Goal: Task Accomplishment & Management: Complete application form

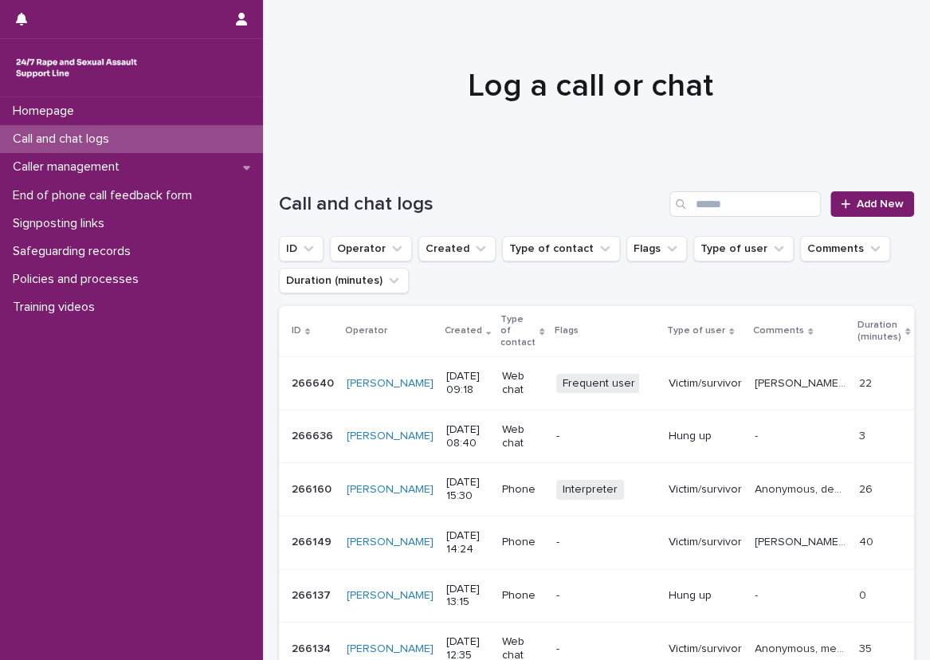
click at [182, 140] on div "Call and chat logs" at bounding box center [131, 139] width 263 height 28
click at [831, 194] on link "Add New" at bounding box center [872, 203] width 84 height 25
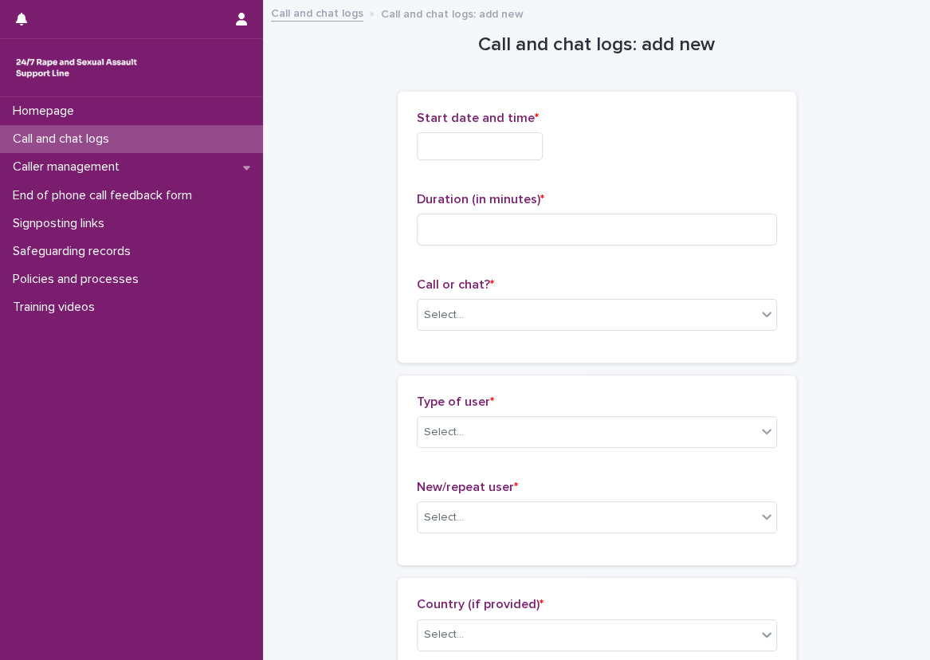
click at [500, 140] on input "text" at bounding box center [480, 146] width 126 height 28
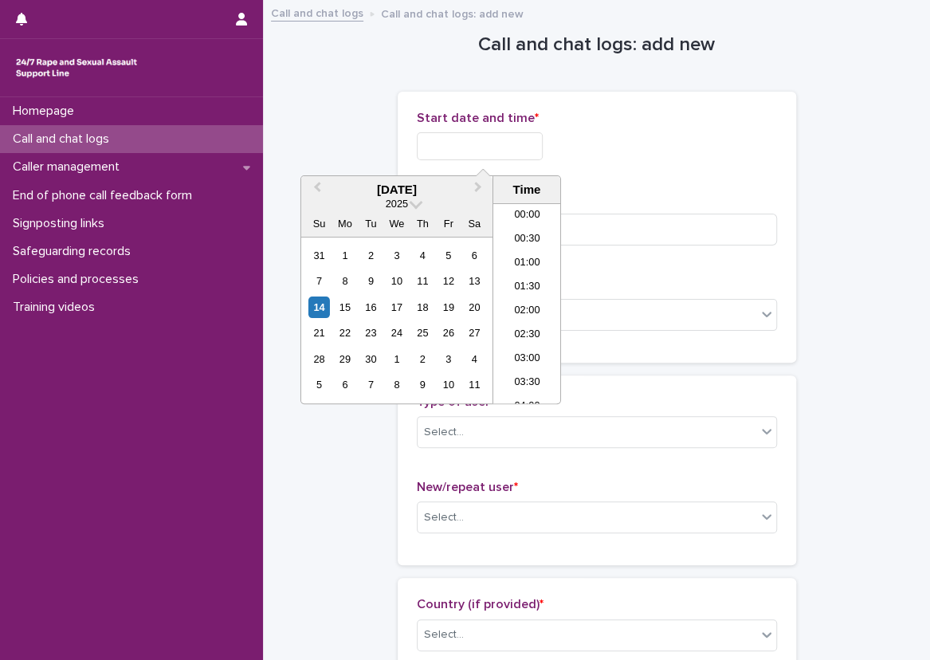
scroll to position [366, 0]
click at [500, 280] on li "09:00" at bounding box center [527, 280] width 68 height 24
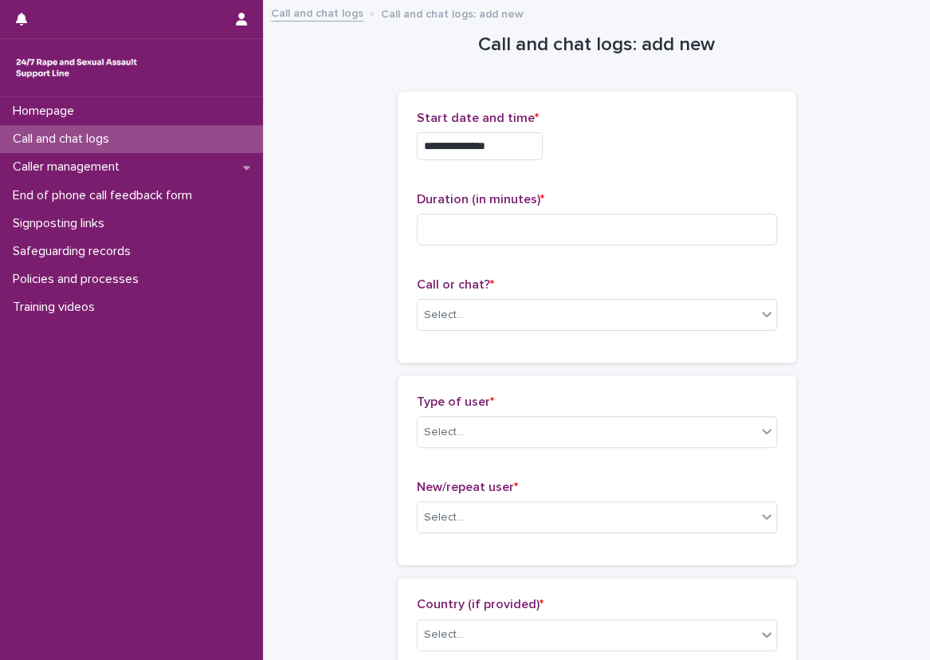
click at [515, 137] on input "**********" at bounding box center [480, 146] width 126 height 28
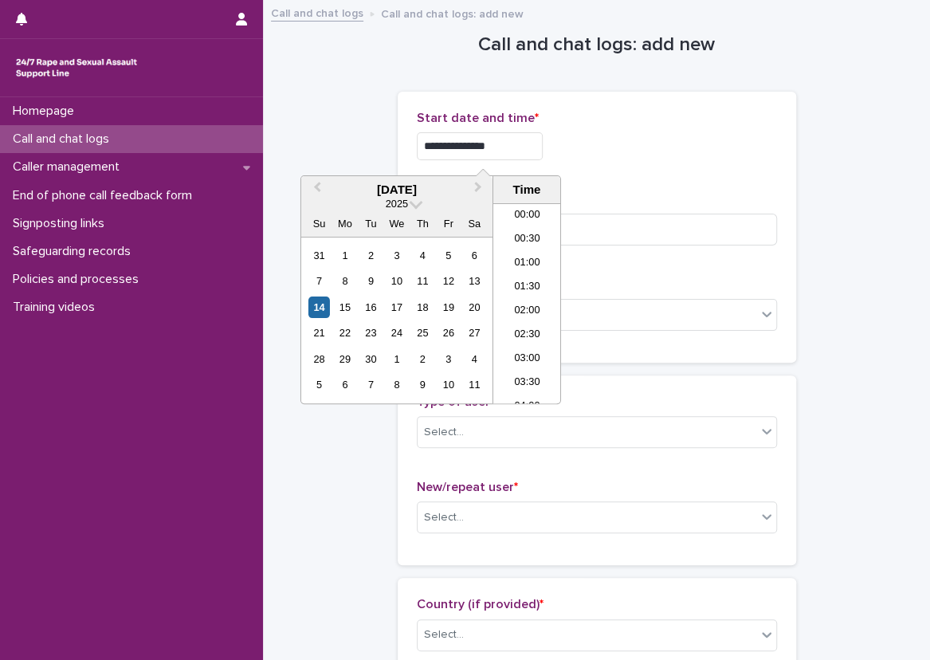
scroll to position [342, 0]
type input "**********"
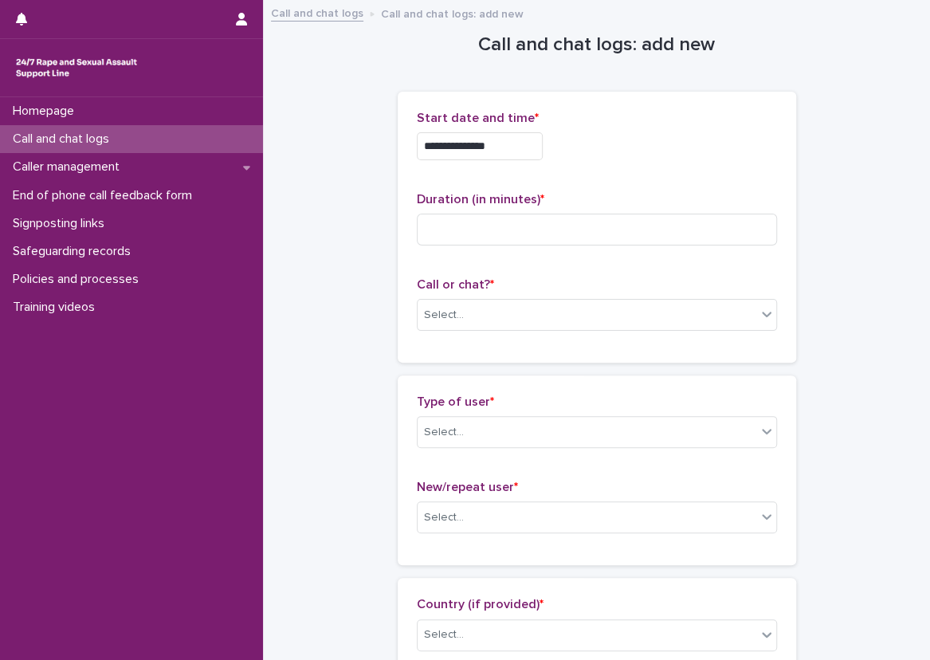
click at [578, 54] on h1 "Call and chat logs: add new" at bounding box center [597, 44] width 398 height 23
click at [495, 237] on input at bounding box center [597, 230] width 360 height 32
type input "**"
click at [437, 294] on div "Call or chat? * Select..." at bounding box center [597, 310] width 360 height 66
click at [423, 304] on div "Select..." at bounding box center [586, 315] width 339 height 26
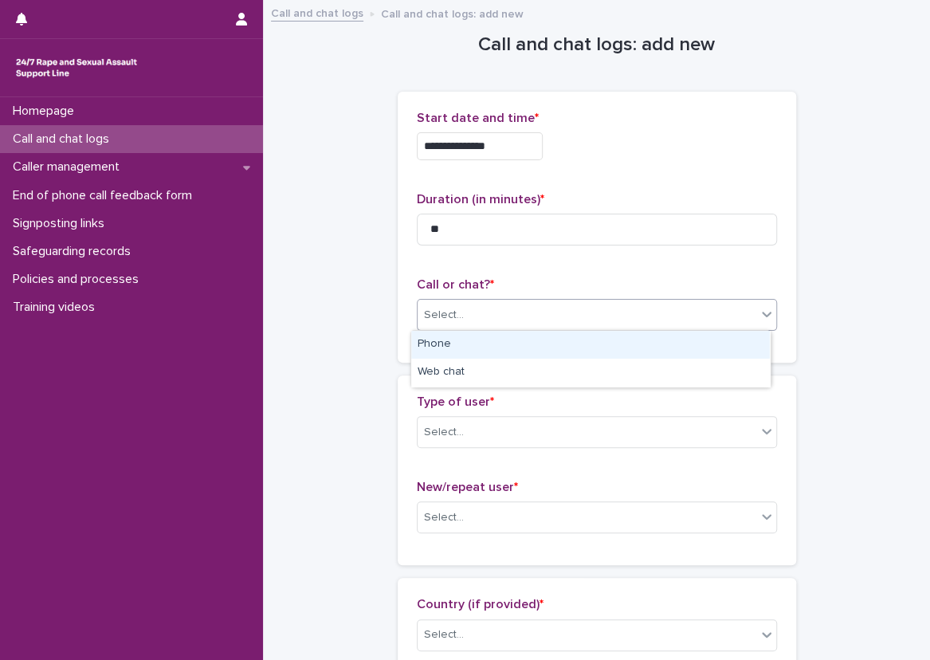
click at [461, 334] on div "Phone" at bounding box center [590, 345] width 359 height 28
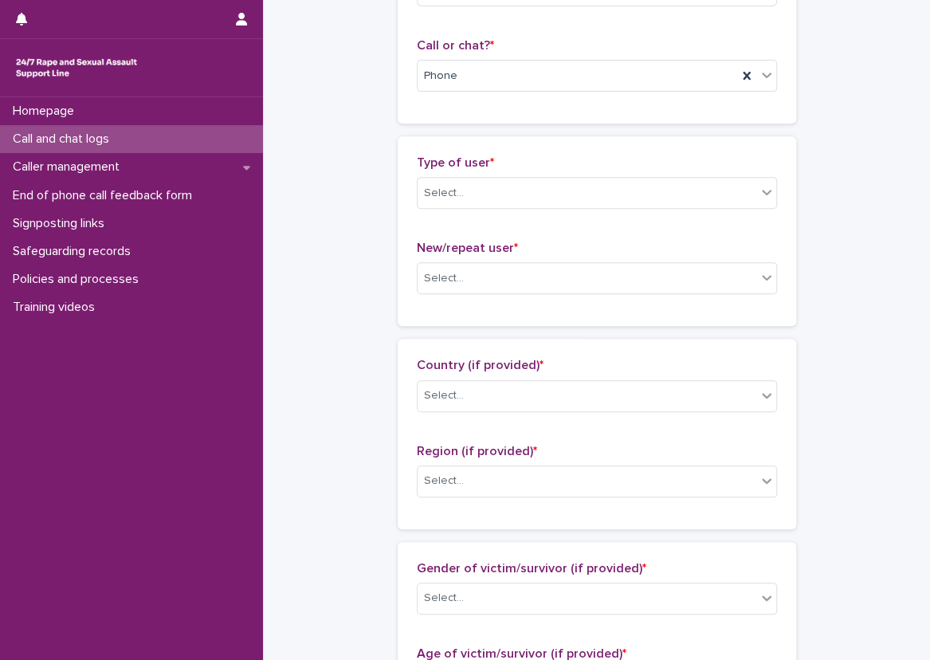
scroll to position [319, 0]
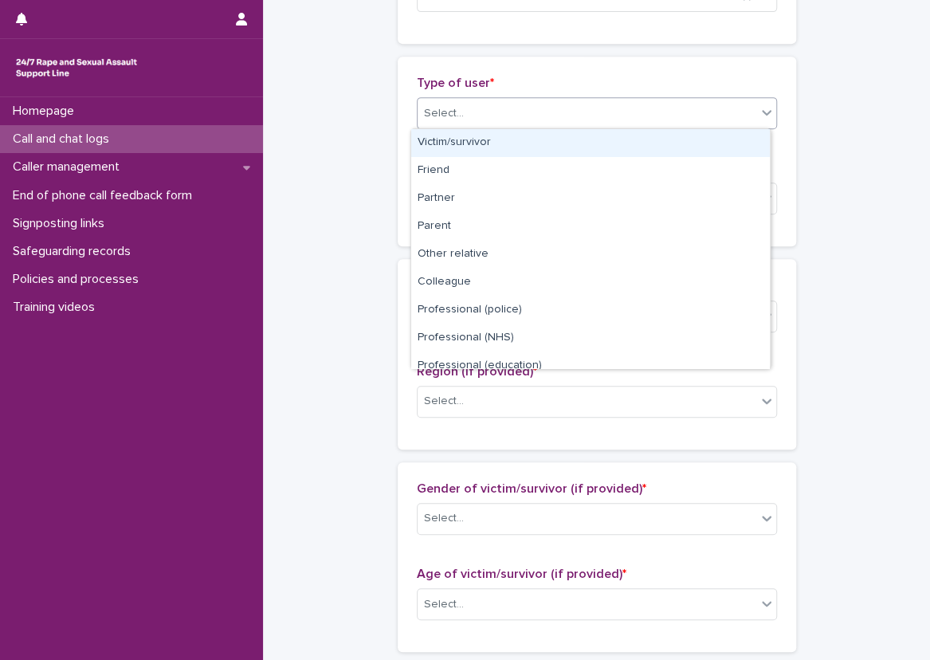
click at [493, 120] on div "Select..." at bounding box center [586, 113] width 339 height 26
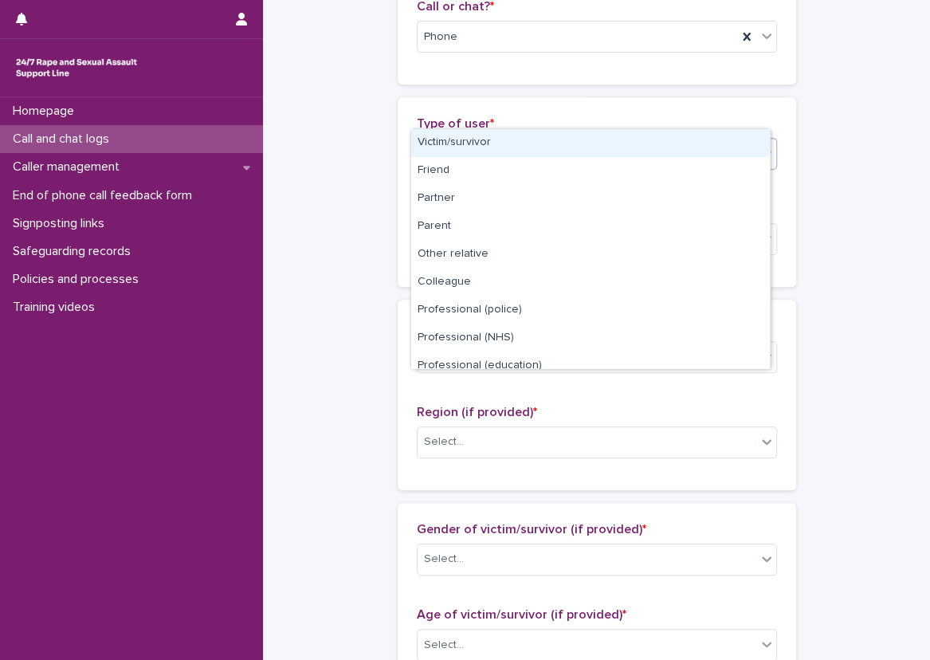
scroll to position [239, 0]
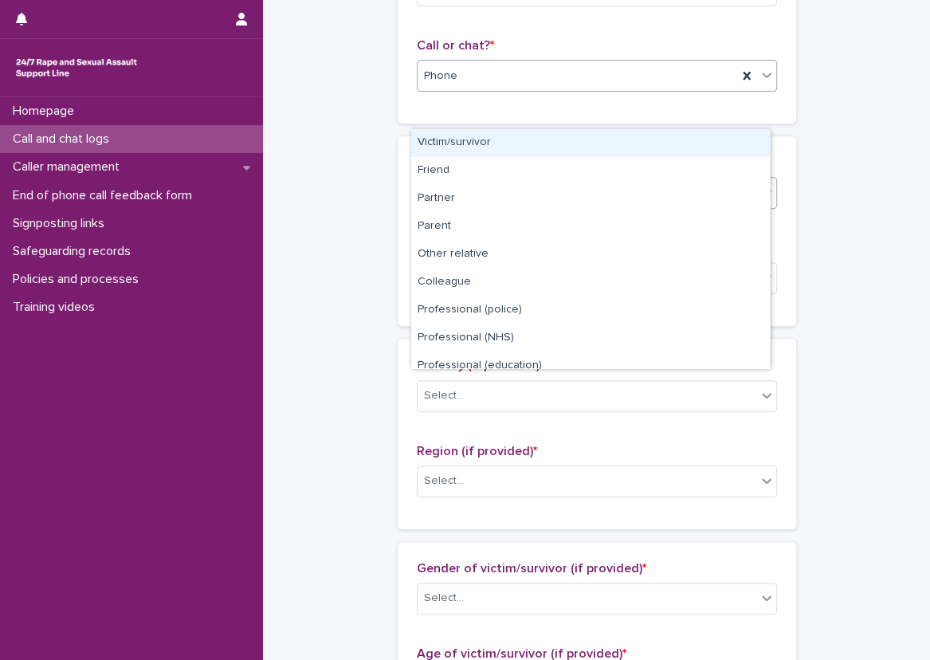
click at [508, 88] on div "Phone" at bounding box center [597, 76] width 360 height 32
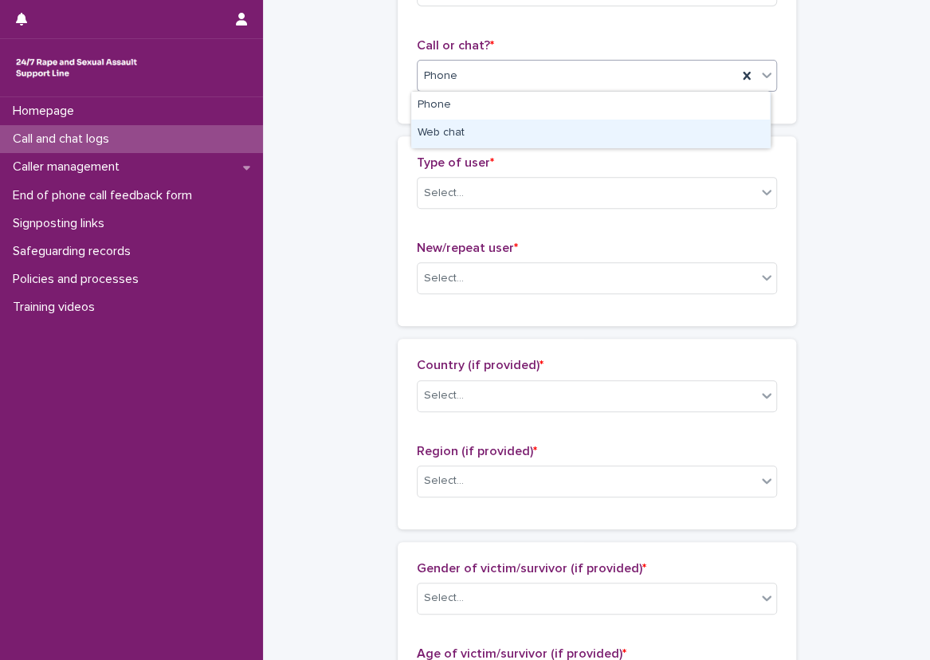
click at [486, 131] on div "Web chat" at bounding box center [590, 134] width 359 height 28
click at [383, 156] on div "**********" at bounding box center [596, 625] width 635 height 1725
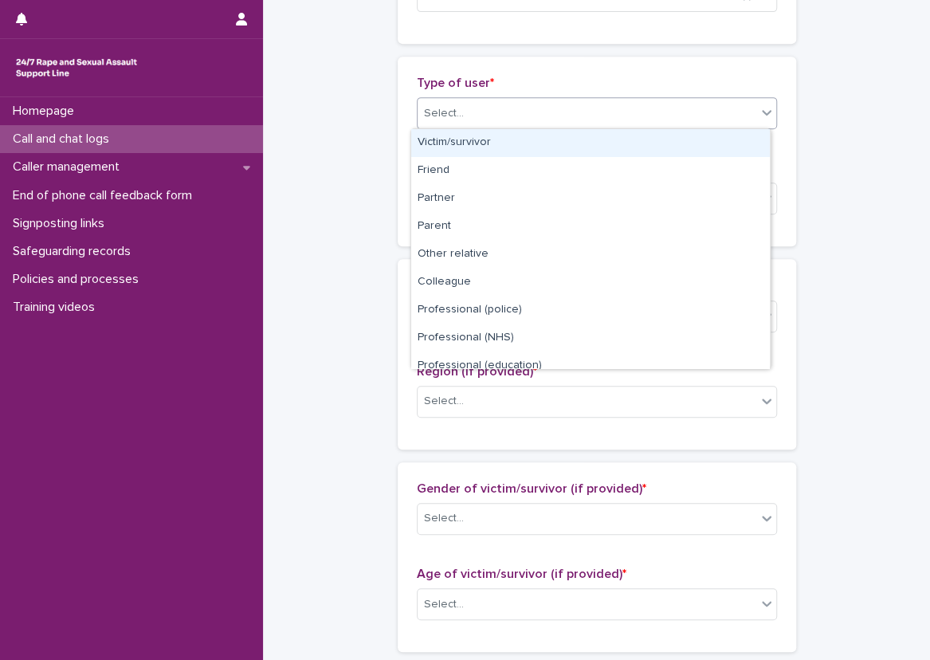
click at [473, 100] on div "Select..." at bounding box center [586, 113] width 339 height 26
click at [477, 138] on div "Victim/survivor" at bounding box center [590, 143] width 359 height 28
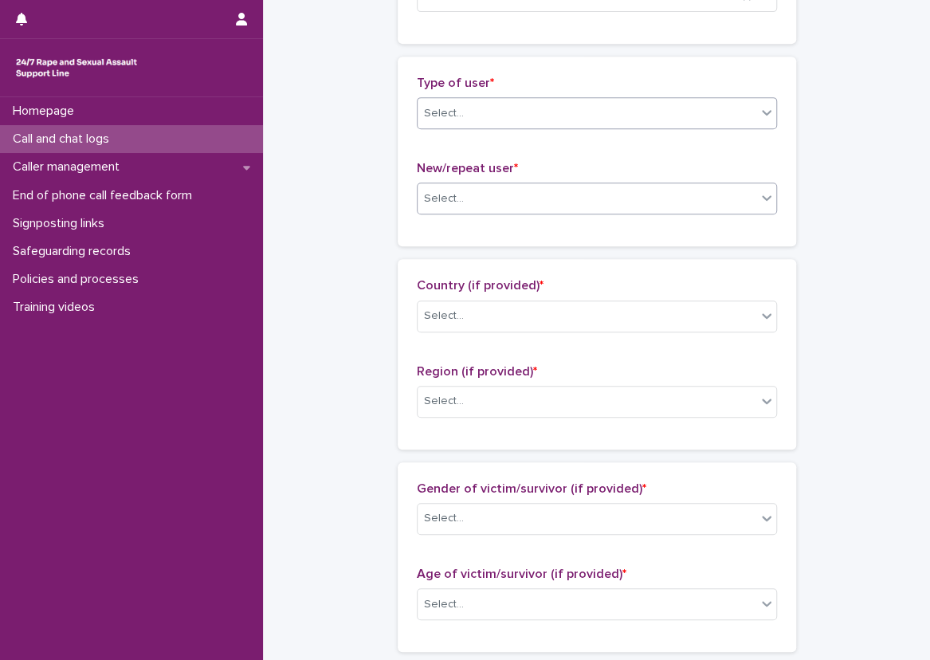
click at [490, 197] on div "Select..." at bounding box center [586, 199] width 339 height 26
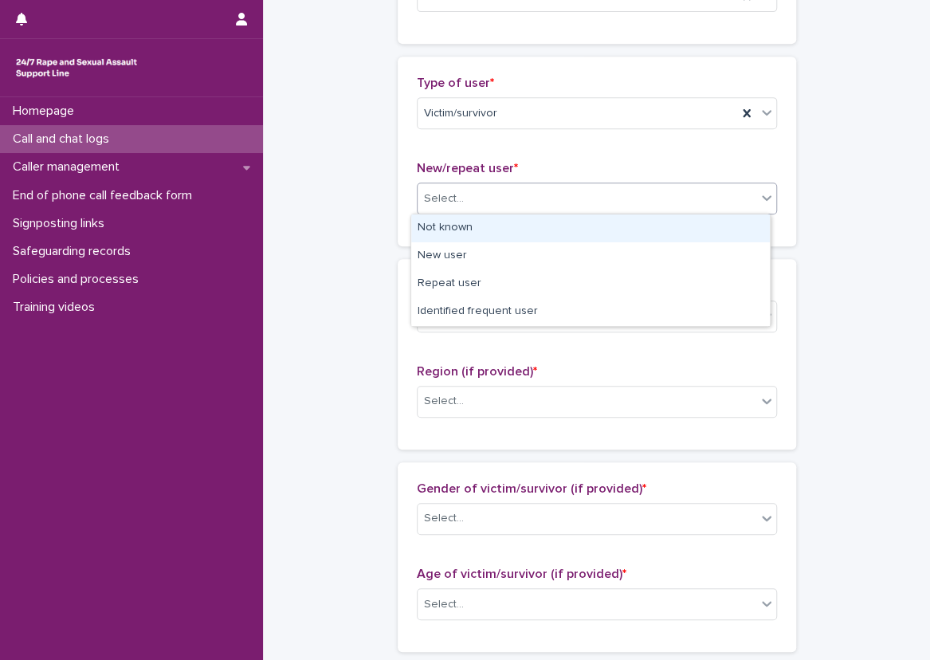
click at [488, 225] on div "Not known" at bounding box center [590, 228] width 359 height 28
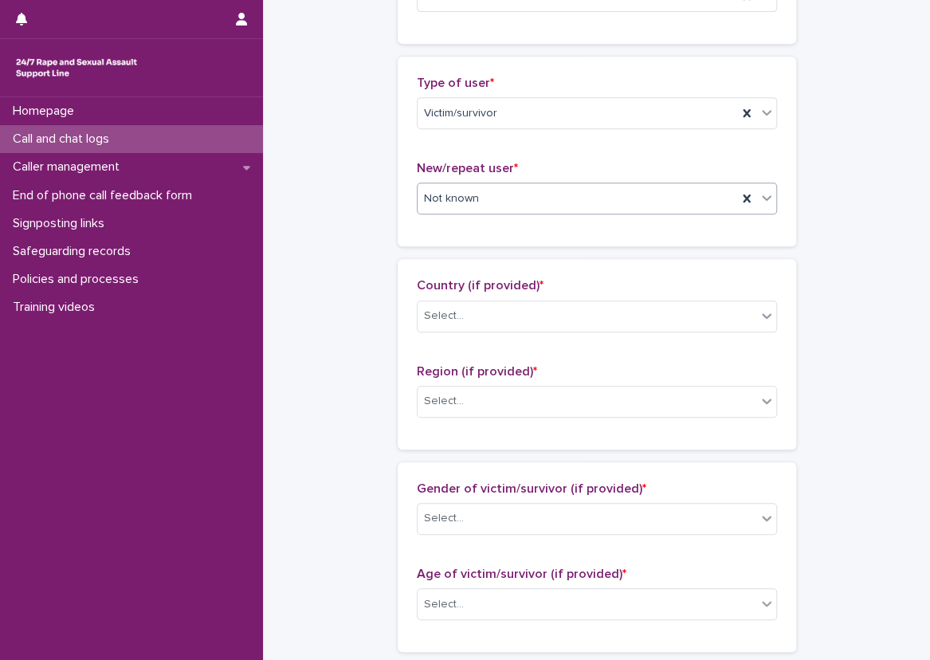
click at [433, 253] on div "Loading... Saving… Type of user * Victim/survivor New/repeat user * option Not …" at bounding box center [597, 158] width 398 height 202
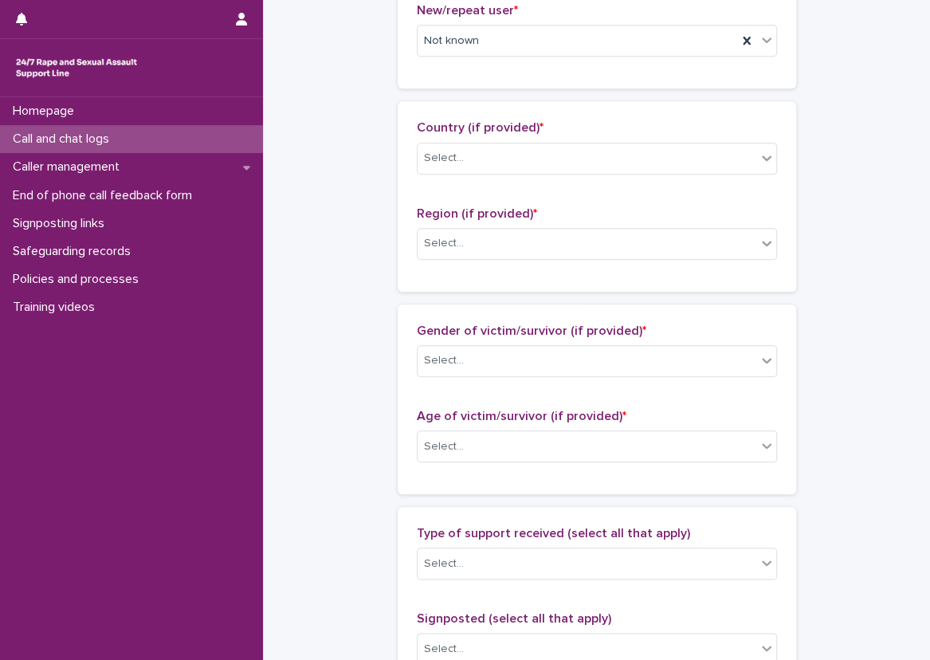
scroll to position [478, 0]
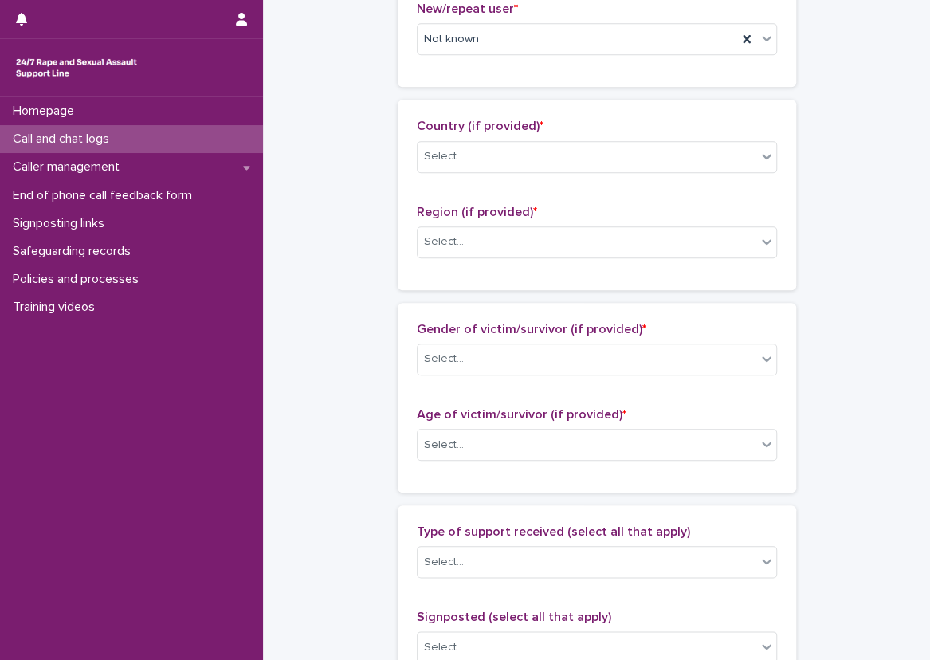
click at [461, 190] on div "Country (if provided) * Select... Region (if provided) * Select..." at bounding box center [597, 194] width 360 height 151
click at [487, 157] on div "Select..." at bounding box center [586, 156] width 339 height 26
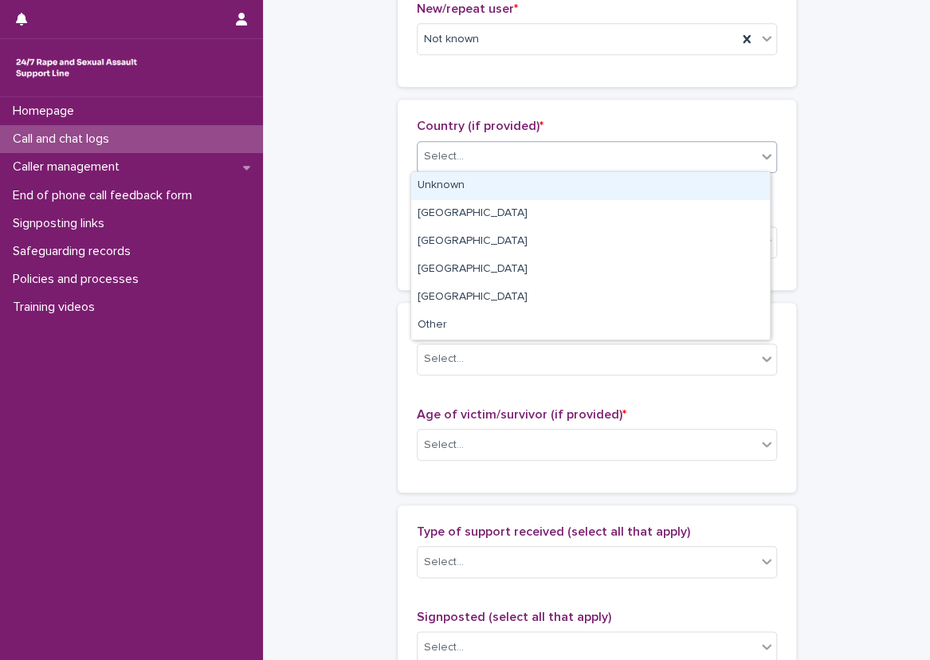
click at [488, 193] on div "Unknown" at bounding box center [590, 186] width 359 height 28
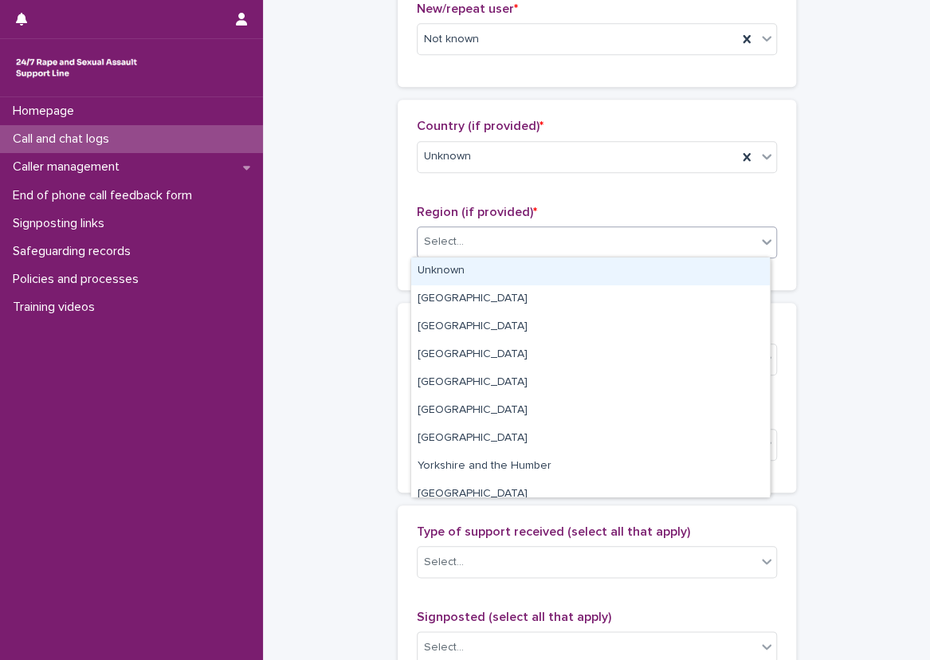
drag, startPoint x: 479, startPoint y: 245, endPoint x: 479, endPoint y: 265, distance: 19.9
click at [479, 247] on div "Select..." at bounding box center [586, 242] width 339 height 26
drag, startPoint x: 479, startPoint y: 265, endPoint x: 358, endPoint y: 265, distance: 121.1
click at [476, 265] on div "Unknown" at bounding box center [590, 271] width 359 height 28
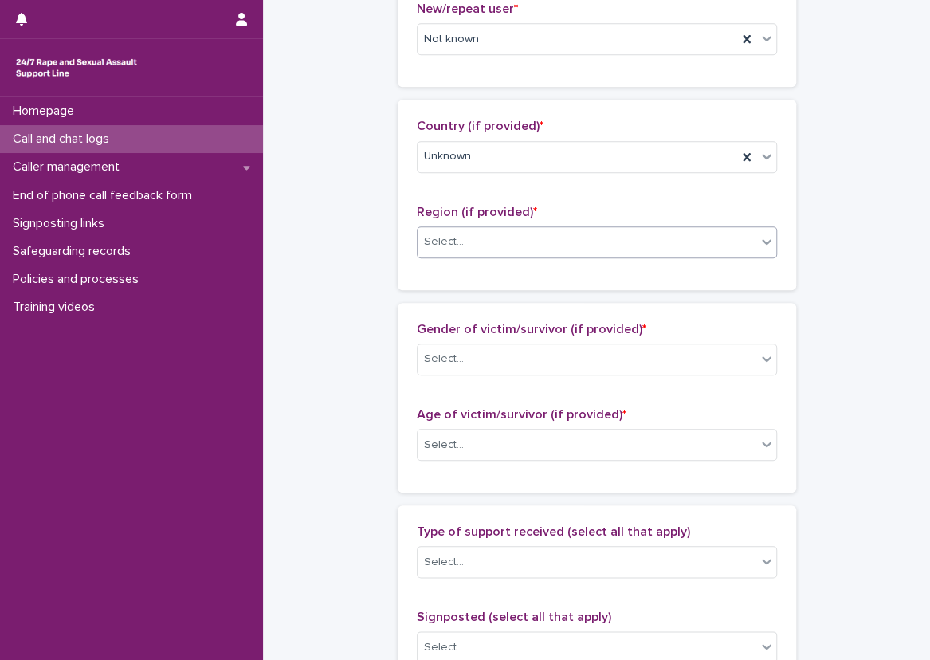
click at [347, 266] on div "**********" at bounding box center [596, 386] width 635 height 1725
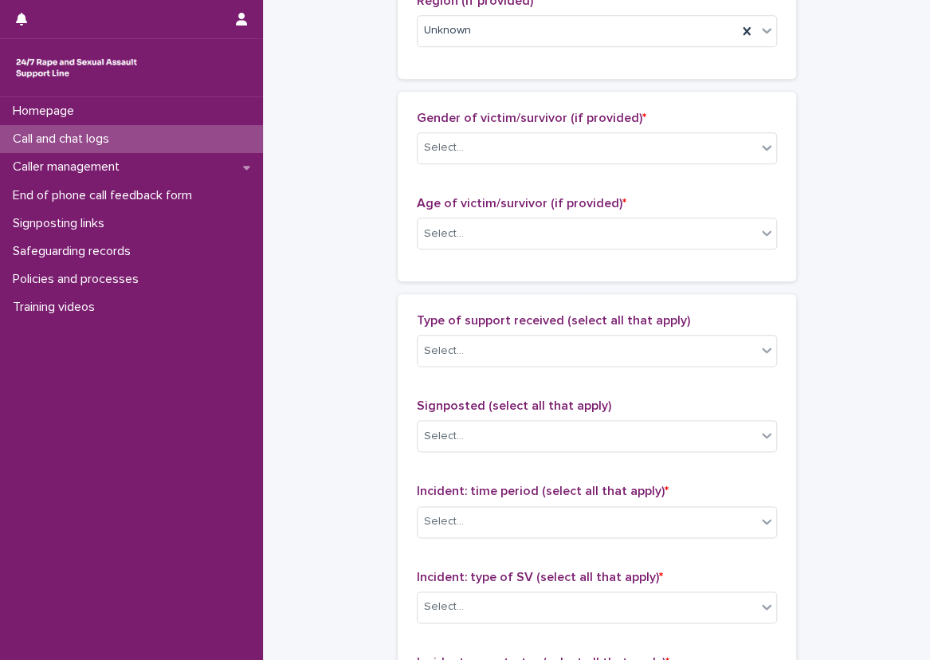
scroll to position [717, 0]
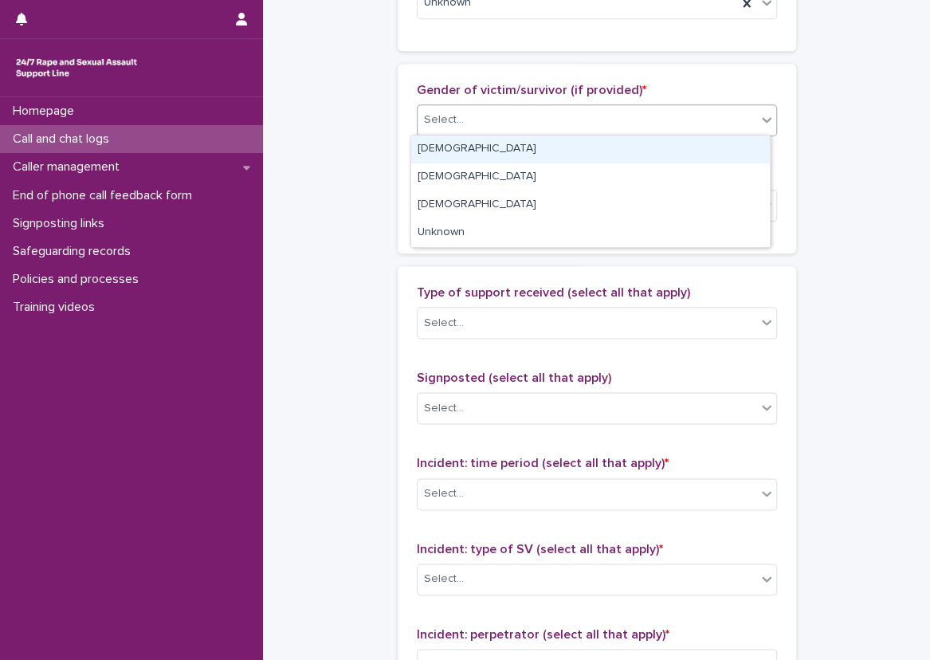
click at [469, 117] on div "Select..." at bounding box center [586, 120] width 339 height 26
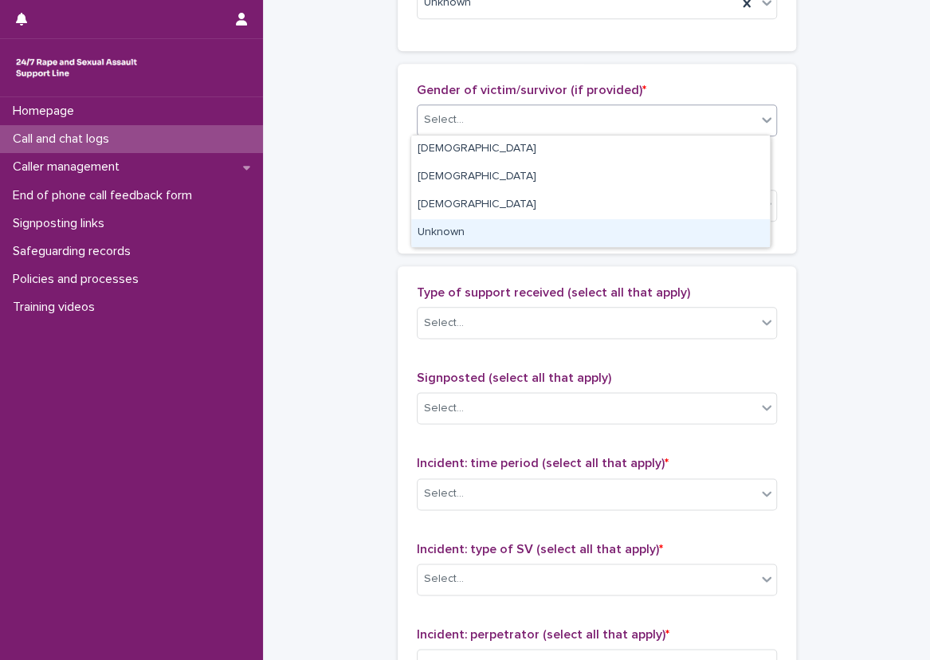
click at [453, 225] on div "Unknown" at bounding box center [590, 233] width 359 height 28
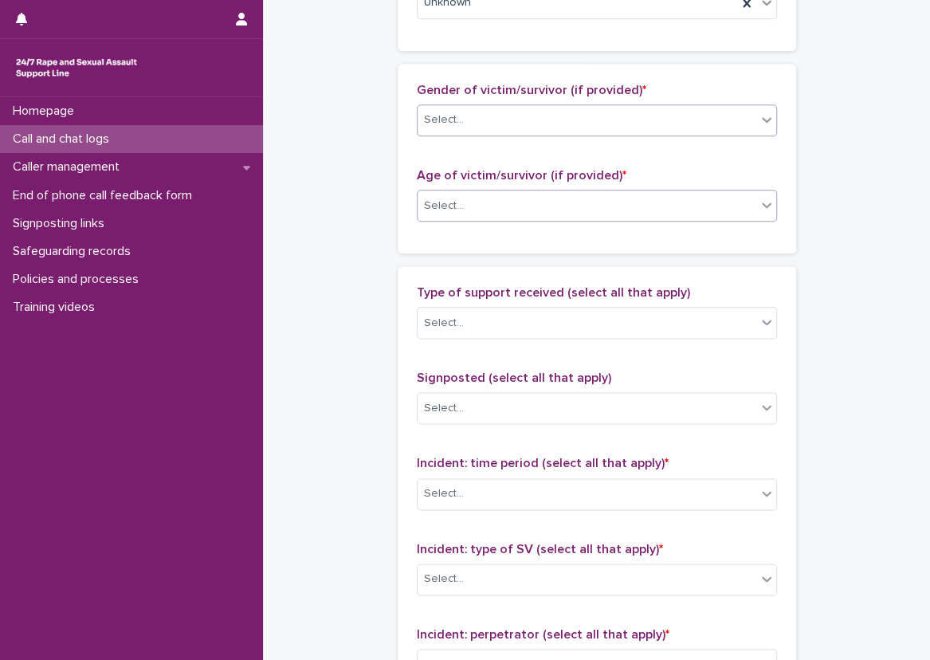
click at [458, 202] on div "Select..." at bounding box center [586, 206] width 339 height 26
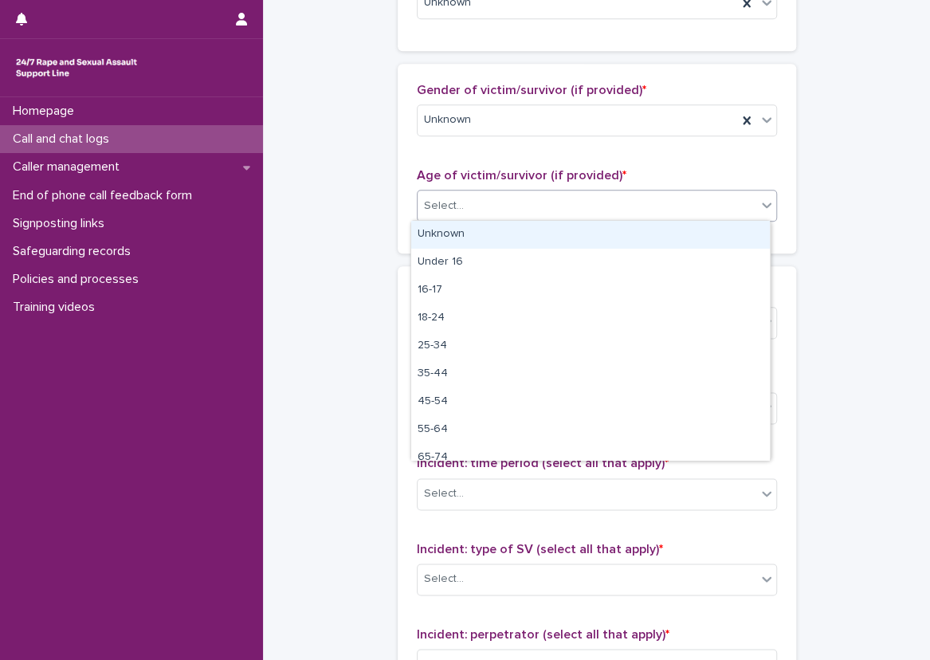
click at [450, 247] on div "Unknown" at bounding box center [590, 235] width 359 height 28
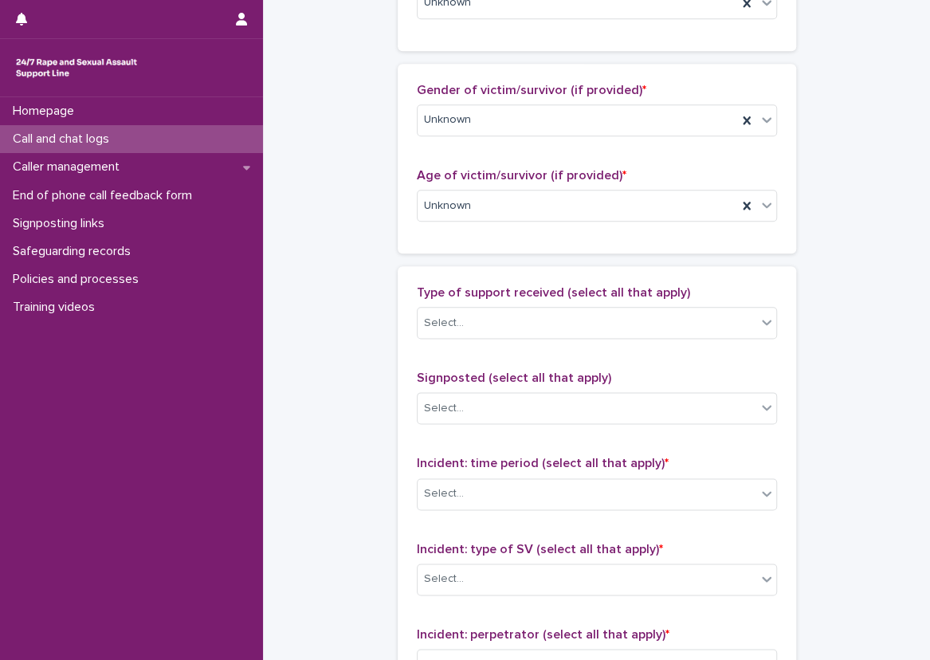
click at [409, 238] on div "Gender of victim/survivor (if provided) * Unknown Age of victim/survivor (if pr…" at bounding box center [597, 159] width 398 height 190
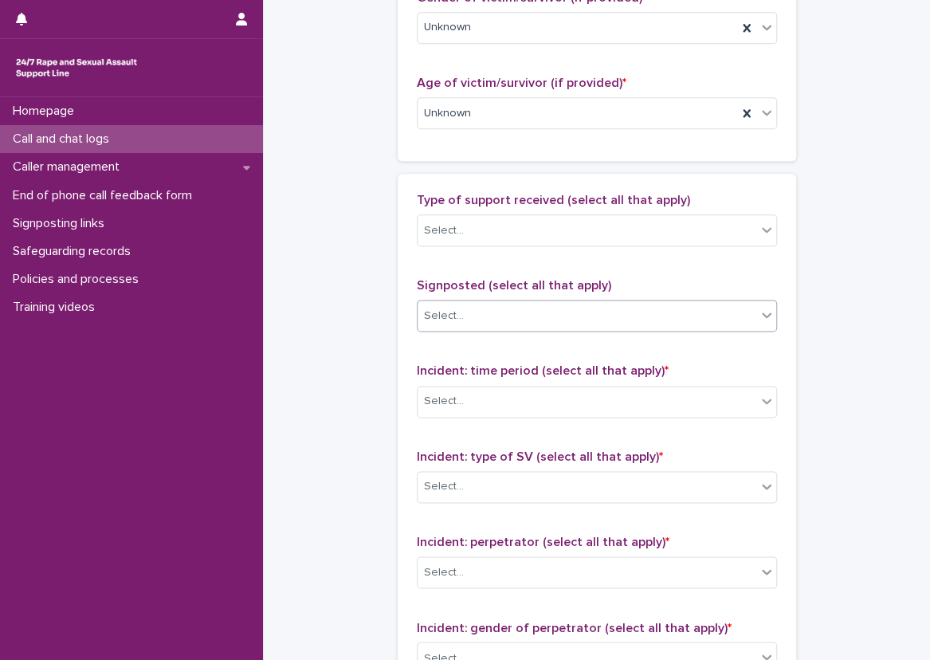
scroll to position [956, 0]
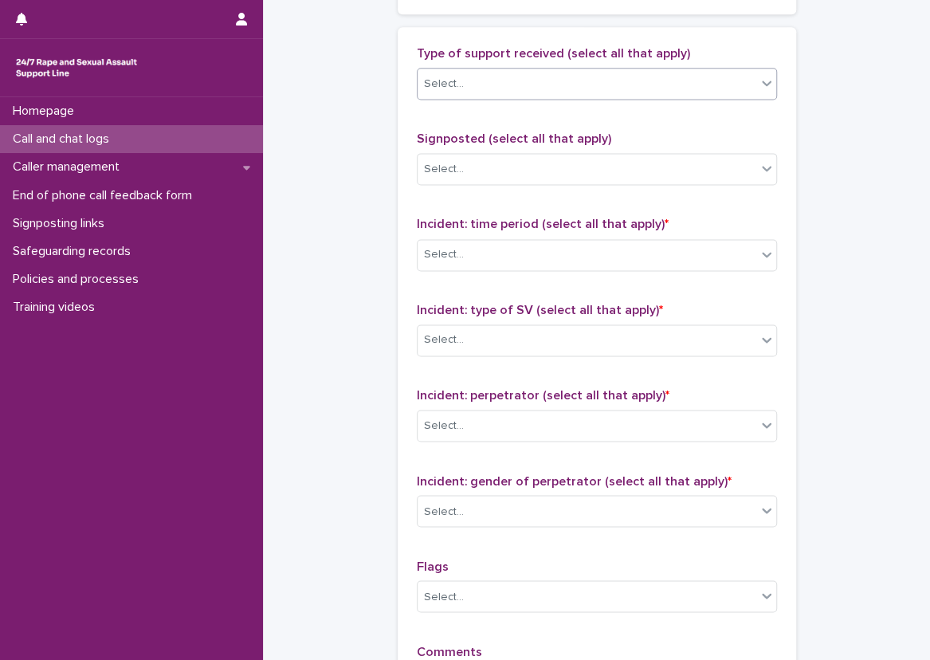
click at [503, 68] on div "Select..." at bounding box center [597, 84] width 360 height 32
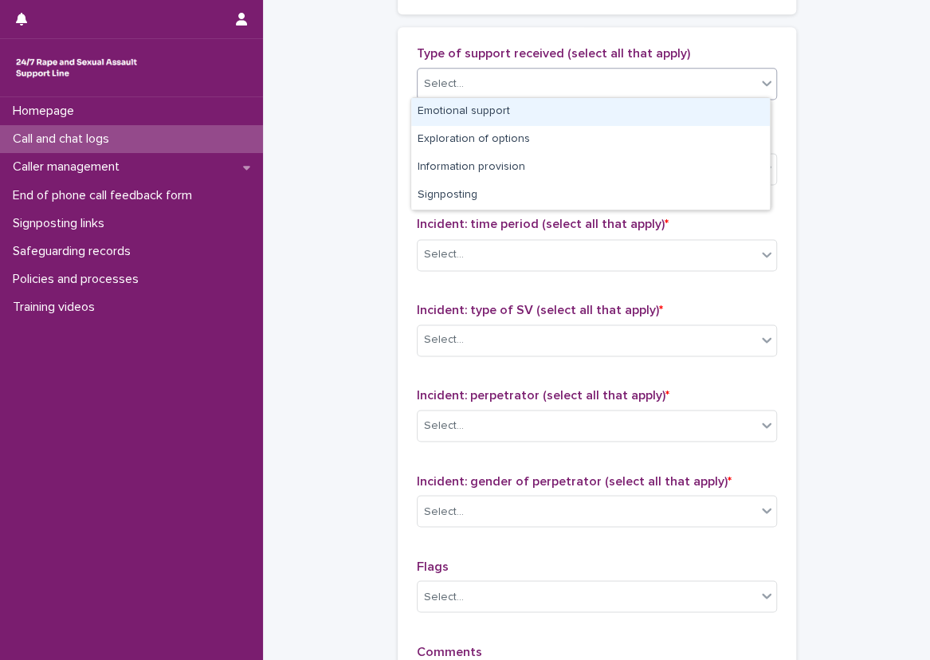
click at [507, 106] on div "Emotional support" at bounding box center [590, 112] width 359 height 28
click at [631, 81] on div "Emotional support" at bounding box center [576, 84] width 319 height 28
click at [633, 120] on div "Exploration of options" at bounding box center [590, 112] width 359 height 28
click at [676, 88] on div "Emotional support Exploration of options" at bounding box center [576, 84] width 319 height 28
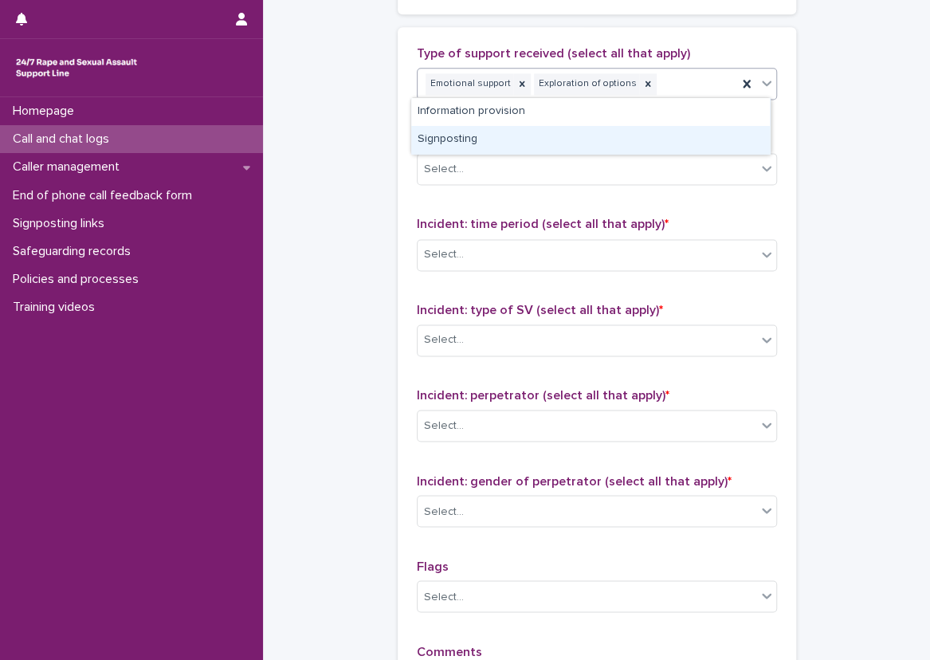
click at [682, 134] on div "Signposting" at bounding box center [590, 140] width 359 height 28
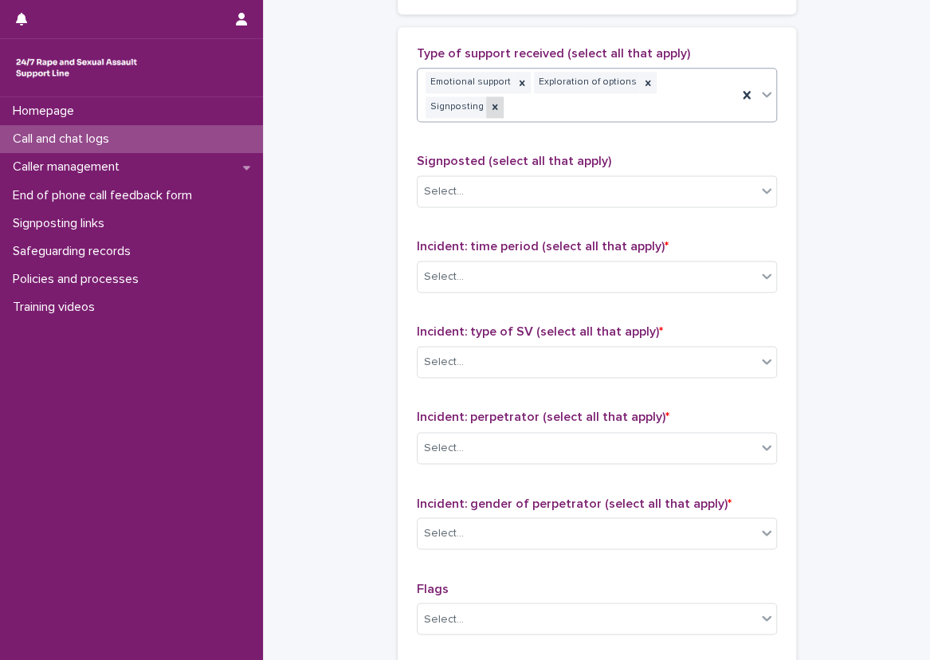
click at [500, 101] on icon at bounding box center [494, 106] width 11 height 11
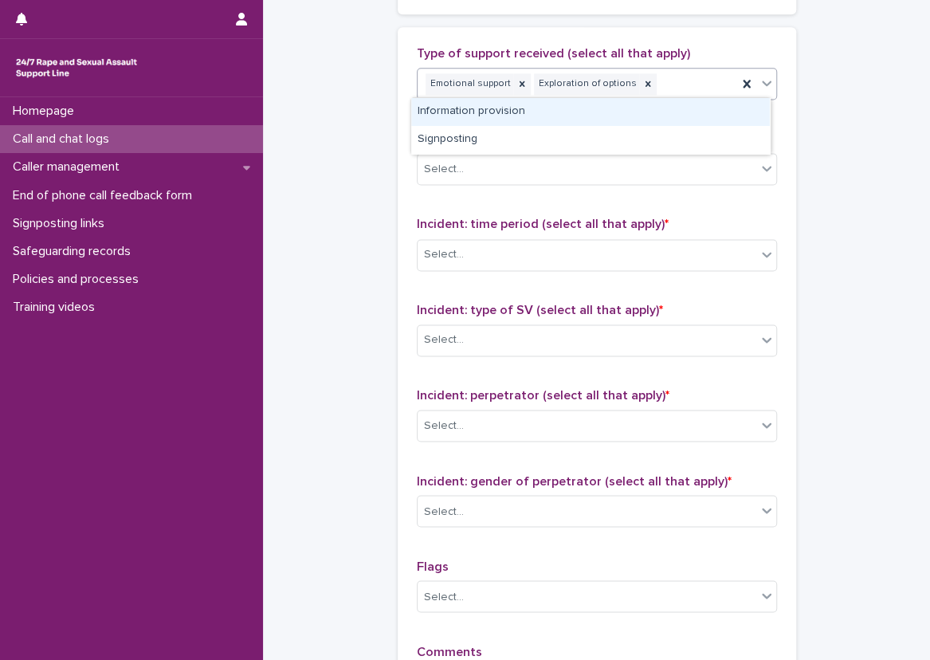
click at [704, 84] on div "Emotional support Exploration of options" at bounding box center [576, 84] width 319 height 28
click at [668, 116] on div "Information provision" at bounding box center [590, 112] width 359 height 28
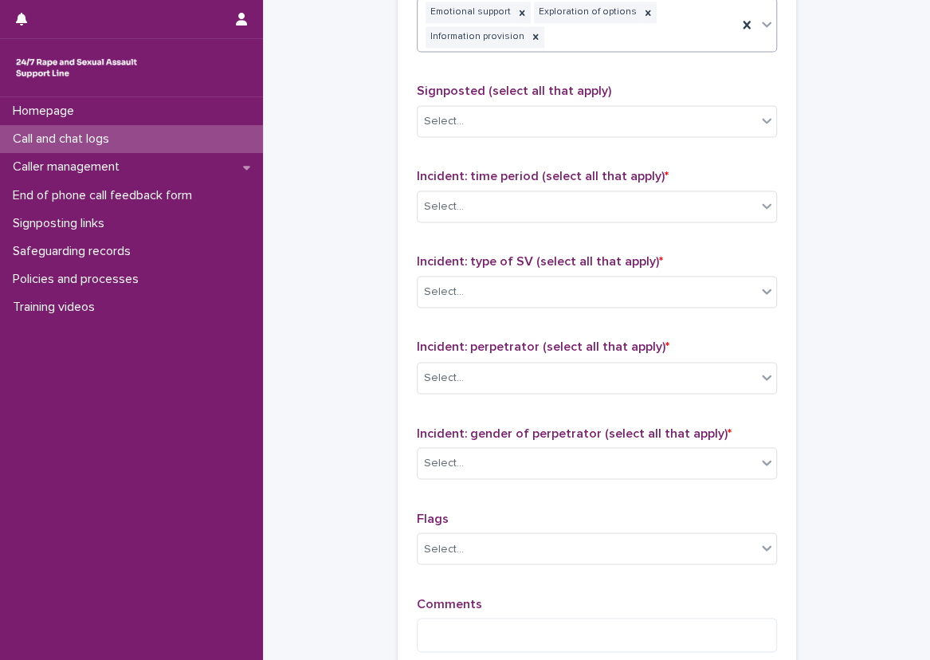
scroll to position [1036, 0]
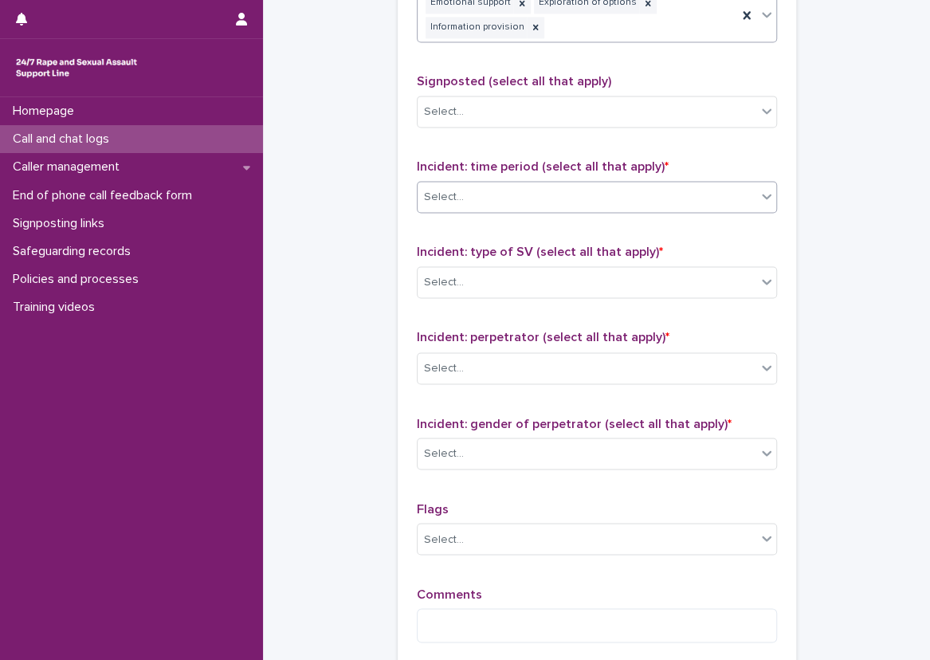
click at [511, 186] on div "Select..." at bounding box center [586, 197] width 339 height 26
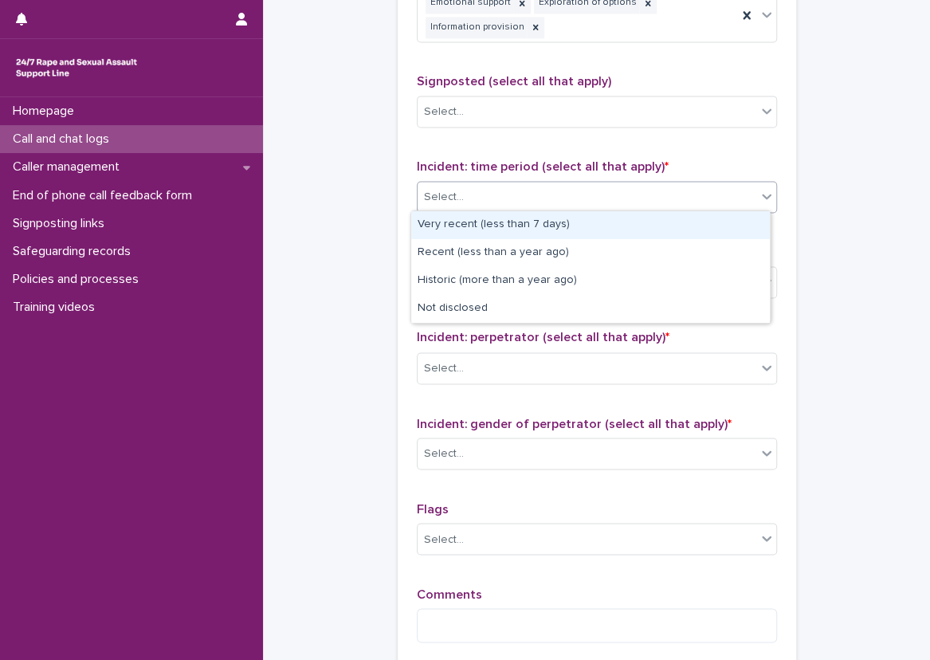
click at [456, 225] on div "Very recent (less than 7 days)" at bounding box center [590, 225] width 359 height 28
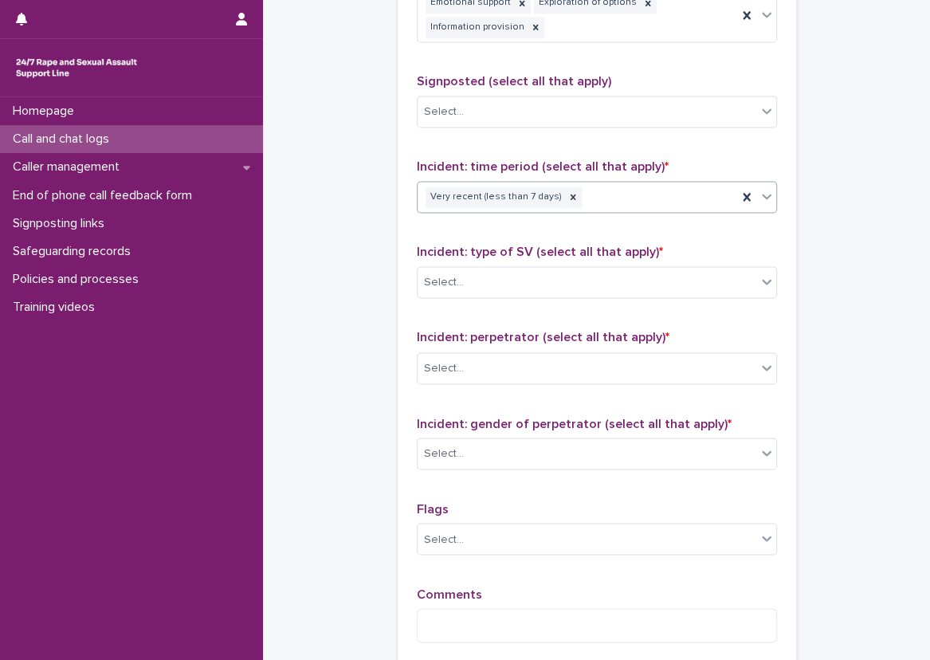
click at [598, 197] on div "Very recent (less than 7 days)" at bounding box center [576, 197] width 319 height 28
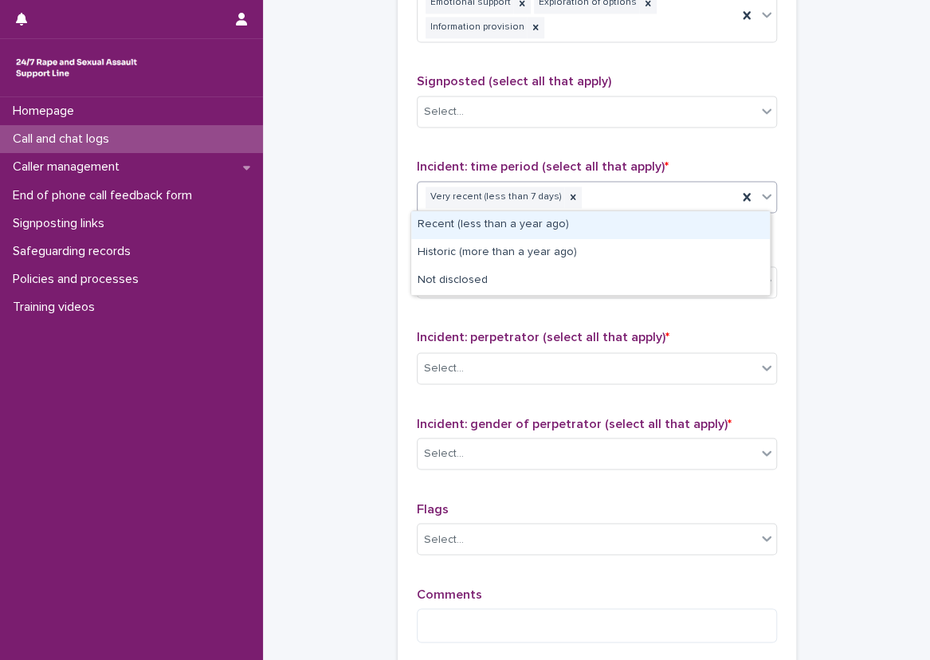
click at [589, 216] on div "Recent (less than a year ago)" at bounding box center [590, 225] width 359 height 28
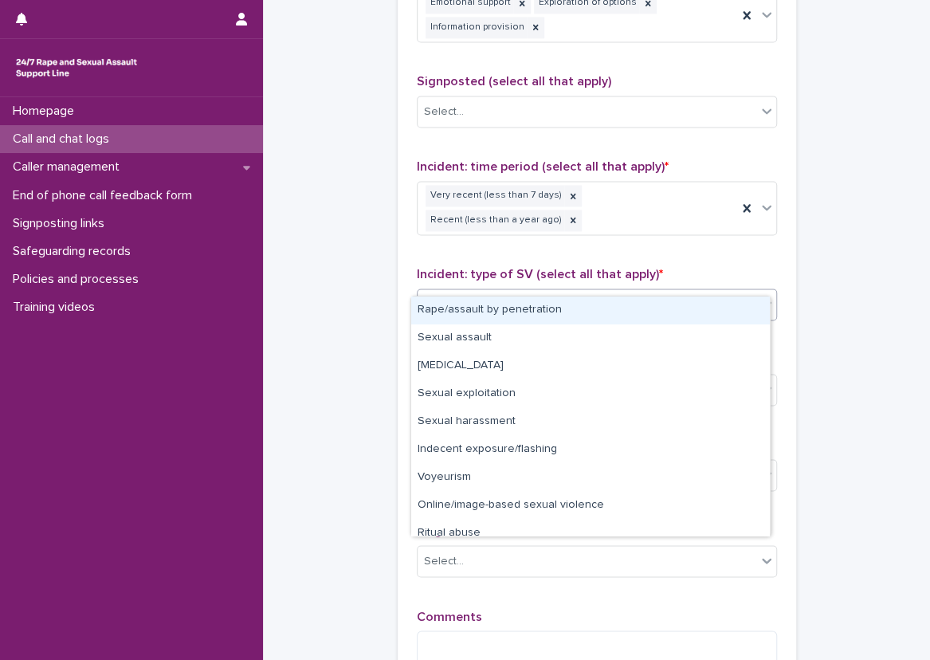
click at [540, 292] on div "Select..." at bounding box center [586, 305] width 339 height 26
click at [515, 307] on div "Rape/assault by penetration" at bounding box center [590, 310] width 359 height 28
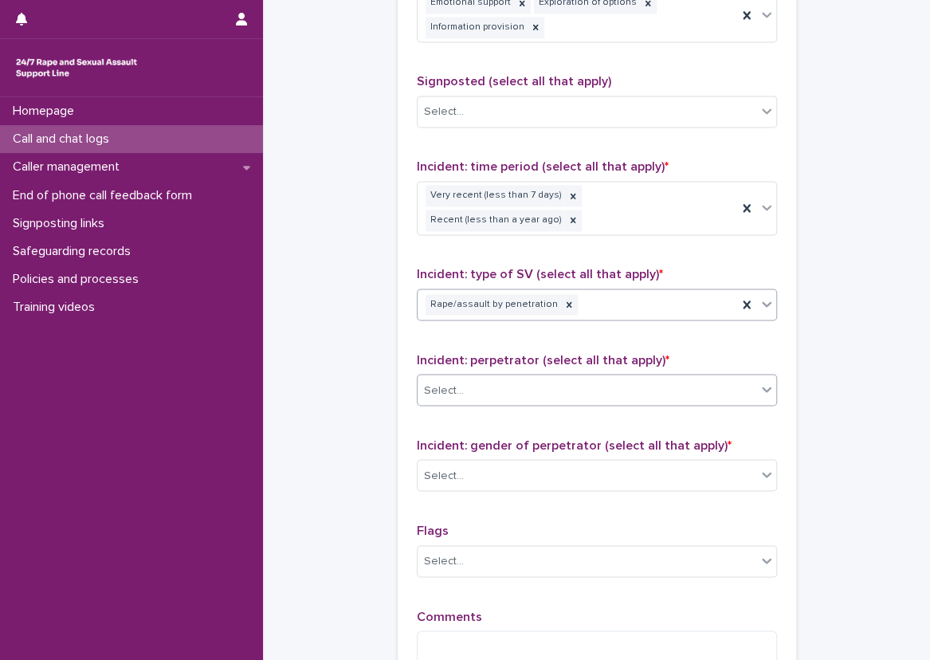
drag, startPoint x: 548, startPoint y: 356, endPoint x: 548, endPoint y: 368, distance: 12.0
click at [548, 377] on div "Select..." at bounding box center [586, 390] width 339 height 26
click at [508, 463] on div "Select..." at bounding box center [597, 475] width 360 height 32
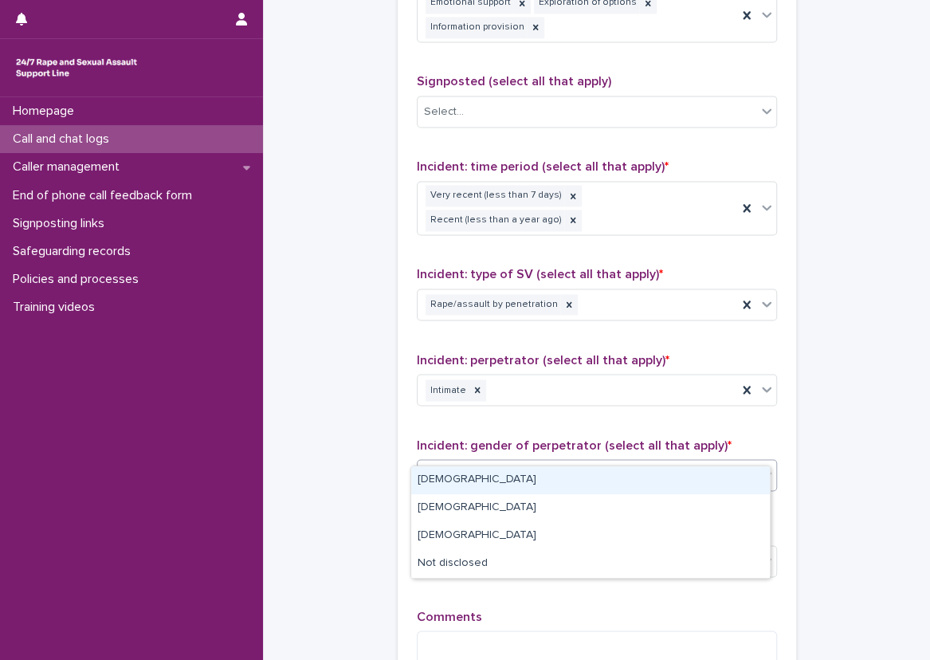
click at [493, 480] on div "[DEMOGRAPHIC_DATA]" at bounding box center [590, 480] width 359 height 28
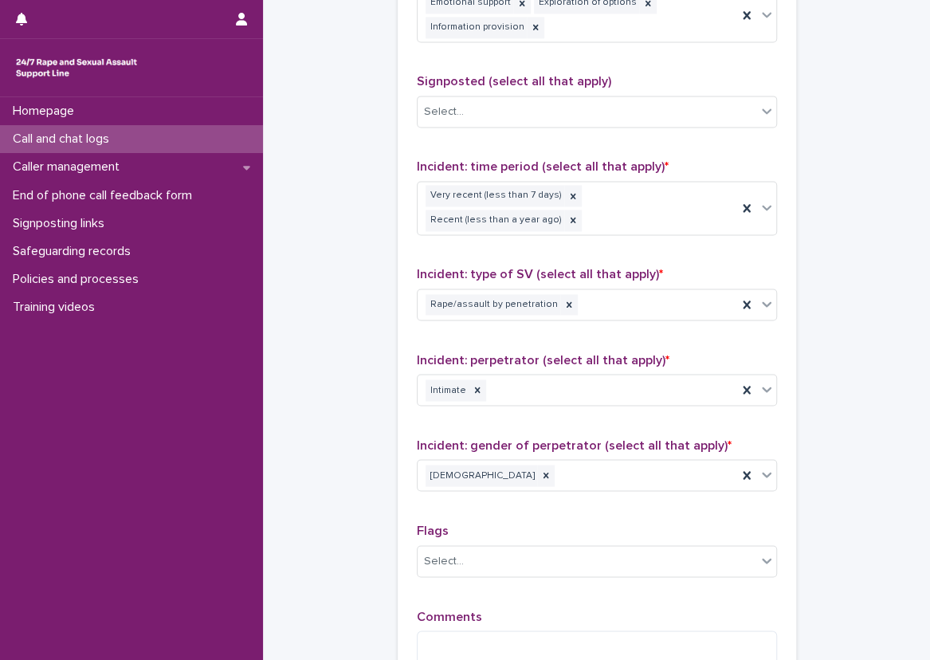
click at [457, 523] on p "Flags" at bounding box center [597, 530] width 360 height 15
click at [457, 630] on textarea at bounding box center [597, 647] width 360 height 34
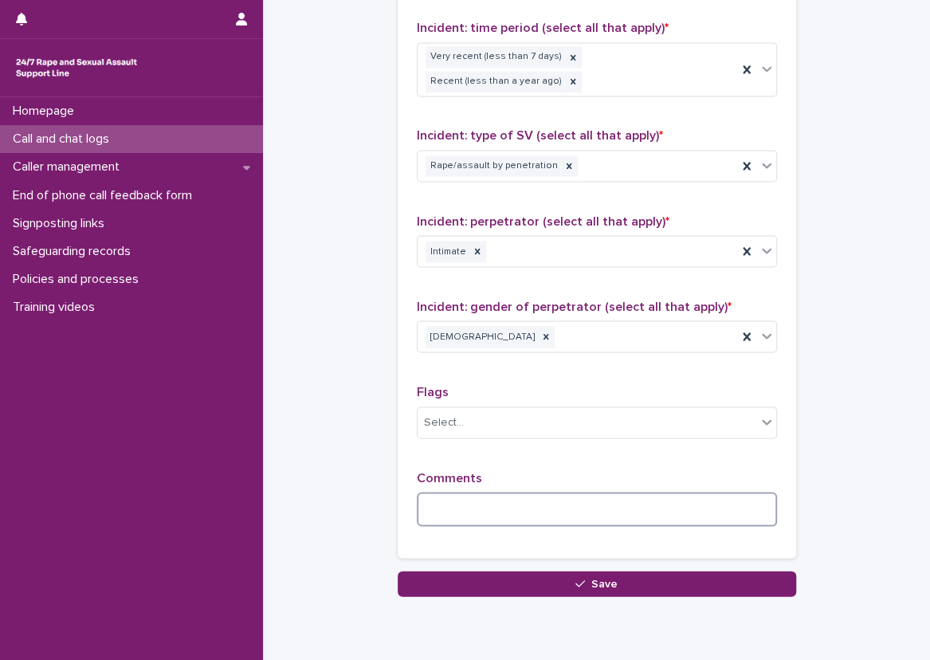
scroll to position [1209, 0]
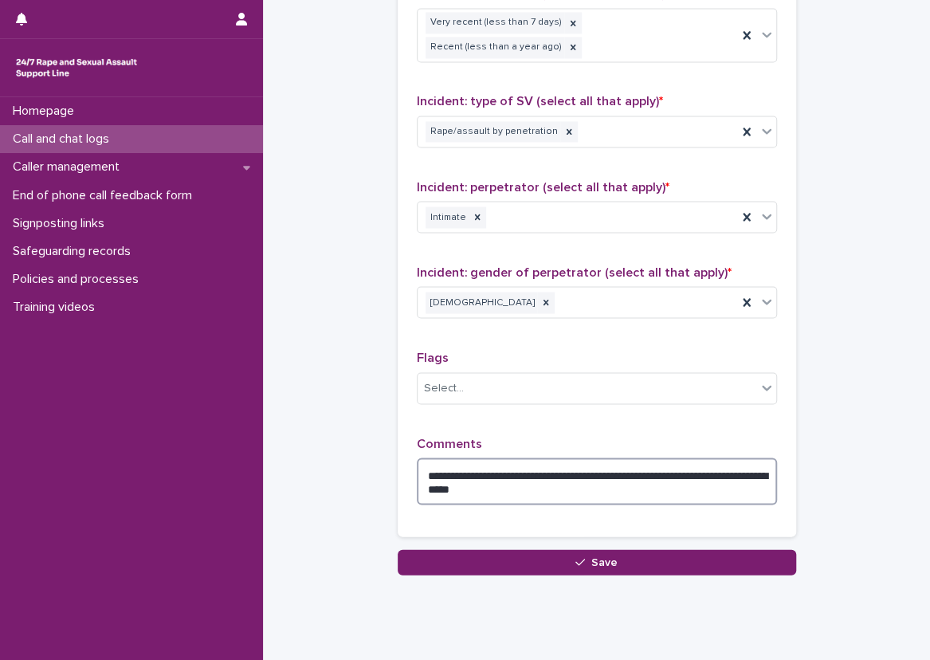
click at [634, 472] on textarea "**********" at bounding box center [597, 481] width 360 height 48
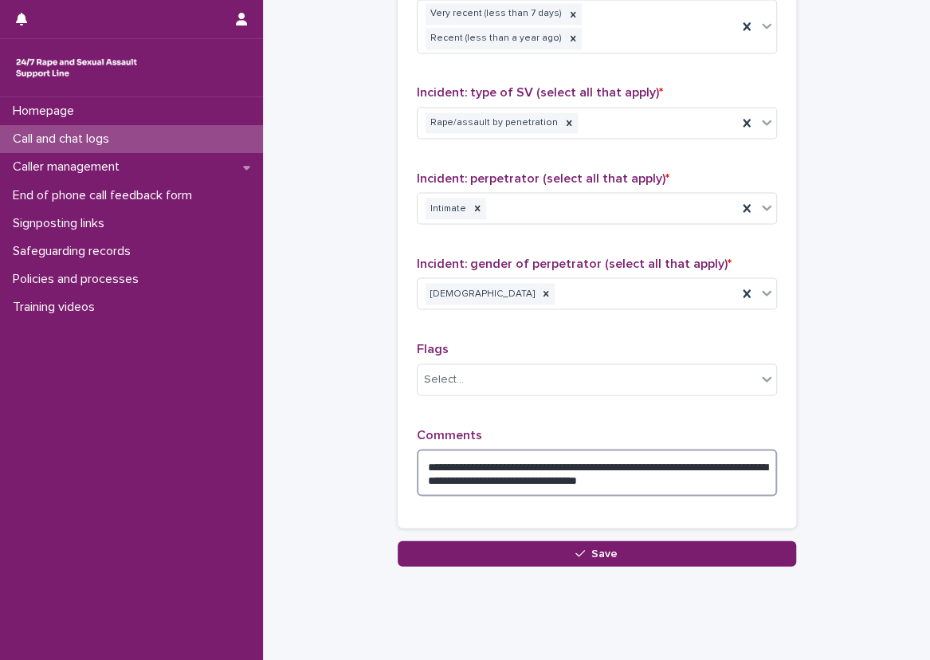
scroll to position [1223, 0]
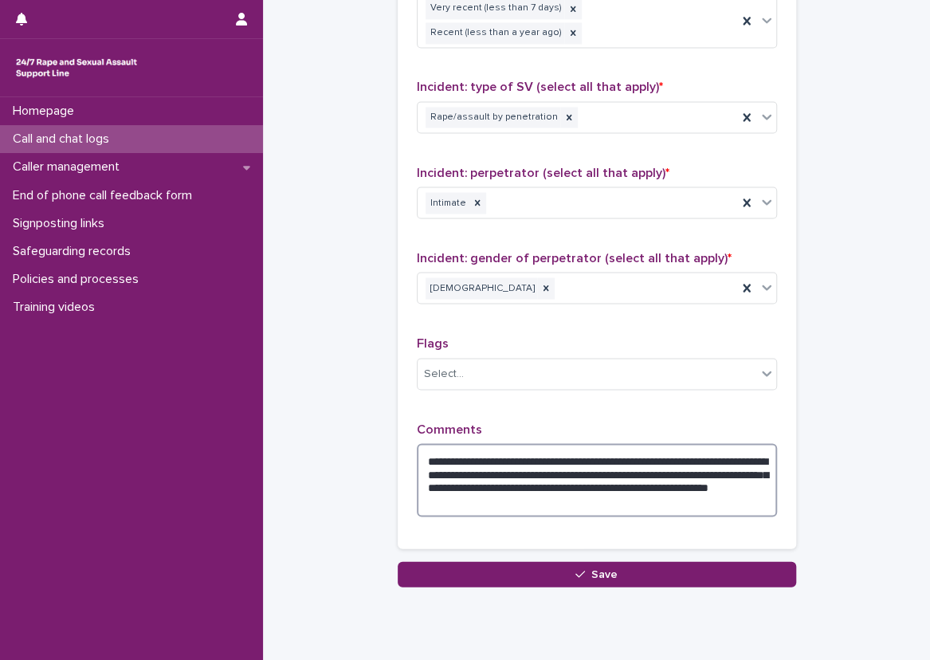
click at [702, 456] on textarea "**********" at bounding box center [597, 480] width 360 height 74
click at [398, 348] on div "**********" at bounding box center [597, 154] width 398 height 788
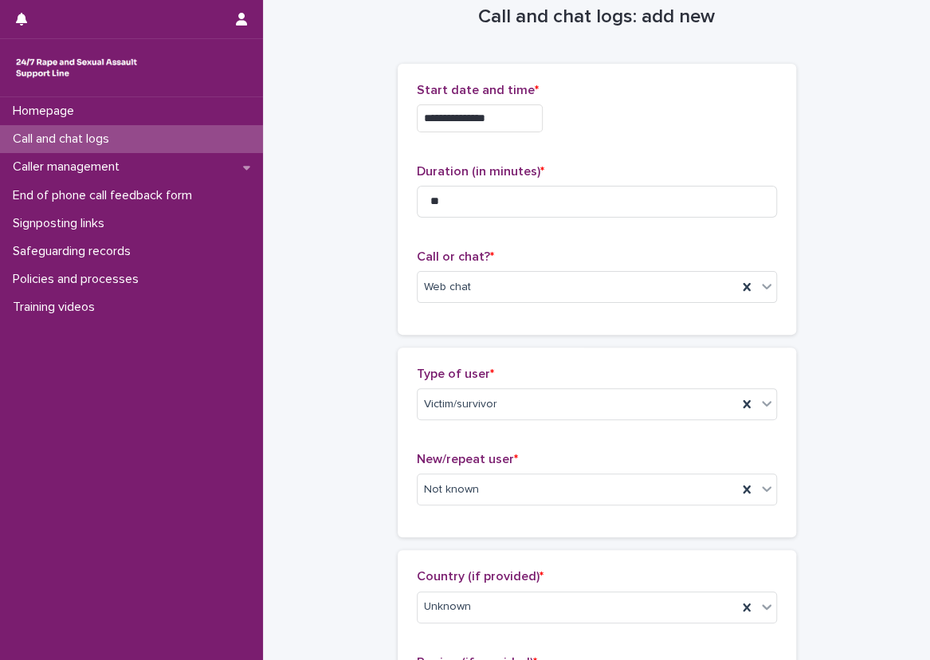
scroll to position [0, 0]
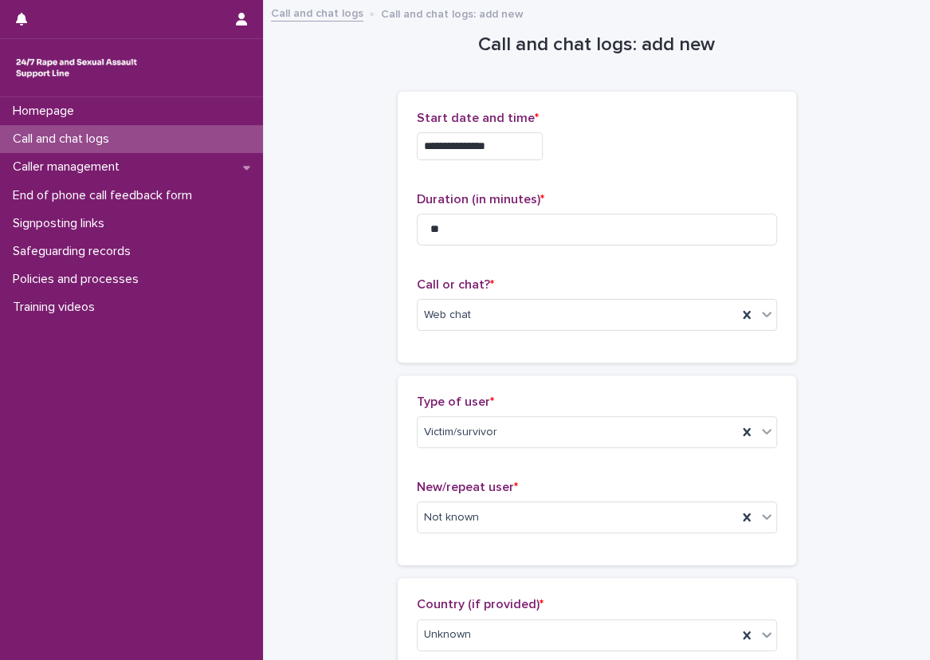
click at [398, 340] on div "**********" at bounding box center [597, 227] width 398 height 271
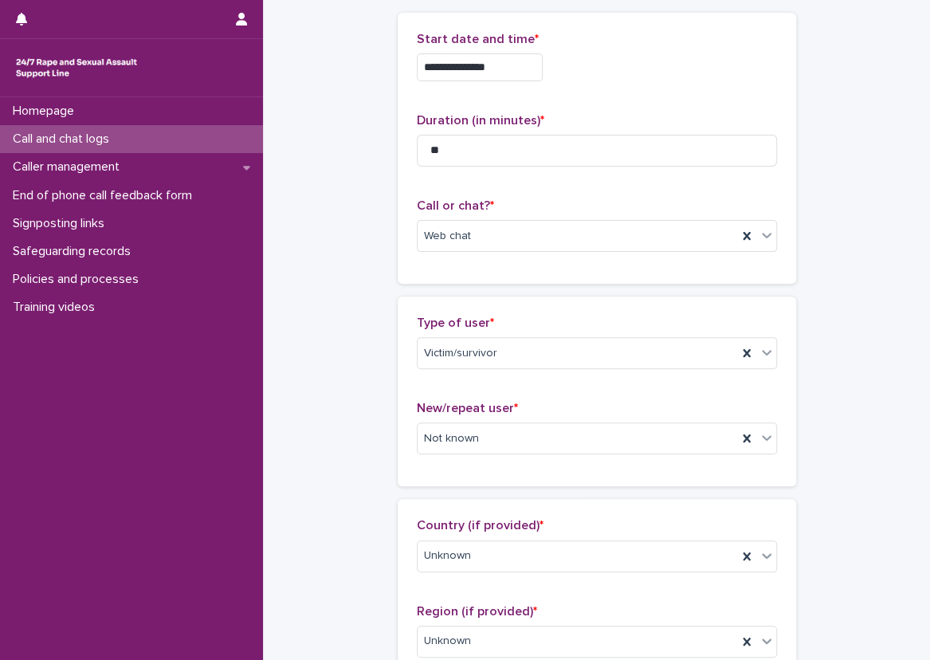
scroll to position [80, 0]
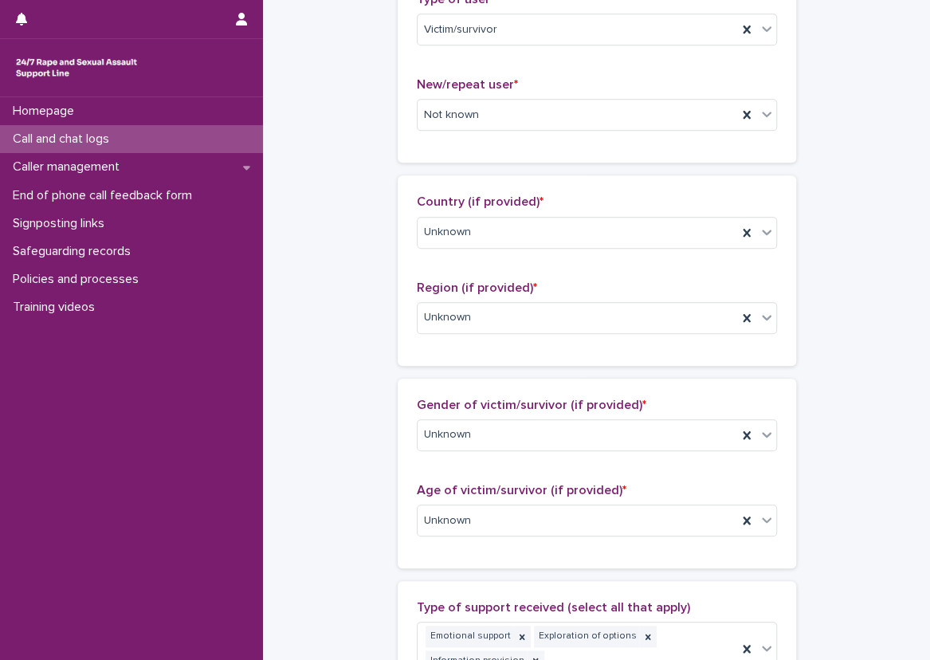
scroll to position [461, 0]
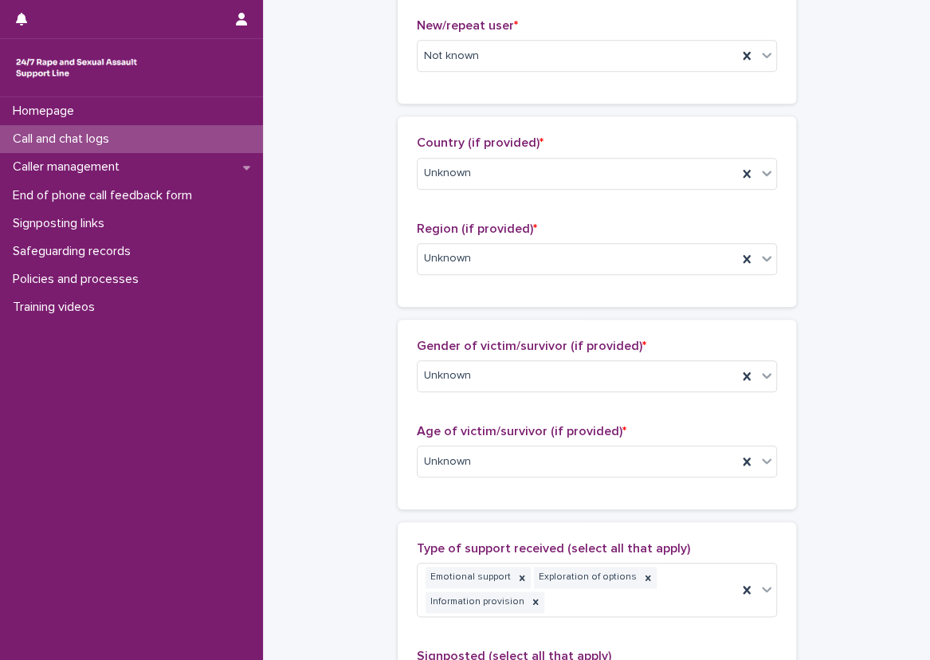
click at [323, 292] on div "**********" at bounding box center [596, 444] width 635 height 1809
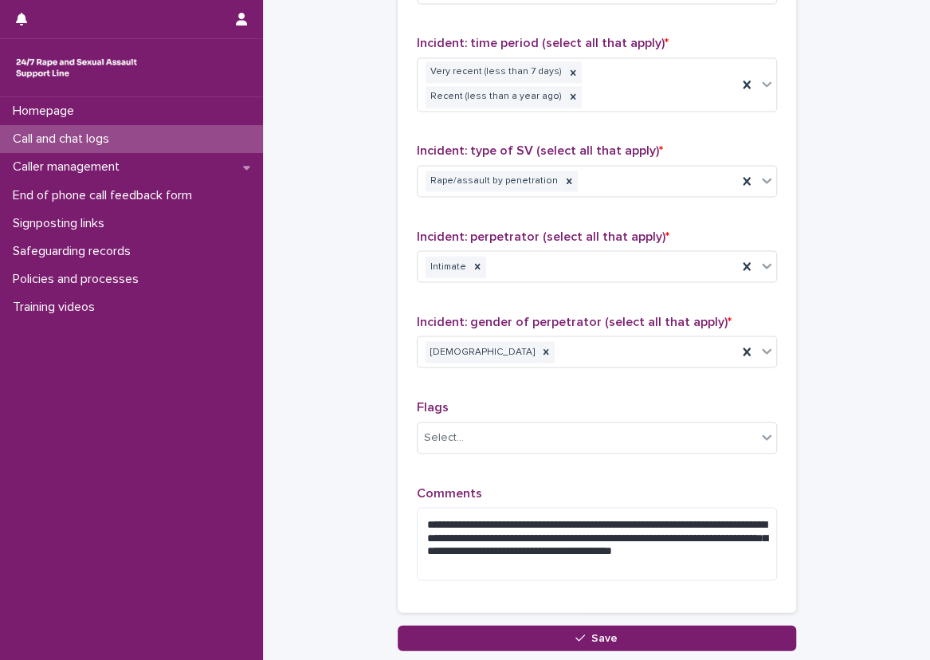
scroll to position [1161, 0]
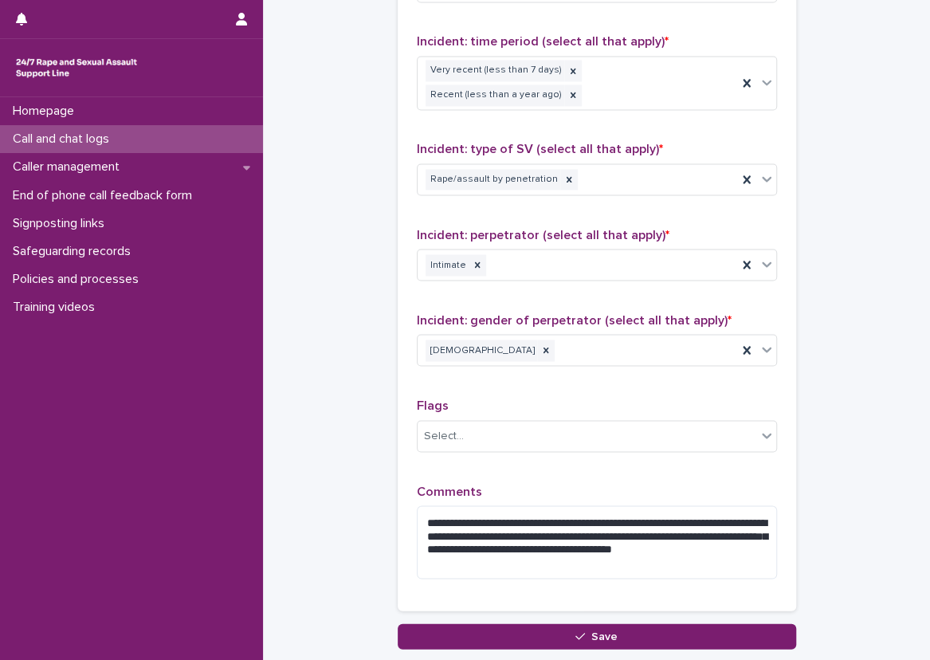
click at [488, 533] on textarea "**********" at bounding box center [597, 542] width 360 height 74
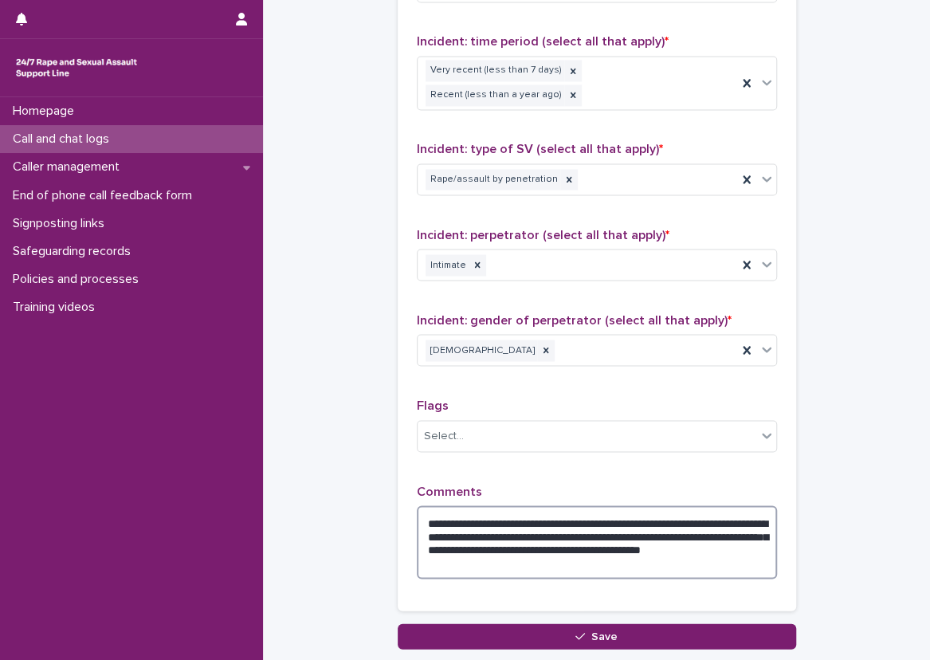
type textarea "**********"
click at [526, 559] on div "**********" at bounding box center [597, 538] width 360 height 108
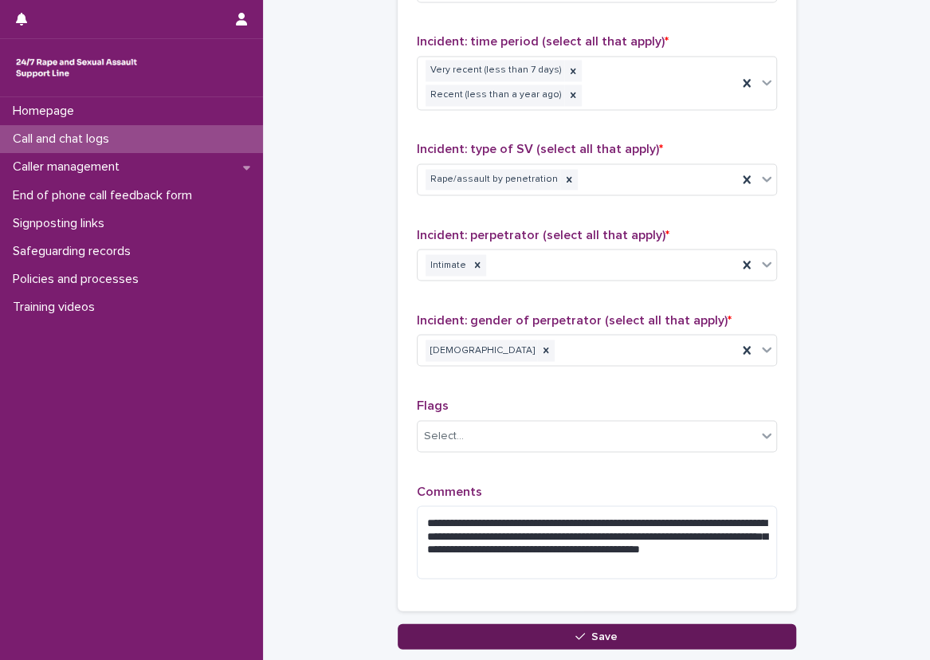
click at [574, 623] on button "Save" at bounding box center [597, 635] width 398 height 25
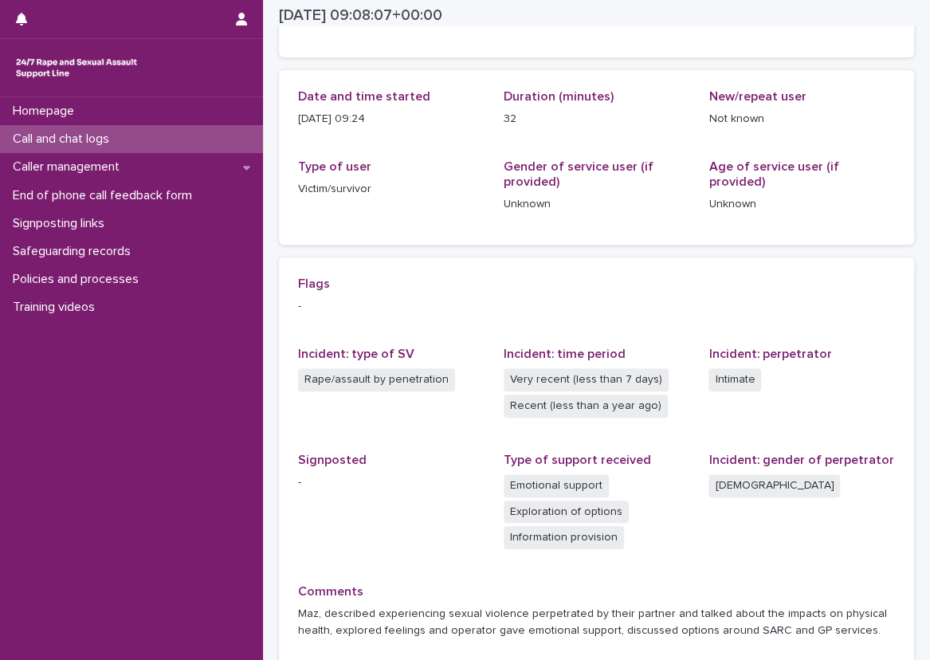
scroll to position [177, 0]
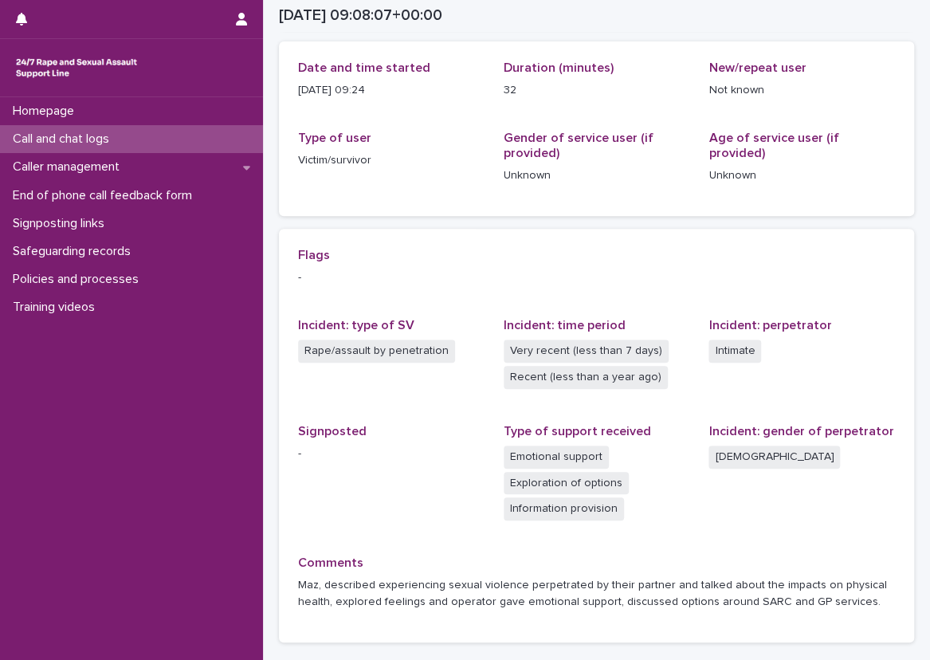
click at [59, 136] on p "Call and chat logs" at bounding box center [64, 138] width 116 height 15
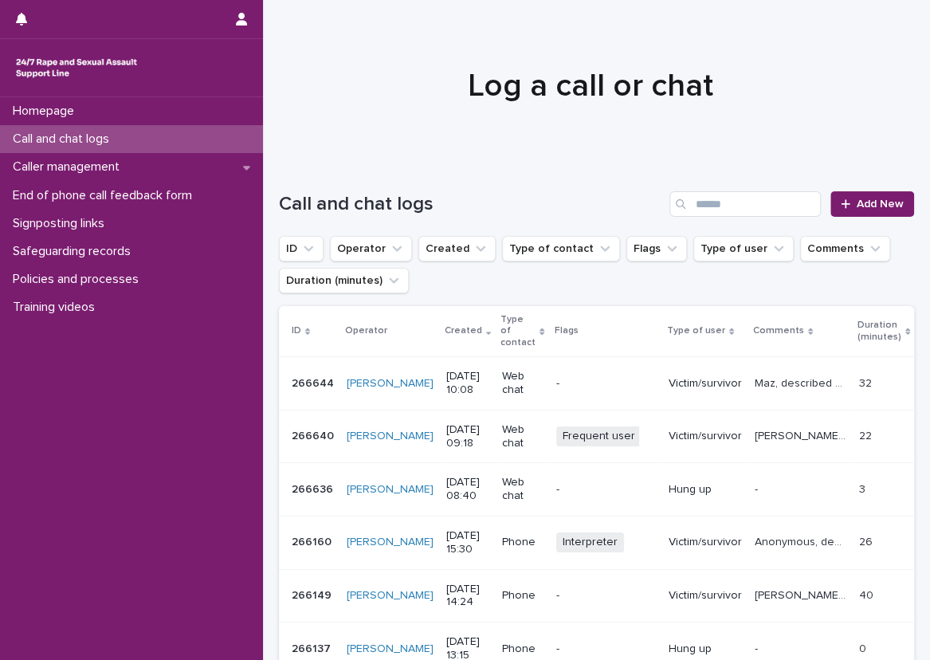
click at [97, 142] on p "Call and chat logs" at bounding box center [64, 138] width 116 height 15
click at [133, 188] on p "End of phone call feedback form" at bounding box center [105, 195] width 198 height 15
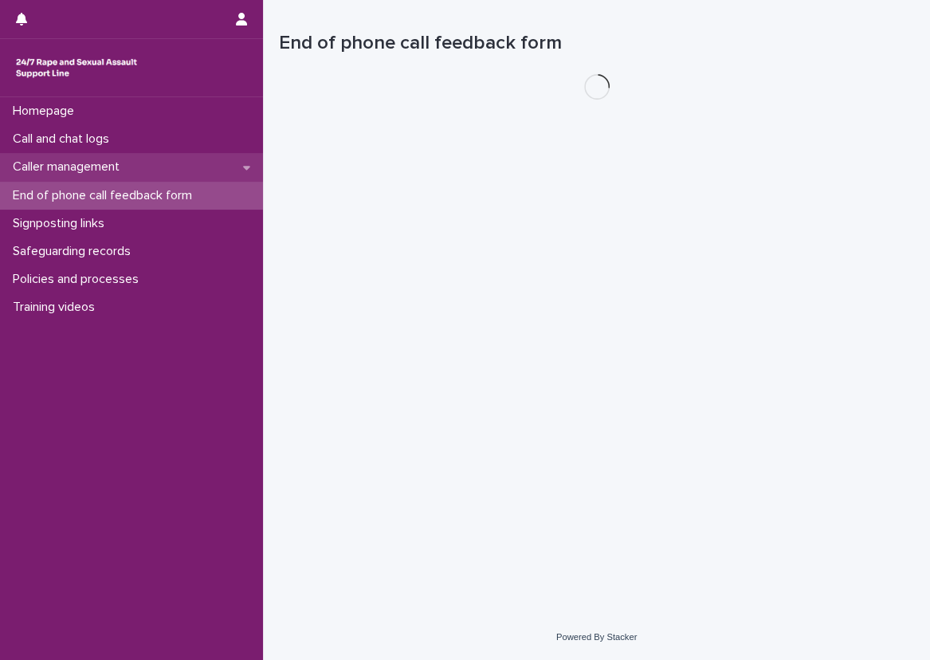
click at [135, 164] on div "Caller management" at bounding box center [131, 167] width 263 height 28
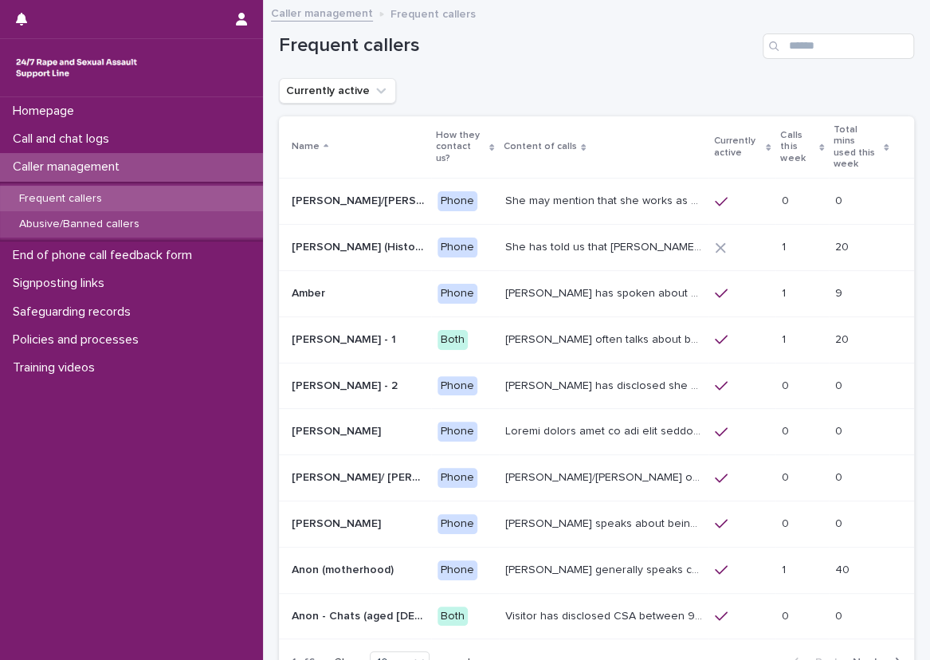
click at [145, 212] on div "Abusive/Banned callers" at bounding box center [131, 224] width 263 height 26
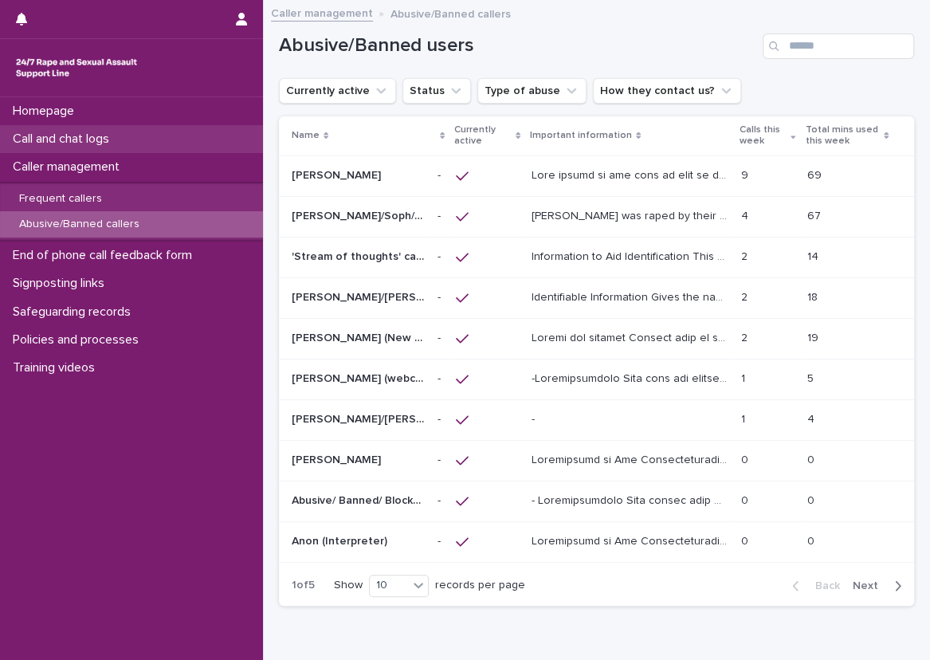
click at [187, 133] on div "Call and chat logs" at bounding box center [131, 139] width 263 height 28
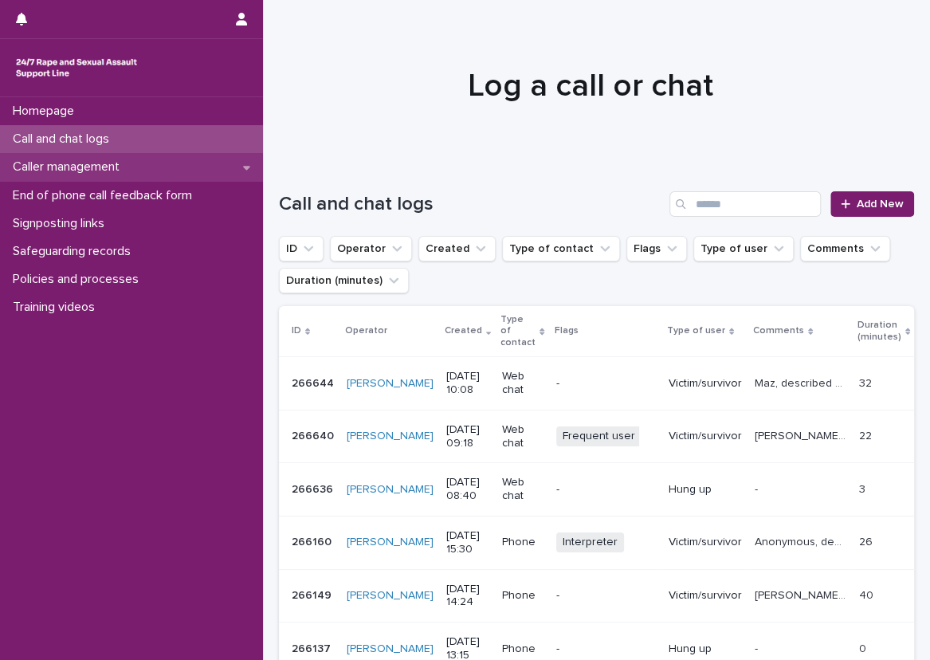
click at [198, 174] on div "Caller management" at bounding box center [131, 167] width 263 height 28
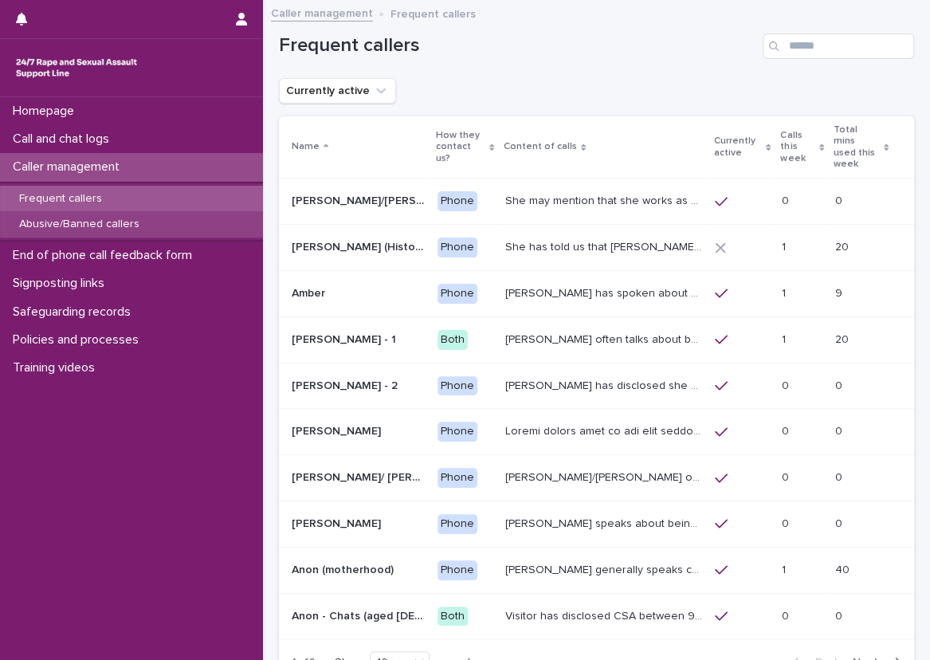
click at [194, 230] on div "Abusive/Banned callers" at bounding box center [131, 224] width 263 height 26
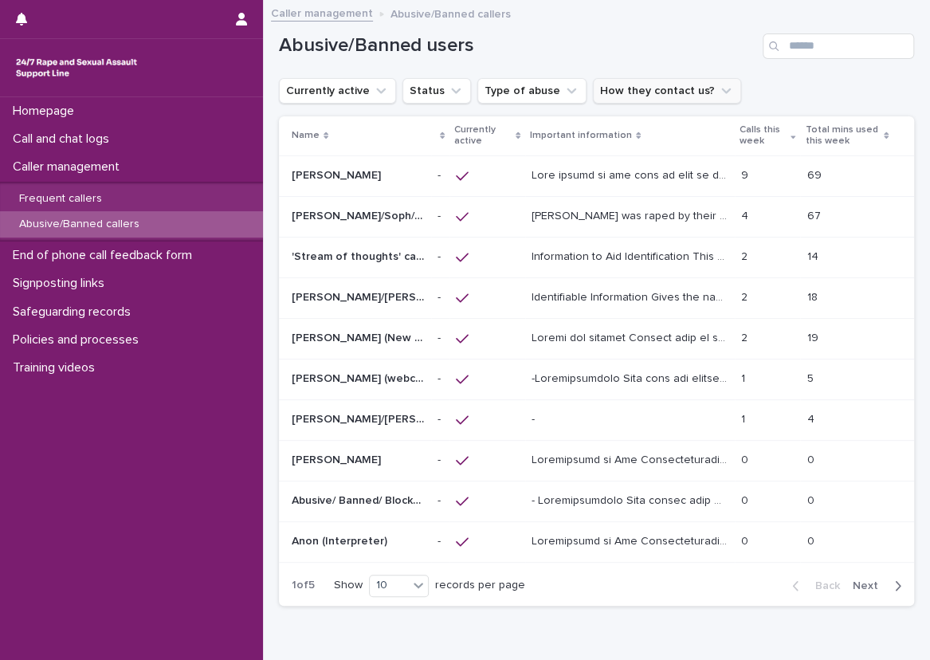
click at [610, 96] on button "How they contact us?" at bounding box center [667, 90] width 148 height 25
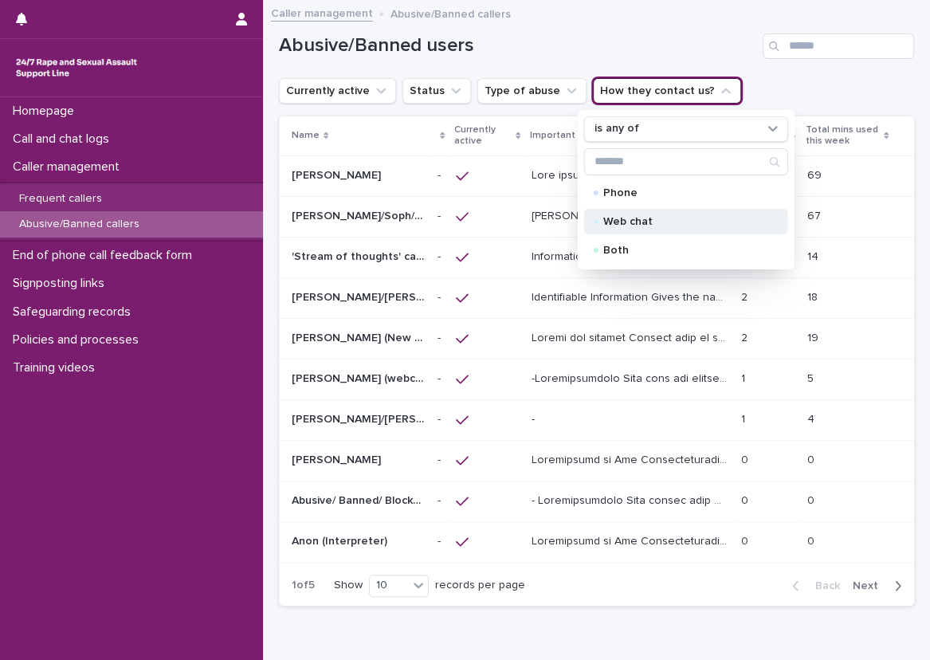
click at [629, 216] on p "Web chat" at bounding box center [682, 221] width 159 height 11
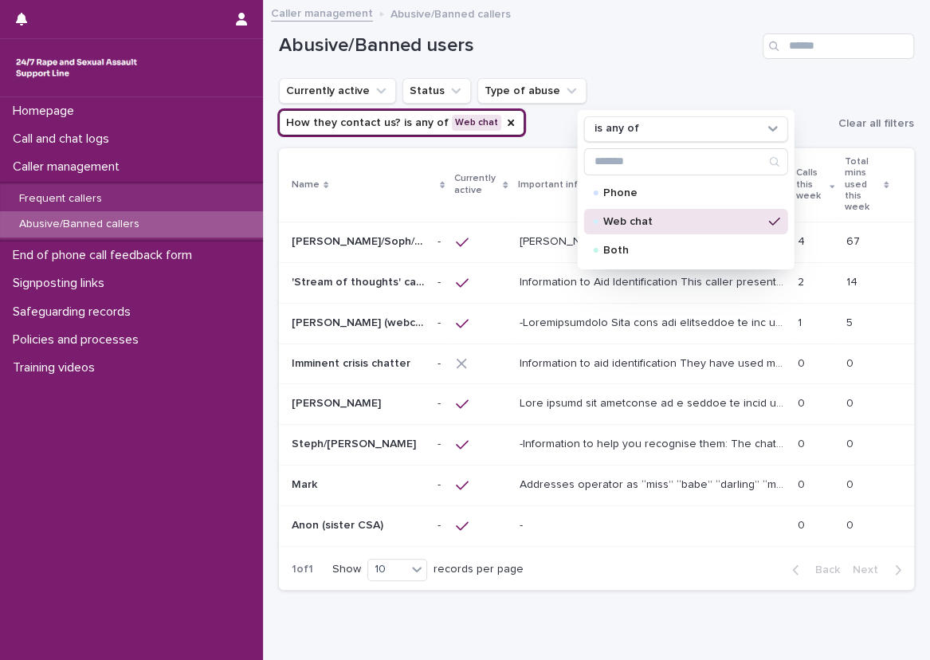
click at [472, 59] on div "Abusive/Banned users" at bounding box center [596, 40] width 635 height 76
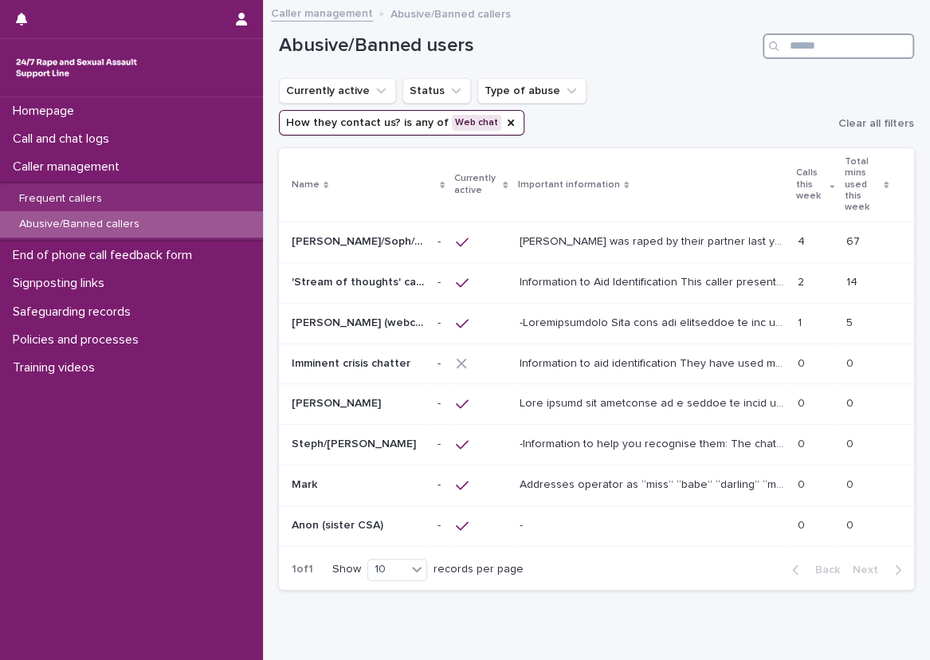
click at [791, 49] on input "Search" at bounding box center [837, 45] width 151 height 25
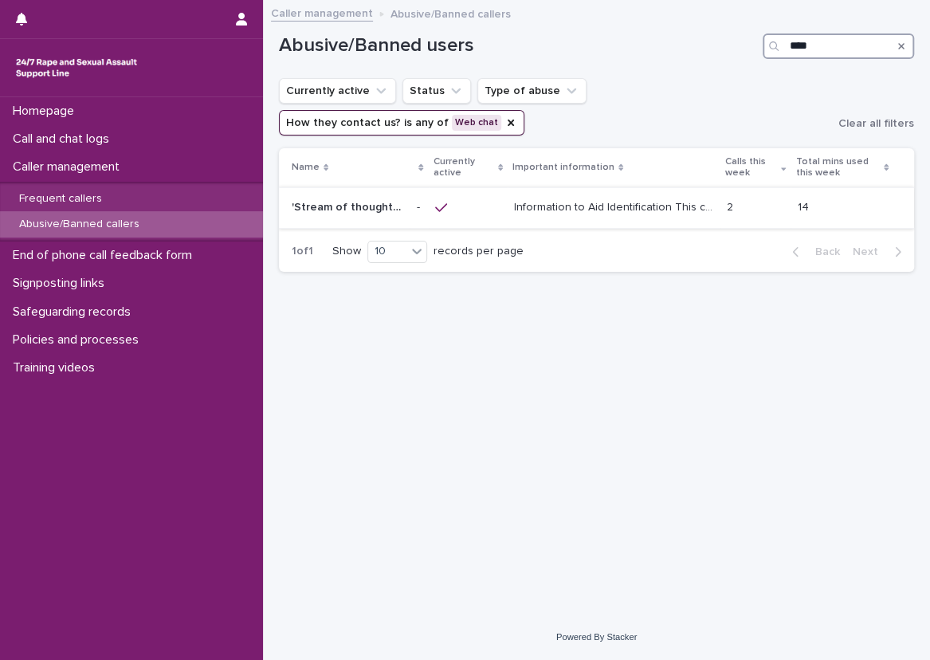
type input "****"
click at [678, 198] on p "Information to Aid Identification This caller presents in a way that suggests t…" at bounding box center [615, 206] width 203 height 17
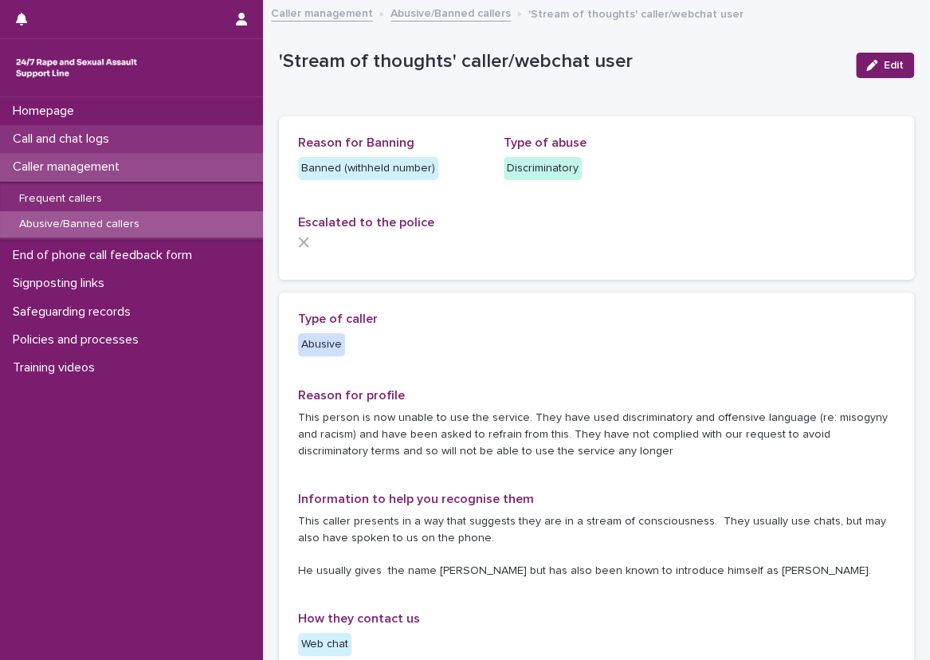
click at [213, 139] on div "Call and chat logs" at bounding box center [131, 139] width 263 height 28
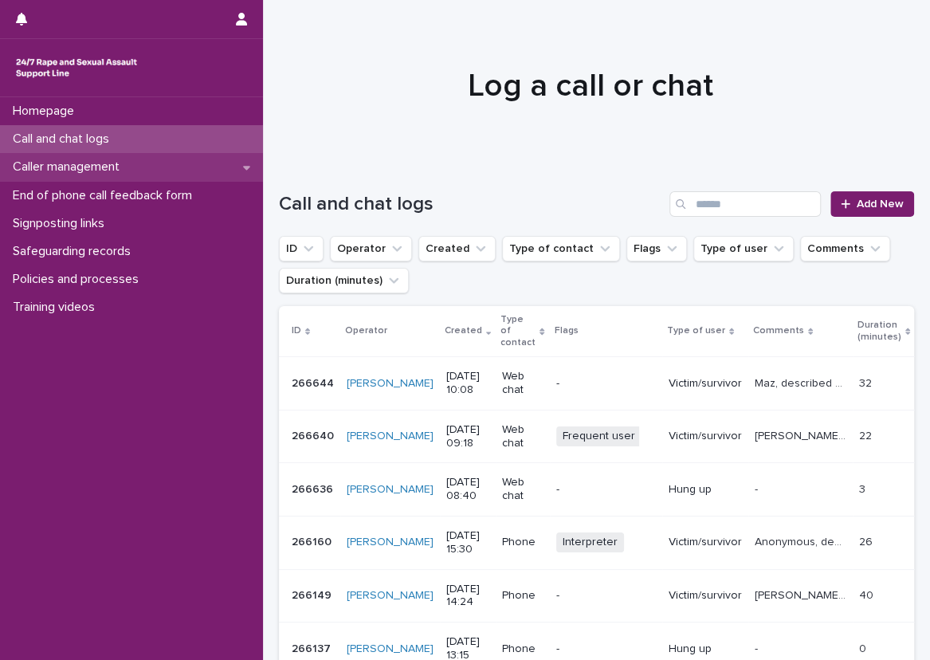
click at [177, 155] on div "Caller management" at bounding box center [131, 167] width 263 height 28
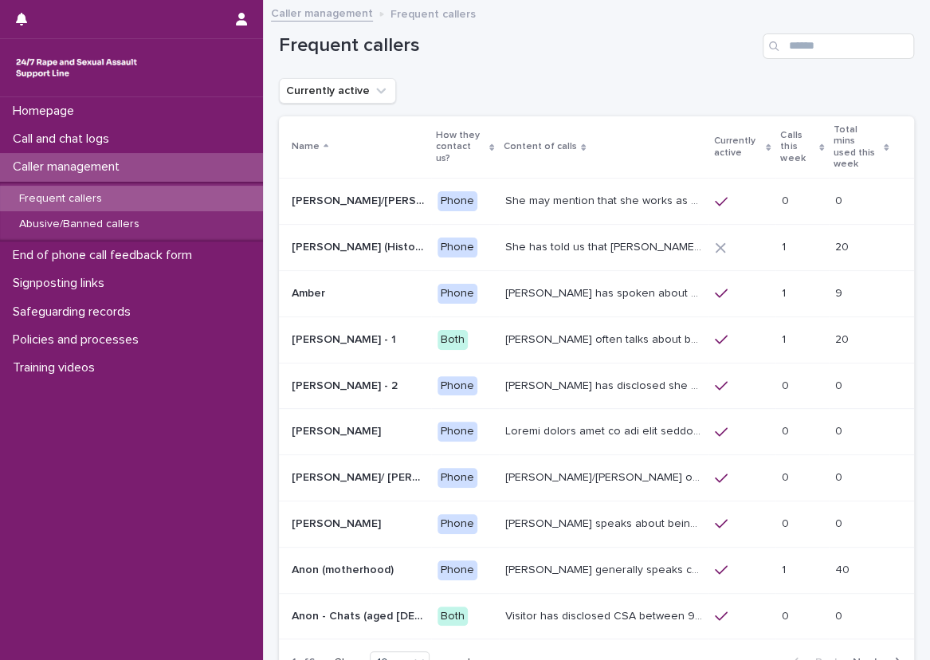
click at [602, 330] on p "[PERSON_NAME] often talks about being raped a night before or [DATE] or a month…" at bounding box center [605, 338] width 200 height 17
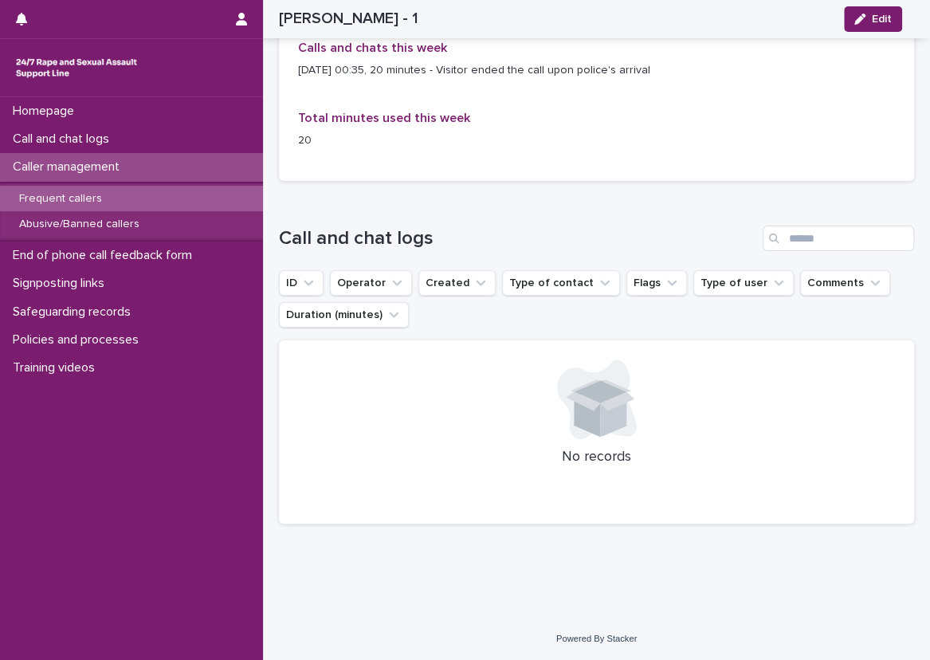
scroll to position [555, 0]
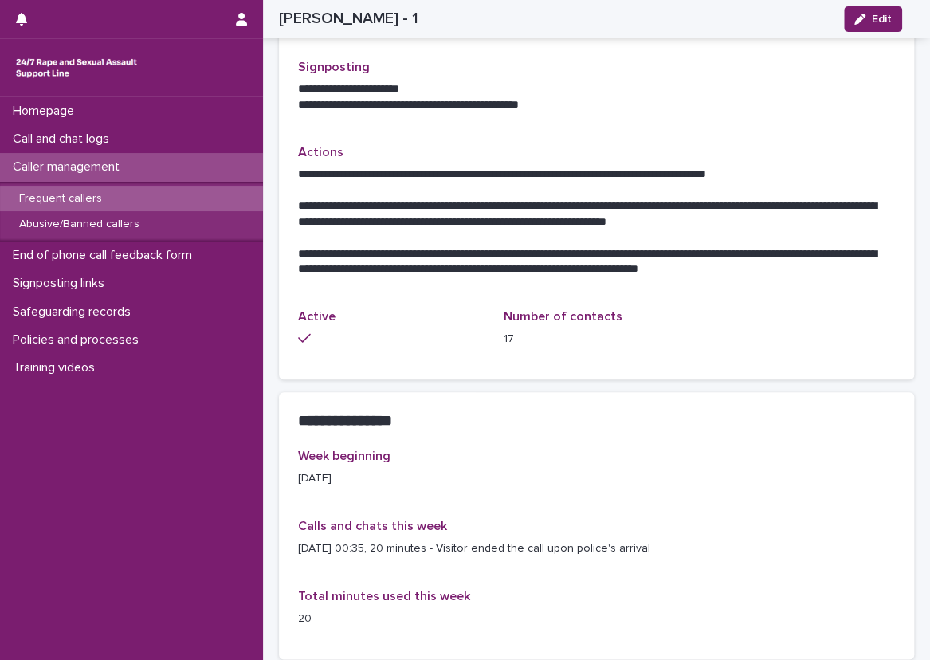
click at [185, 191] on div "Frequent callers" at bounding box center [131, 199] width 263 height 26
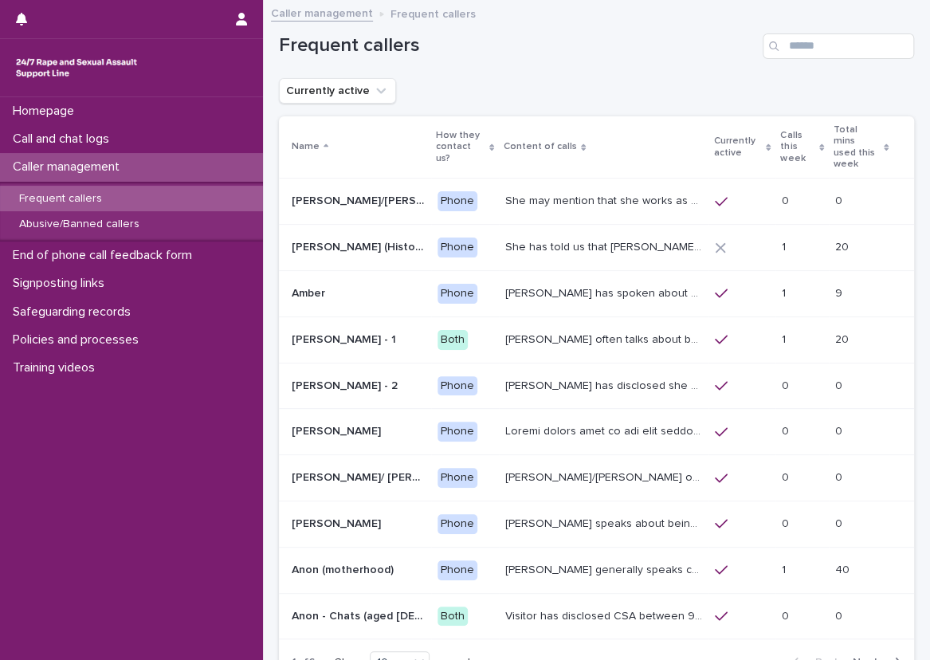
drag, startPoint x: 572, startPoint y: 339, endPoint x: 578, endPoint y: 352, distance: 14.3
click at [578, 376] on p "[PERSON_NAME] has disclosed she has survived two rapes, one in the [GEOGRAPHIC_…" at bounding box center [605, 384] width 200 height 17
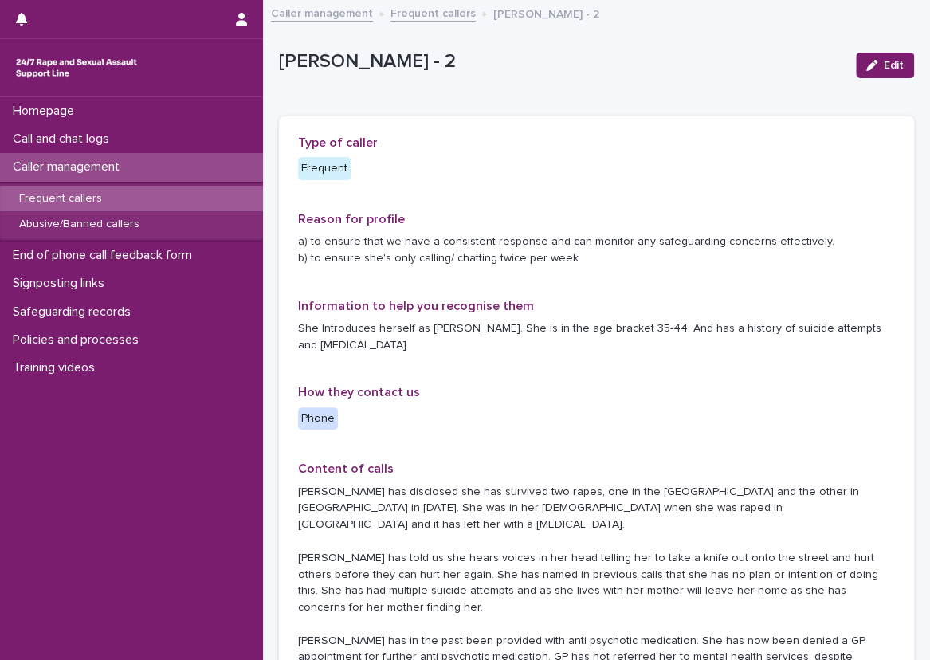
click at [224, 154] on div "Caller management" at bounding box center [131, 167] width 263 height 28
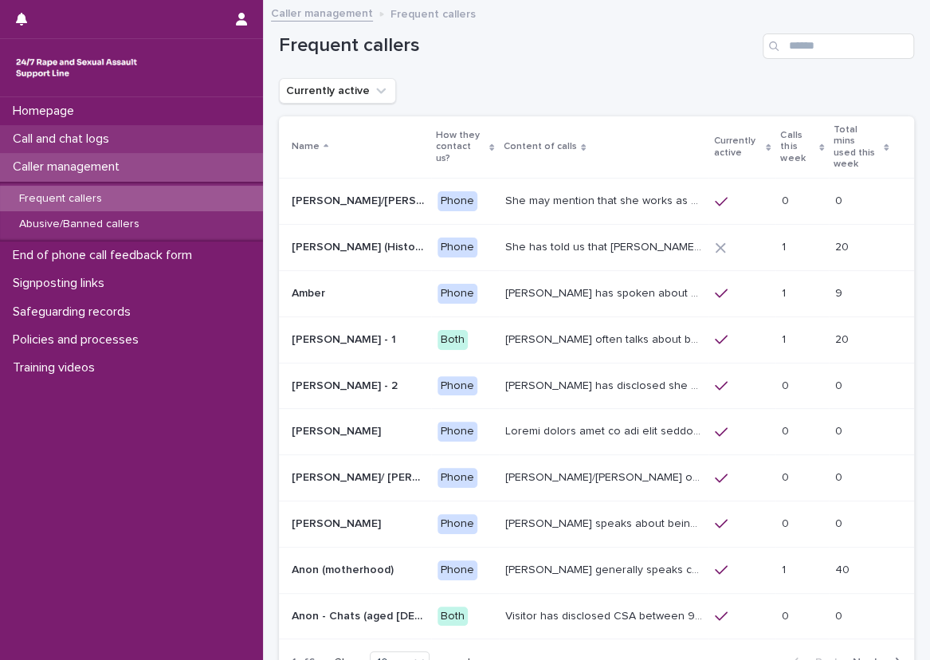
click at [222, 136] on div "Call and chat logs" at bounding box center [131, 139] width 263 height 28
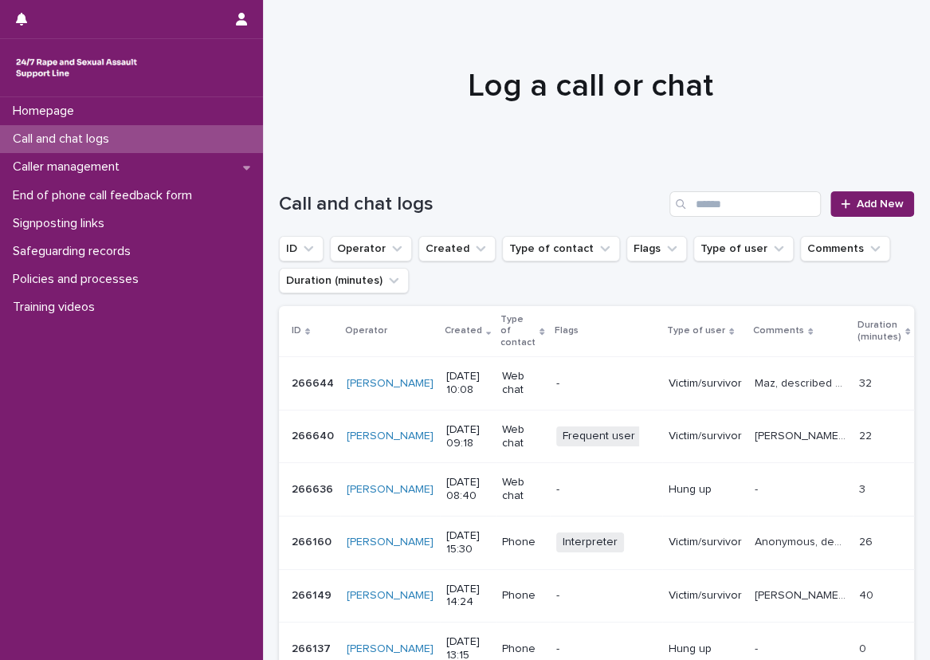
click at [184, 151] on div "Call and chat logs" at bounding box center [131, 139] width 263 height 28
click at [845, 191] on div "Call and chat logs Add New" at bounding box center [596, 203] width 635 height 25
click at [876, 201] on span "Add New" at bounding box center [879, 203] width 47 height 11
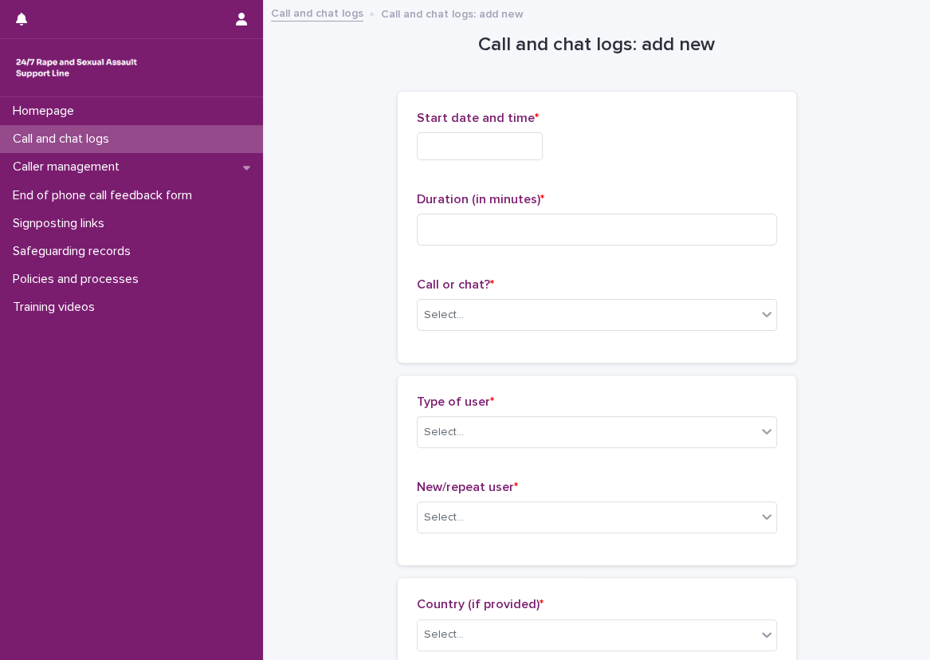
click at [472, 141] on input "text" at bounding box center [480, 146] width 126 height 28
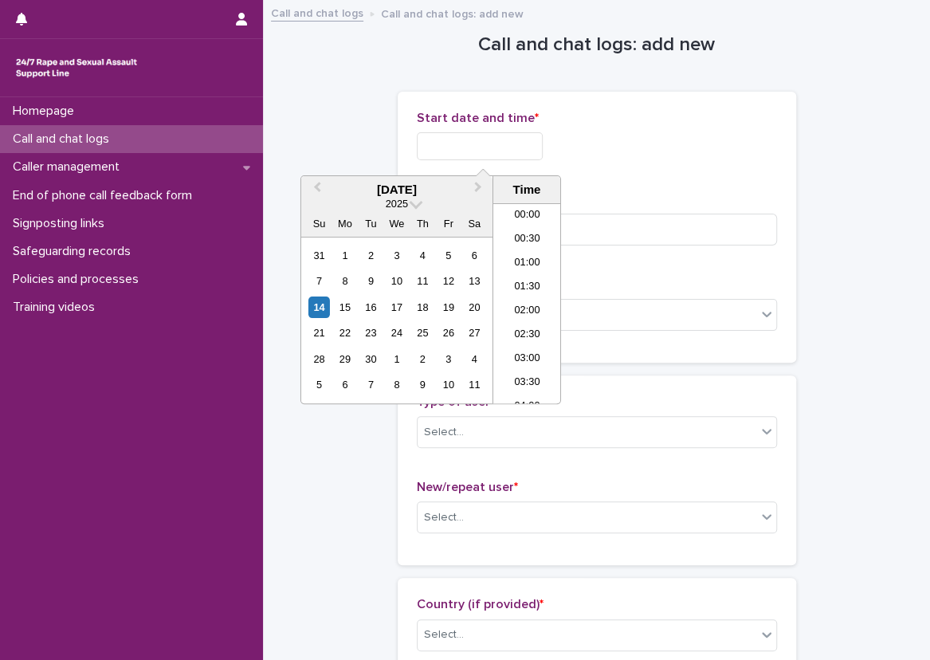
scroll to position [438, 0]
click at [529, 250] on li "10:00" at bounding box center [527, 256] width 68 height 24
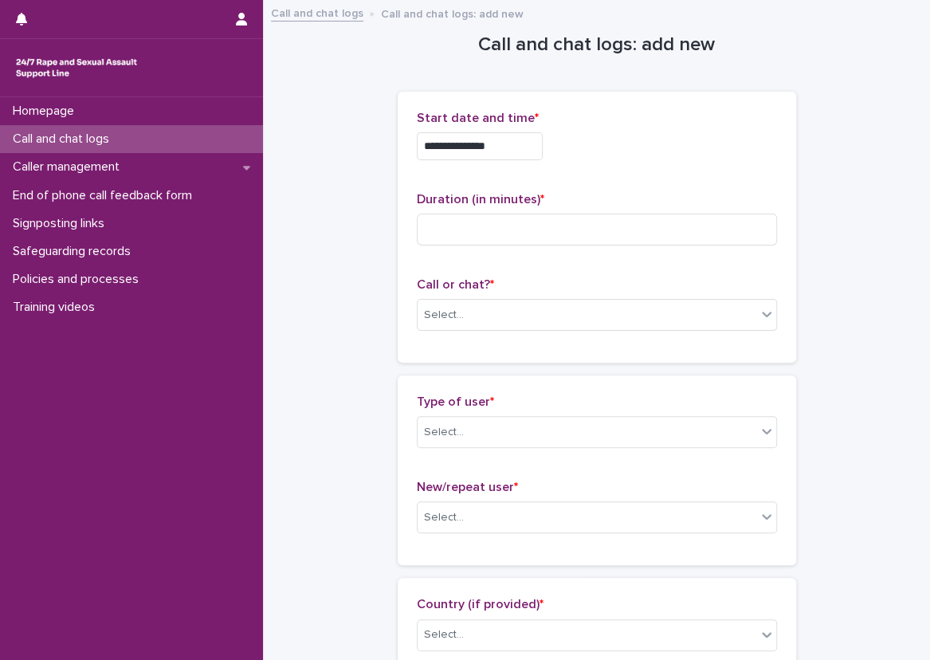
click at [526, 133] on input "**********" at bounding box center [480, 146] width 126 height 28
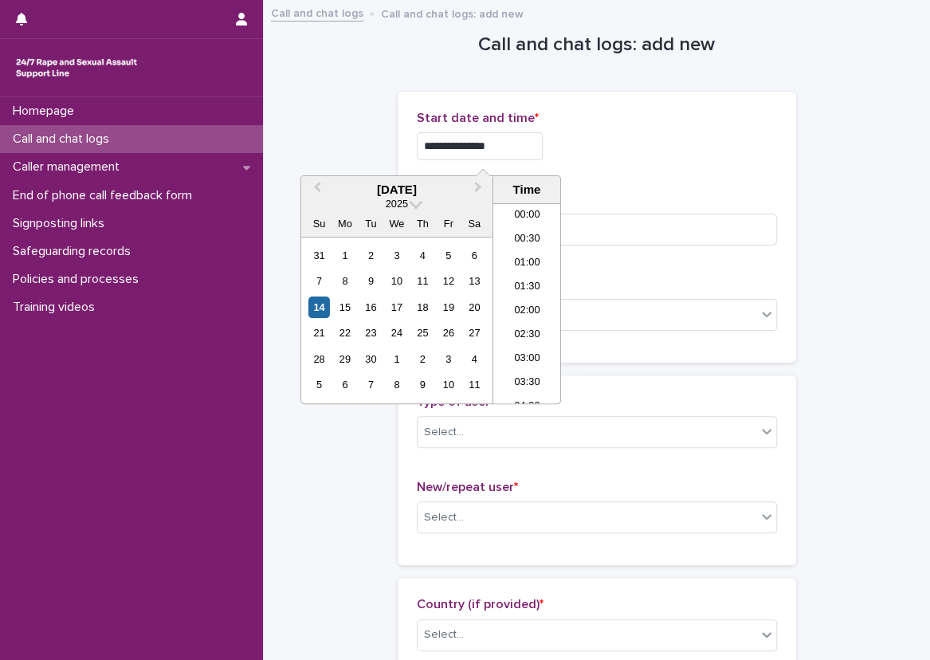
scroll to position [390, 0]
type input "**********"
click at [724, 171] on div "**********" at bounding box center [597, 142] width 360 height 62
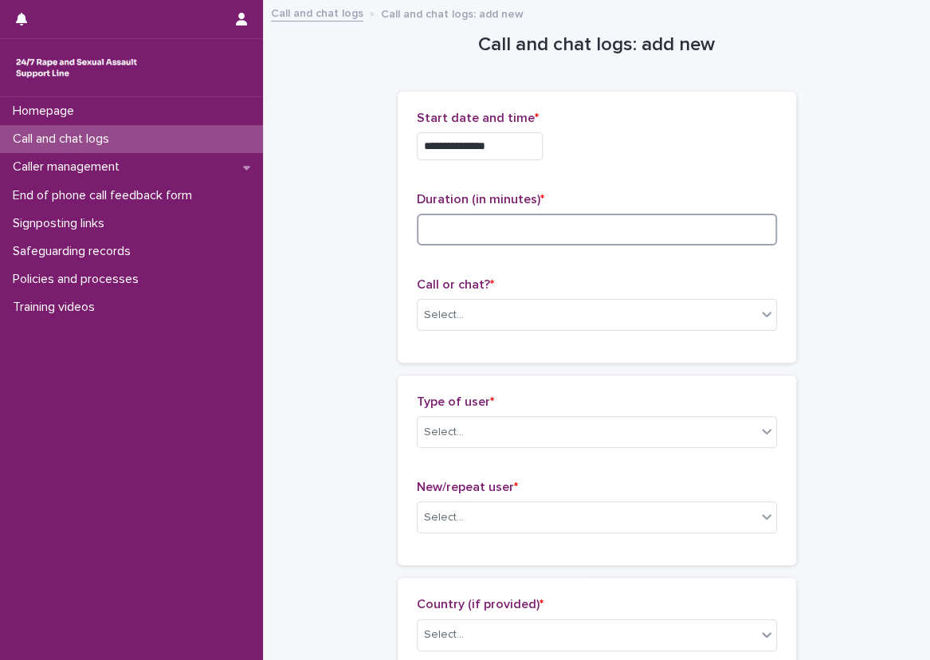
click at [489, 216] on input at bounding box center [597, 230] width 360 height 32
type input "**"
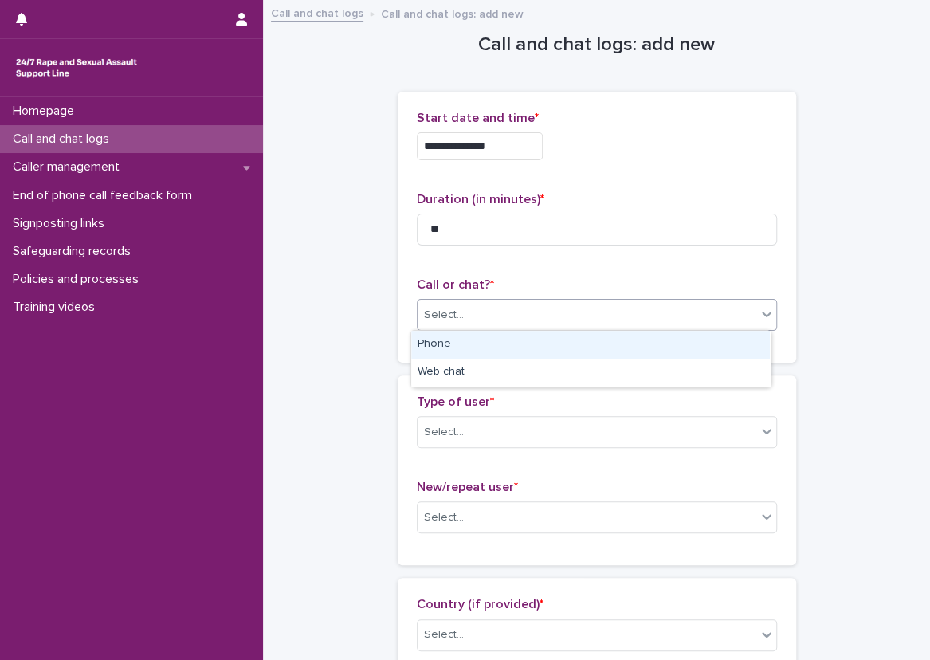
click at [479, 326] on div "Select..." at bounding box center [586, 315] width 339 height 26
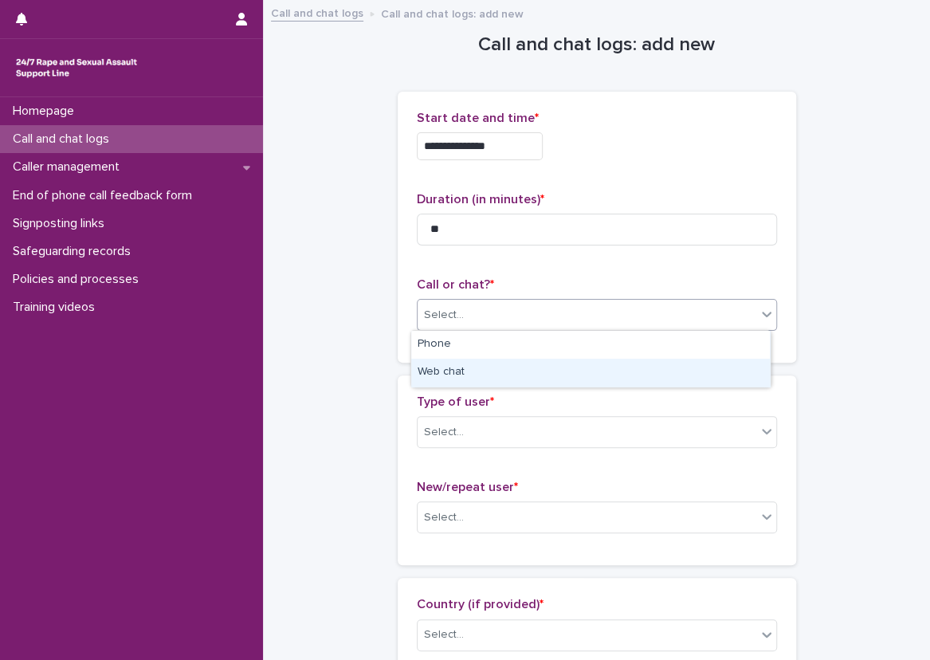
click at [450, 379] on div "Web chat" at bounding box center [590, 373] width 359 height 28
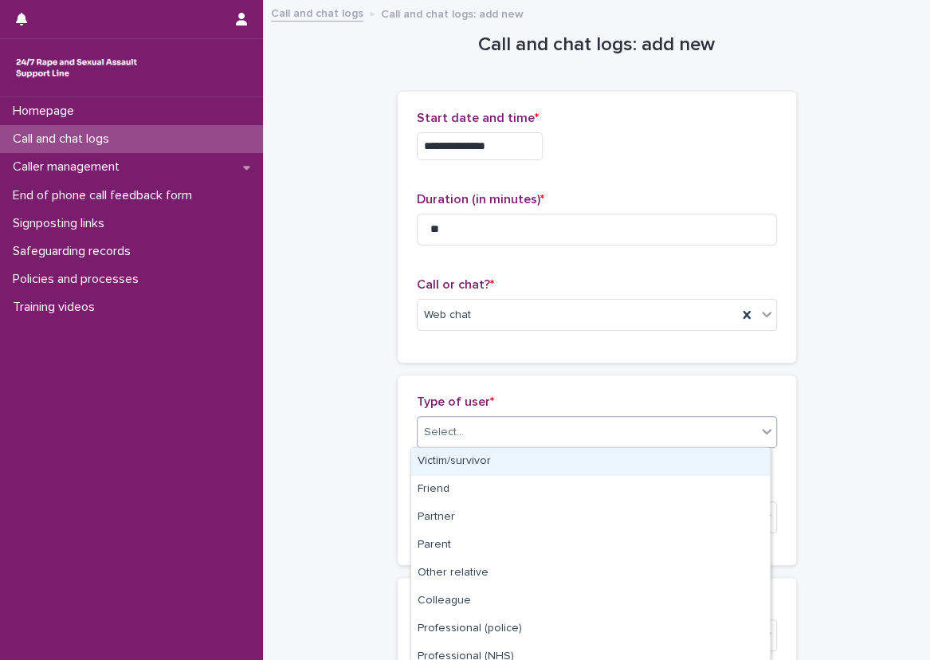
click at [480, 431] on div "Select..." at bounding box center [586, 432] width 339 height 26
click at [472, 460] on div "Victim/survivor" at bounding box center [590, 462] width 359 height 28
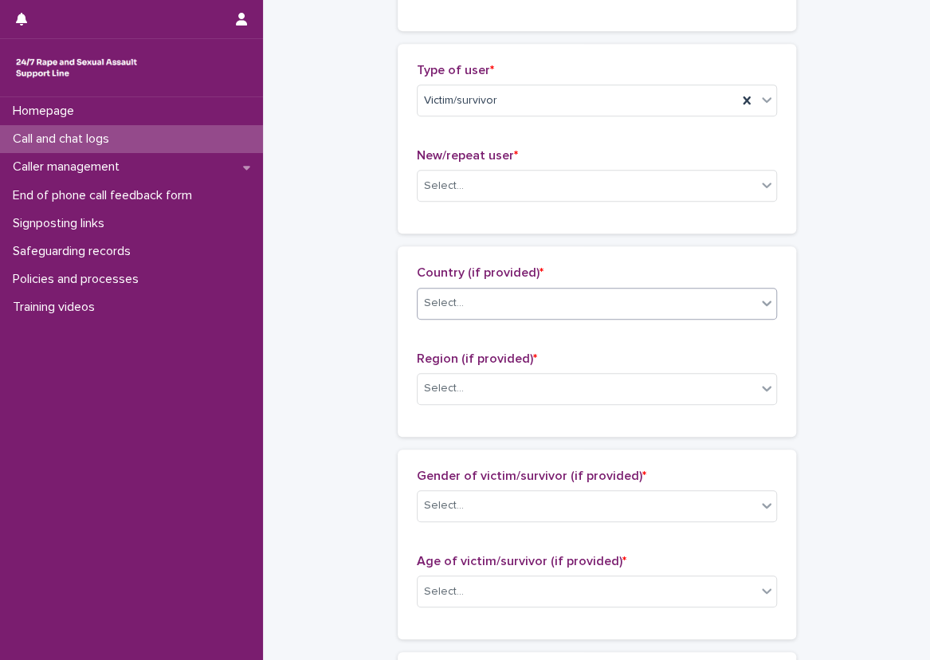
scroll to position [398, 0]
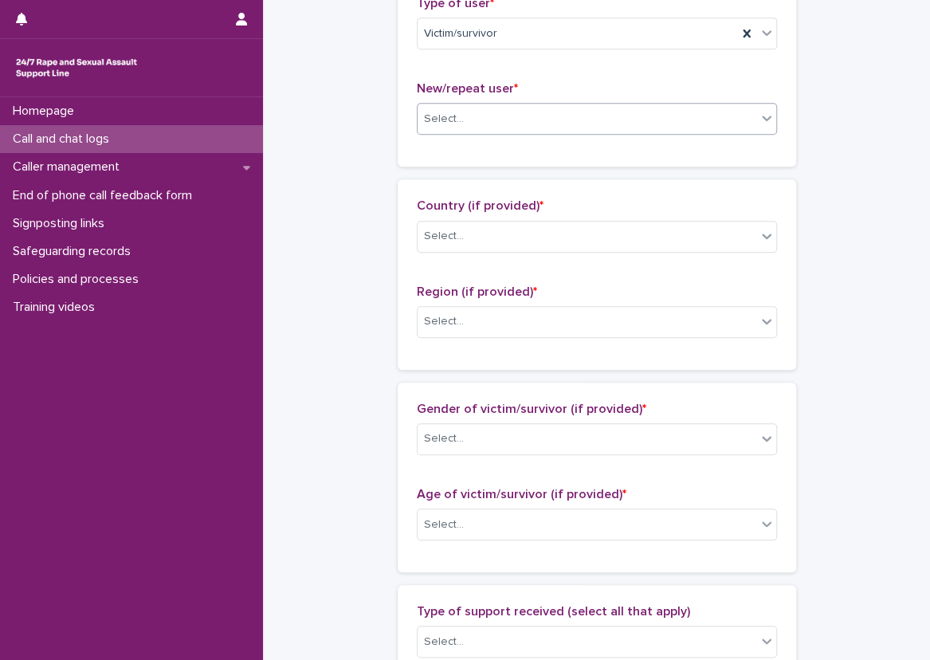
click at [462, 125] on div "Select..." at bounding box center [586, 119] width 339 height 26
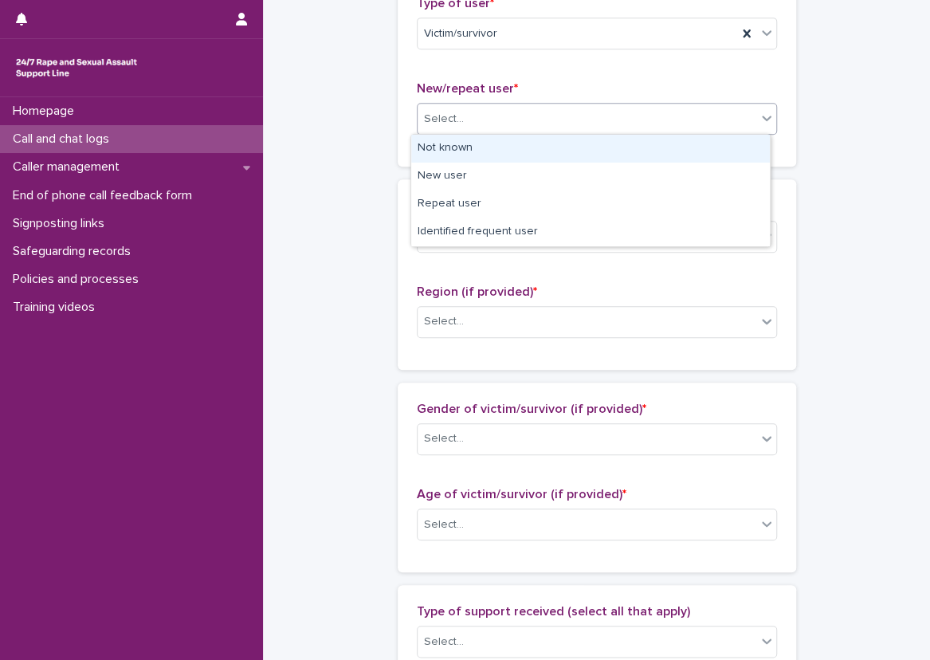
click at [468, 151] on div "Not known" at bounding box center [590, 149] width 359 height 28
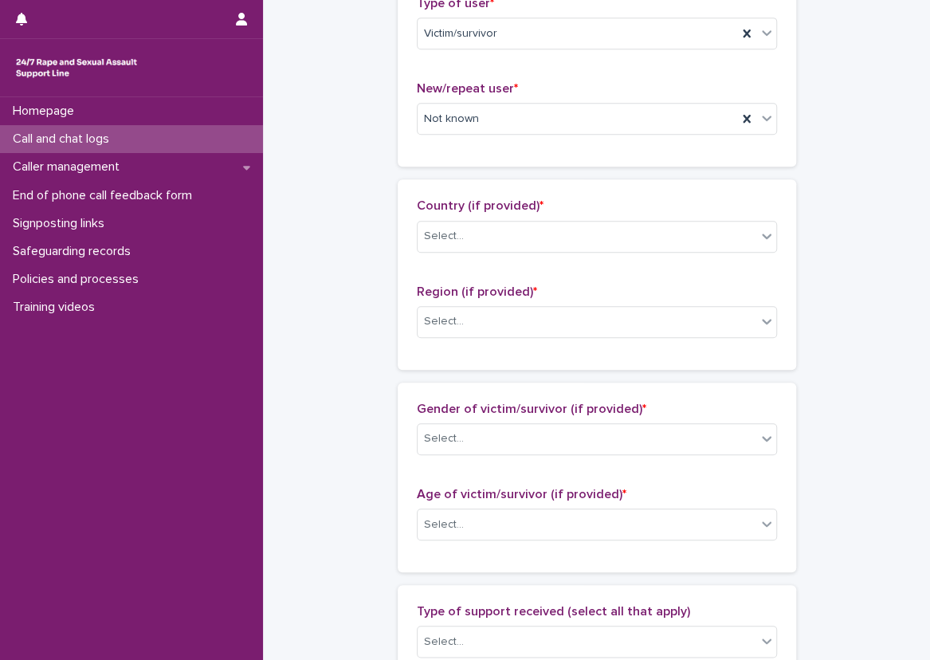
click at [388, 173] on div "**********" at bounding box center [596, 465] width 635 height 1725
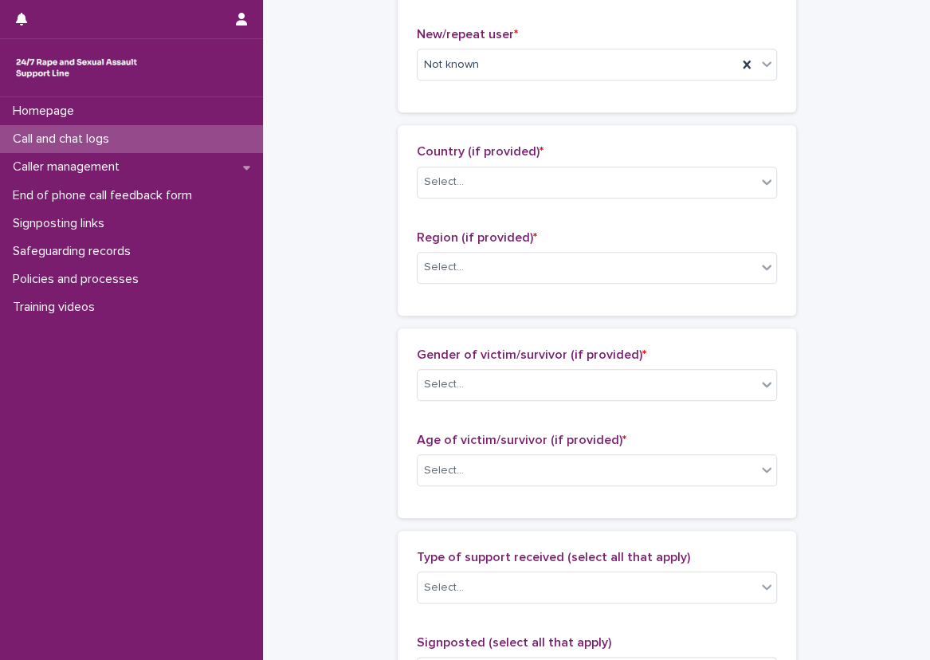
scroll to position [478, 0]
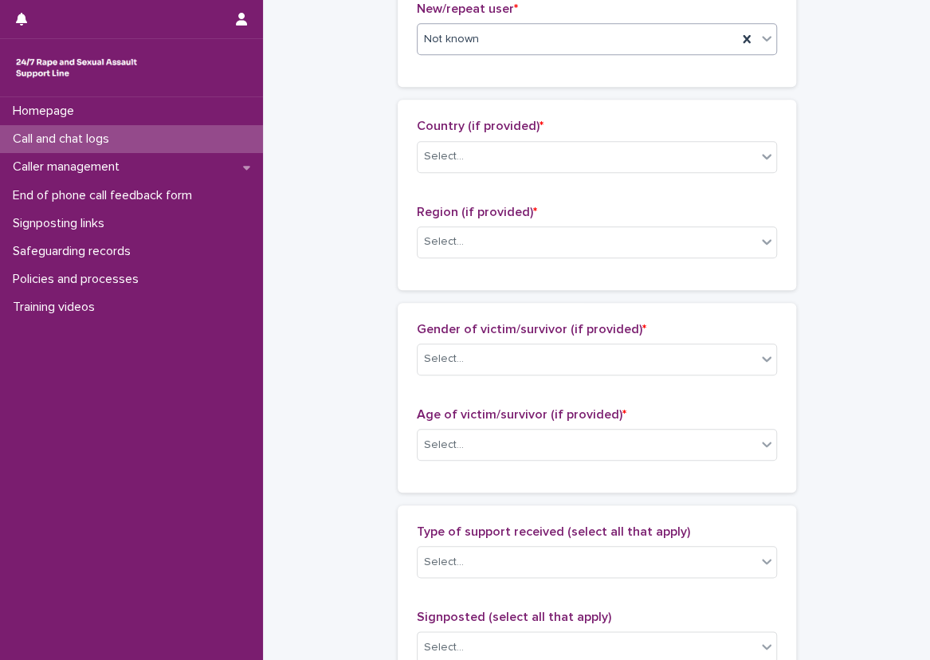
click at [421, 48] on div "Not known" at bounding box center [576, 39] width 319 height 26
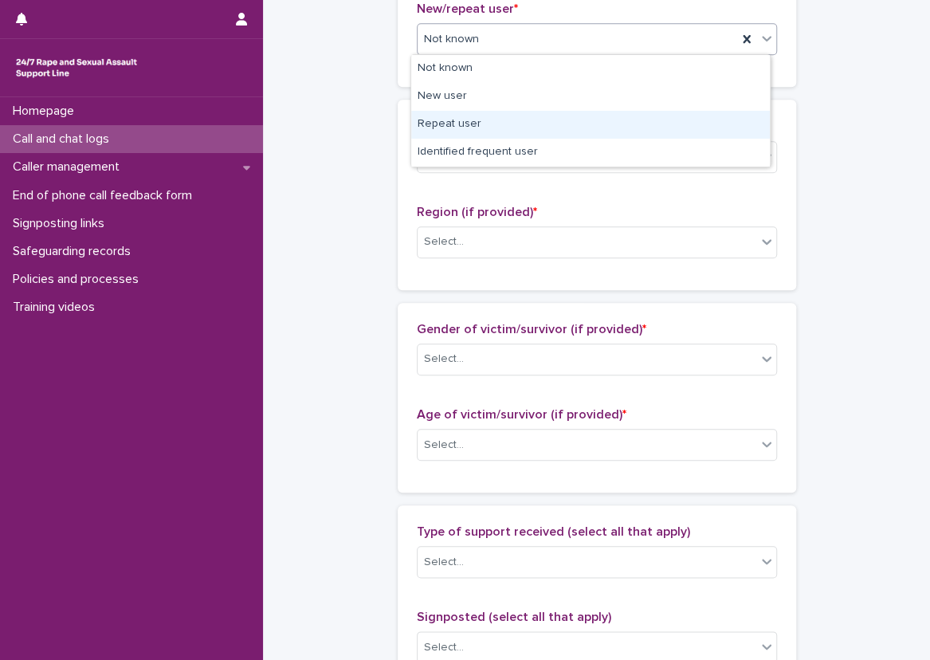
click at [435, 135] on div "Repeat user" at bounding box center [590, 125] width 359 height 28
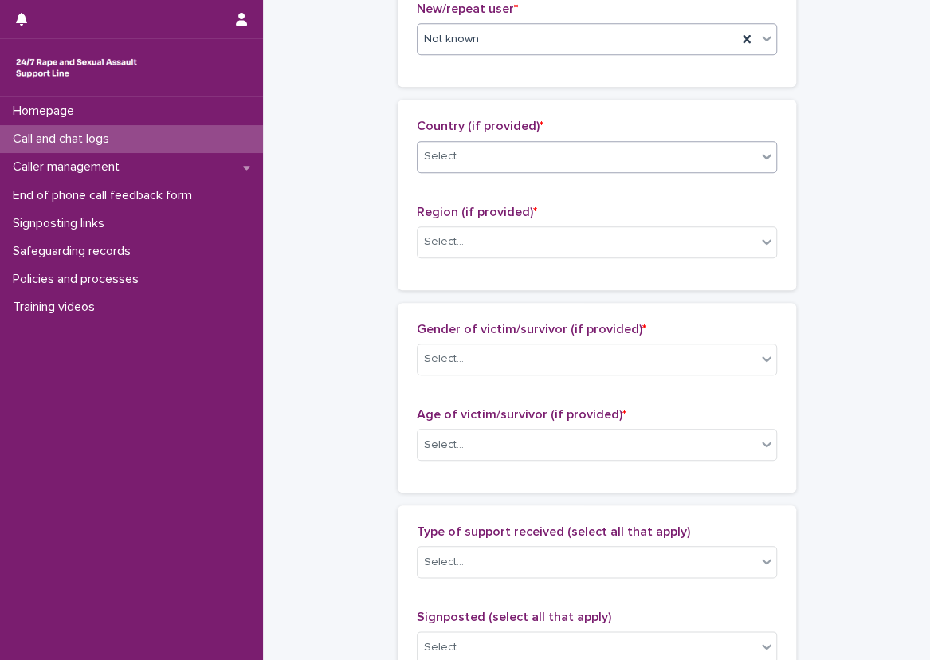
click at [444, 155] on div "Select..." at bounding box center [444, 156] width 40 height 17
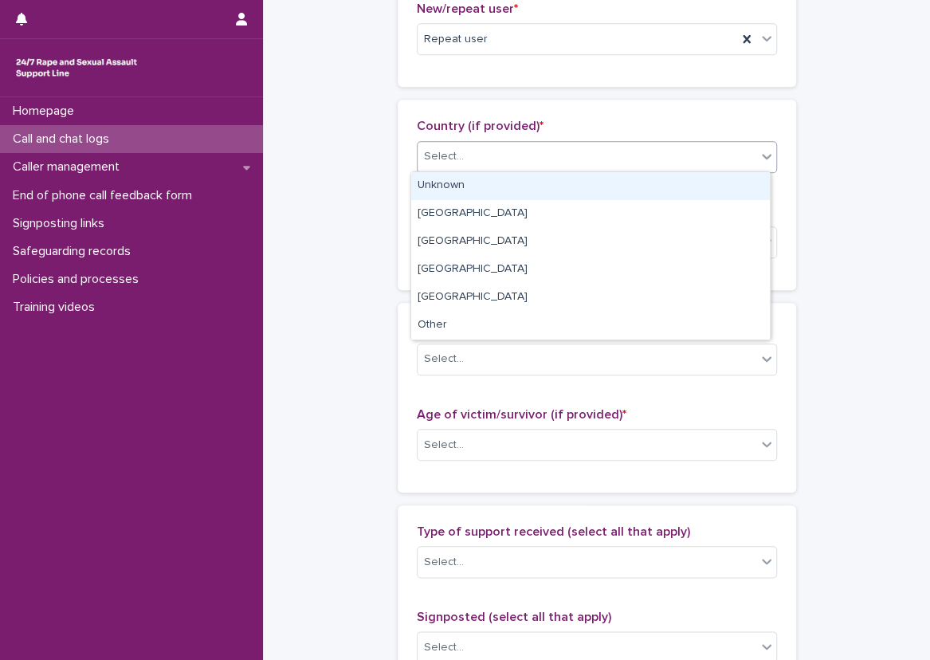
click at [455, 172] on div "Unknown" at bounding box center [590, 186] width 359 height 28
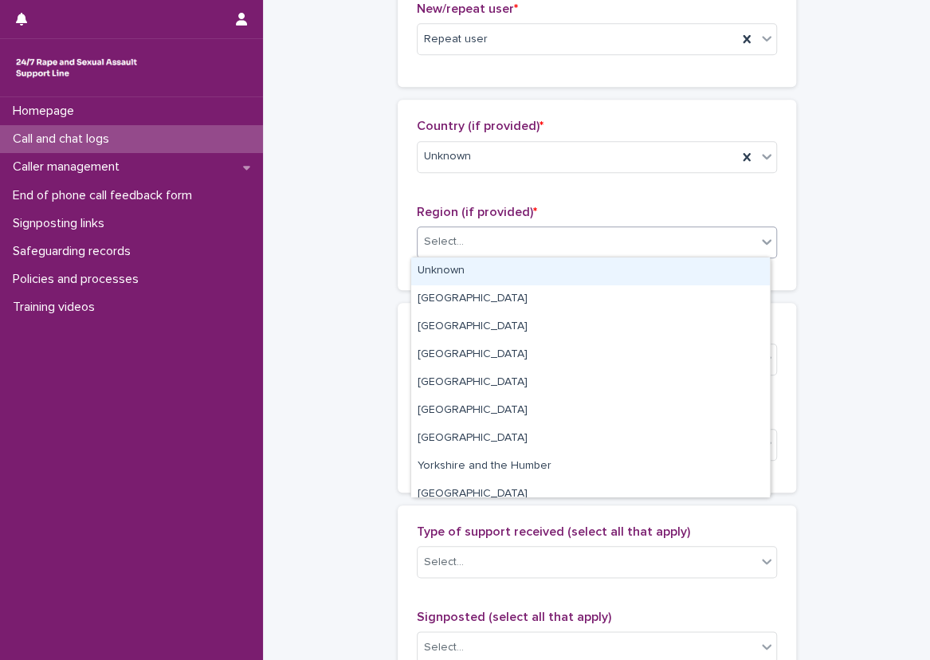
drag, startPoint x: 476, startPoint y: 234, endPoint x: 460, endPoint y: 255, distance: 25.7
click at [472, 239] on div "Select..." at bounding box center [586, 242] width 339 height 26
drag, startPoint x: 454, startPoint y: 261, endPoint x: 438, endPoint y: 265, distance: 16.6
click at [452, 262] on div "Unknown" at bounding box center [590, 271] width 359 height 28
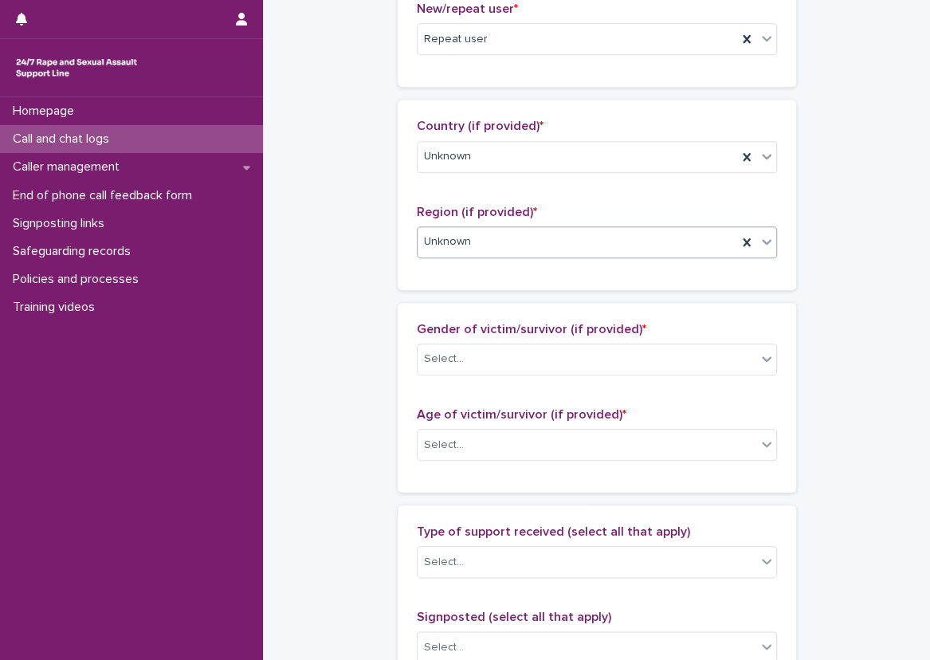
click at [398, 272] on div "Country (if provided) * Unknown Region (if provided) * option Unknown, selected…" at bounding box center [597, 195] width 398 height 190
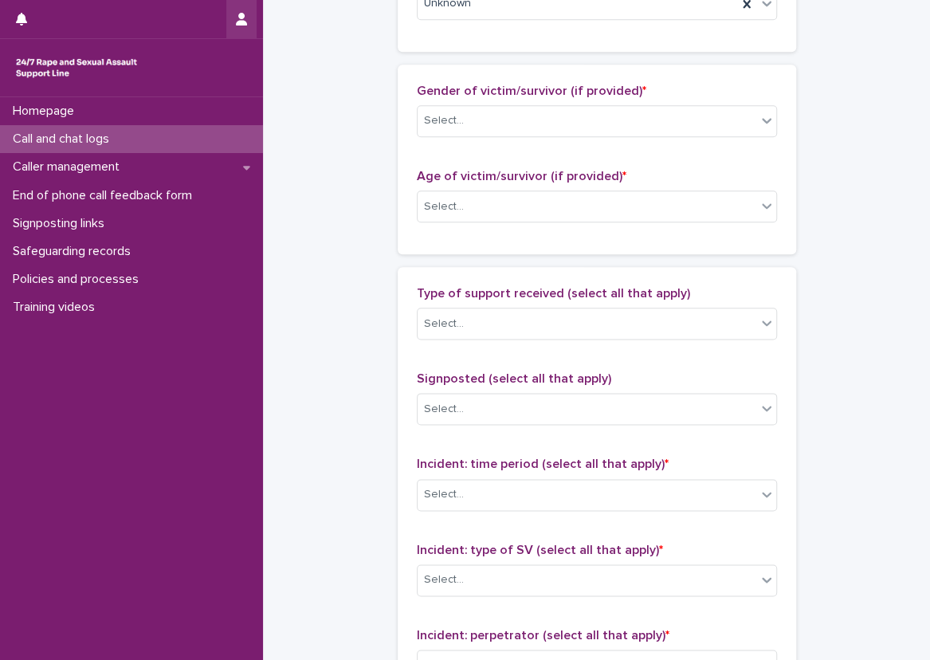
scroll to position [717, 0]
click at [482, 124] on div "Select..." at bounding box center [586, 120] width 339 height 26
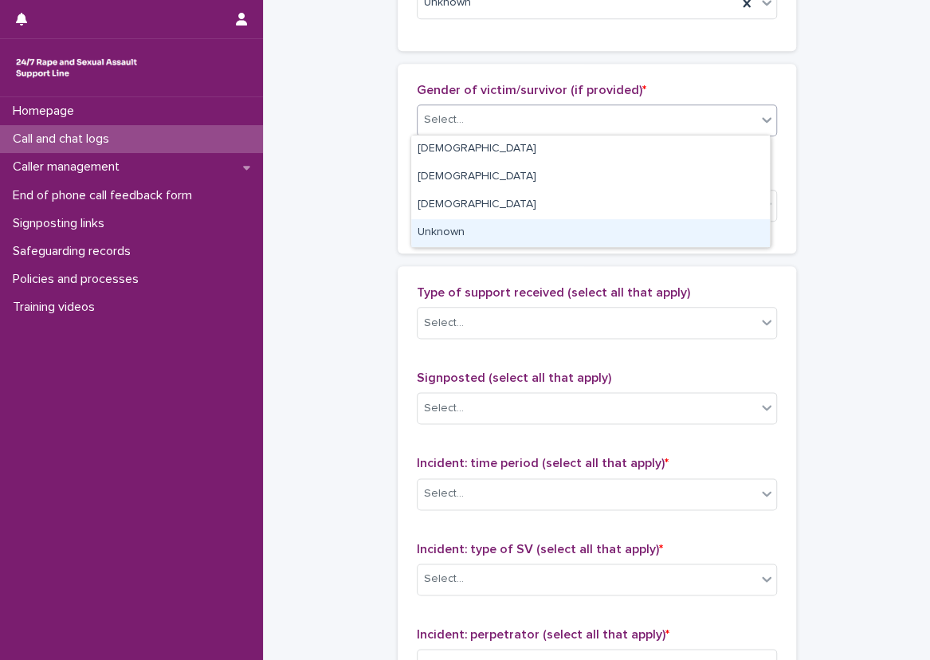
click at [486, 241] on div "Unknown" at bounding box center [590, 233] width 359 height 28
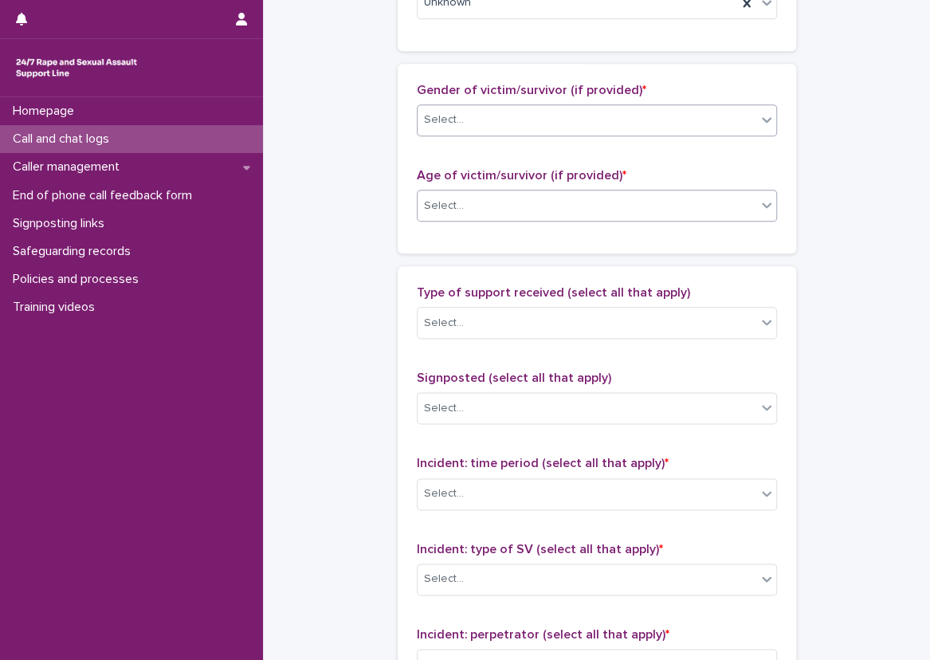
click at [492, 212] on div "Select..." at bounding box center [586, 206] width 339 height 26
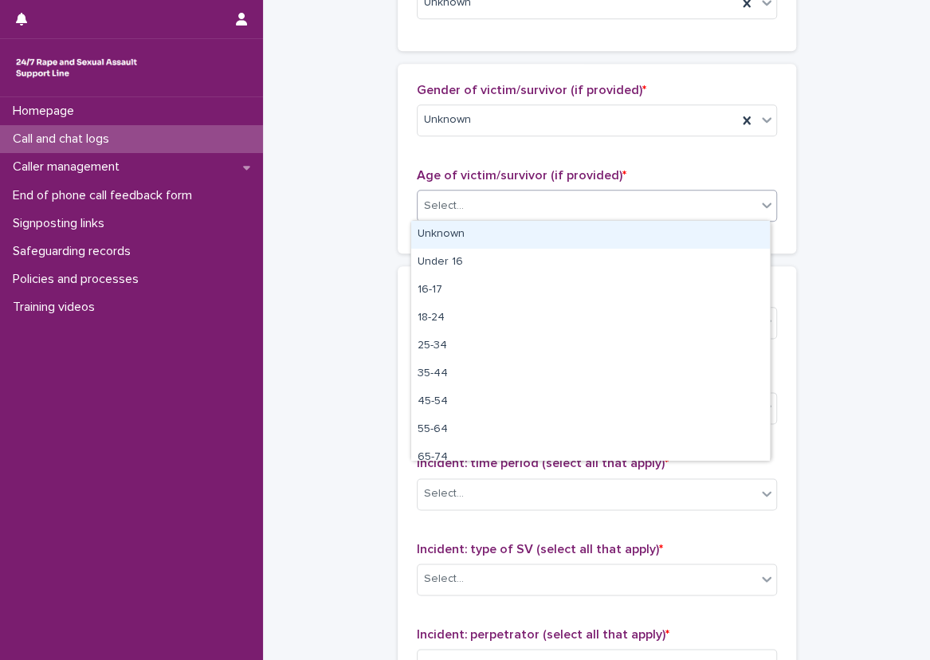
click at [488, 228] on div "Unknown" at bounding box center [590, 235] width 359 height 28
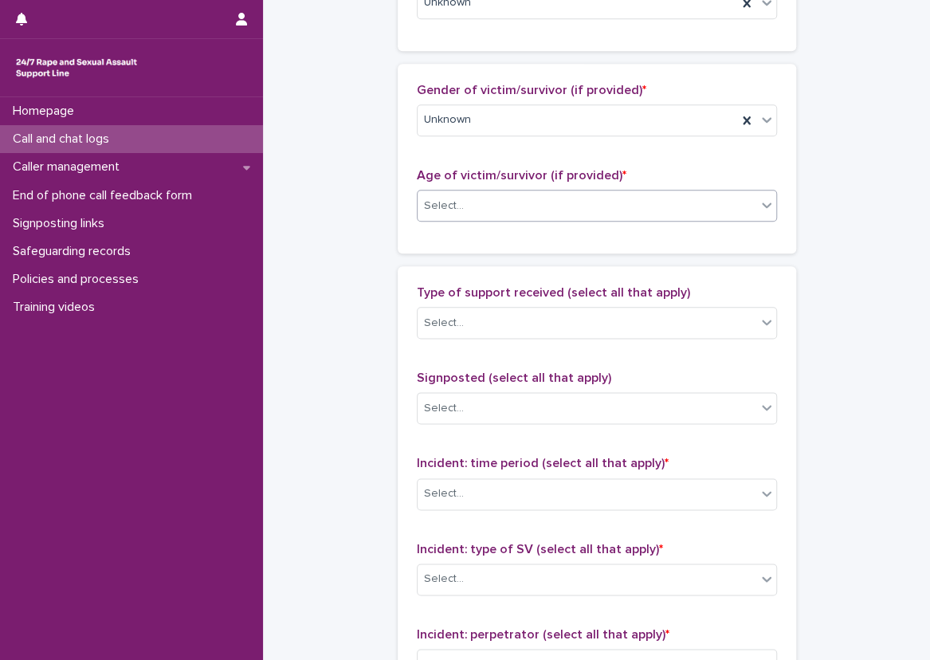
click at [283, 272] on div "**********" at bounding box center [596, 147] width 635 height 1725
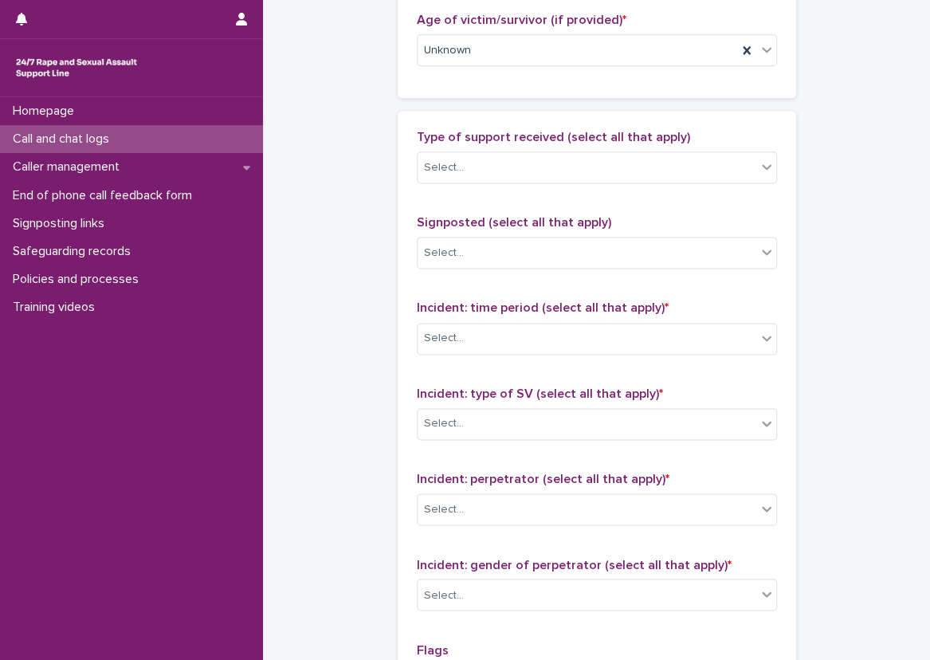
scroll to position [876, 0]
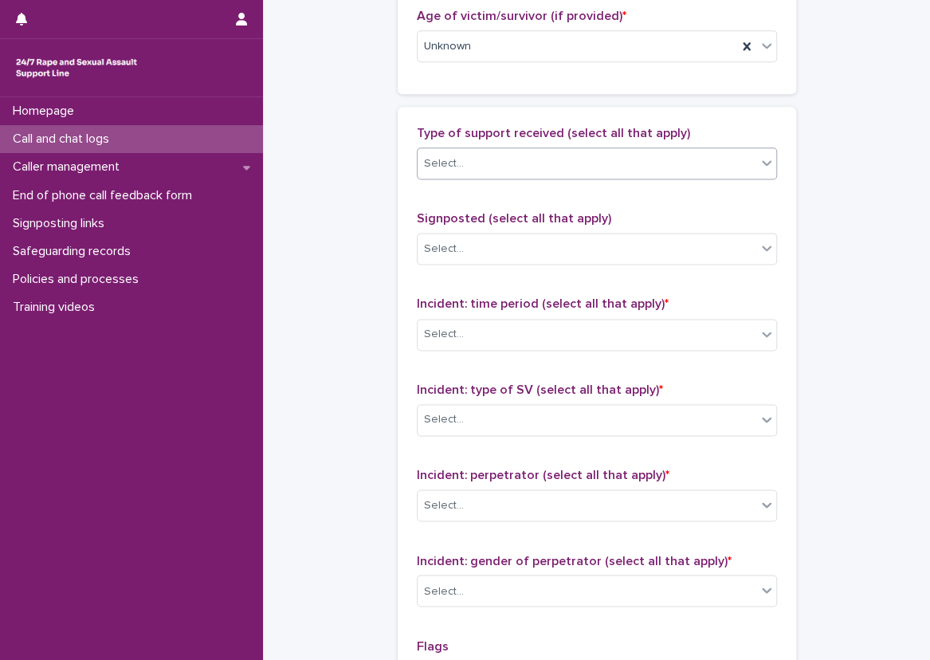
click at [444, 169] on div "Select..." at bounding box center [444, 163] width 40 height 17
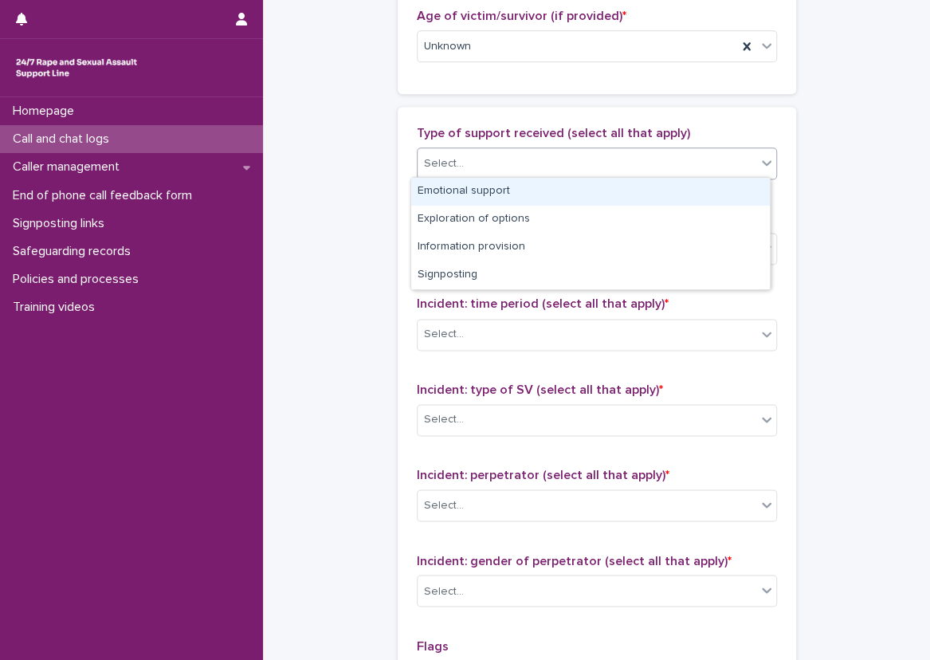
click at [453, 186] on div "Emotional support" at bounding box center [590, 192] width 359 height 28
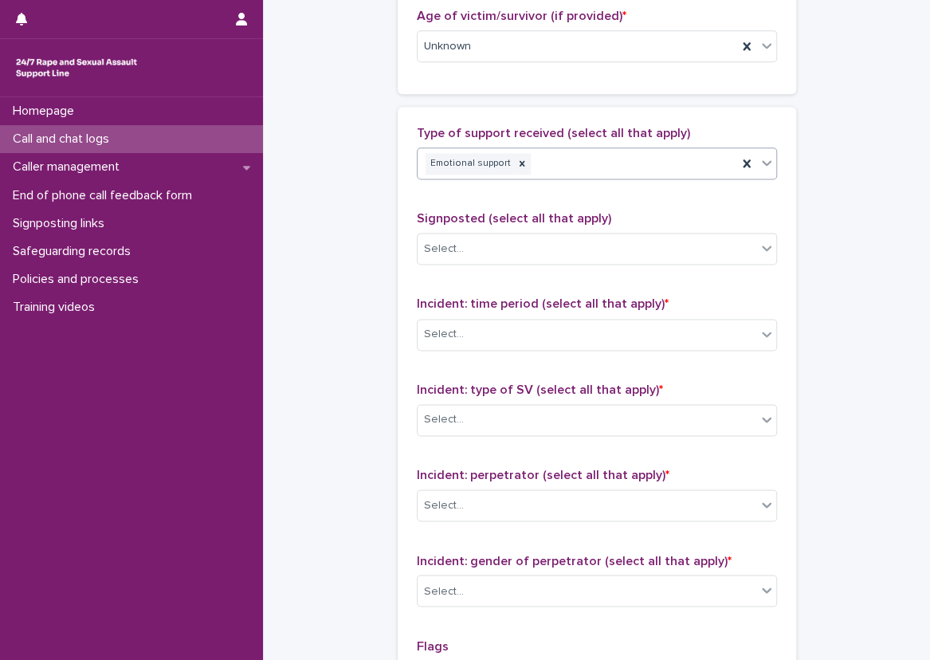
click at [417, 199] on div "Type of support received (select all that apply) option Emotional support, sele…" at bounding box center [597, 459] width 360 height 666
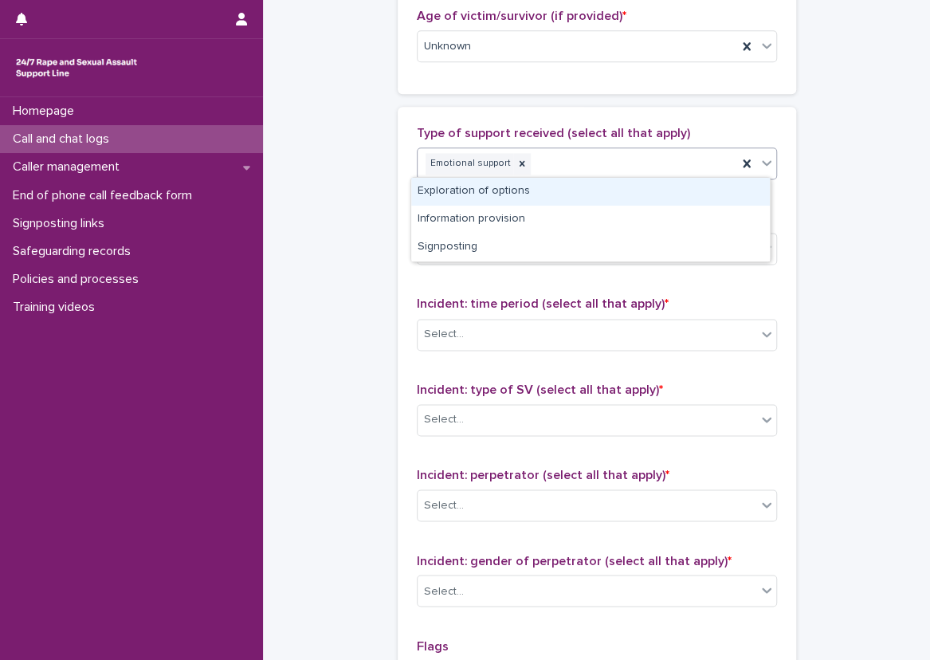
click at [565, 159] on div "Emotional support" at bounding box center [576, 164] width 319 height 28
click at [771, 149] on div "Type of support received (select all that apply) option Emotional support, sele…" at bounding box center [597, 459] width 398 height 704
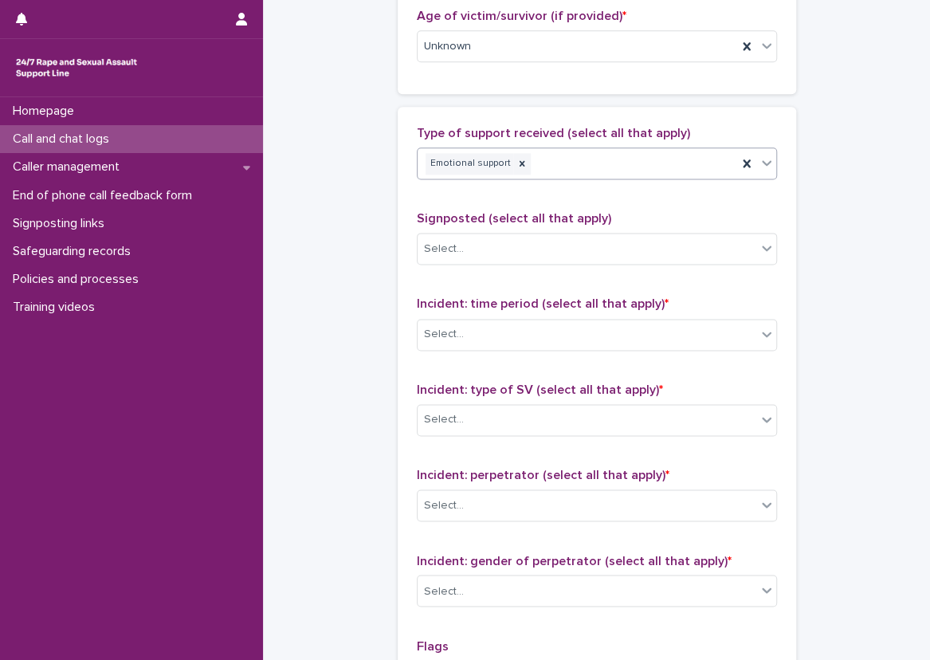
click at [757, 150] on div at bounding box center [766, 162] width 19 height 29
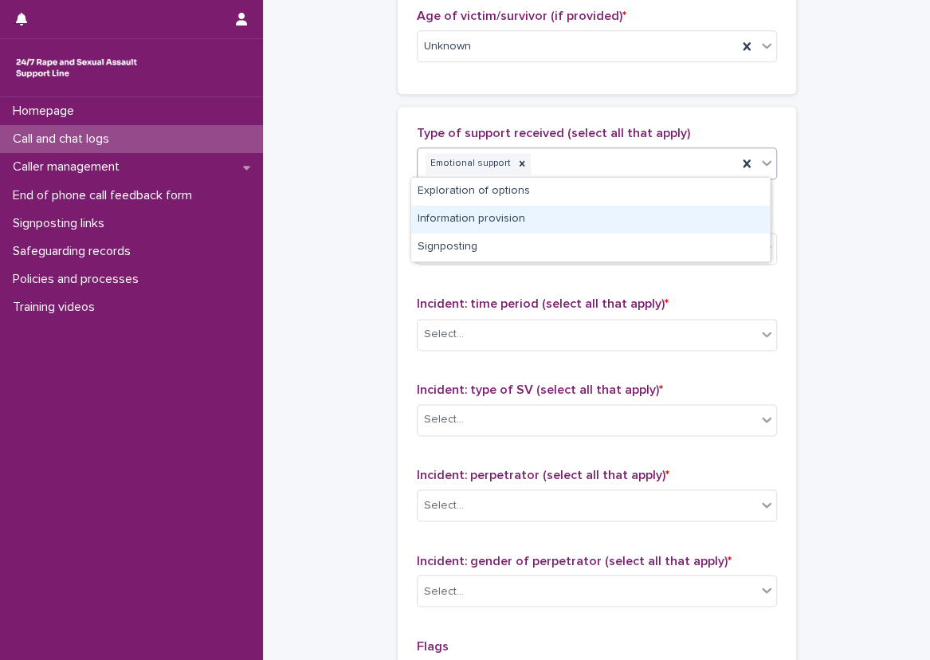
click at [723, 230] on div "Information provision" at bounding box center [590, 220] width 359 height 28
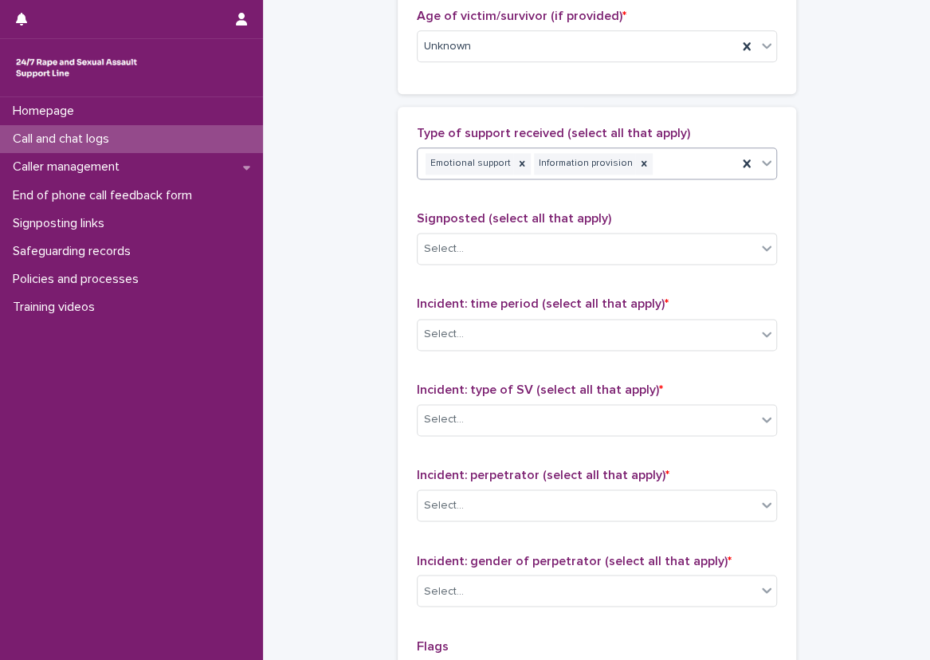
click at [437, 268] on div "Signposted (select all that apply) Select..." at bounding box center [597, 244] width 360 height 66
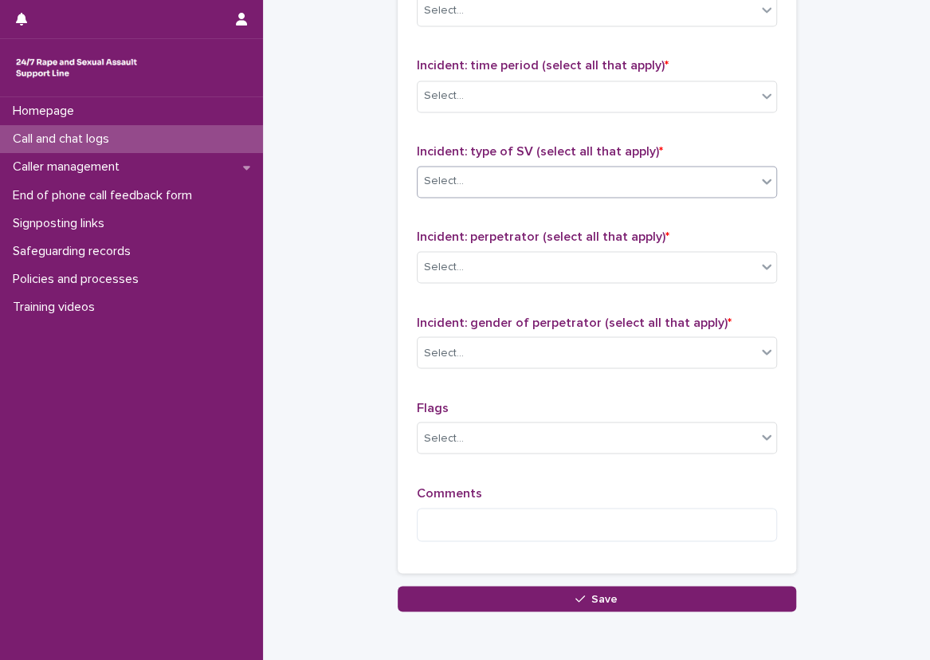
scroll to position [1115, 0]
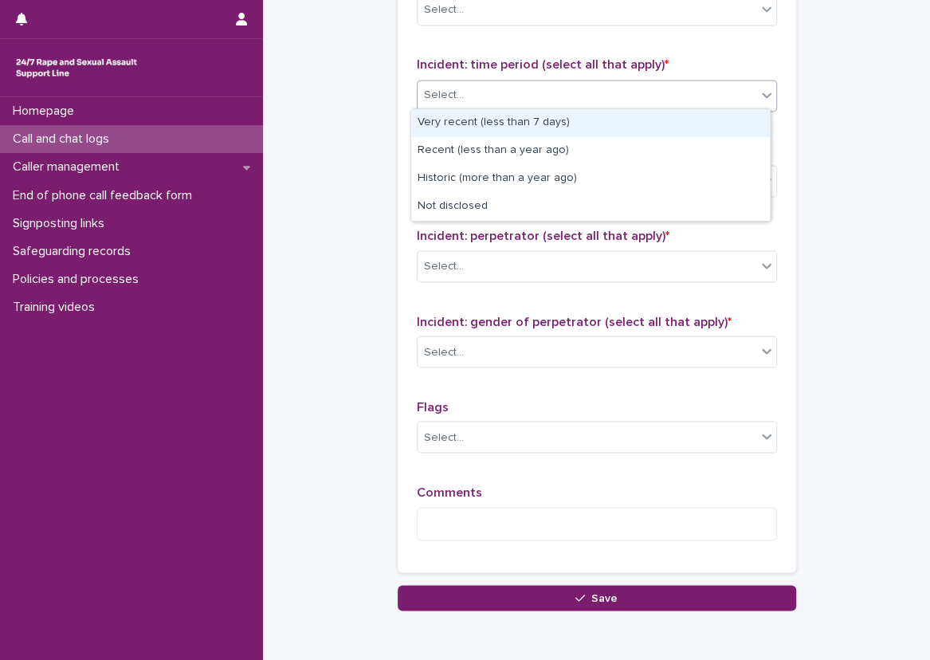
click at [530, 103] on div "Select..." at bounding box center [586, 95] width 339 height 26
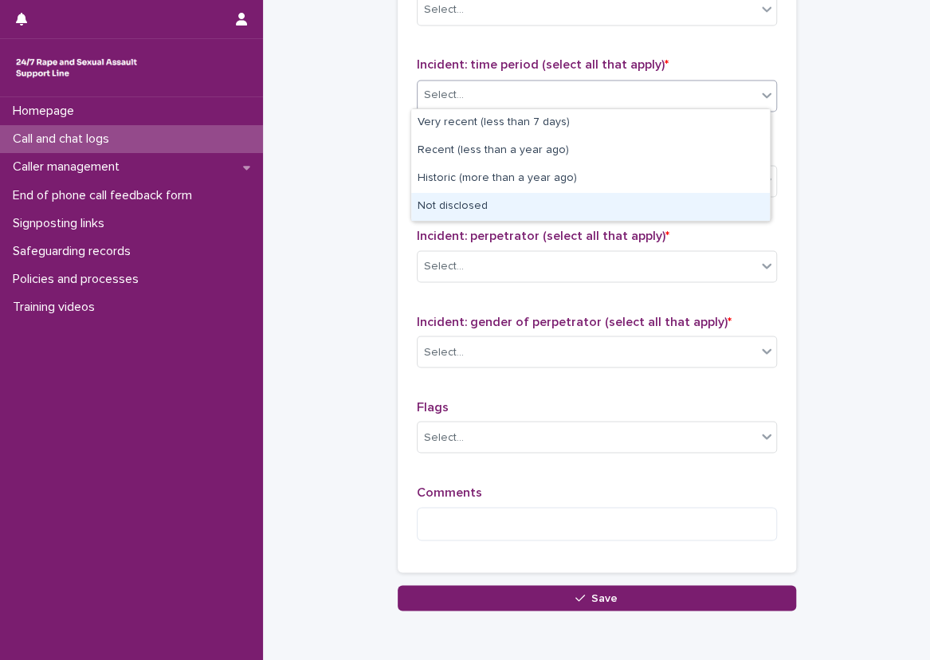
click at [501, 210] on div "Not disclosed" at bounding box center [590, 207] width 359 height 28
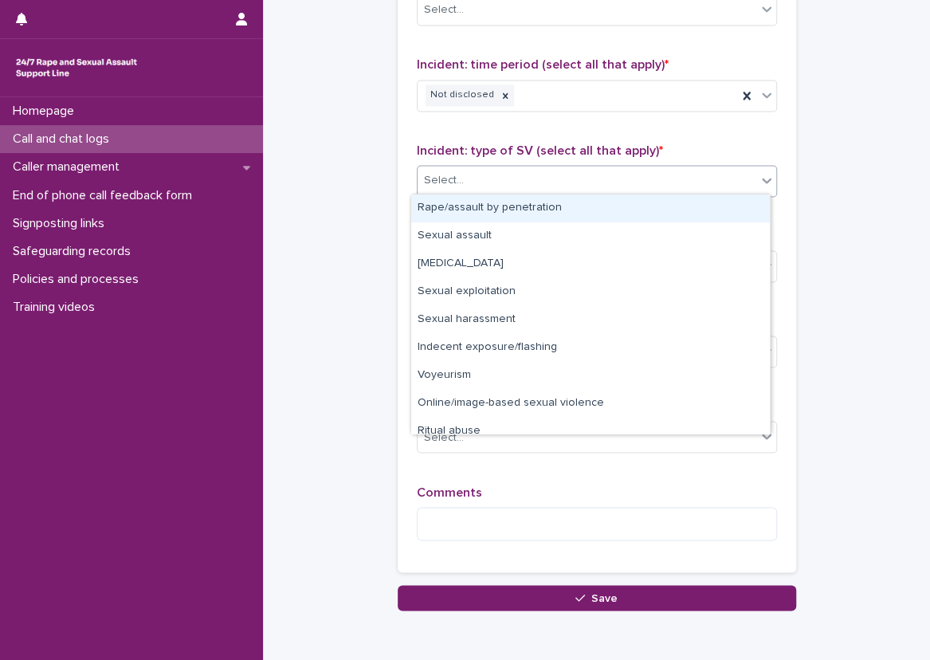
click at [497, 182] on div "Select..." at bounding box center [586, 180] width 339 height 26
click at [492, 214] on div "Rape/assault by penetration" at bounding box center [590, 208] width 359 height 28
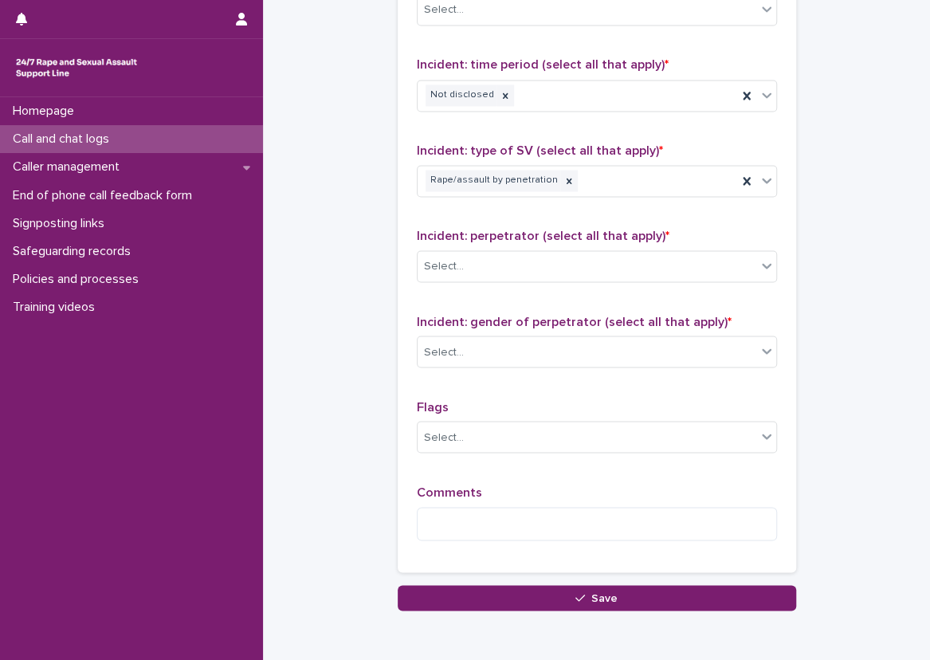
click at [613, 254] on div "Select..." at bounding box center [586, 266] width 339 height 26
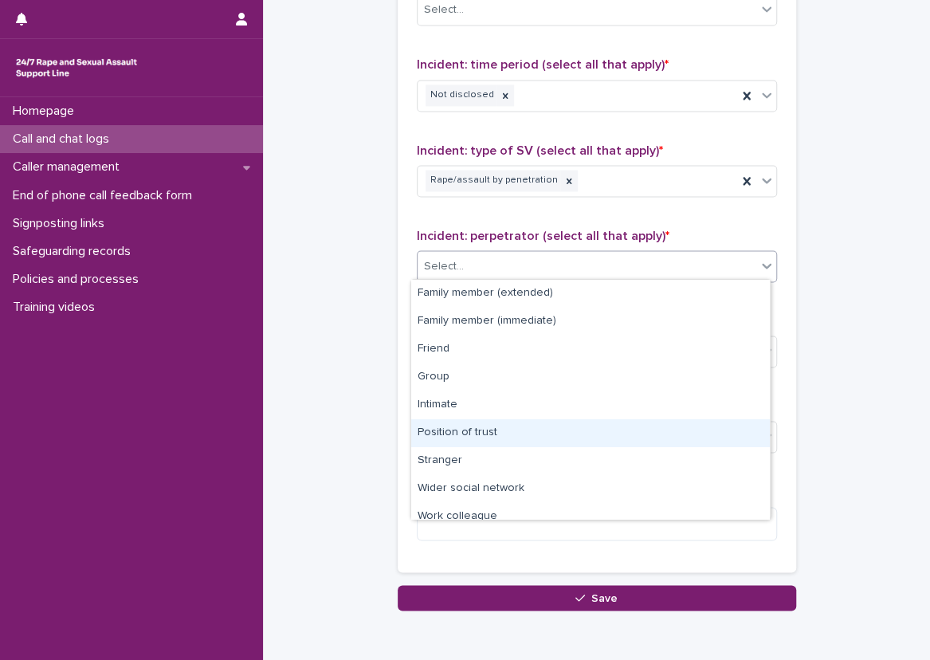
click at [555, 434] on div "Position of trust" at bounding box center [590, 433] width 359 height 28
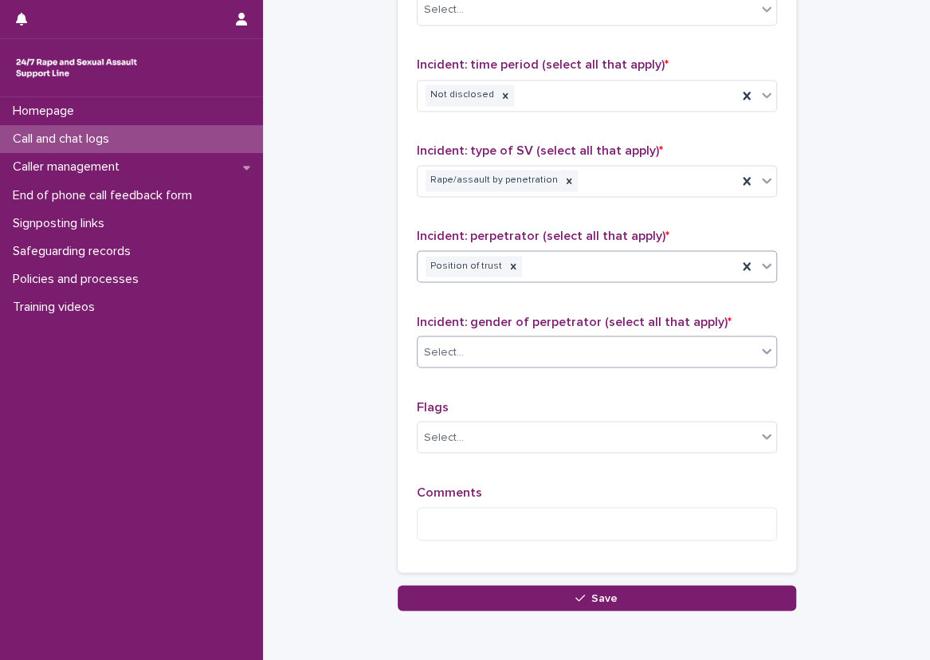
click at [508, 342] on div "Select..." at bounding box center [586, 352] width 339 height 26
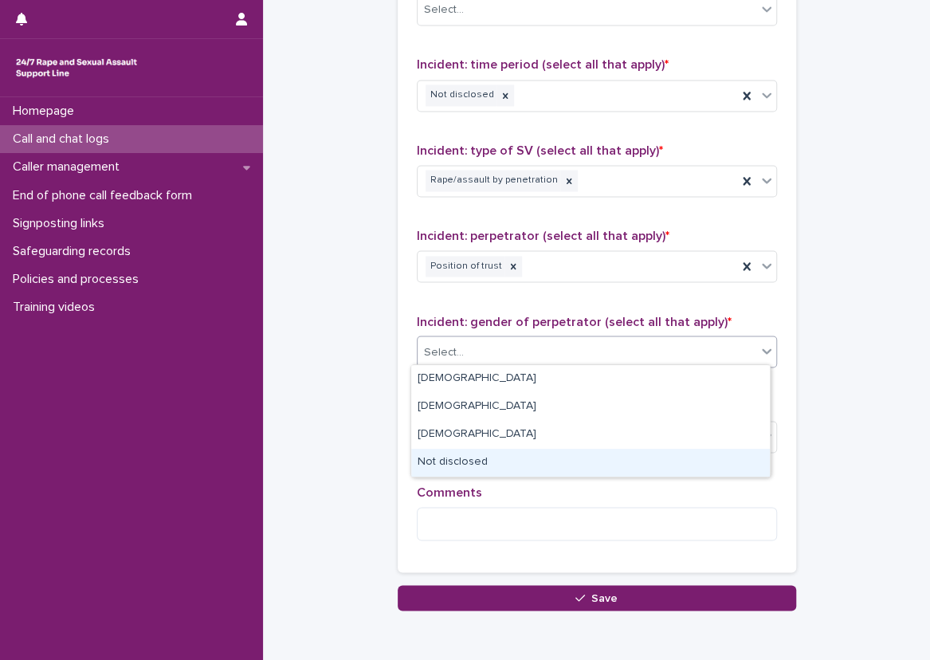
click at [483, 471] on div "Not disclosed" at bounding box center [590, 463] width 359 height 28
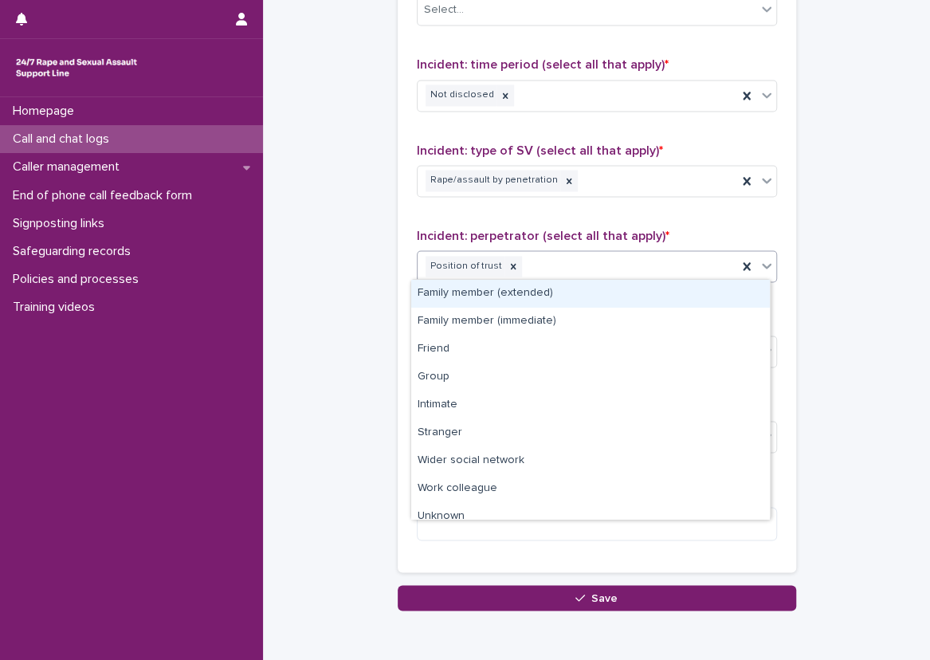
click at [582, 253] on div "Position of trust" at bounding box center [576, 267] width 319 height 28
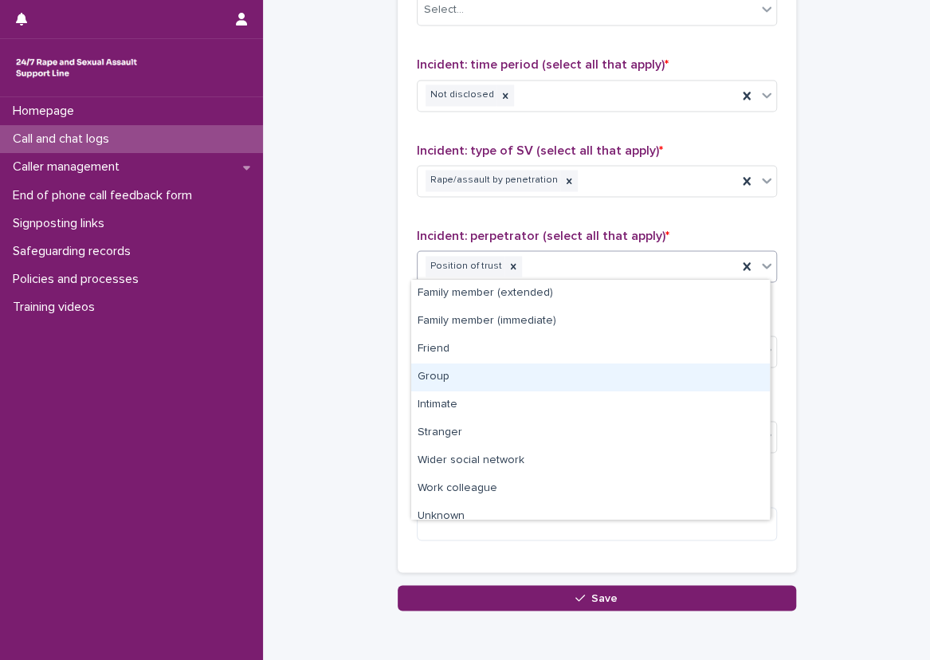
click at [543, 373] on div "Group" at bounding box center [590, 377] width 359 height 28
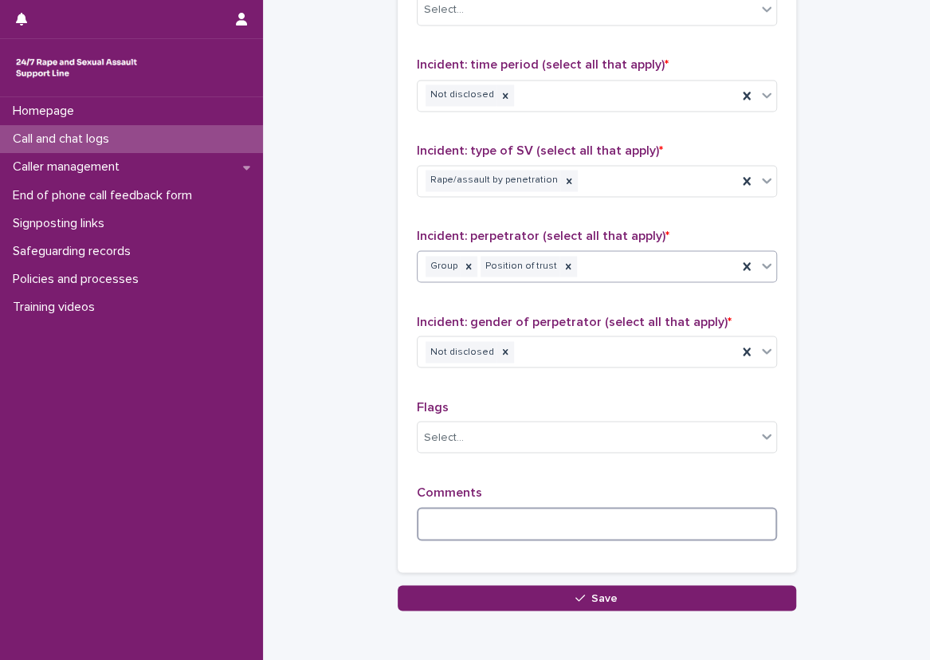
click at [468, 521] on textarea at bounding box center [597, 524] width 360 height 34
click at [609, 533] on textarea "**********" at bounding box center [597, 524] width 360 height 34
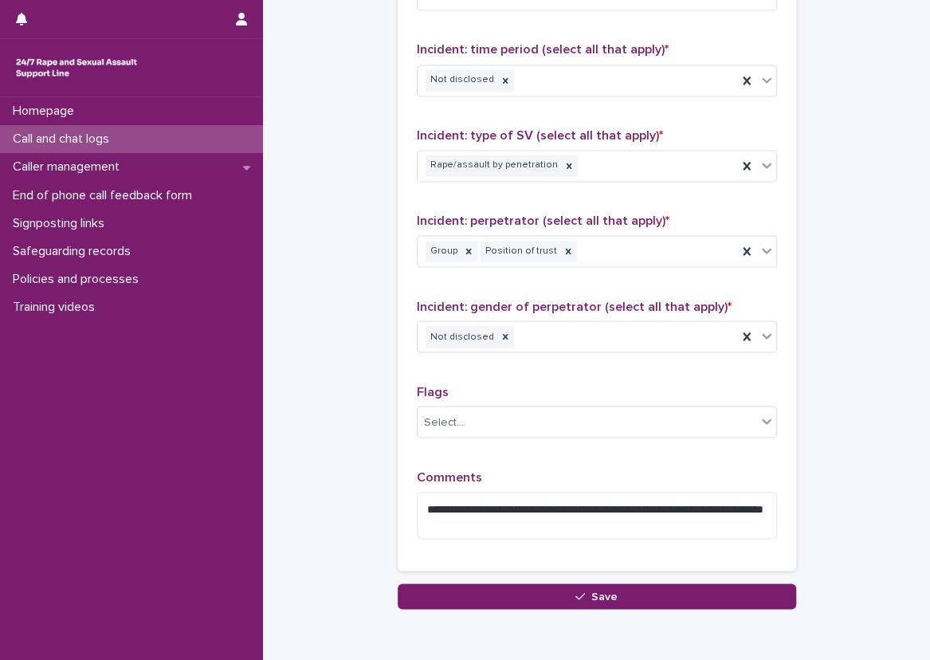
scroll to position [1141, 0]
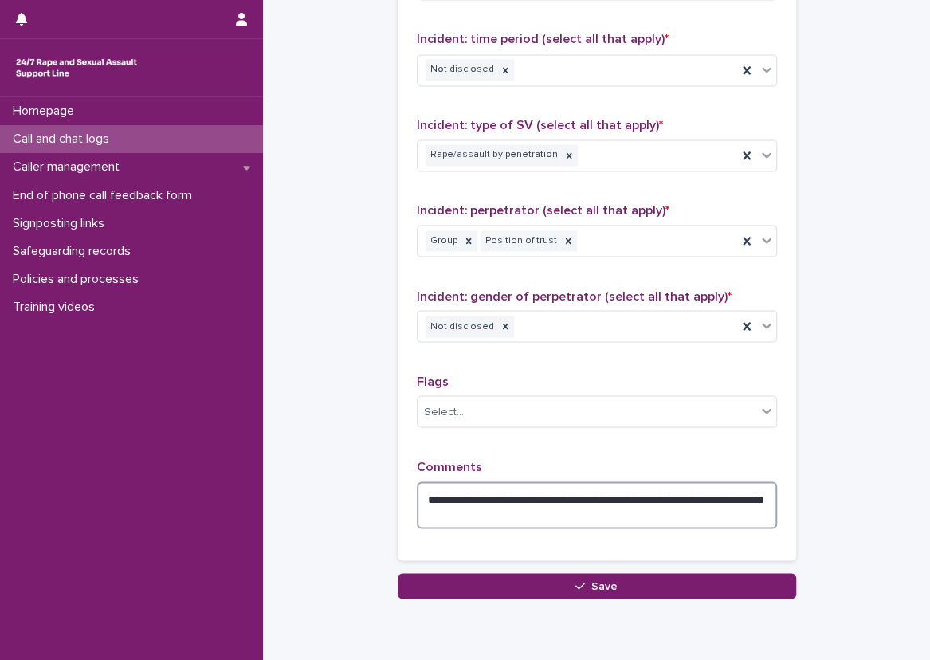
click at [759, 508] on textarea "**********" at bounding box center [597, 505] width 360 height 48
click at [465, 507] on textarea "**********" at bounding box center [597, 505] width 360 height 48
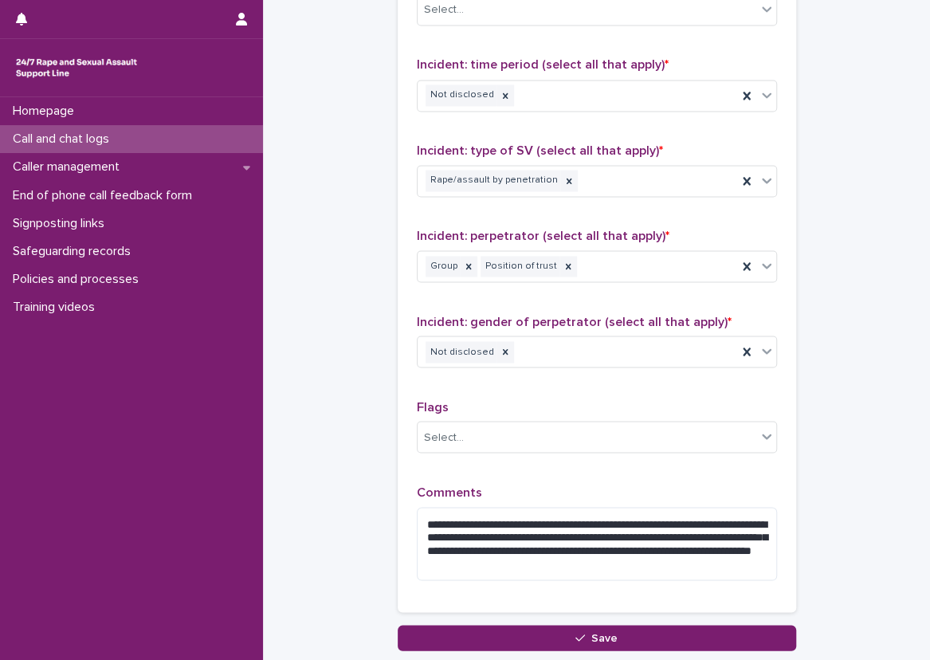
scroll to position [1195, 0]
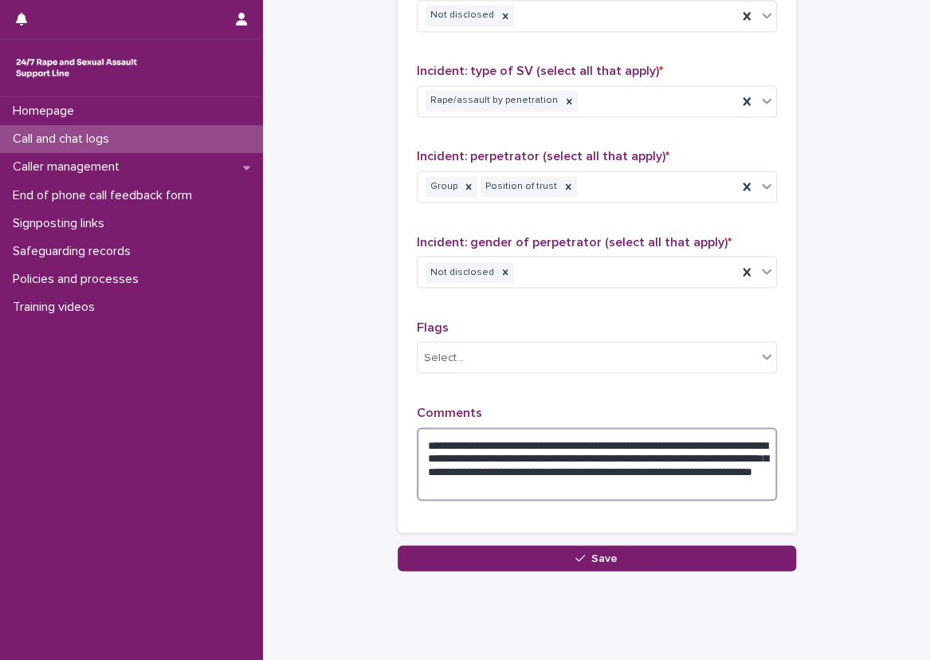
click at [711, 451] on textarea "**********" at bounding box center [597, 464] width 360 height 74
type textarea "**********"
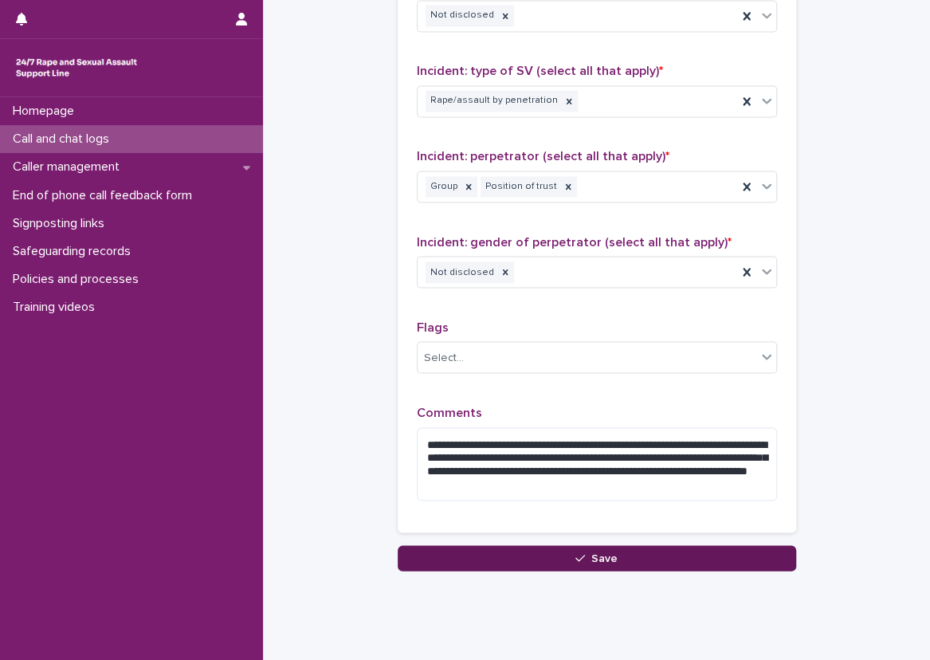
click at [595, 545] on button "Save" at bounding box center [597, 557] width 398 height 25
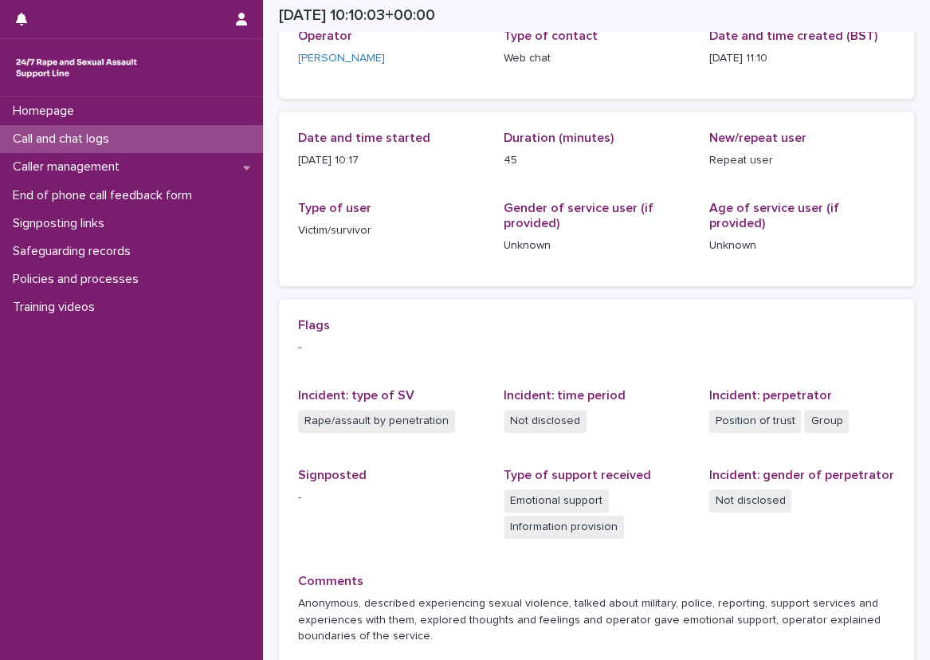
scroll to position [102, 0]
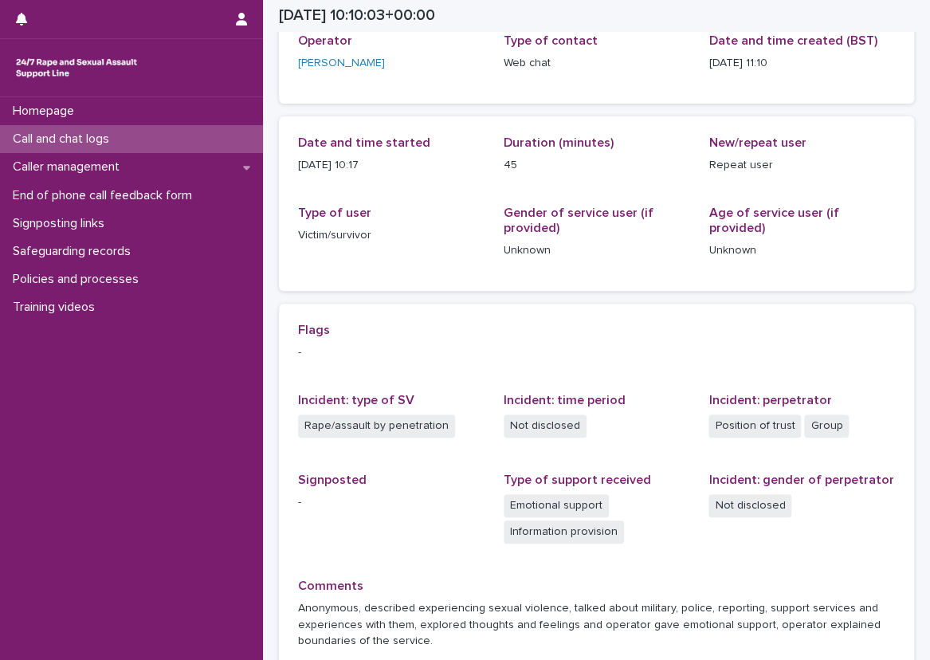
click at [464, 375] on div "Flags - Incident: type of SV Rape/assault by penetration Incident: time period …" at bounding box center [596, 492] width 597 height 339
click at [286, 132] on div "Date and time started [DATE] 10:17 Duration (minutes) 45 New/repeat user Repeat…" at bounding box center [596, 203] width 635 height 174
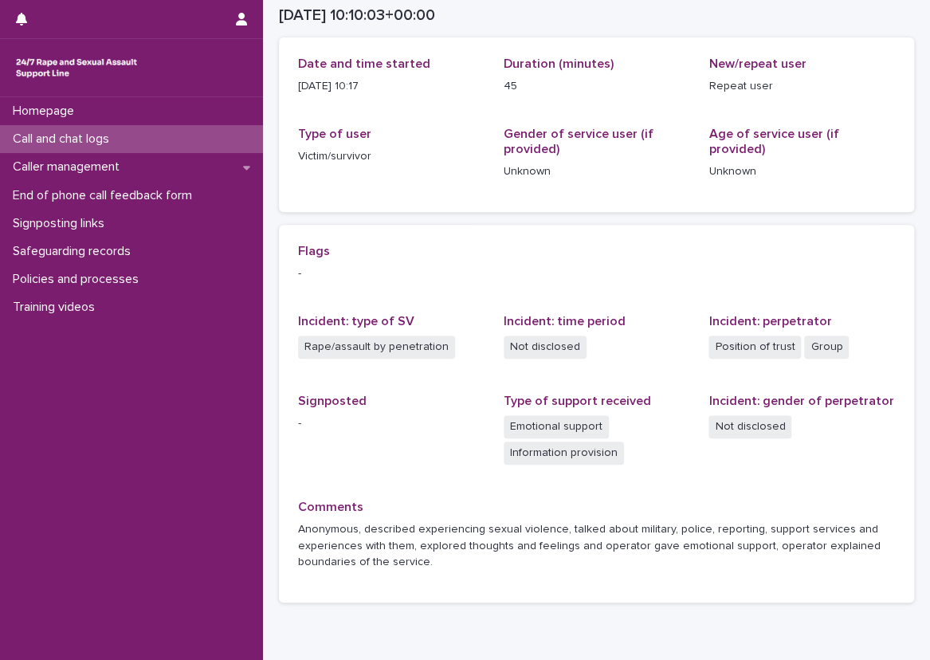
scroll to position [182, 0]
click at [286, 132] on div "Date and time started [DATE] 10:17 Duration (minutes) 45 New/repeat user Repeat…" at bounding box center [596, 124] width 635 height 174
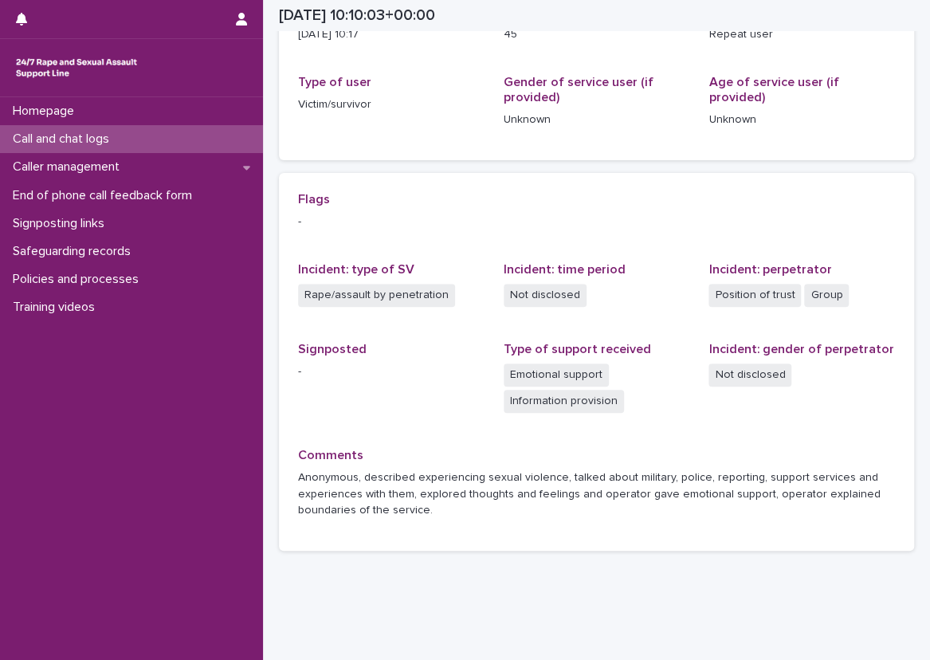
scroll to position [261, 0]
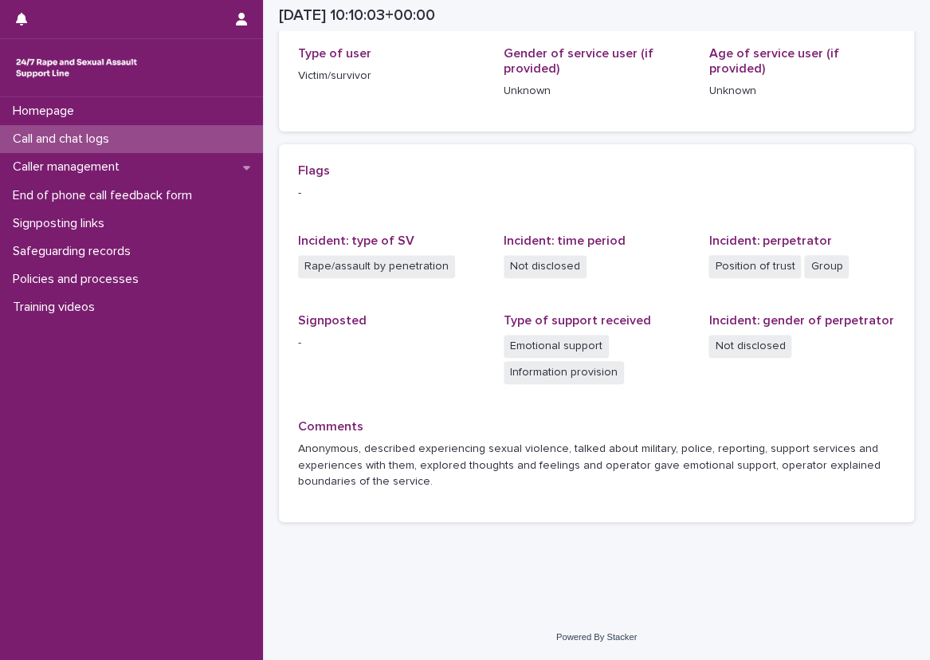
click at [381, 343] on p "-" at bounding box center [391, 343] width 186 height 17
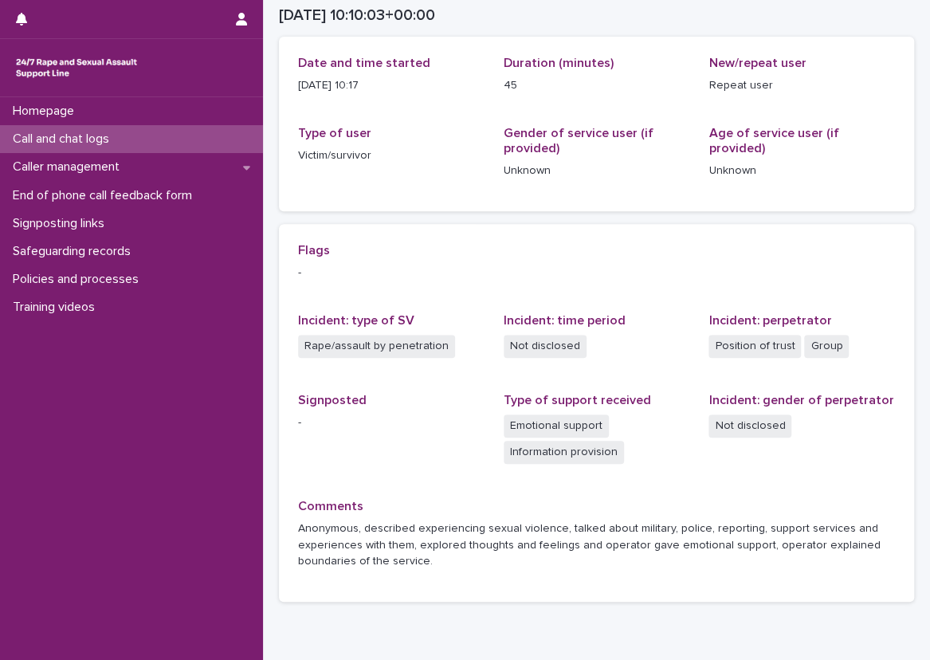
click at [376, 491] on div "Flags - Incident: type of SV Rape/assault by penetration Incident: time period …" at bounding box center [596, 412] width 597 height 339
click at [190, 140] on div "Call and chat logs" at bounding box center [131, 139] width 263 height 28
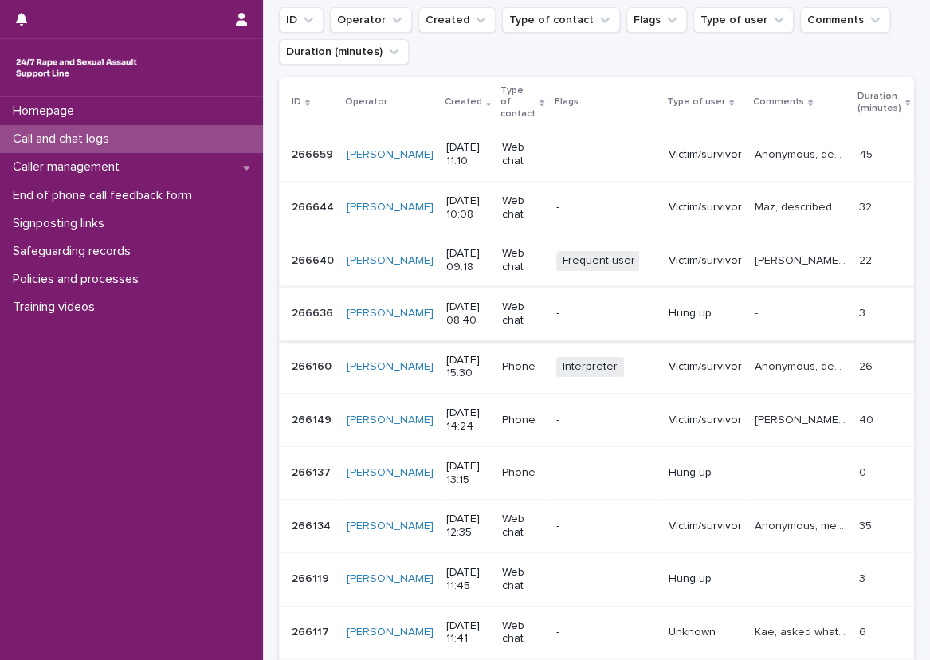
scroll to position [239, 0]
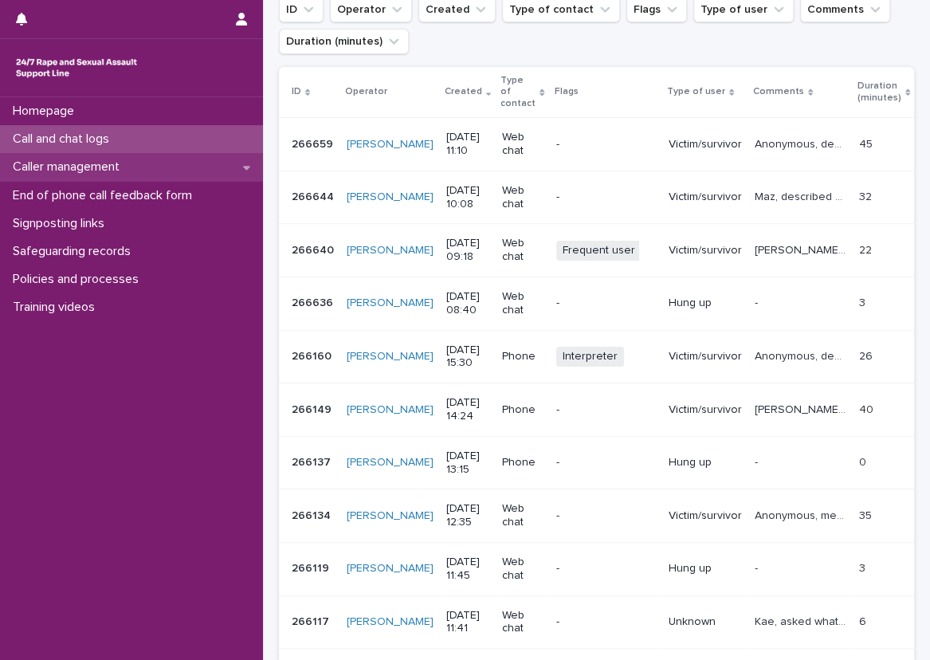
click at [190, 168] on div "Caller management" at bounding box center [131, 167] width 263 height 28
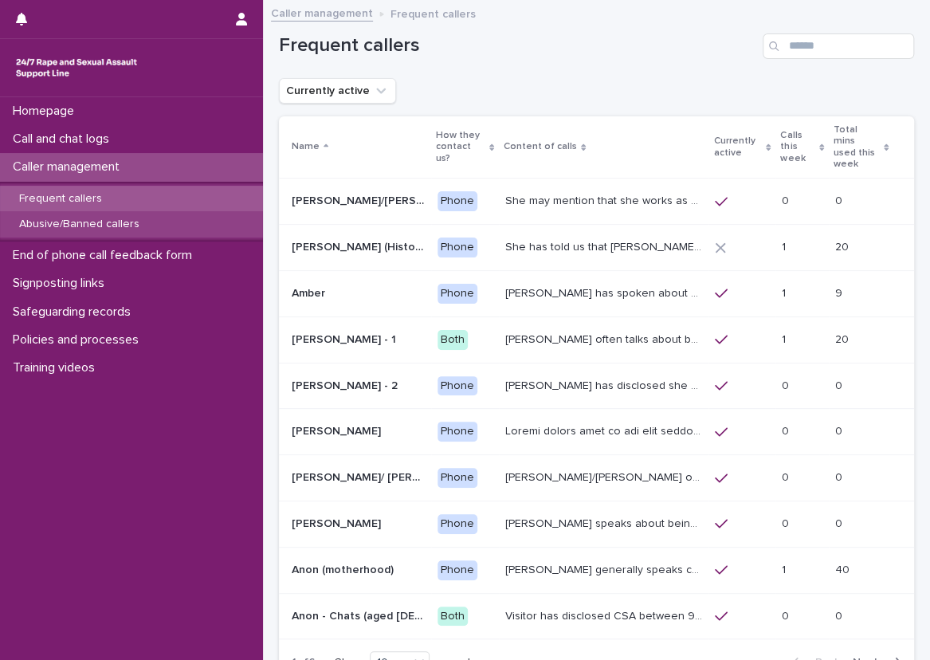
click at [192, 213] on div "Abusive/Banned callers" at bounding box center [131, 224] width 263 height 26
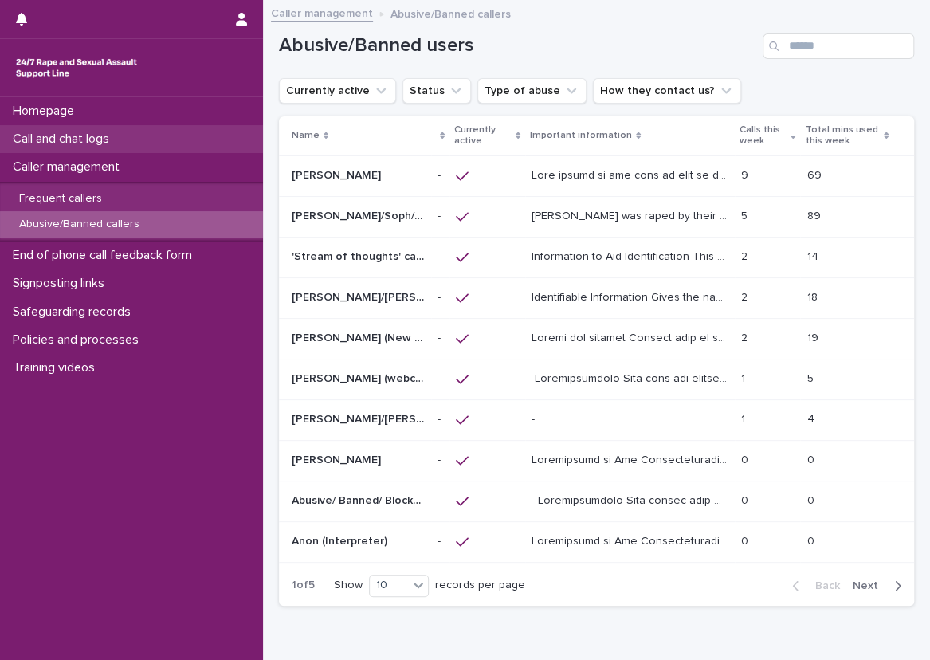
click at [205, 143] on div "Call and chat logs" at bounding box center [131, 139] width 263 height 28
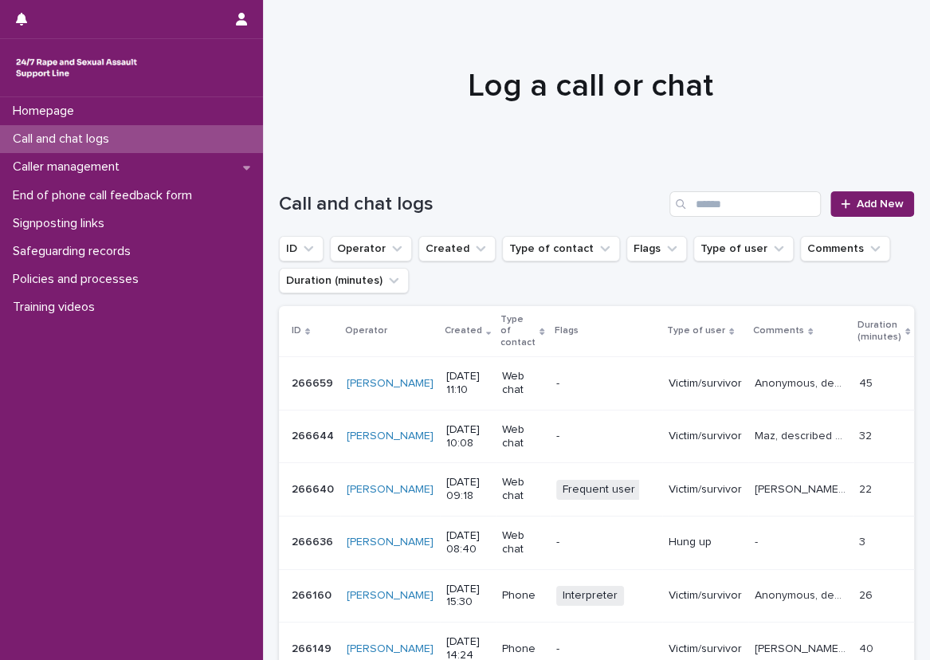
click at [292, 183] on div "Call and chat logs Add New" at bounding box center [596, 197] width 635 height 76
drag, startPoint x: 204, startPoint y: 135, endPoint x: 224, endPoint y: 145, distance: 22.4
click at [204, 135] on div "Call and chat logs" at bounding box center [131, 139] width 263 height 28
click at [833, 193] on link "Add New" at bounding box center [872, 203] width 84 height 25
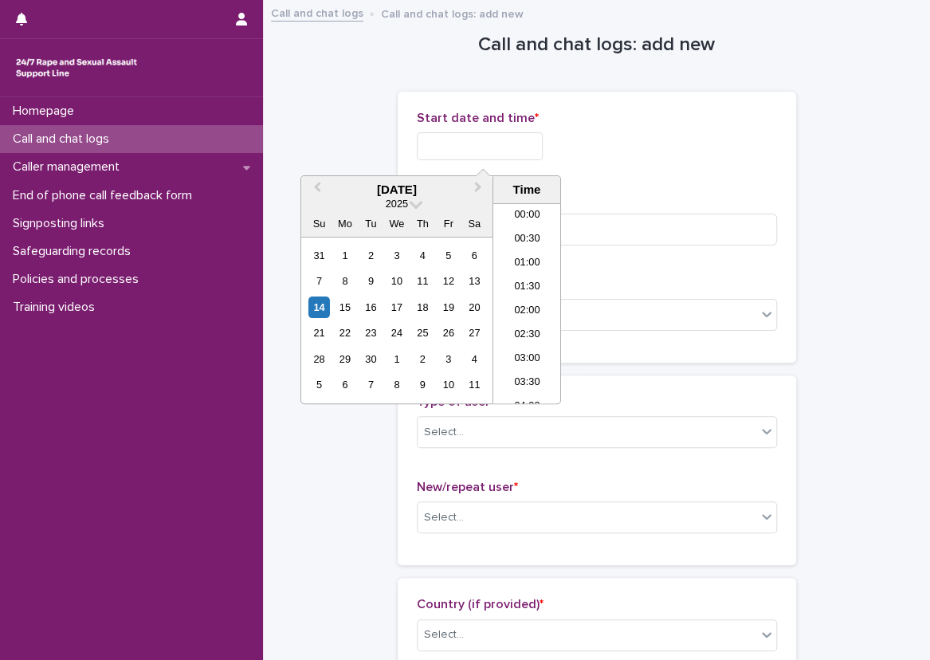
click at [475, 150] on input "text" at bounding box center [480, 146] width 126 height 28
click at [520, 276] on li "11:00" at bounding box center [527, 280] width 68 height 24
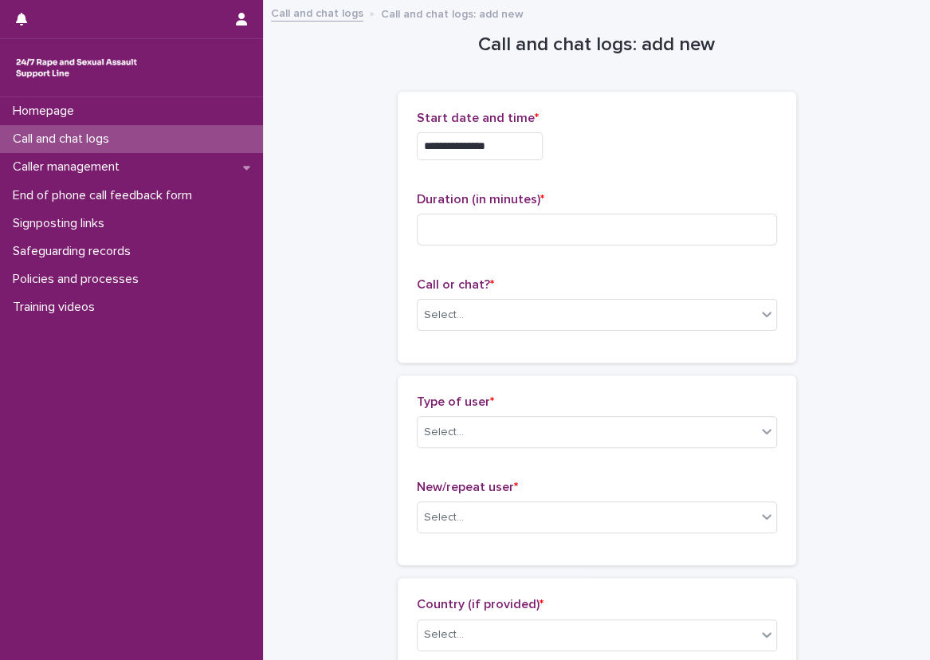
click at [523, 139] on input "**********" at bounding box center [480, 146] width 126 height 28
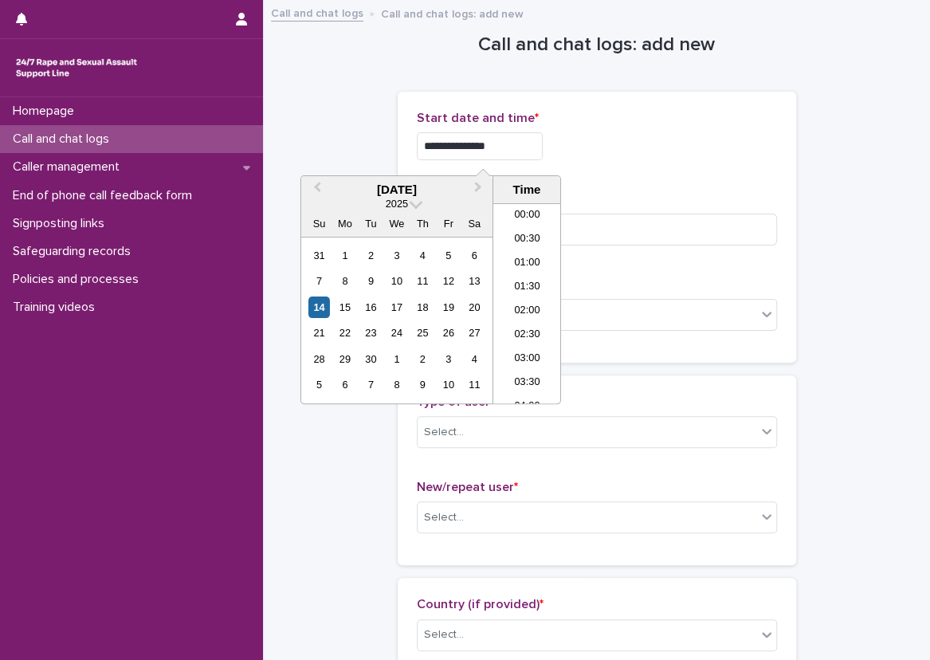
scroll to position [438, 0]
type input "**********"
click at [783, 141] on div "**********" at bounding box center [597, 227] width 398 height 271
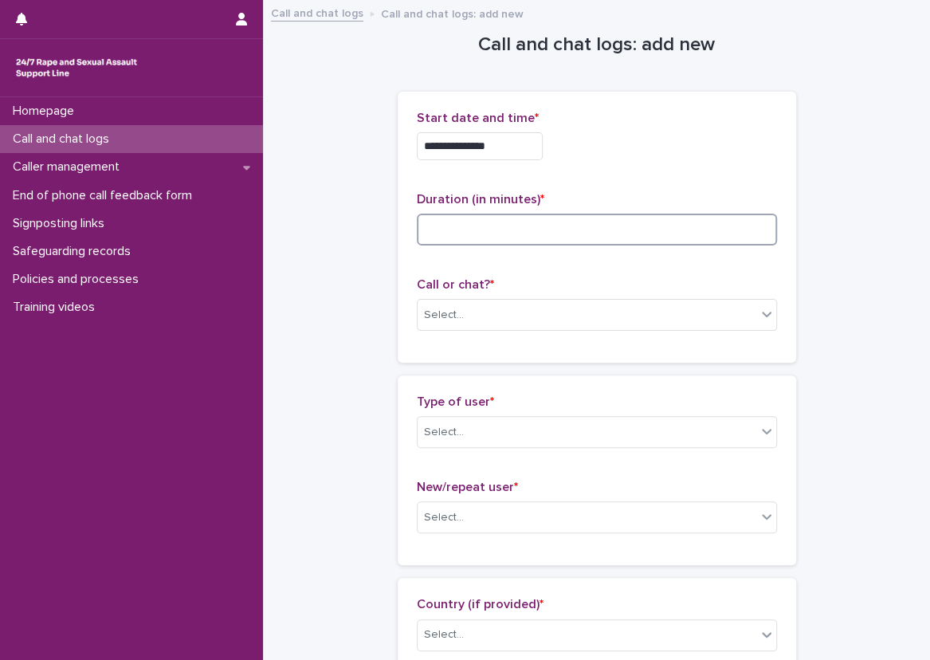
click at [449, 226] on input at bounding box center [597, 230] width 360 height 32
type input "**"
click at [437, 264] on div "**********" at bounding box center [597, 227] width 360 height 233
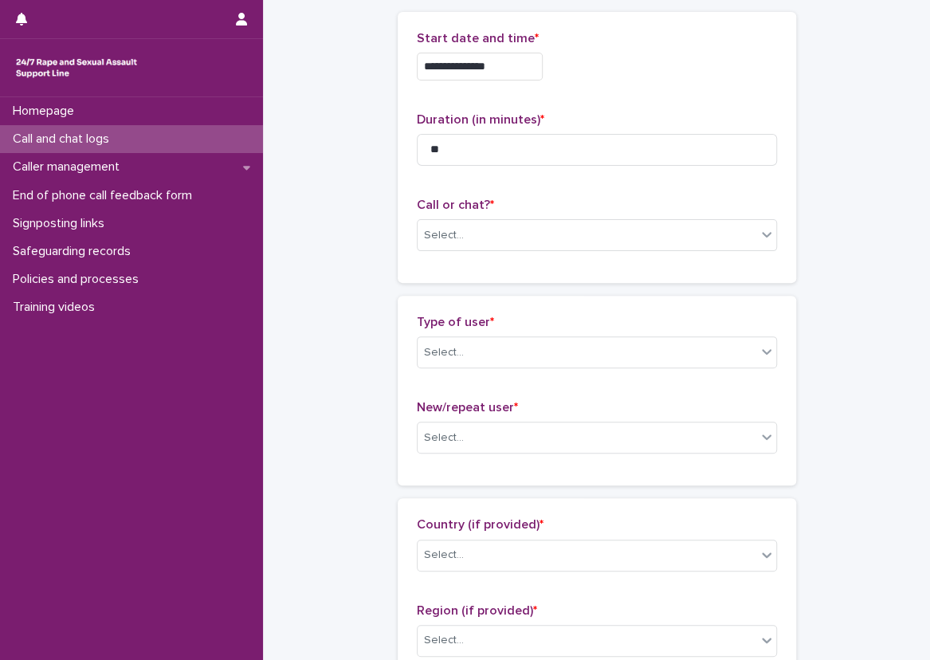
scroll to position [159, 0]
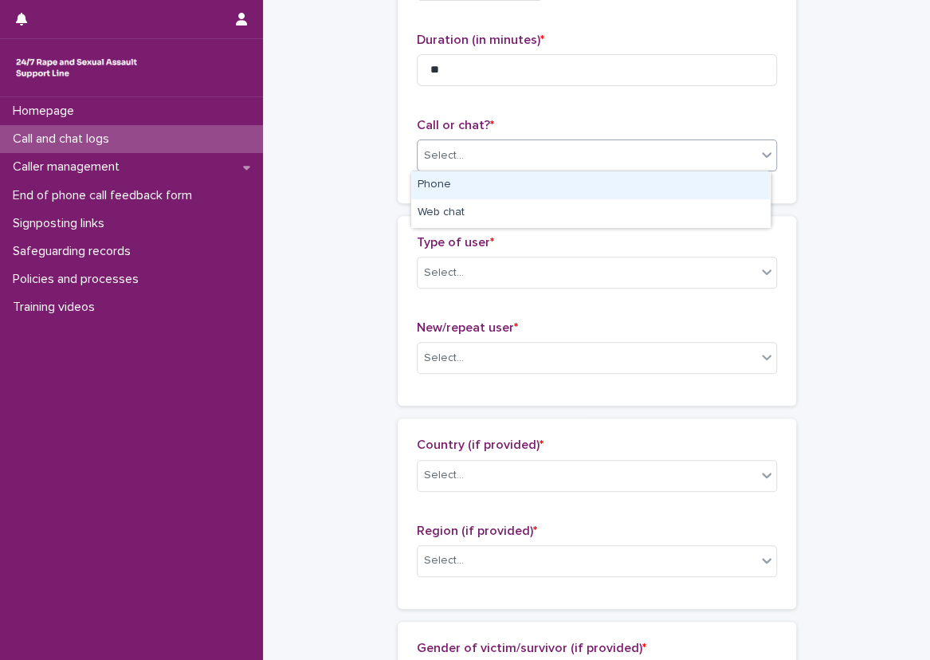
click at [533, 153] on div "Select..." at bounding box center [586, 156] width 339 height 26
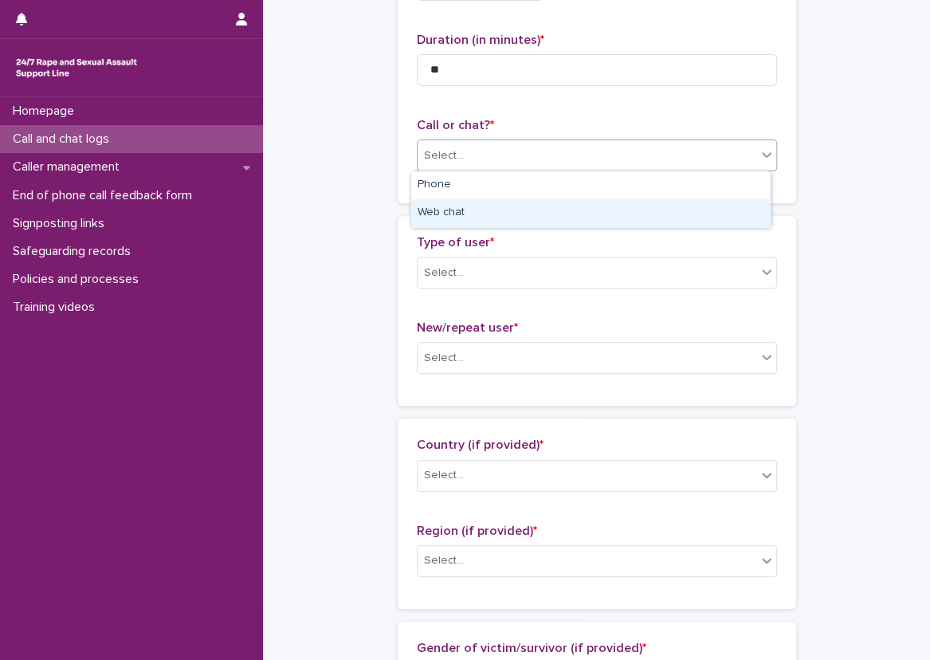
click at [526, 202] on div "Web chat" at bounding box center [590, 213] width 359 height 28
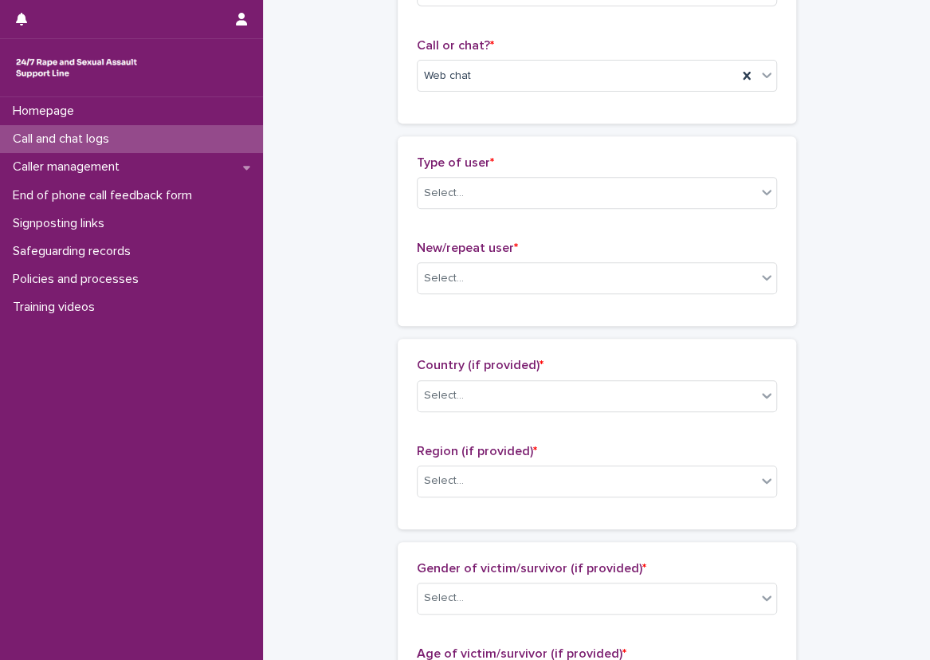
click at [406, 156] on div "Type of user * Select... New/repeat user * Select..." at bounding box center [597, 231] width 398 height 190
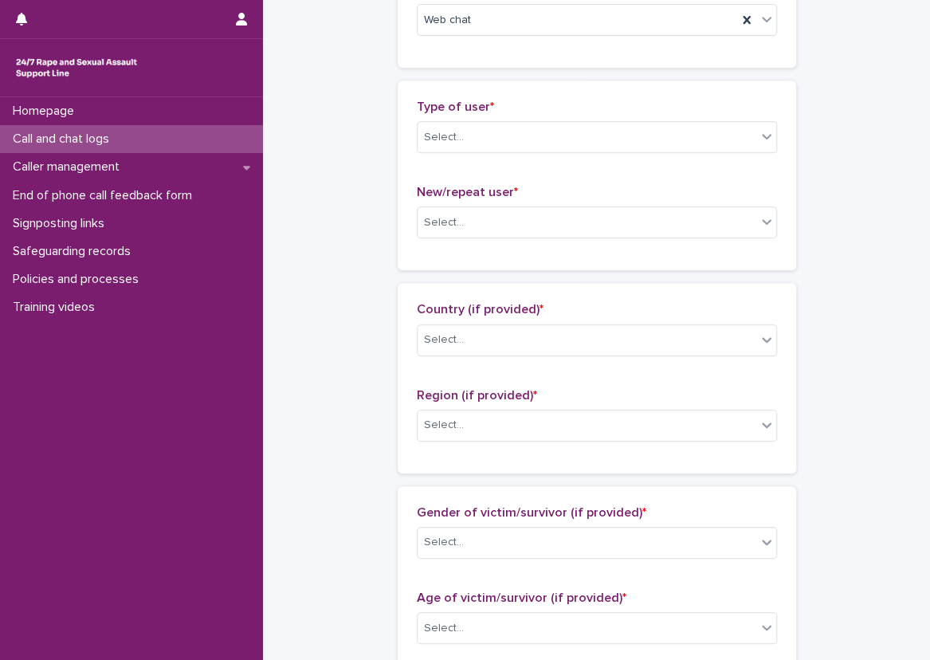
scroll to position [319, 0]
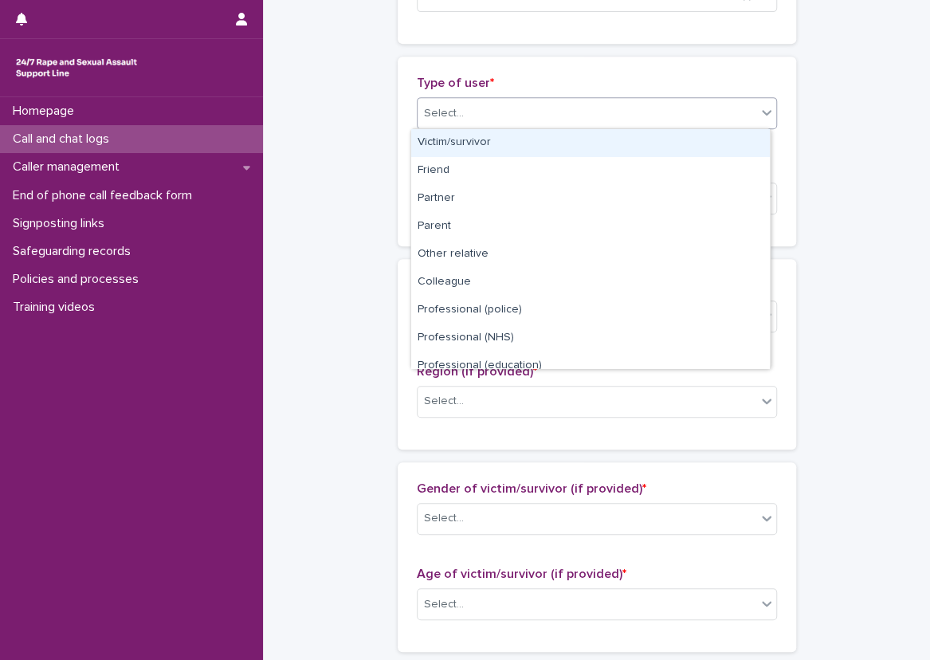
click at [480, 124] on div "Select..." at bounding box center [586, 113] width 339 height 26
click at [543, 72] on div "Type of user * option Victim/survivor focused, 1 of 15. 15 results available. U…" at bounding box center [597, 152] width 398 height 190
click at [757, 101] on div at bounding box center [766, 112] width 19 height 29
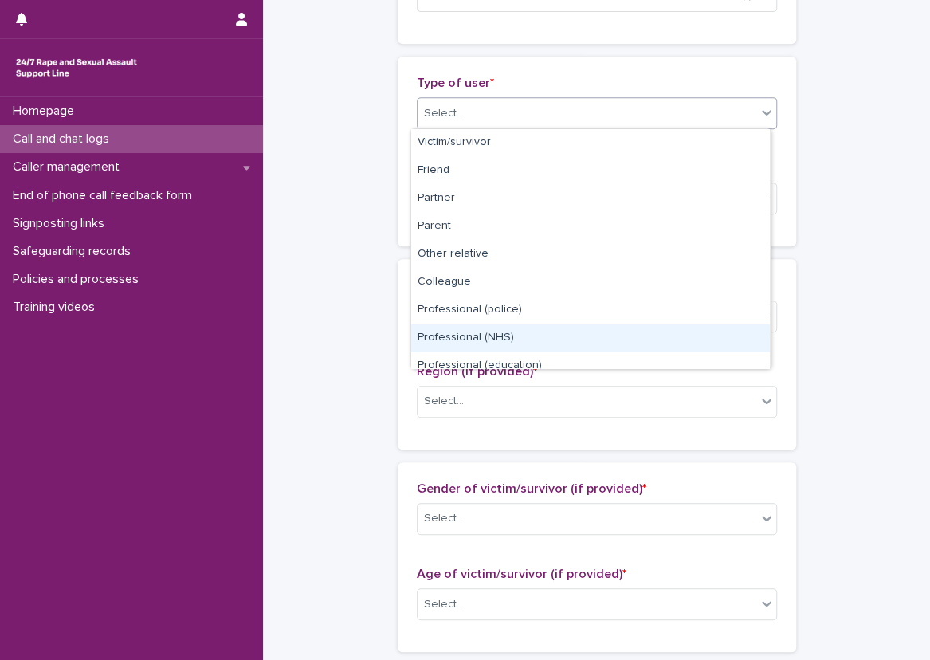
scroll to position [179, 0]
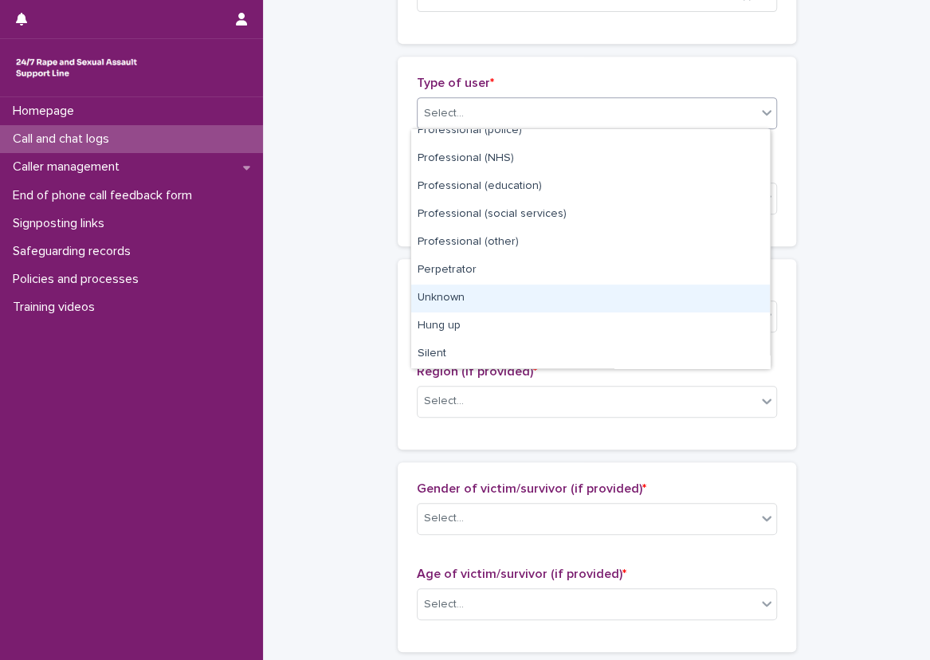
click at [651, 298] on div "Unknown" at bounding box center [590, 298] width 359 height 28
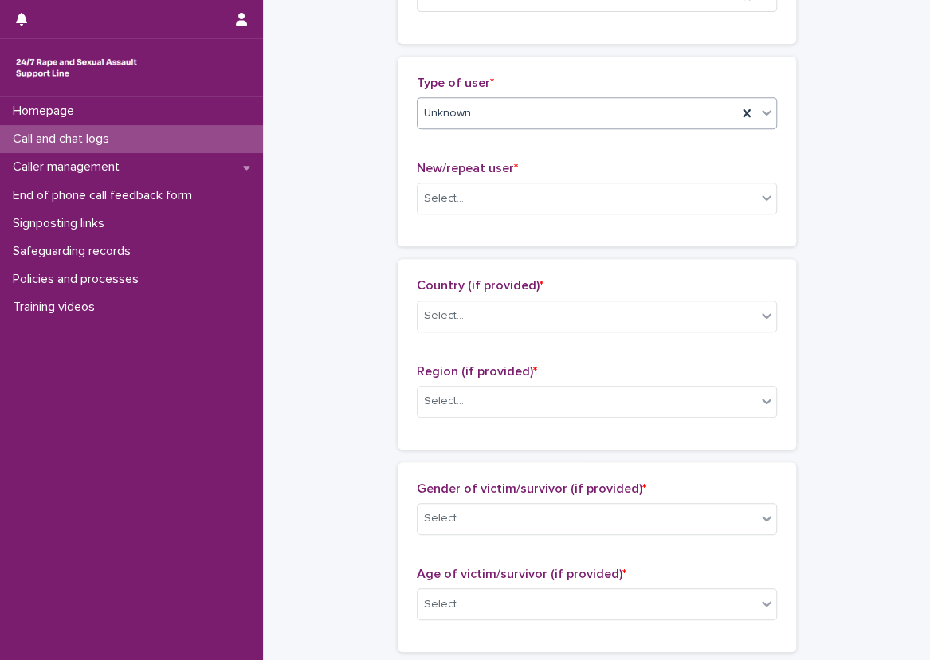
click at [594, 120] on div "Unknown" at bounding box center [576, 113] width 319 height 26
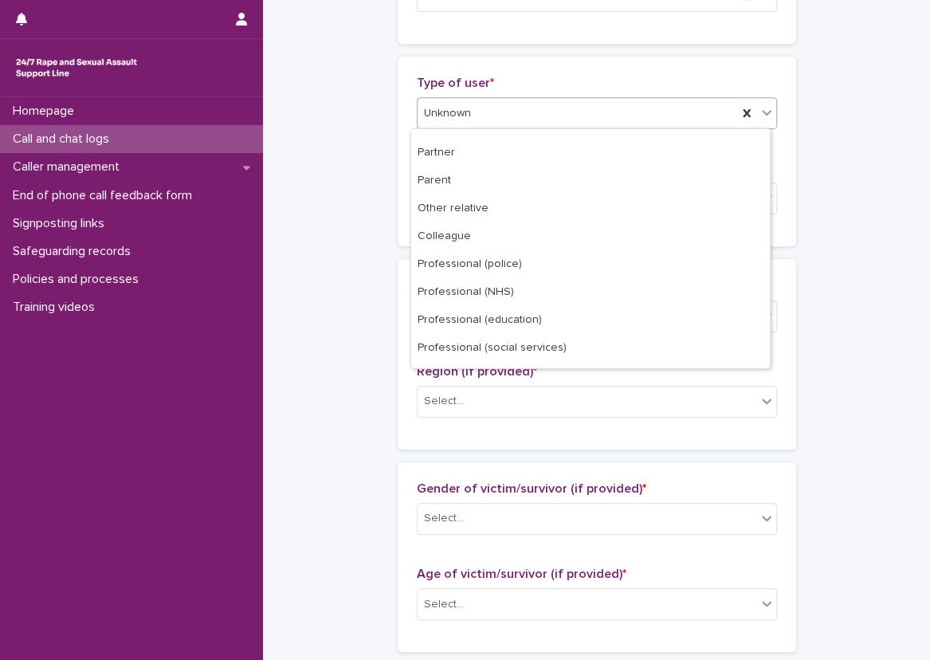
scroll to position [0, 0]
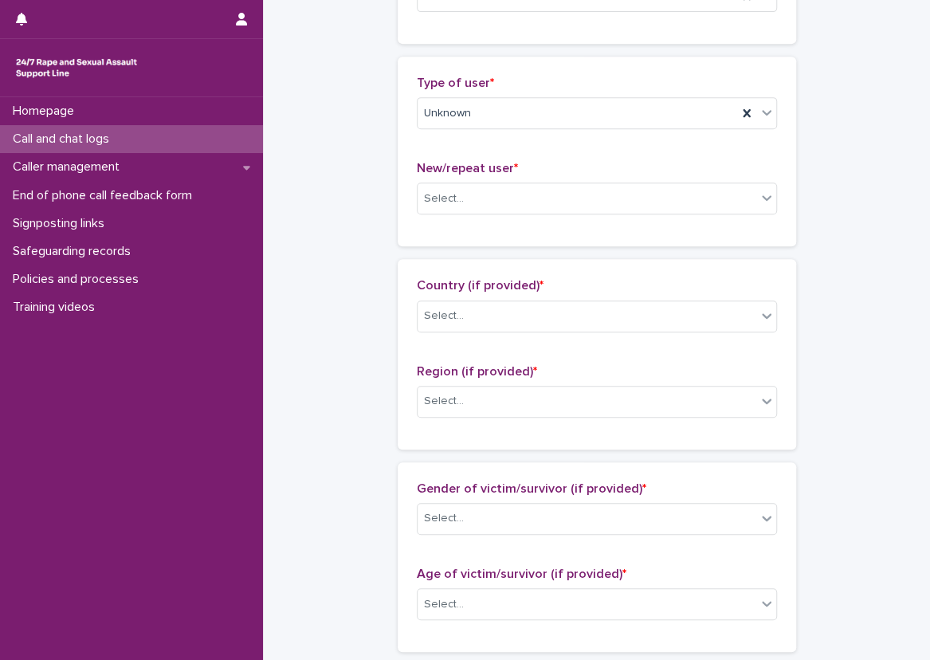
click at [366, 124] on div "**********" at bounding box center [596, 545] width 635 height 1725
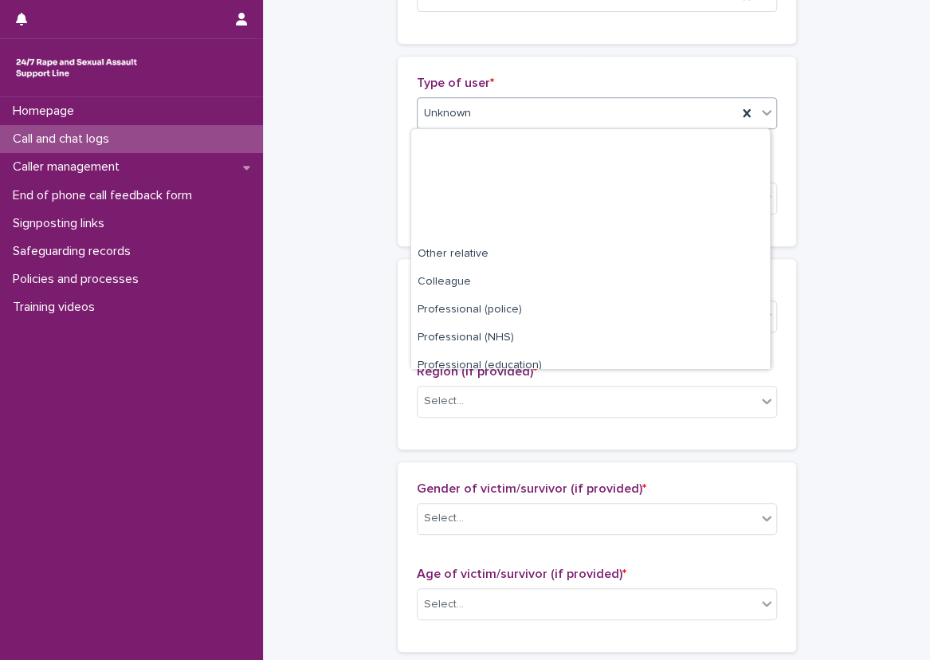
scroll to position [179, 0]
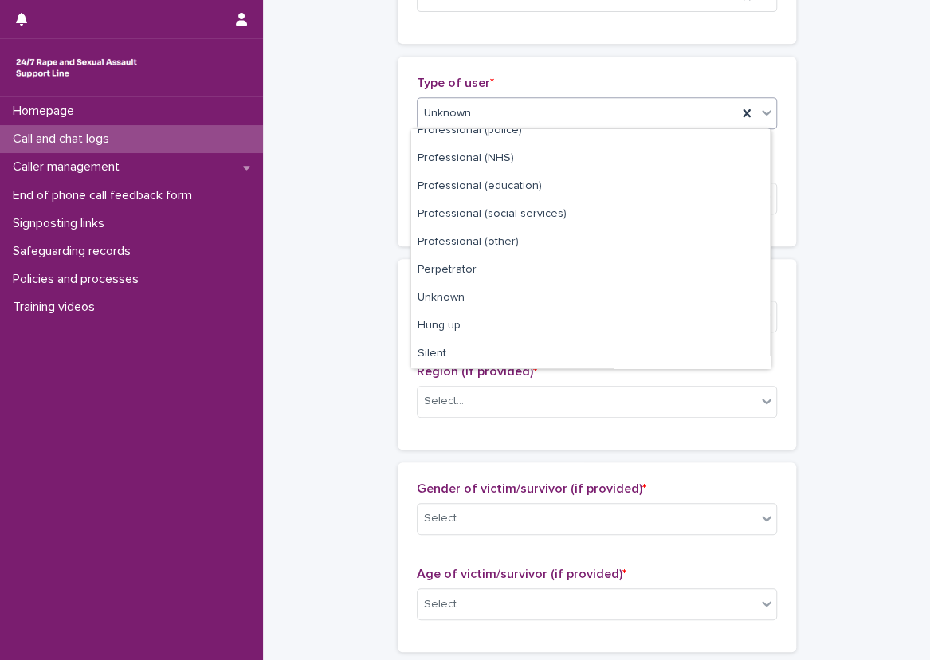
click at [757, 100] on div at bounding box center [766, 112] width 19 height 29
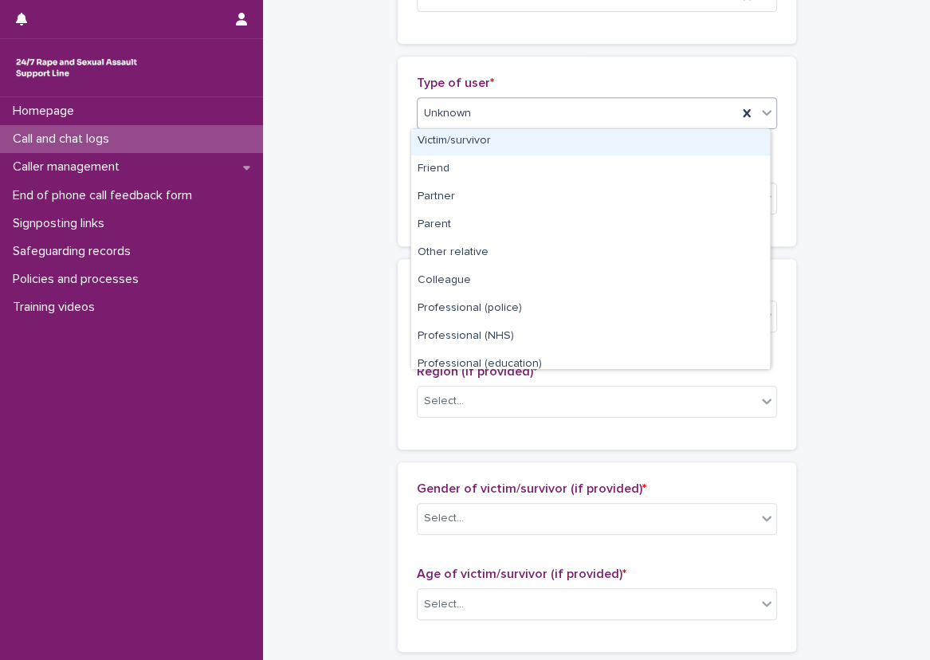
scroll to position [0, 0]
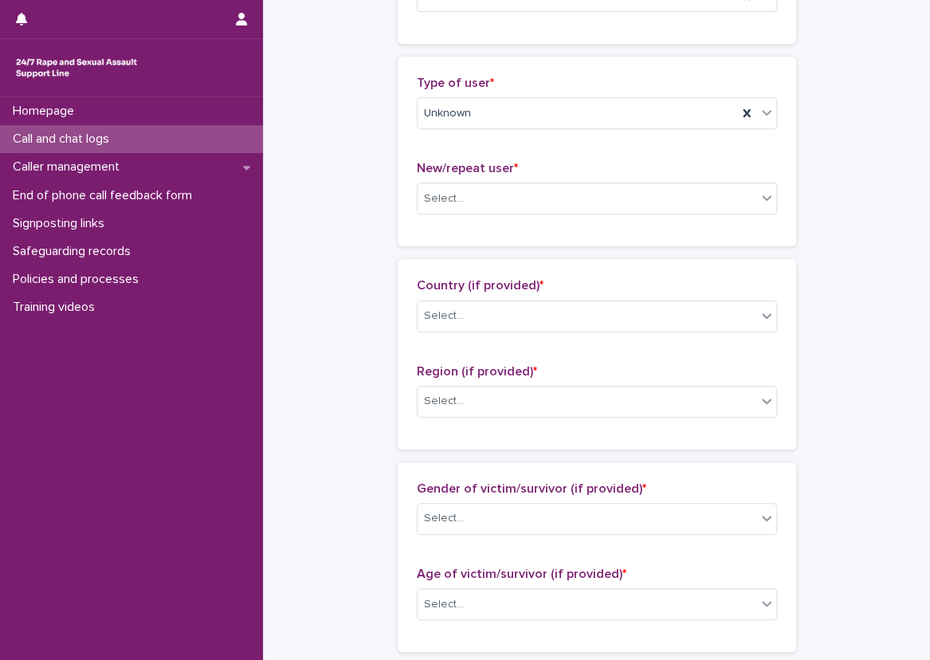
click at [825, 133] on div "**********" at bounding box center [596, 545] width 635 height 1725
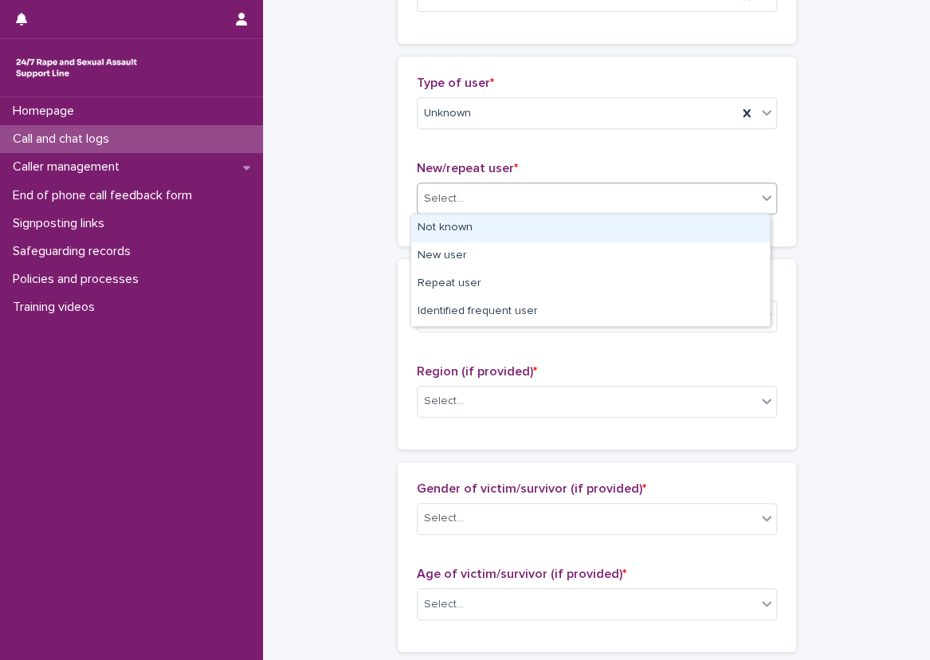
click at [747, 193] on div "Select..." at bounding box center [586, 199] width 339 height 26
click at [731, 229] on div "Not known" at bounding box center [590, 228] width 359 height 28
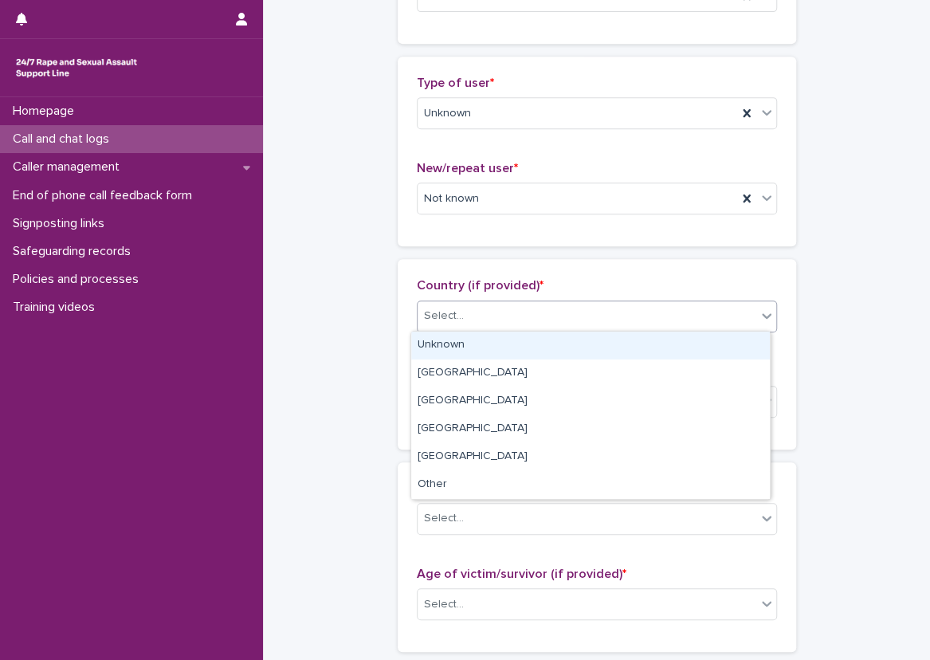
click at [680, 323] on div "Select..." at bounding box center [586, 316] width 339 height 26
click at [674, 332] on div "Unknown" at bounding box center [590, 345] width 359 height 28
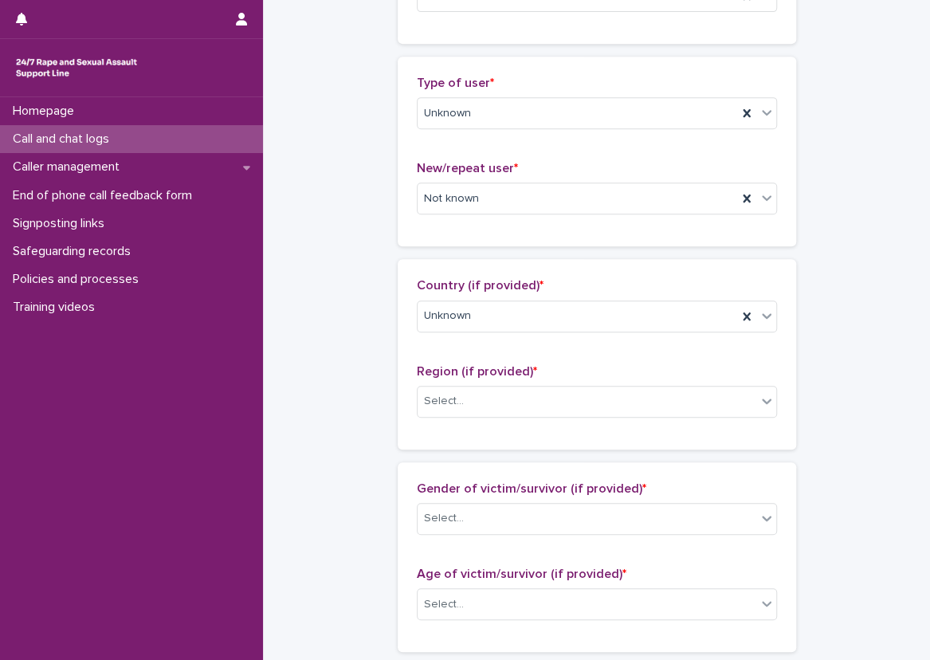
click at [695, 420] on div "Region (if provided) * Select..." at bounding box center [597, 397] width 360 height 66
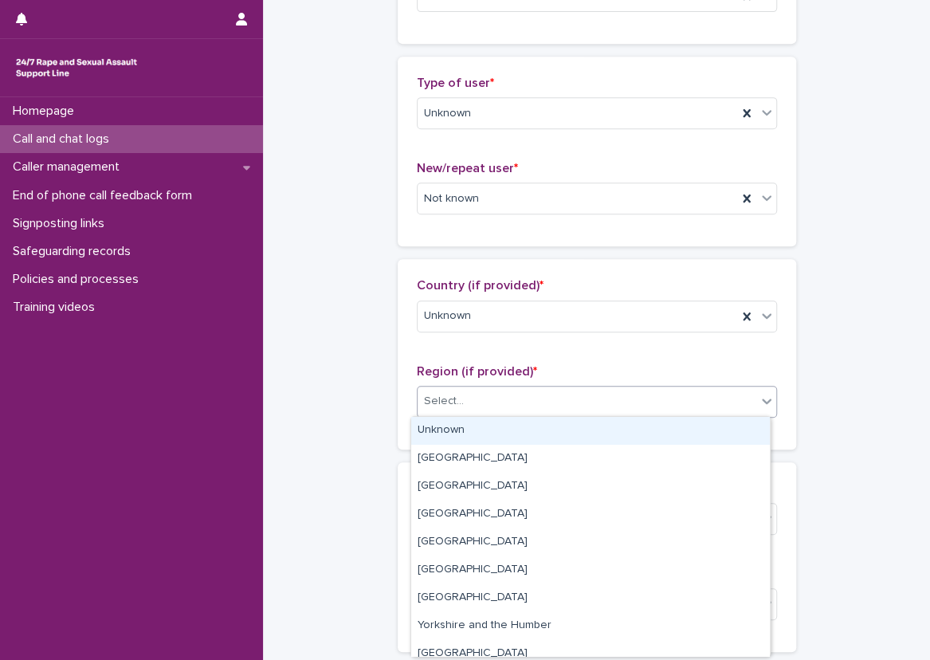
click at [694, 399] on div "Select..." at bounding box center [586, 401] width 339 height 26
drag, startPoint x: 695, startPoint y: 438, endPoint x: 794, endPoint y: 377, distance: 116.3
click at [695, 439] on div "Unknown" at bounding box center [590, 431] width 359 height 28
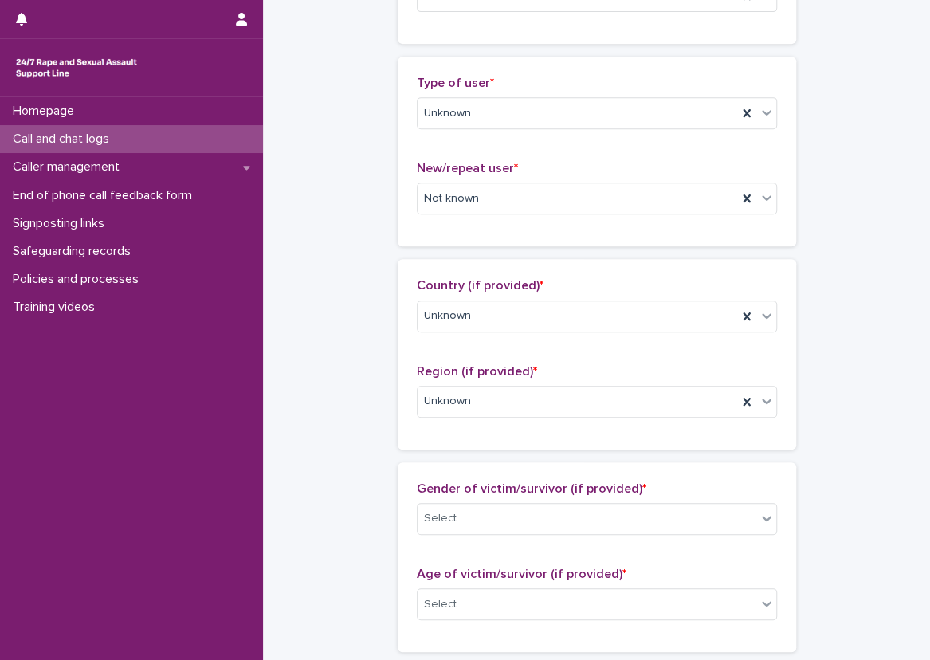
click at [819, 354] on div "**********" at bounding box center [596, 545] width 635 height 1725
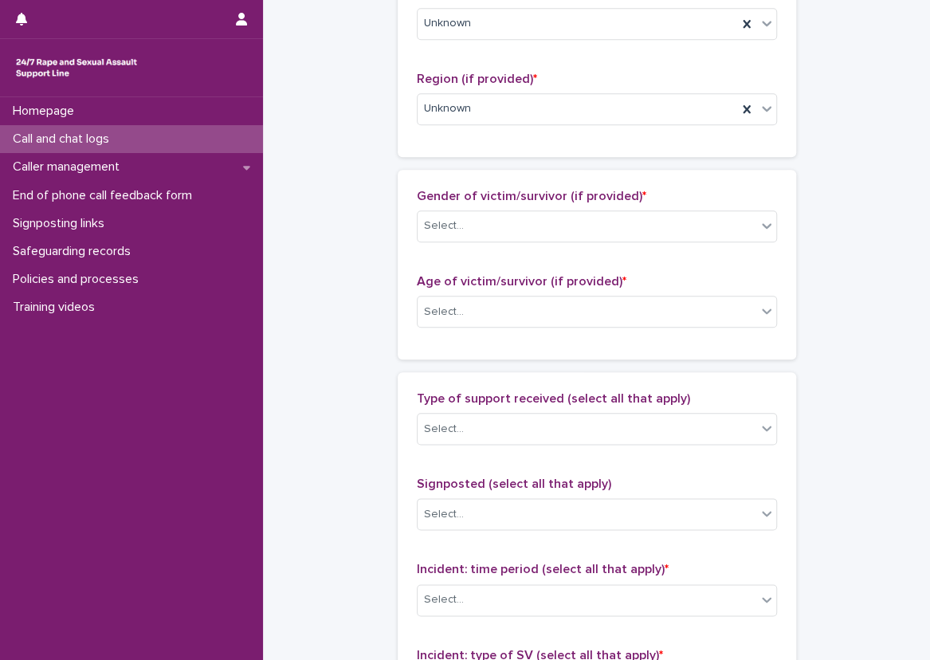
scroll to position [637, 0]
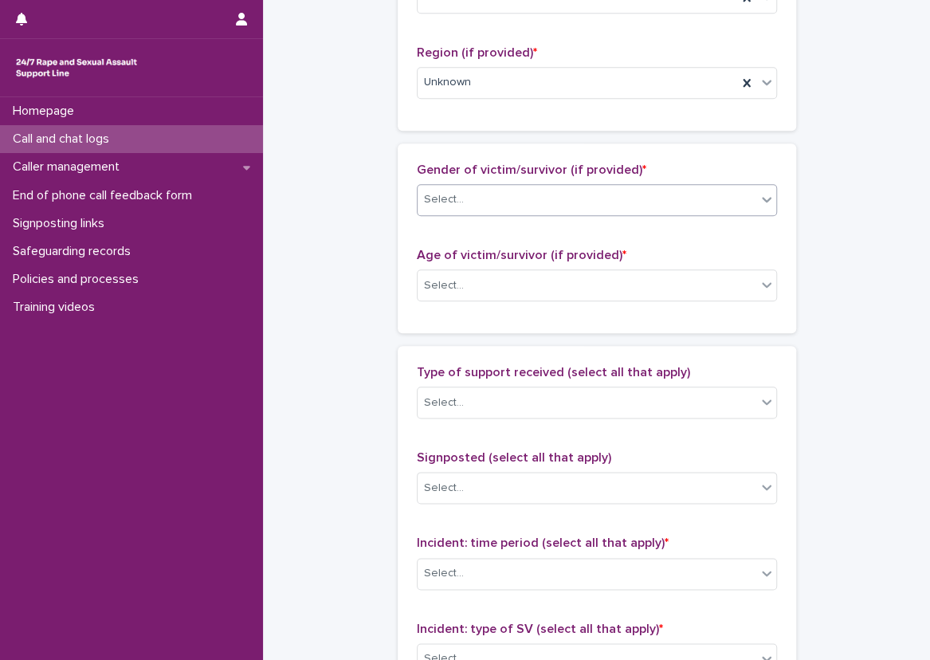
click at [707, 201] on div "Select..." at bounding box center [586, 199] width 339 height 26
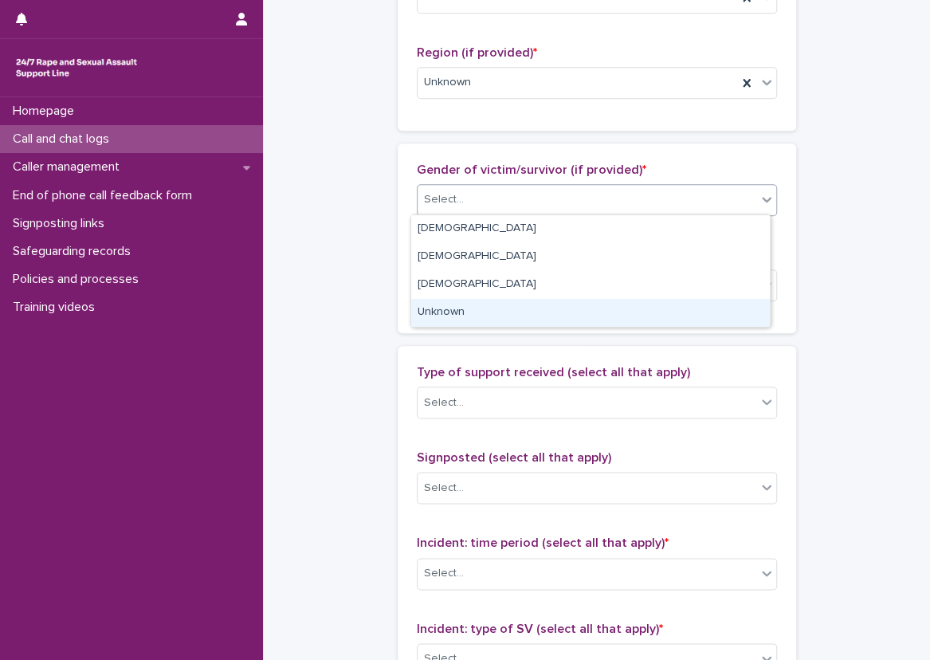
click at [691, 310] on div "Unknown" at bounding box center [590, 313] width 359 height 28
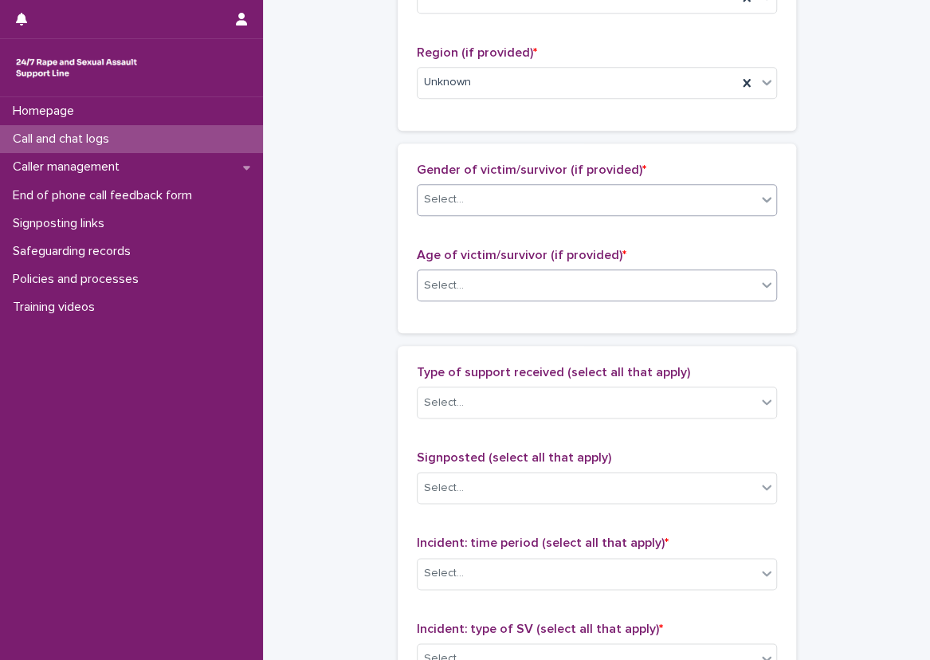
click at [689, 281] on div "Select..." at bounding box center [586, 285] width 339 height 26
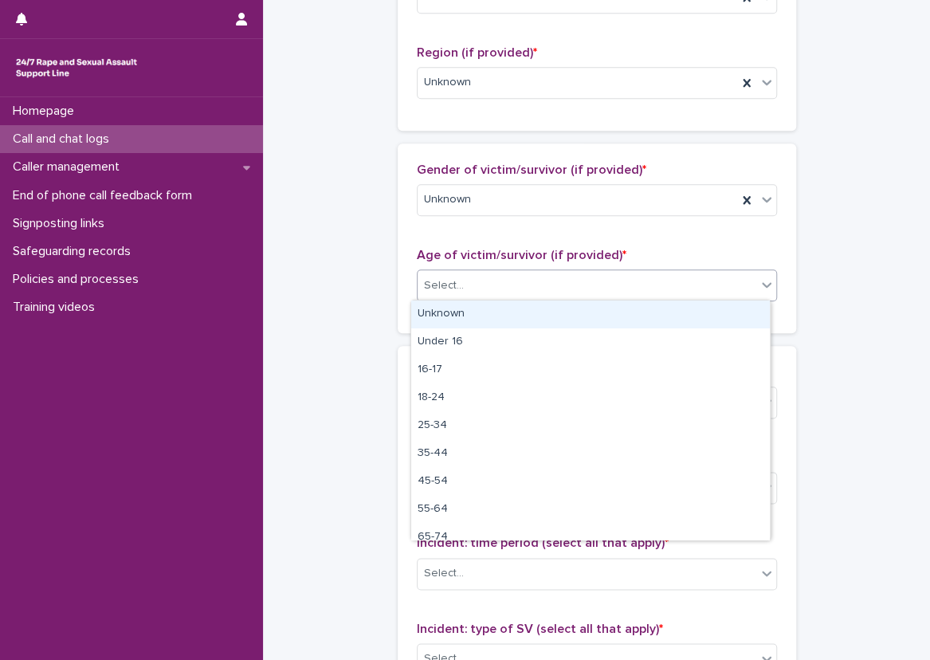
click at [688, 311] on div "Unknown" at bounding box center [590, 314] width 359 height 28
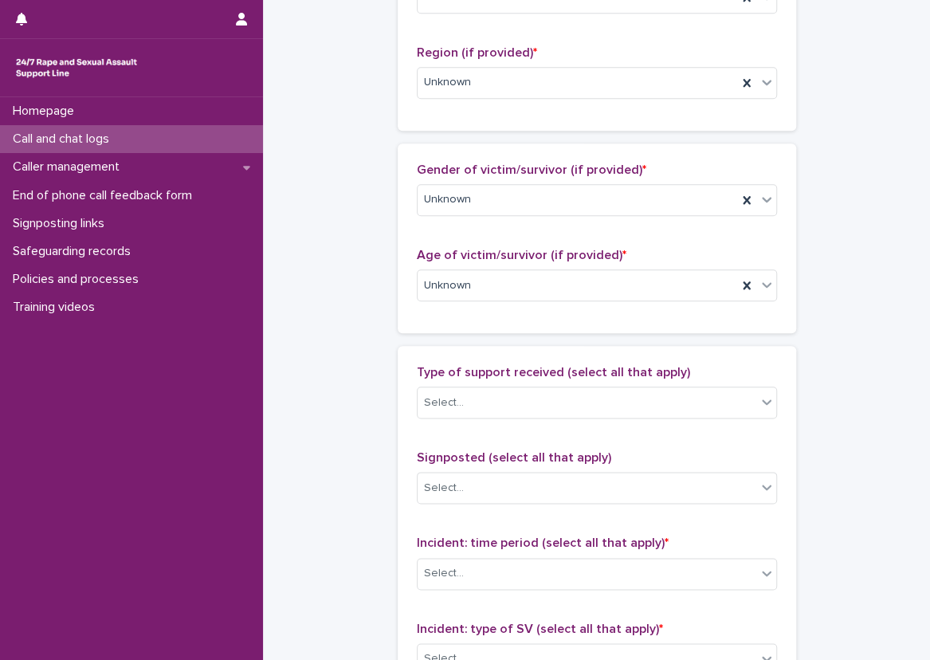
click at [366, 308] on div "**********" at bounding box center [596, 226] width 635 height 1725
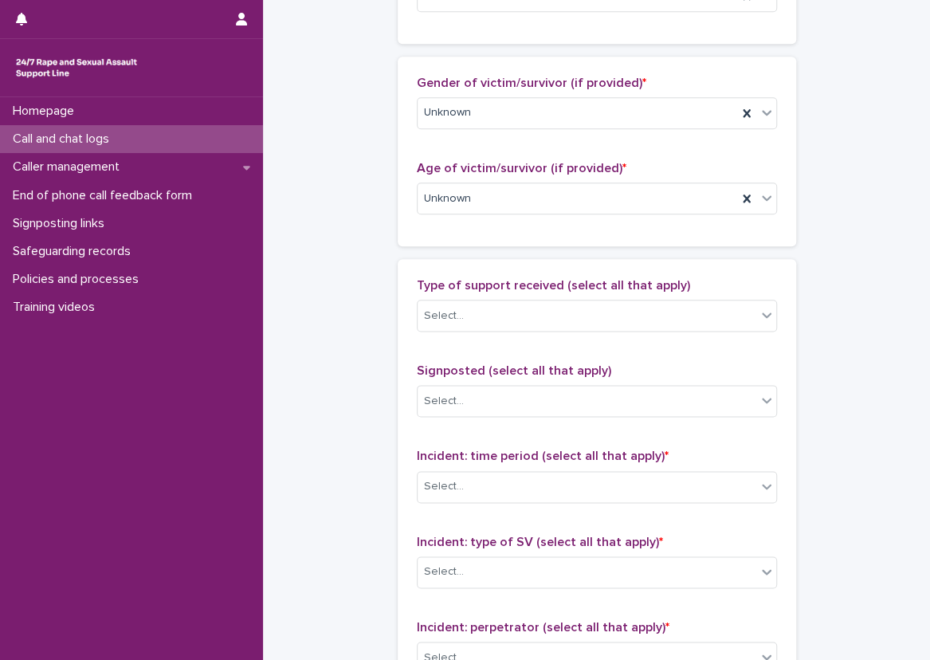
scroll to position [797, 0]
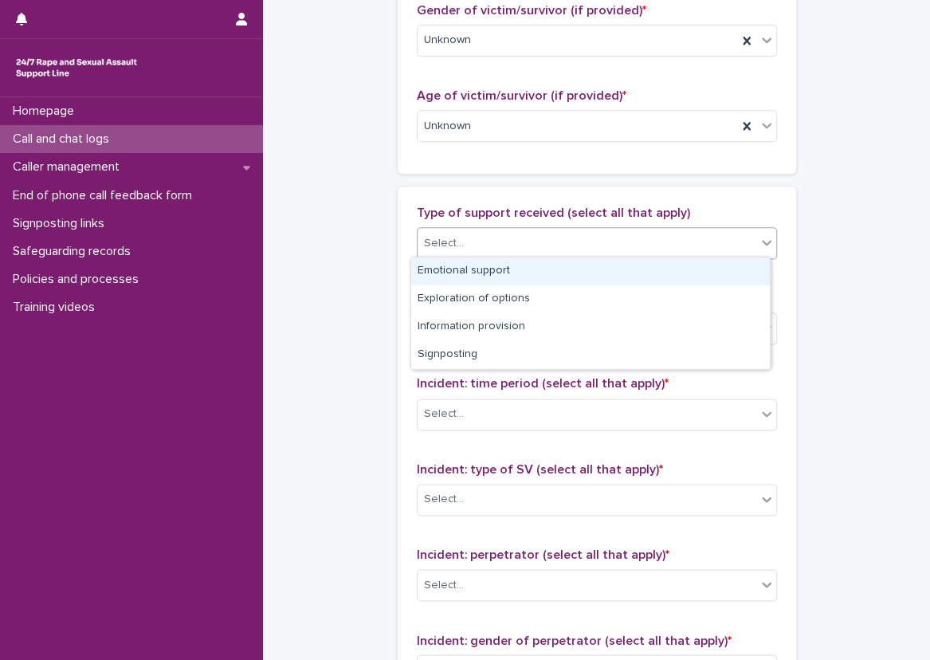
click at [437, 241] on div "Select..." at bounding box center [444, 243] width 40 height 17
click at [478, 262] on div "Emotional support" at bounding box center [590, 271] width 359 height 28
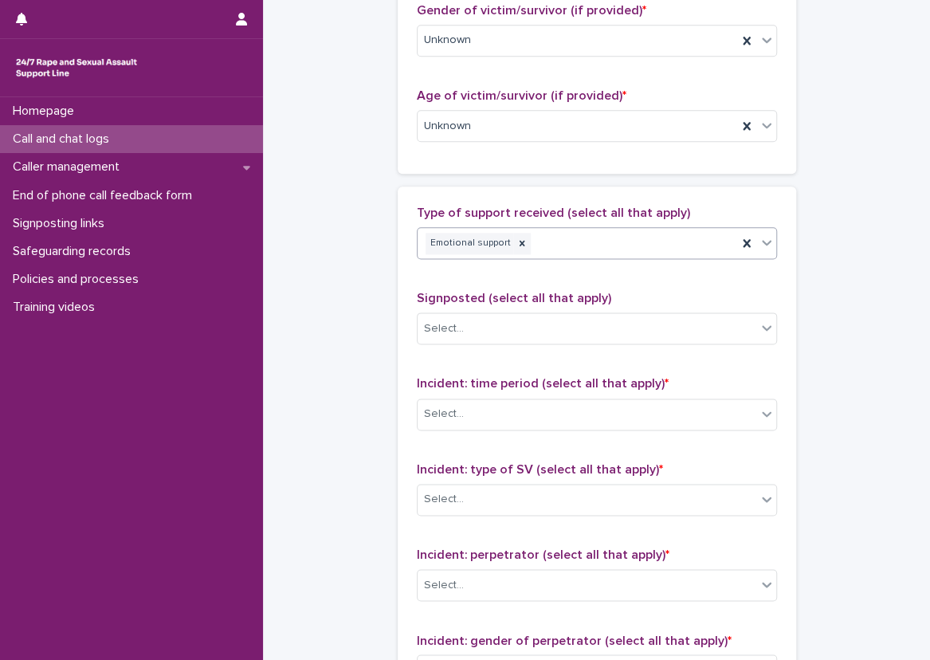
click at [769, 265] on div "Type of support received (select all that apply) option Emotional support, sele…" at bounding box center [597, 239] width 360 height 66
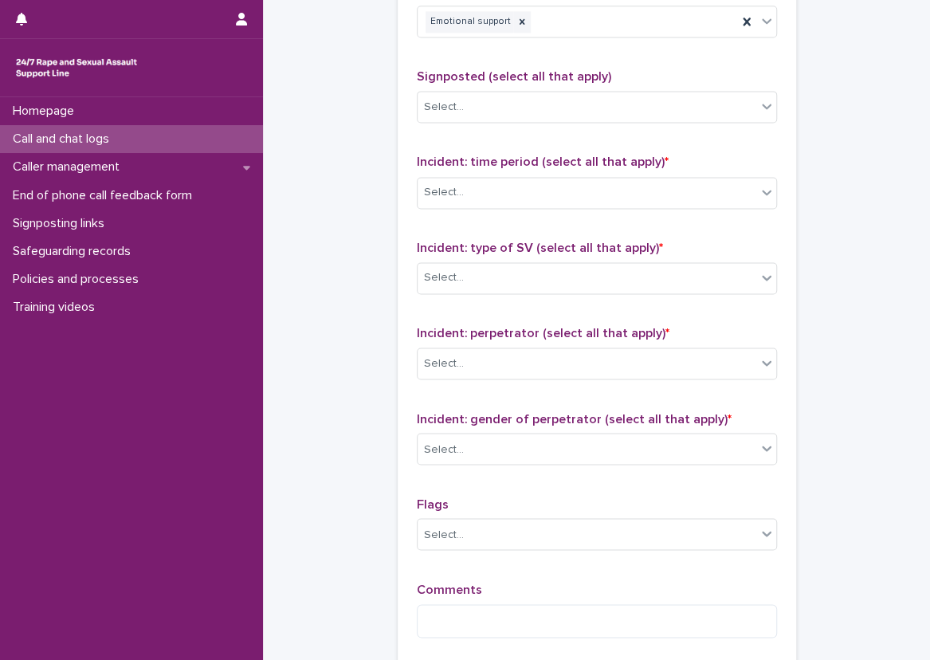
scroll to position [991, 0]
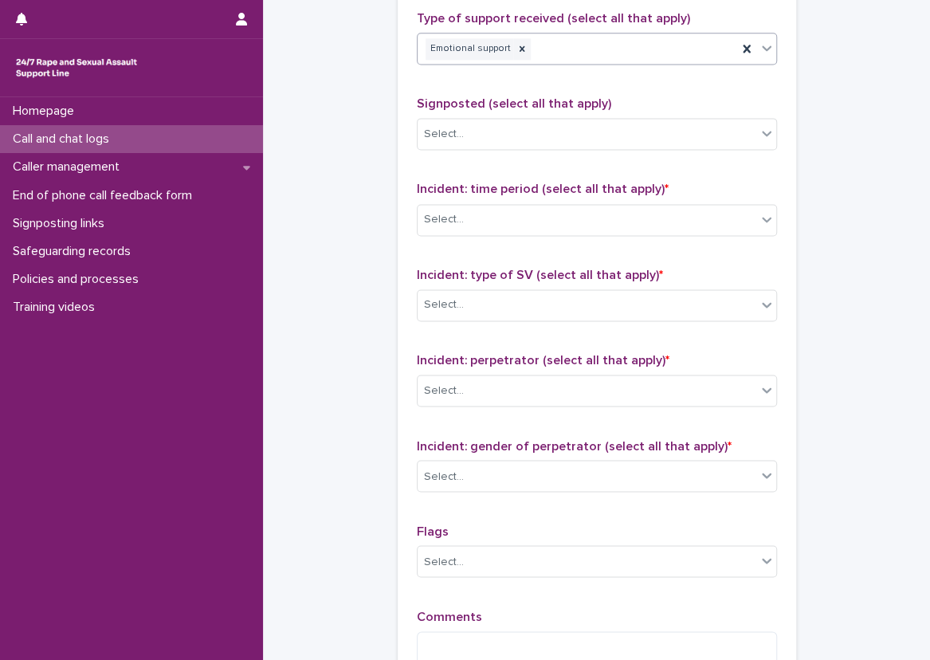
click at [682, 37] on div "Emotional support" at bounding box center [576, 49] width 319 height 28
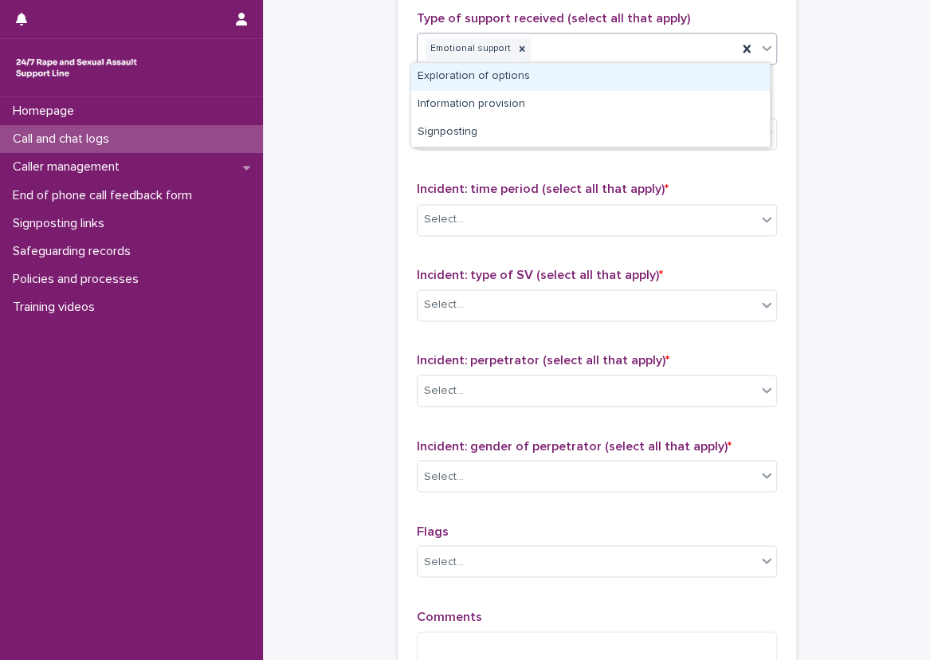
click at [668, 86] on div "Exploration of options" at bounding box center [590, 77] width 359 height 28
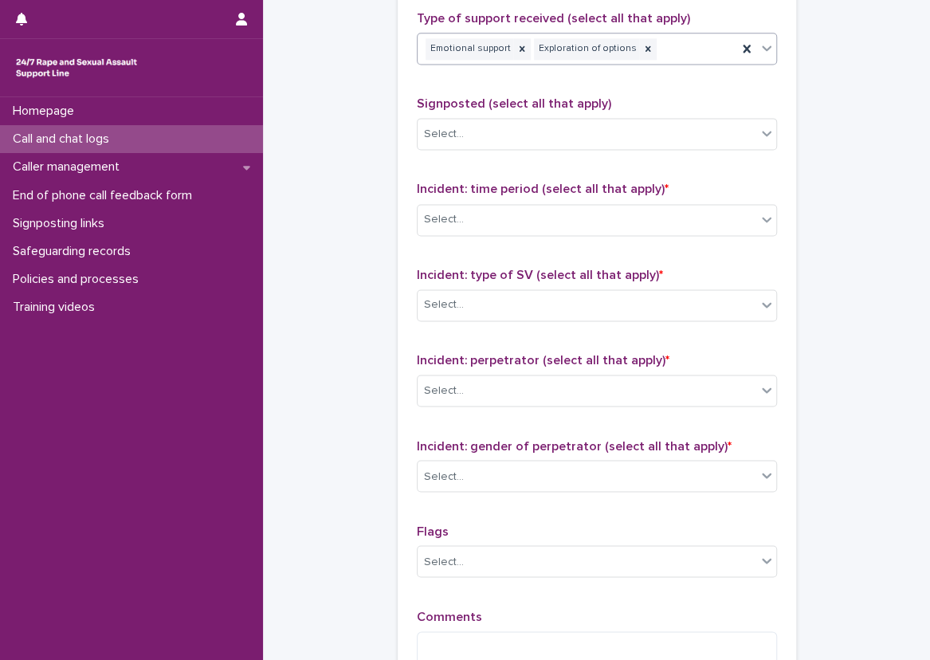
click at [680, 50] on div "Emotional support Exploration of options" at bounding box center [576, 49] width 319 height 28
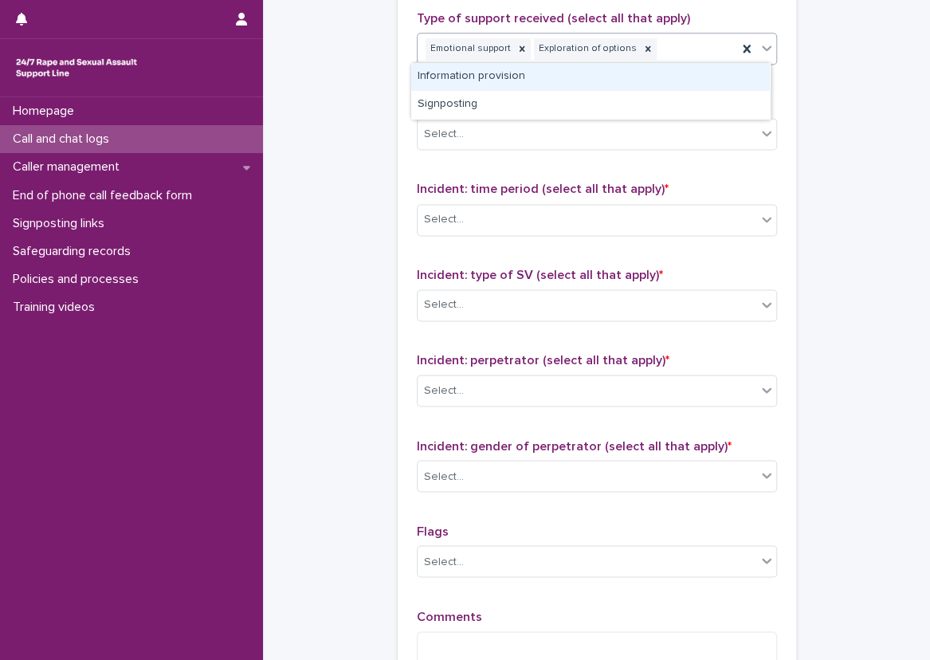
click at [684, 80] on div "Information provision" at bounding box center [590, 77] width 359 height 28
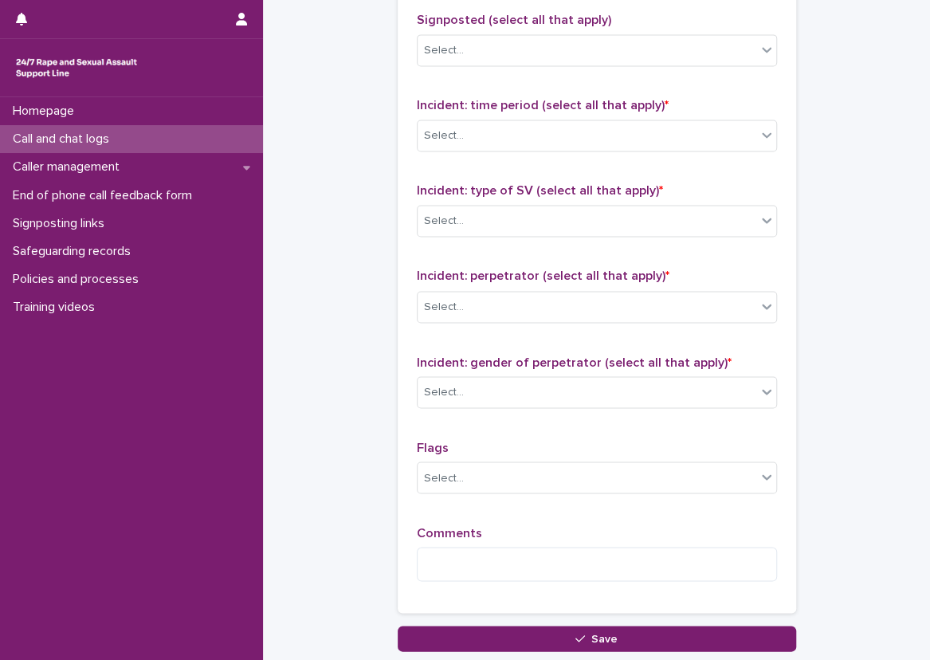
scroll to position [1103, 0]
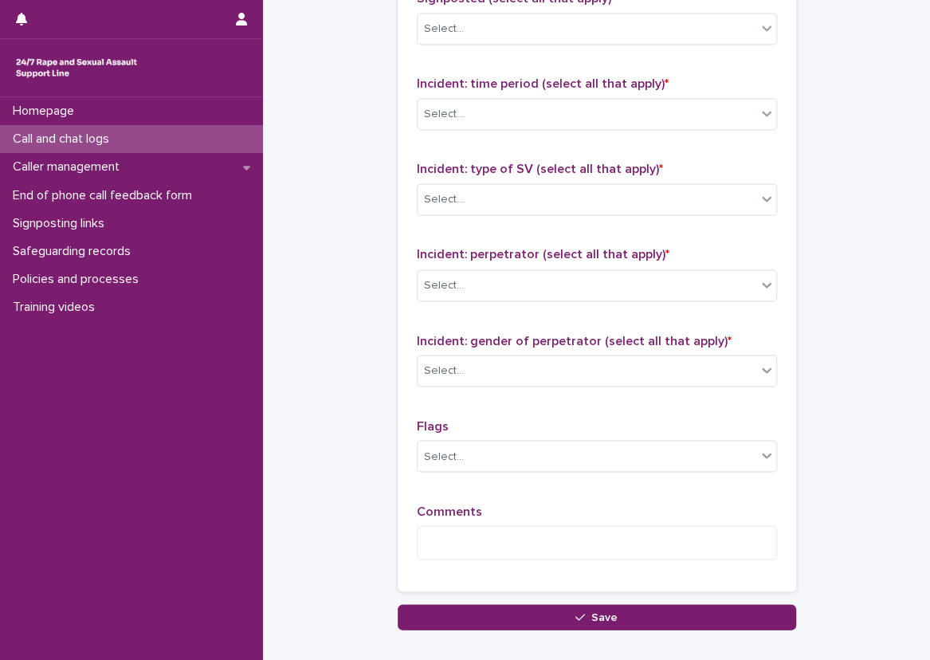
scroll to position [1121, 0]
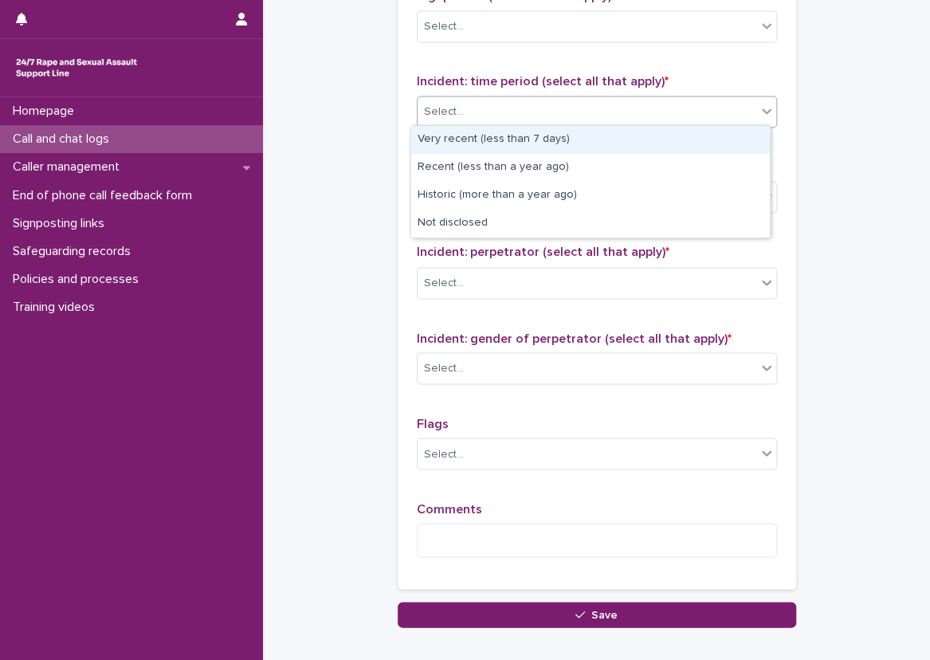
click at [757, 97] on div at bounding box center [766, 110] width 19 height 29
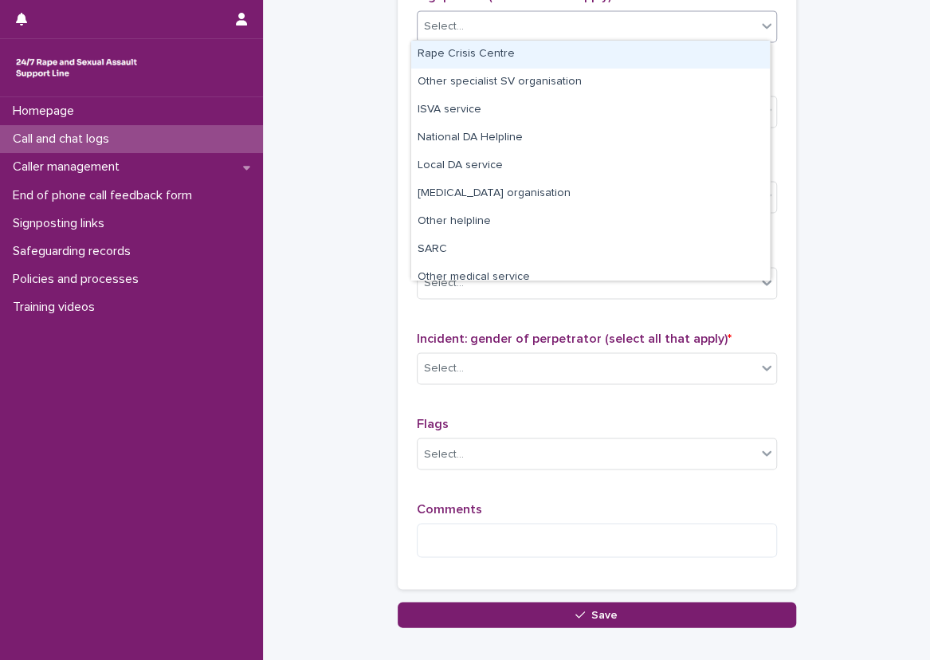
click at [710, 21] on div "Select..." at bounding box center [586, 27] width 339 height 26
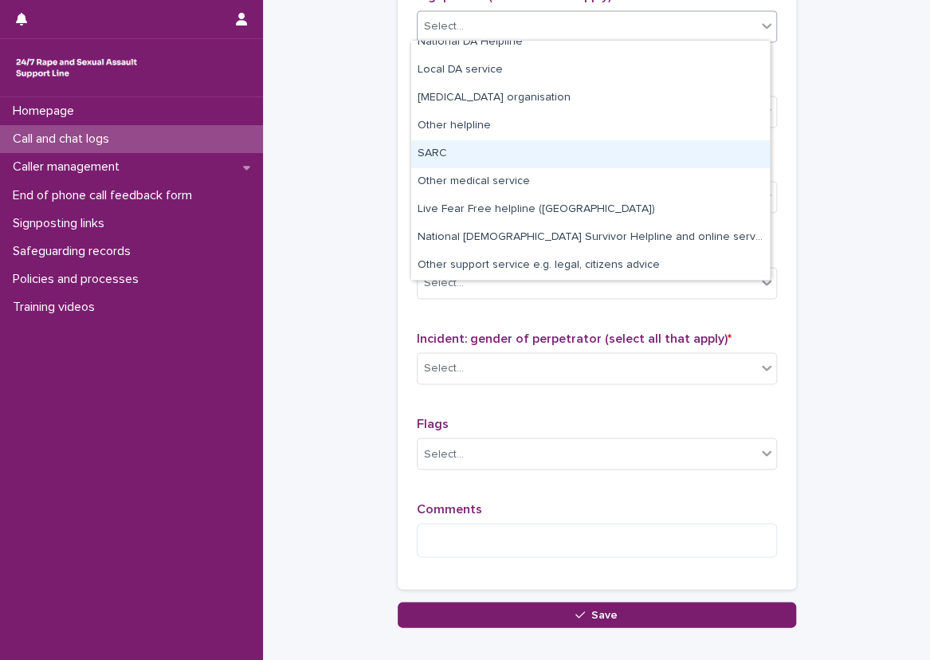
scroll to position [0, 0]
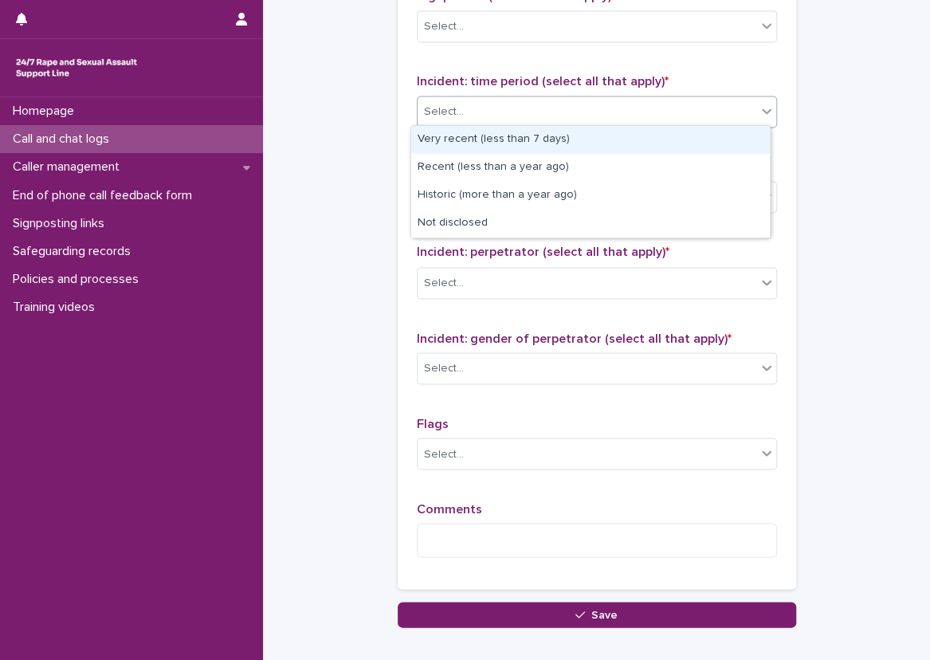
click at [759, 104] on icon at bounding box center [766, 111] width 16 height 16
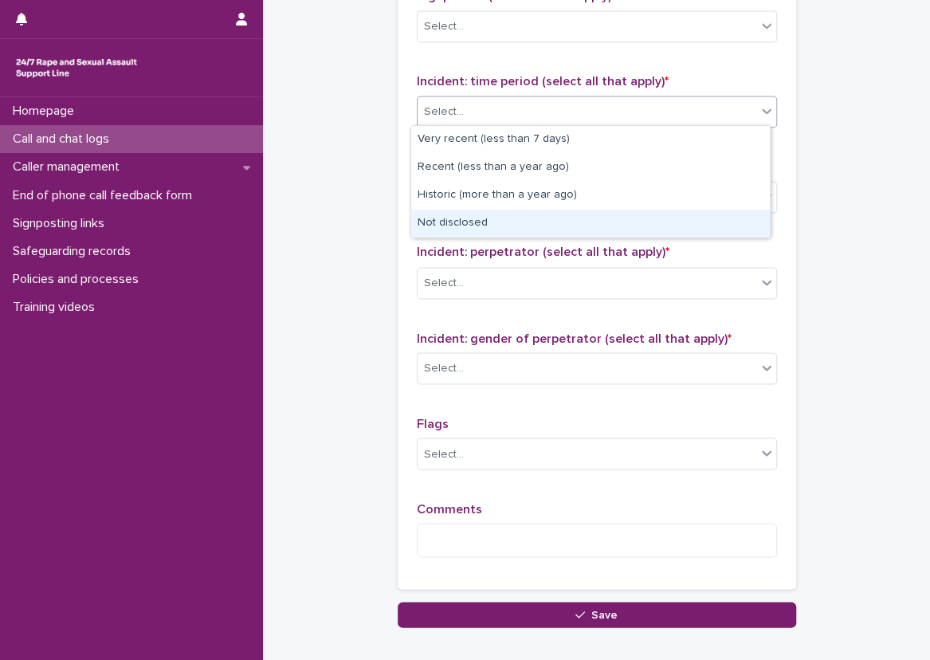
click at [604, 214] on div "Not disclosed" at bounding box center [590, 224] width 359 height 28
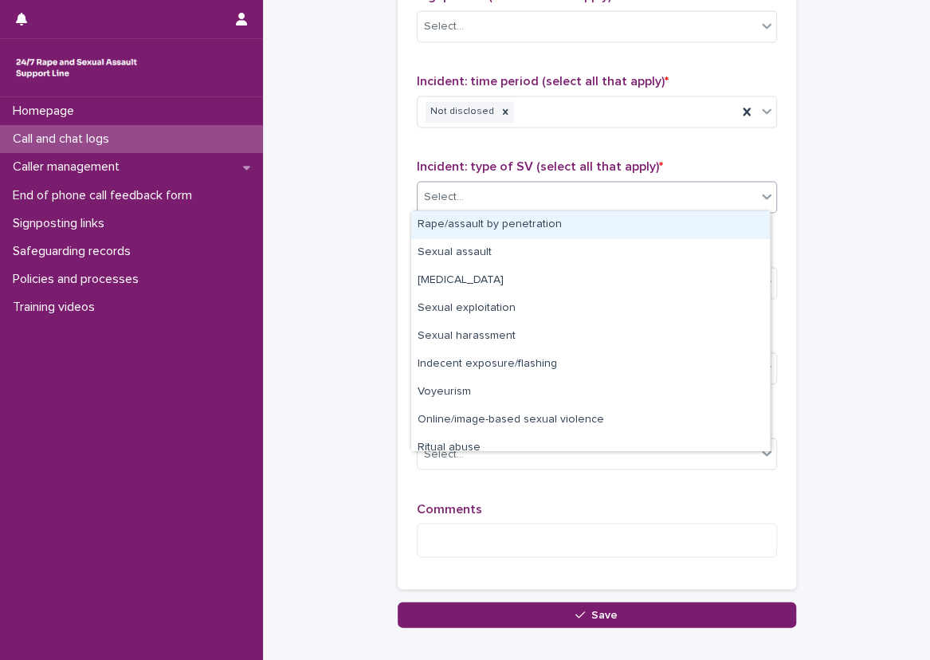
click at [618, 181] on div "Select..." at bounding box center [597, 197] width 360 height 32
drag, startPoint x: 617, startPoint y: 237, endPoint x: 618, endPoint y: 215, distance: 21.6
click at [618, 215] on div "Rape/assault by penetration" at bounding box center [590, 225] width 359 height 28
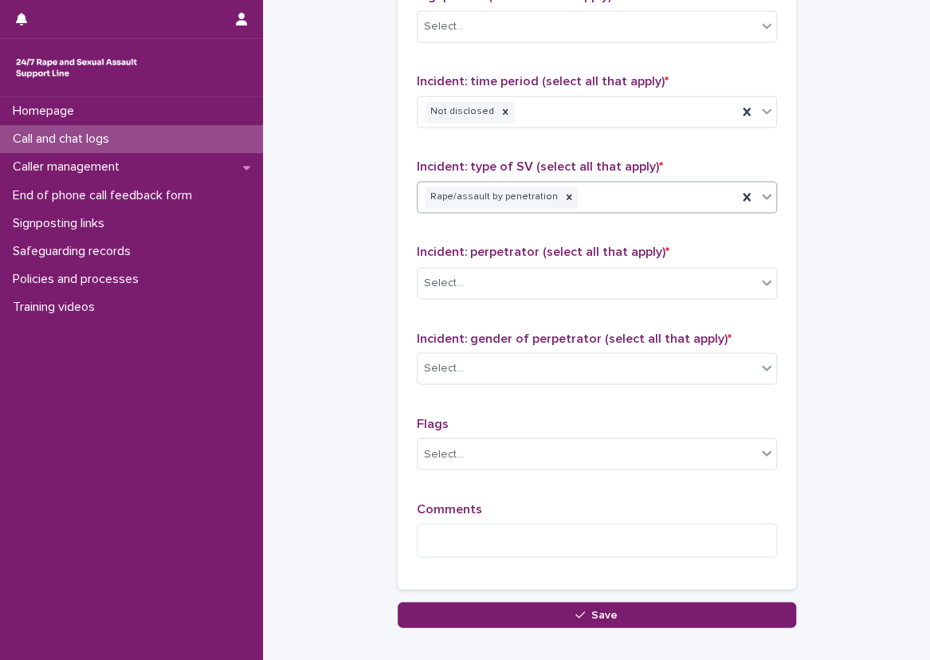
click at [620, 254] on span "Incident: perpetrator (select all that apply) *" at bounding box center [543, 251] width 253 height 13
click at [631, 319] on body "**********" at bounding box center [465, 330] width 930 height 660
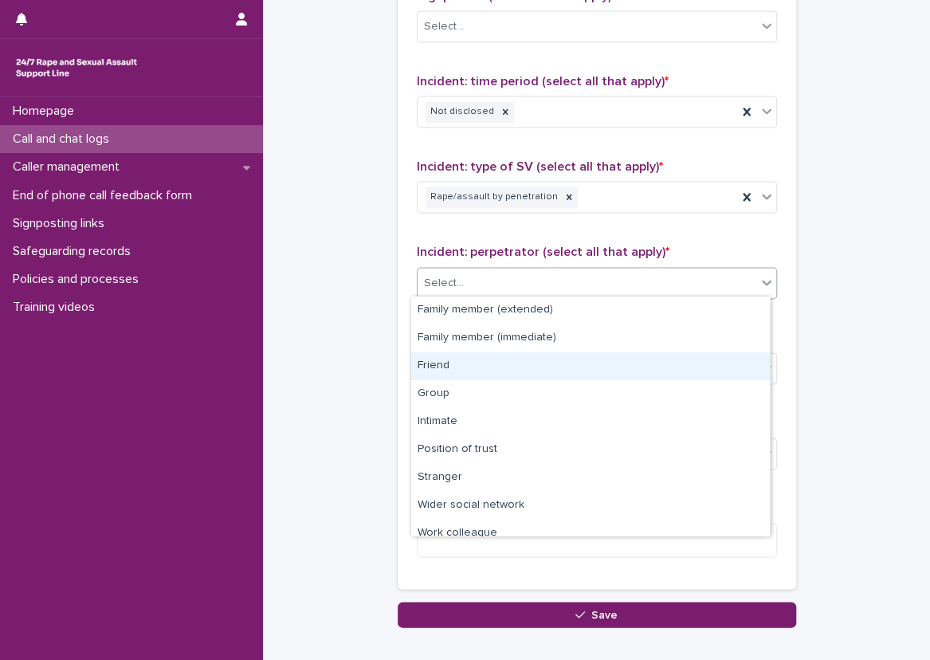
scroll to position [68, 0]
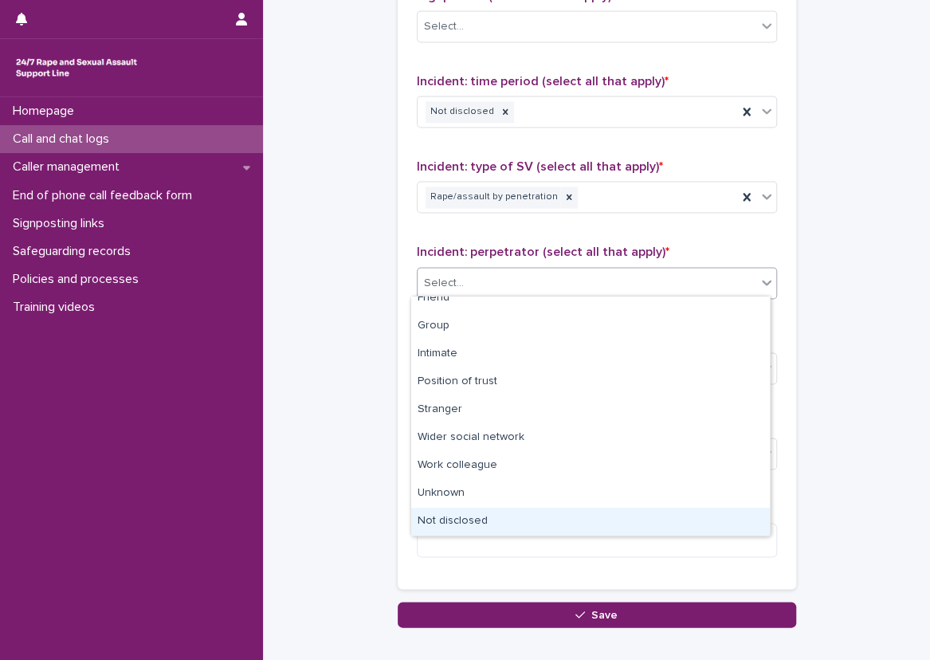
click at [489, 527] on div "Not disclosed" at bounding box center [590, 522] width 359 height 28
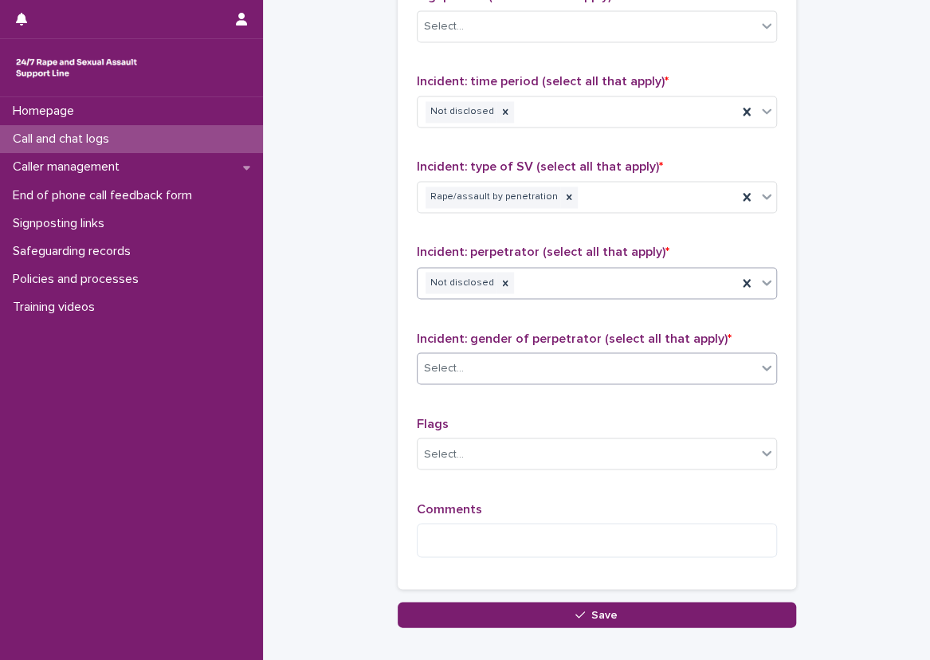
click at [473, 370] on div "Select..." at bounding box center [586, 368] width 339 height 26
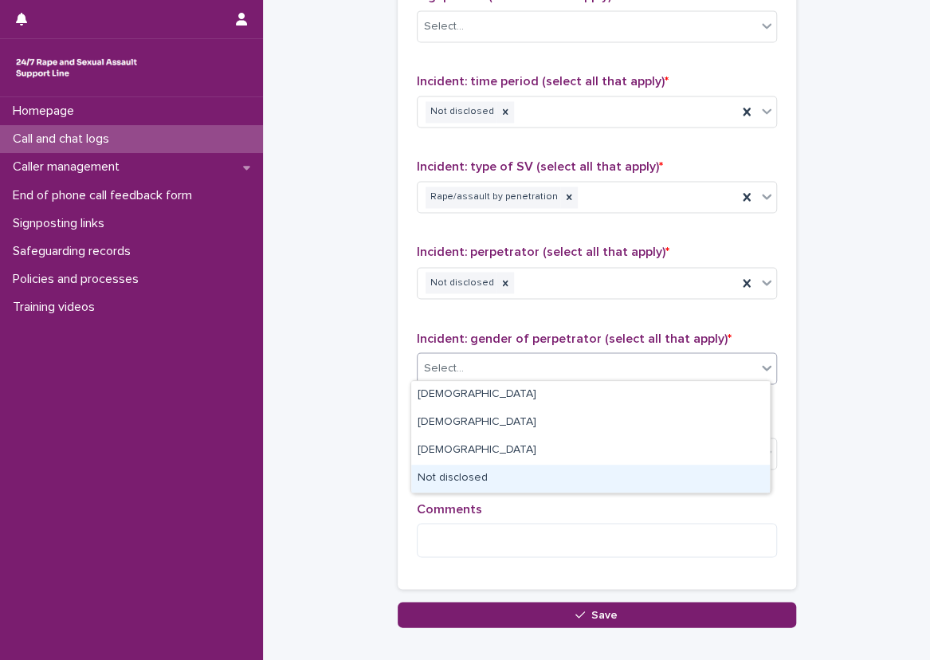
click at [482, 478] on div "Not disclosed" at bounding box center [590, 478] width 359 height 28
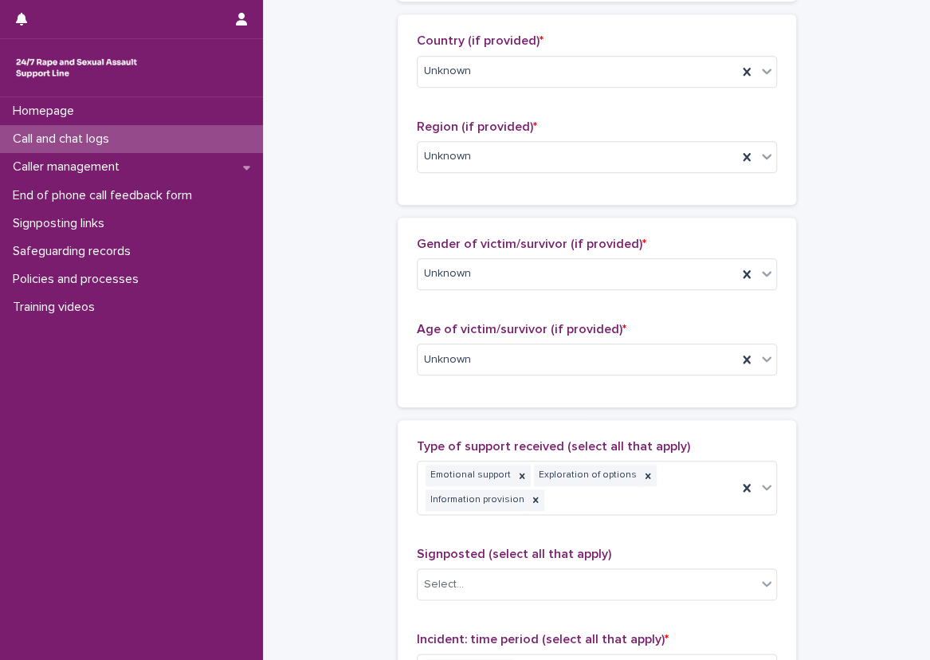
scroll to position [643, 0]
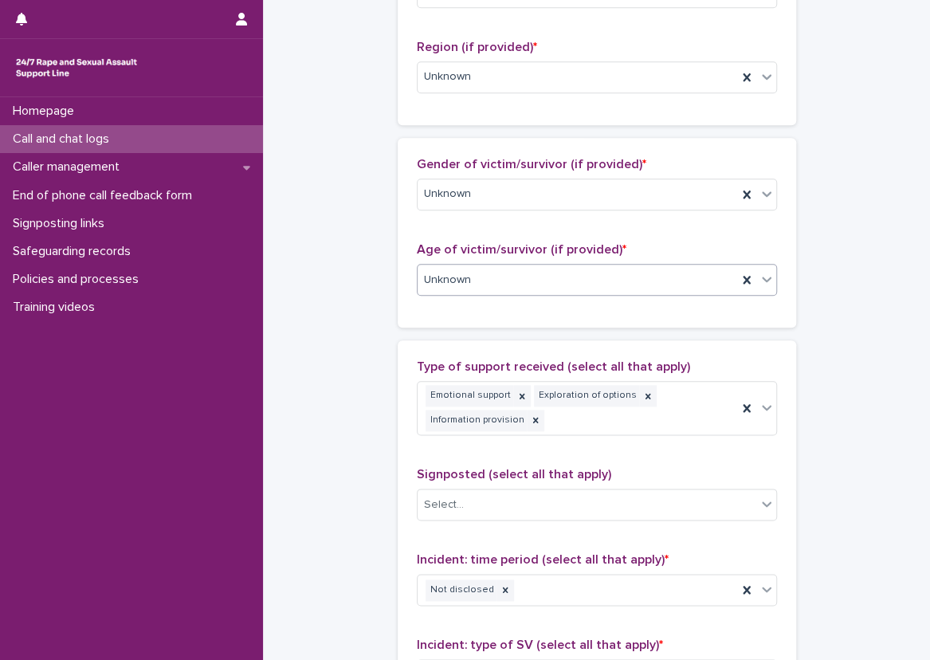
click at [522, 276] on div "Unknown" at bounding box center [576, 280] width 319 height 26
click at [372, 298] on div "**********" at bounding box center [596, 232] width 635 height 1746
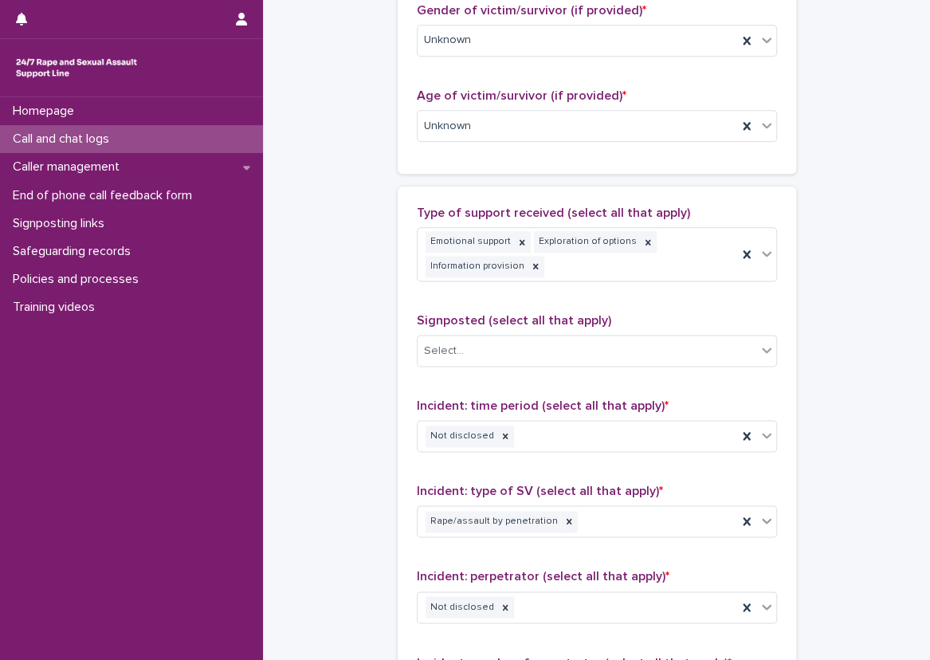
scroll to position [723, 0]
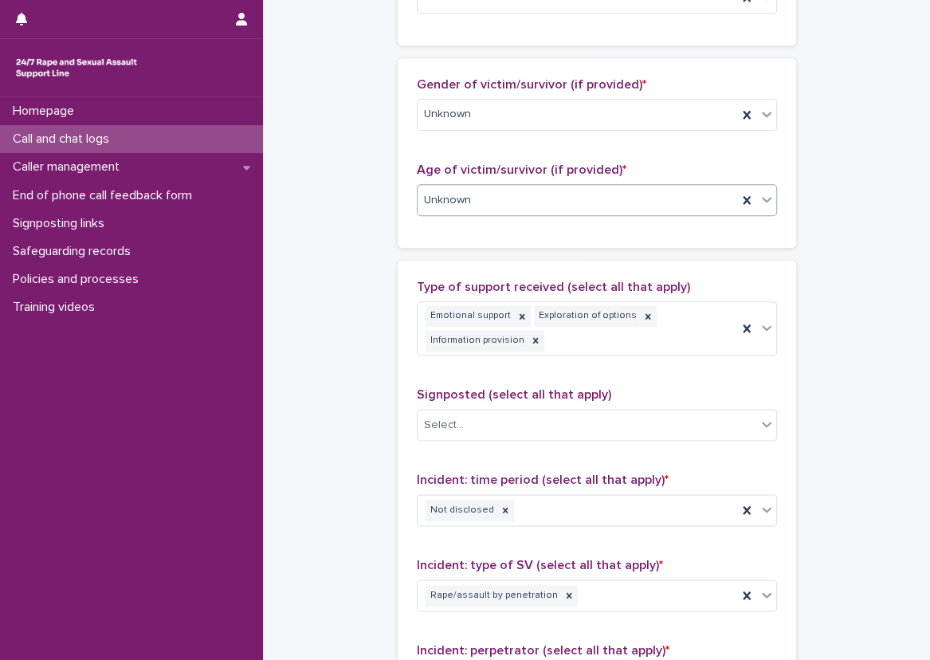
click at [484, 197] on div "Unknown" at bounding box center [576, 200] width 319 height 26
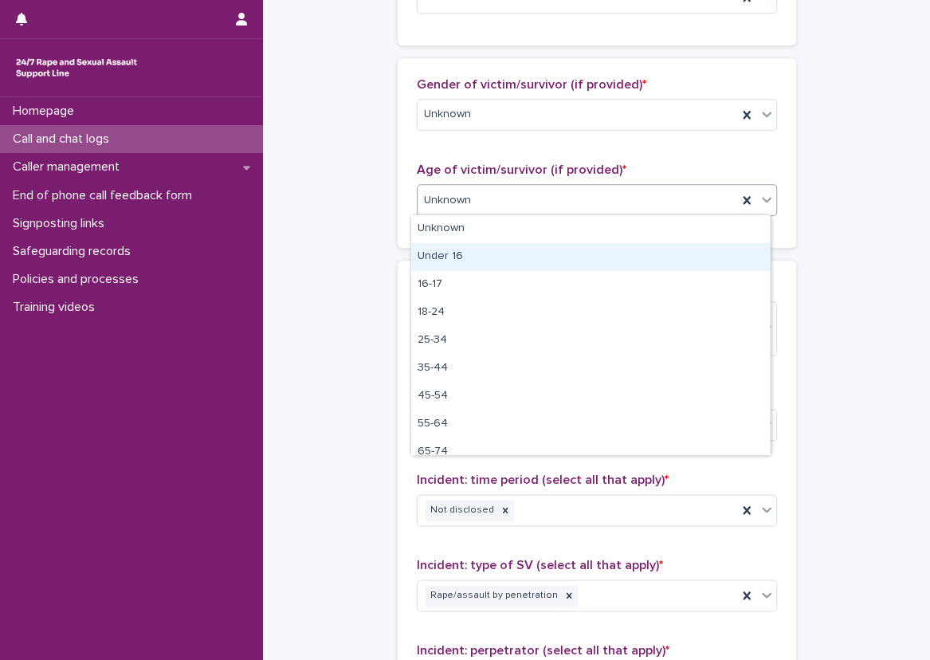
click at [486, 257] on div "Under 16" at bounding box center [590, 257] width 359 height 28
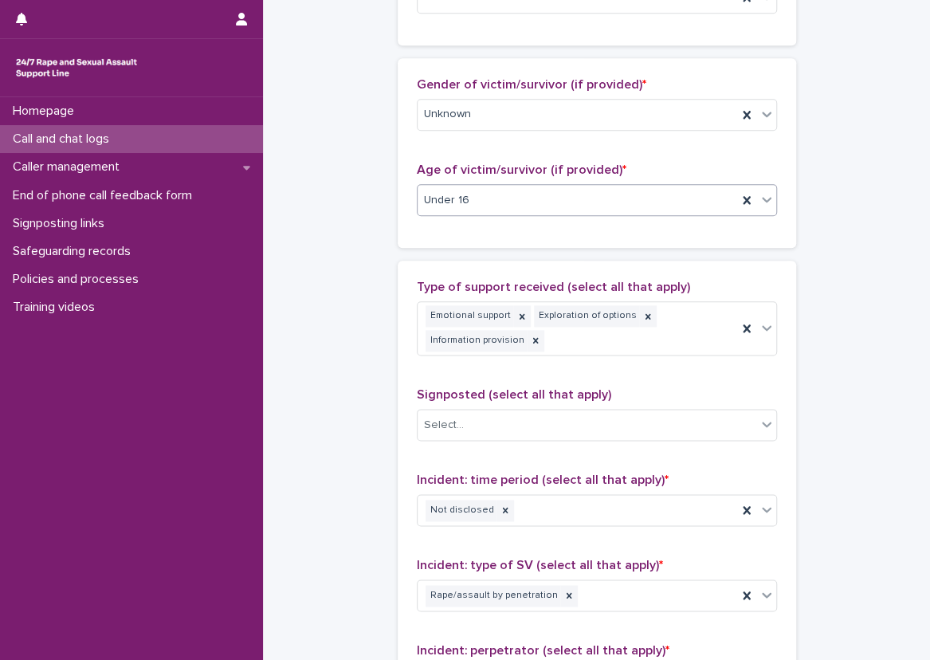
click at [398, 316] on div "Type of support received (select all that apply) Emotional support Exploration …" at bounding box center [597, 624] width 398 height 727
click at [511, 128] on div "Gender of victim/survivor (if provided) * Unknown" at bounding box center [597, 110] width 360 height 66
drag, startPoint x: 511, startPoint y: 128, endPoint x: 509, endPoint y: 120, distance: 8.3
click at [509, 120] on div "Unknown" at bounding box center [576, 114] width 319 height 26
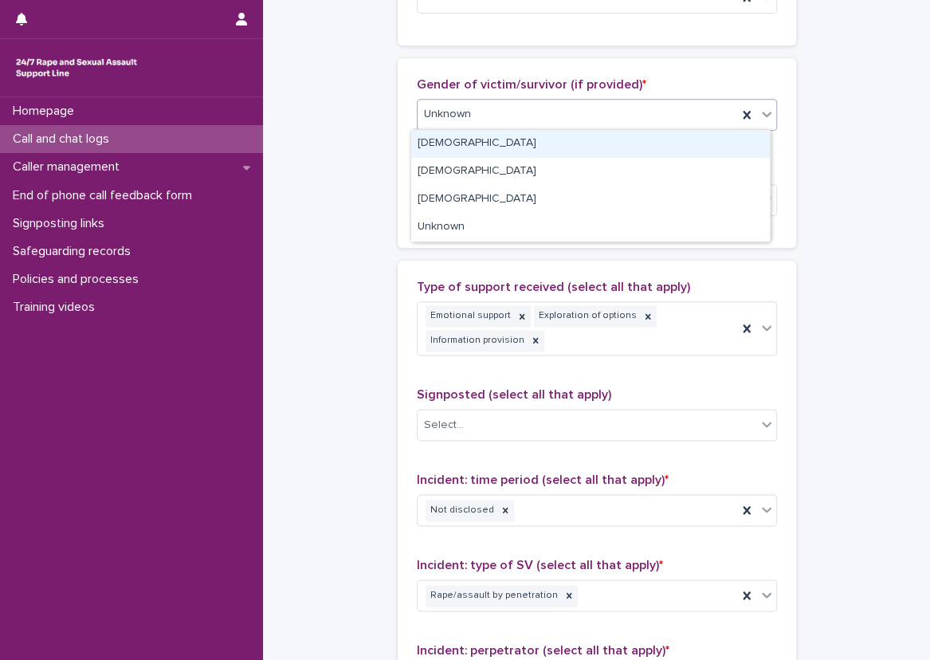
click at [495, 139] on div "[DEMOGRAPHIC_DATA]" at bounding box center [590, 144] width 359 height 28
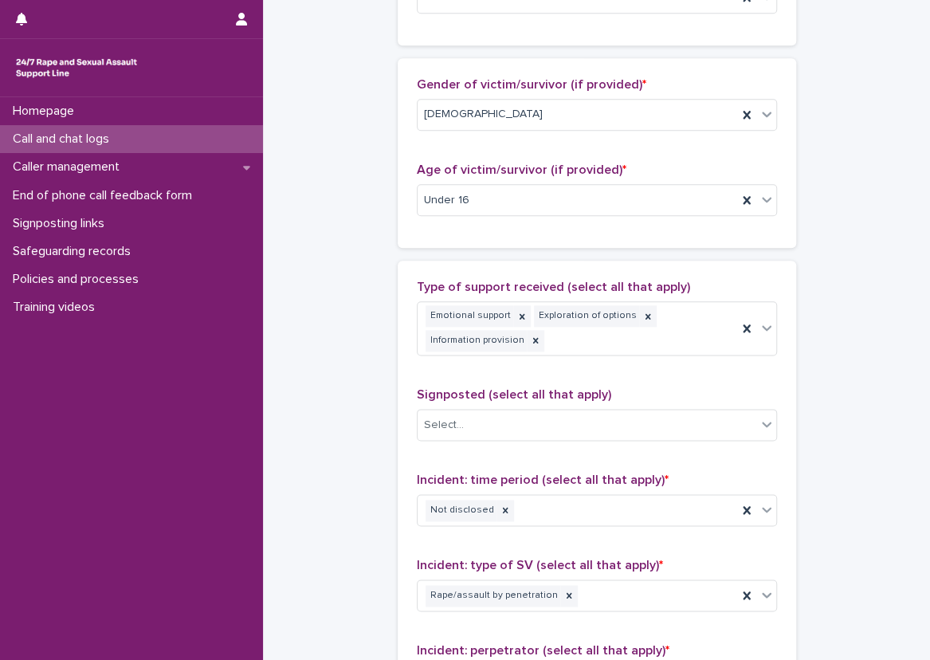
click at [366, 246] on div "**********" at bounding box center [596, 152] width 635 height 1746
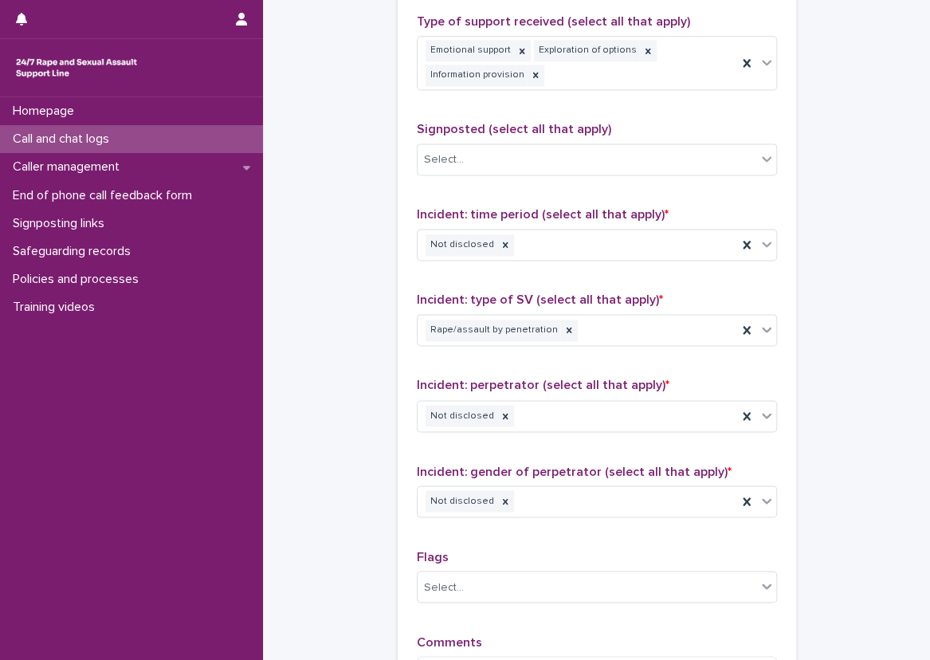
scroll to position [1121, 0]
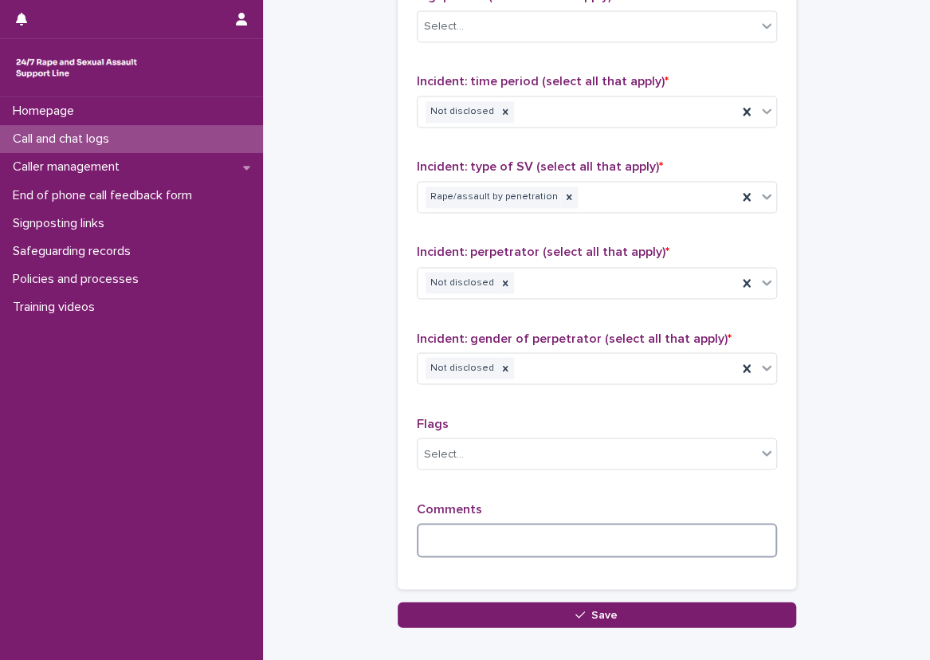
click at [498, 536] on textarea at bounding box center [597, 540] width 360 height 34
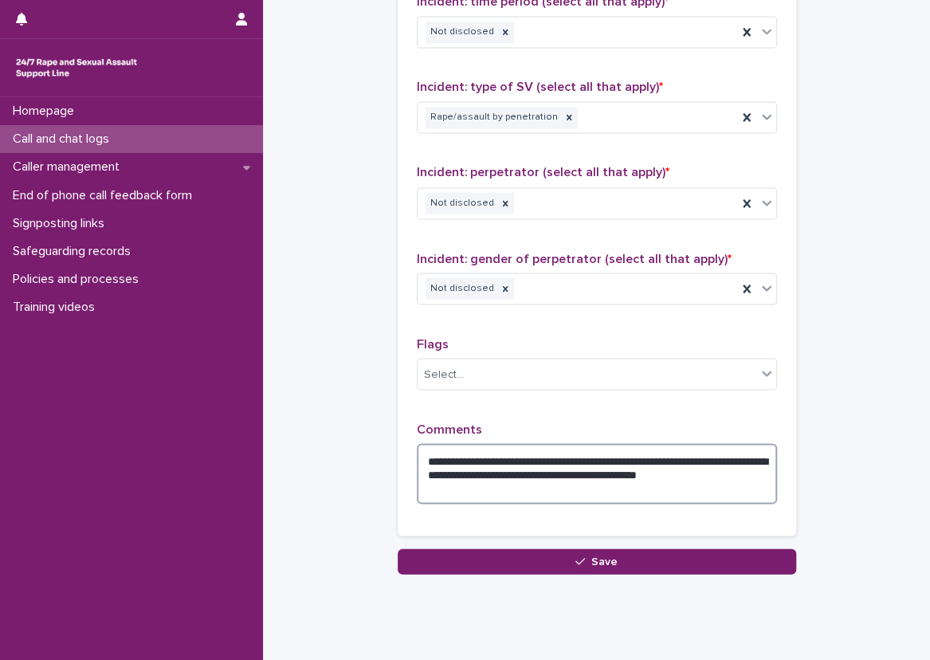
scroll to position [1235, 0]
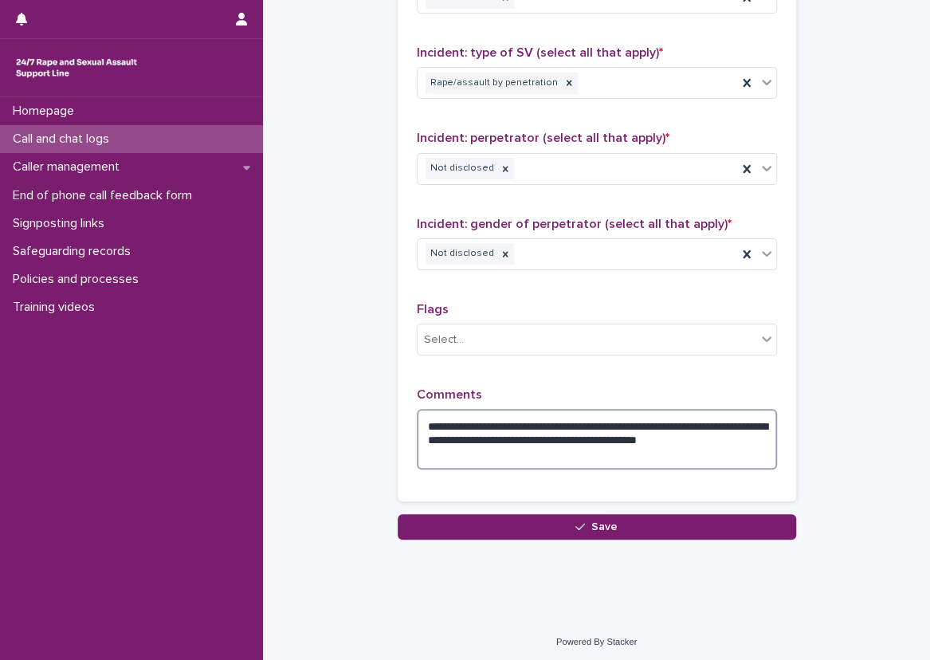
click at [518, 451] on textarea "**********" at bounding box center [597, 439] width 360 height 61
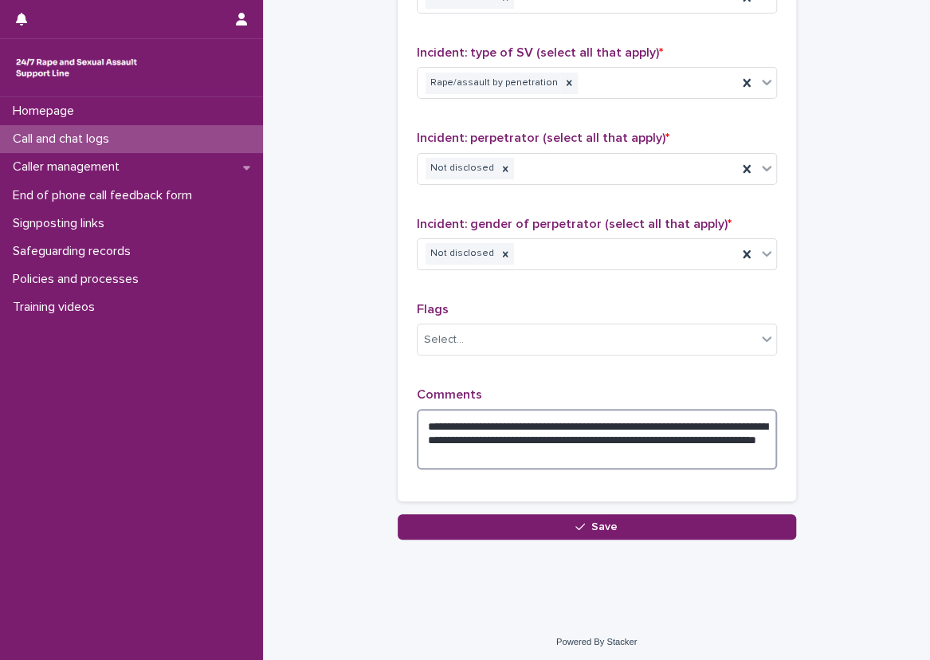
click at [486, 445] on textarea "**********" at bounding box center [597, 439] width 360 height 61
click at [500, 452] on textarea "**********" at bounding box center [597, 439] width 360 height 61
click at [754, 419] on textarea "**********" at bounding box center [597, 439] width 360 height 61
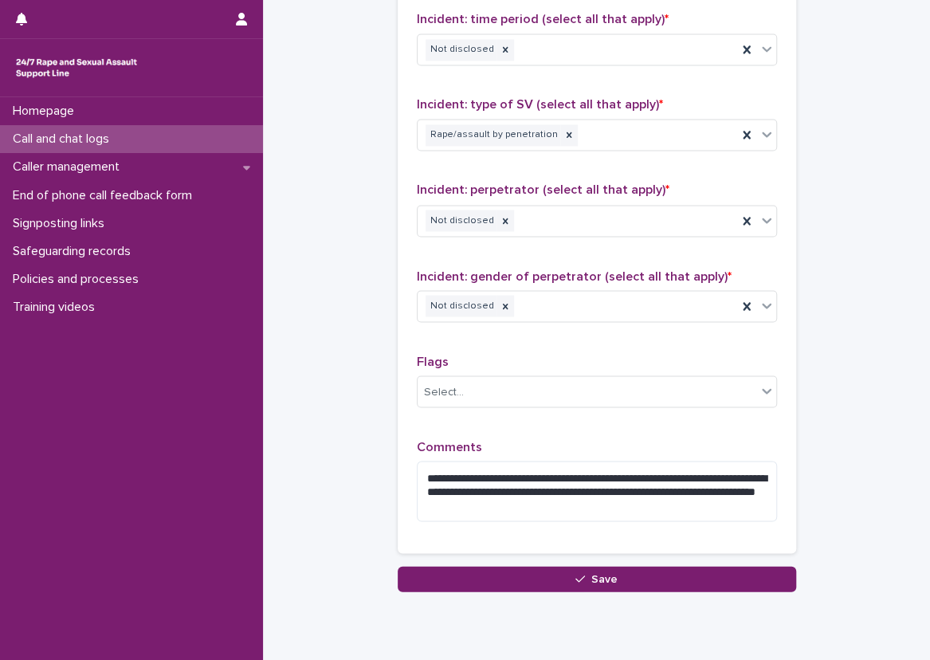
scroll to position [1155, 0]
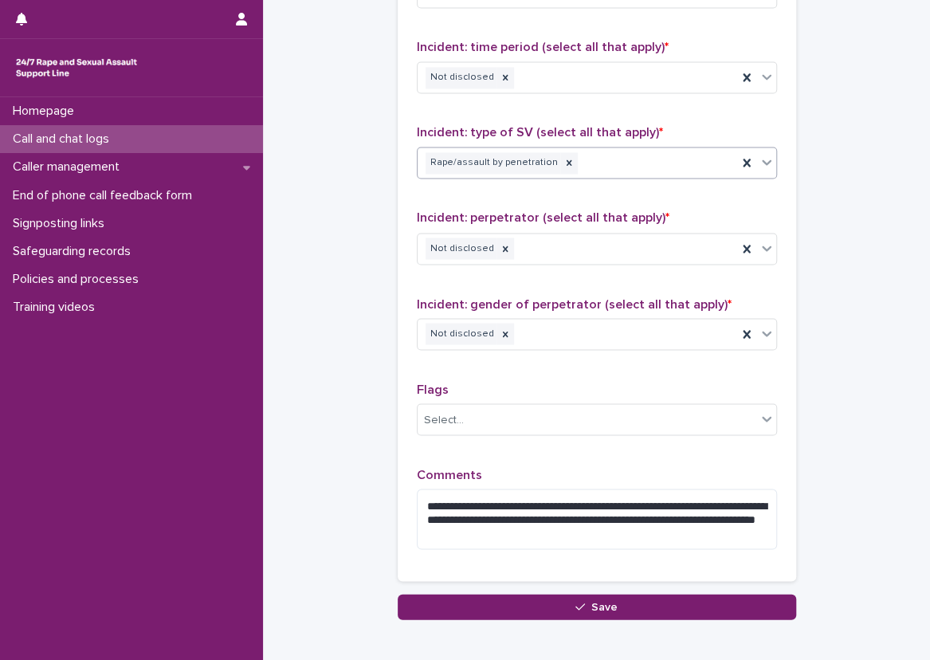
click at [620, 165] on div "Rape/assault by penetration" at bounding box center [576, 163] width 319 height 28
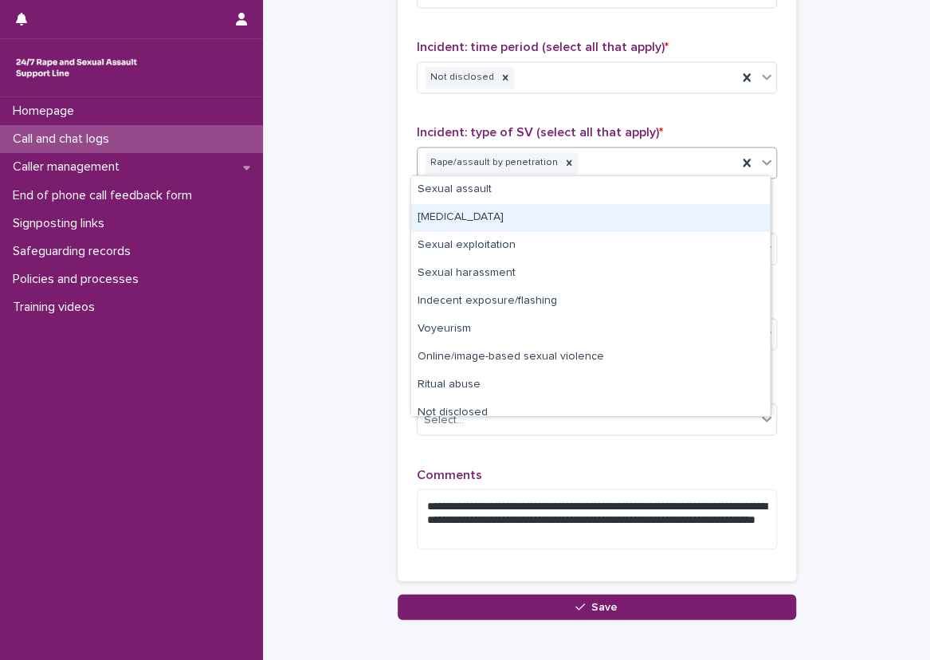
click at [520, 208] on div "[MEDICAL_DATA]" at bounding box center [590, 218] width 359 height 28
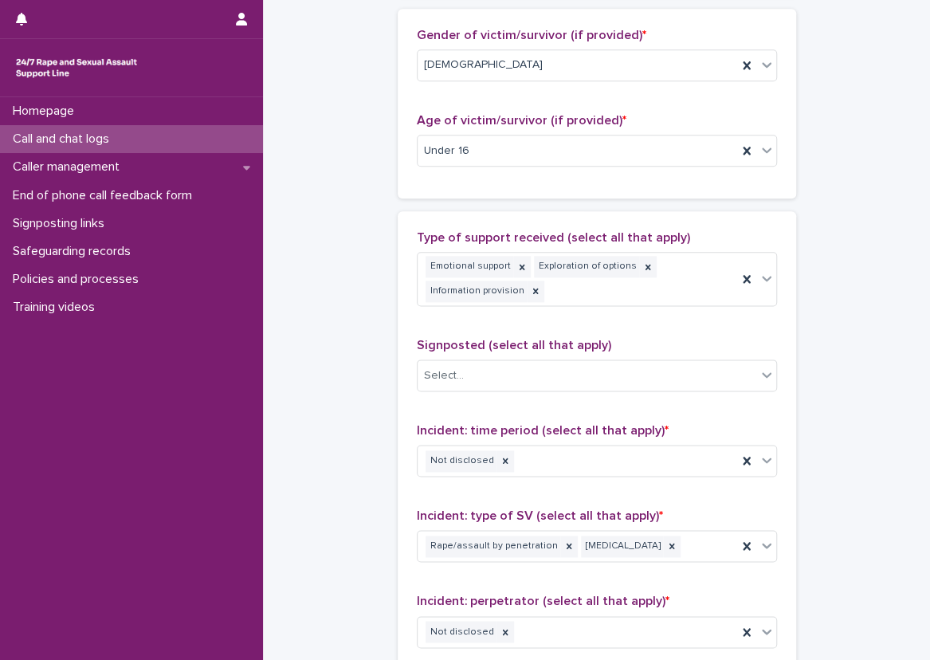
scroll to position [757, 0]
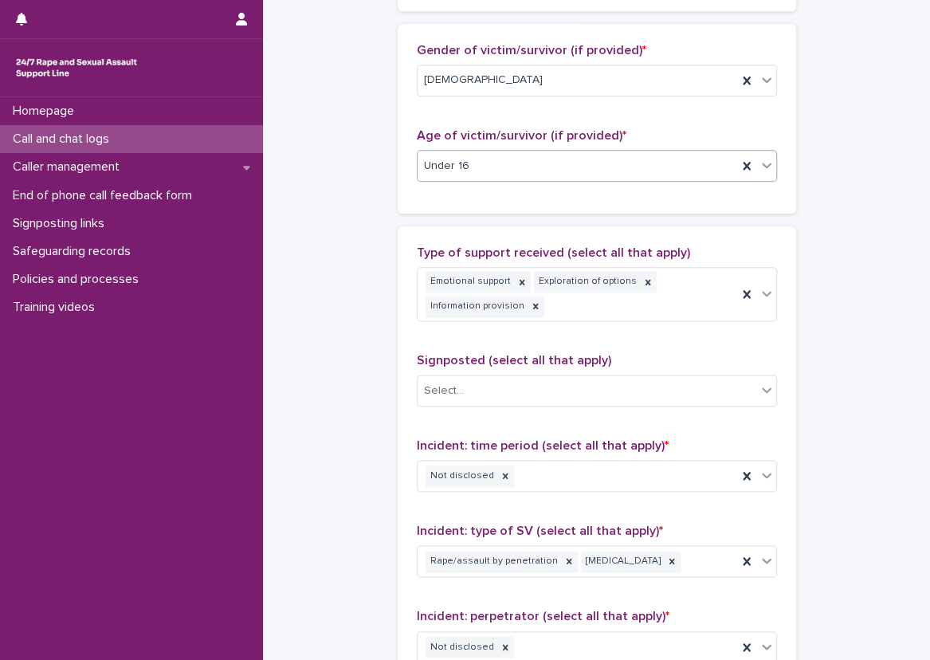
click at [468, 164] on div "Under 16" at bounding box center [576, 166] width 319 height 26
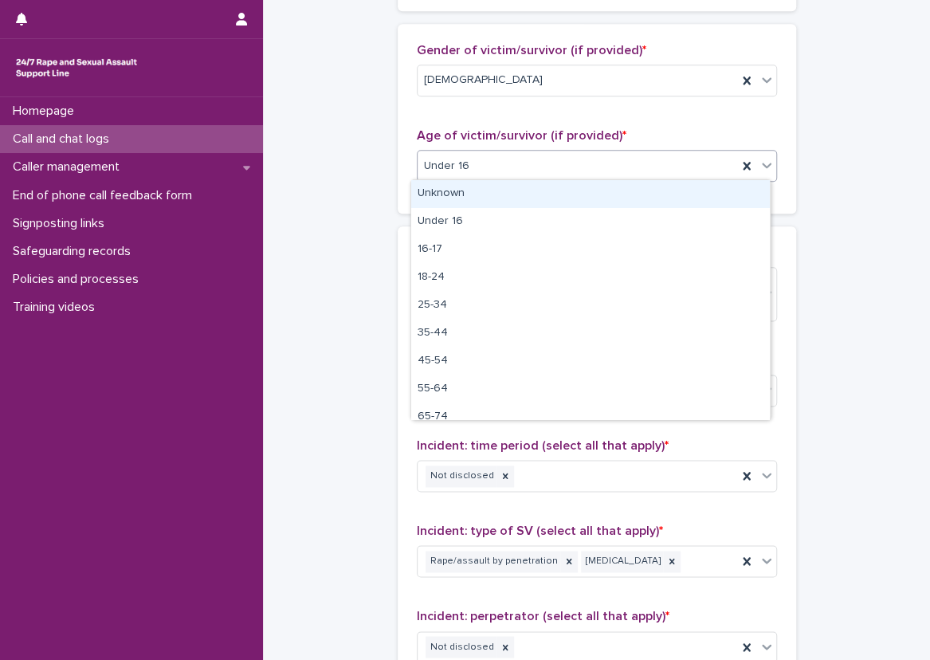
click at [461, 194] on div "Unknown" at bounding box center [590, 194] width 359 height 28
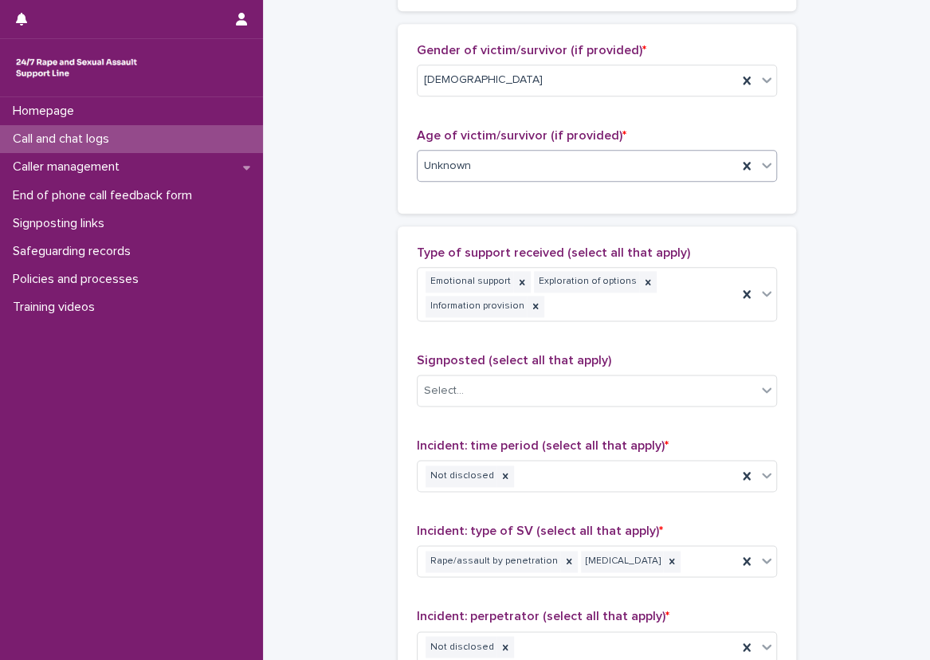
click at [378, 163] on div "**********" at bounding box center [596, 131] width 635 height 1773
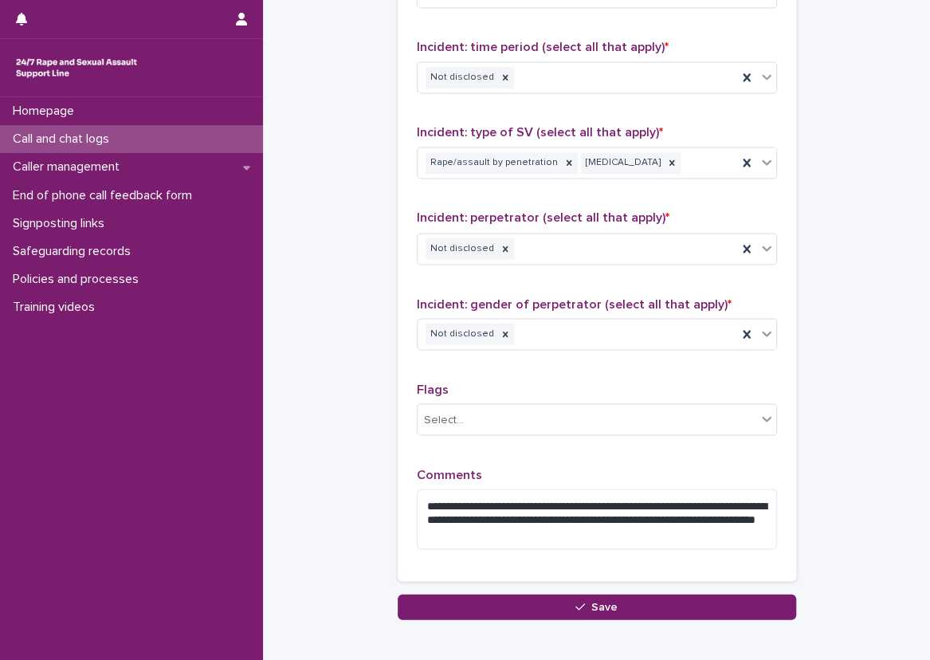
scroll to position [1235, 0]
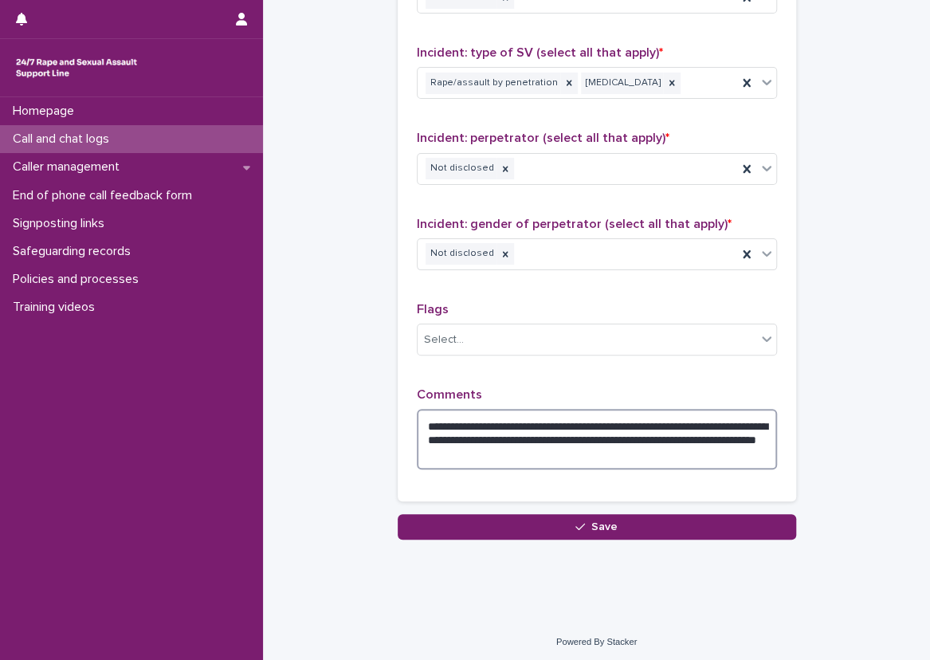
click at [476, 447] on textarea "**********" at bounding box center [597, 439] width 360 height 61
drag, startPoint x: 498, startPoint y: 445, endPoint x: 560, endPoint y: 449, distance: 62.3
click at [560, 449] on textarea "**********" at bounding box center [597, 439] width 360 height 61
type textarea "**********"
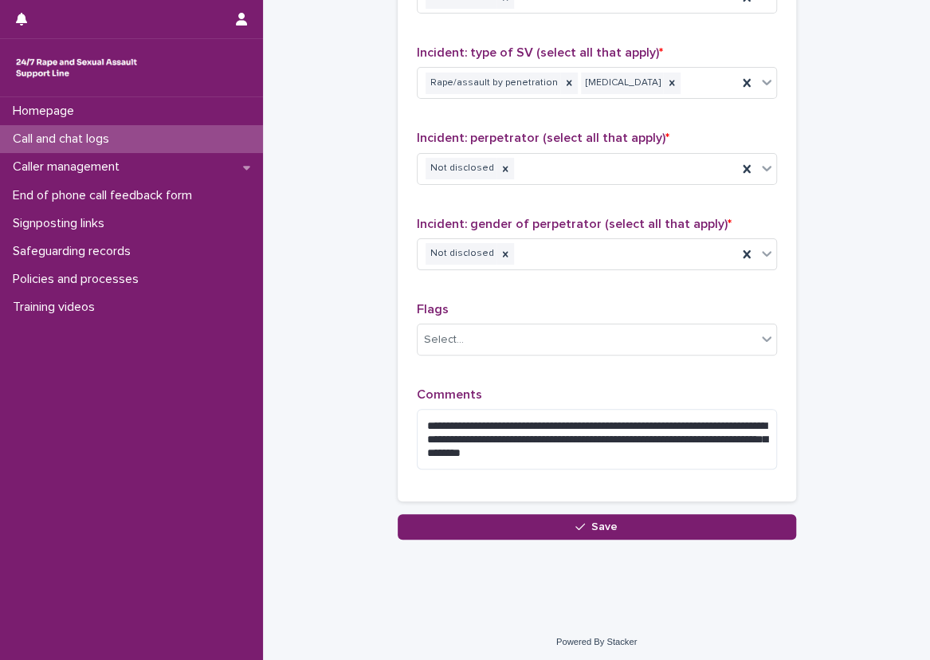
click at [398, 436] on div "**********" at bounding box center [597, 124] width 398 height 753
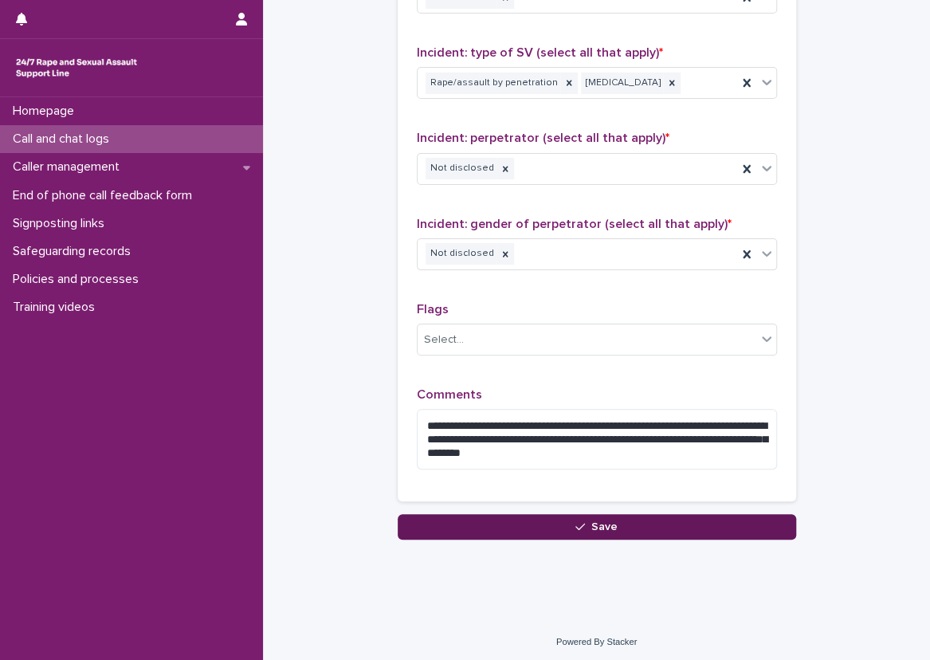
click at [500, 520] on button "Save" at bounding box center [597, 526] width 398 height 25
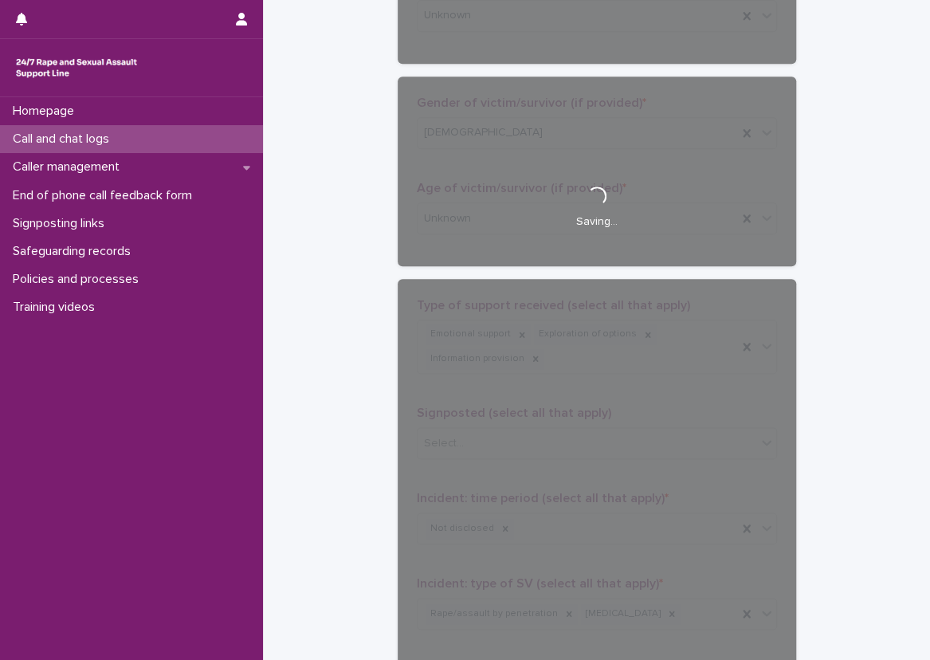
scroll to position [677, 0]
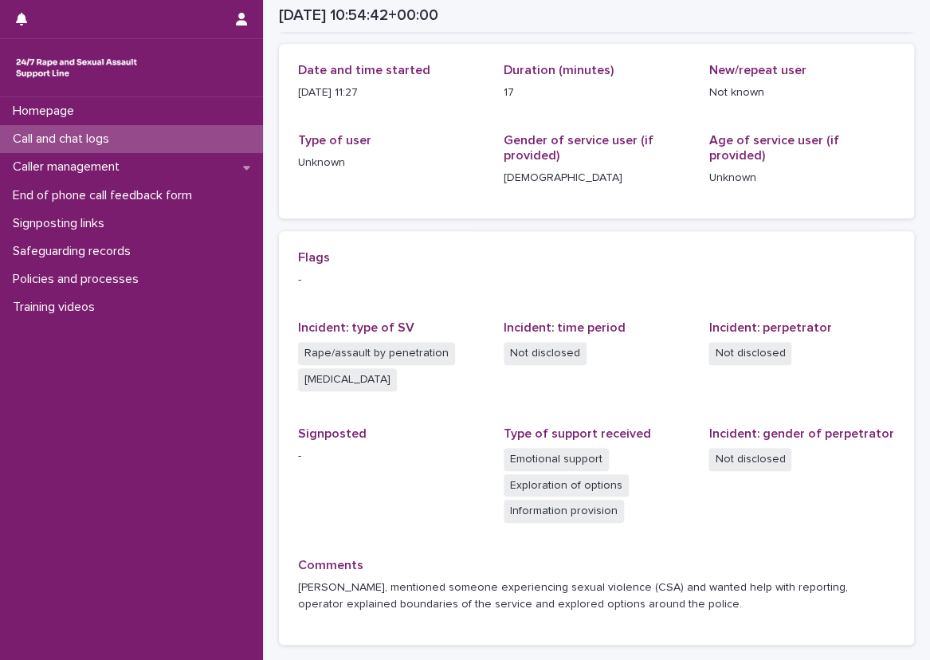
scroll to position [177, 0]
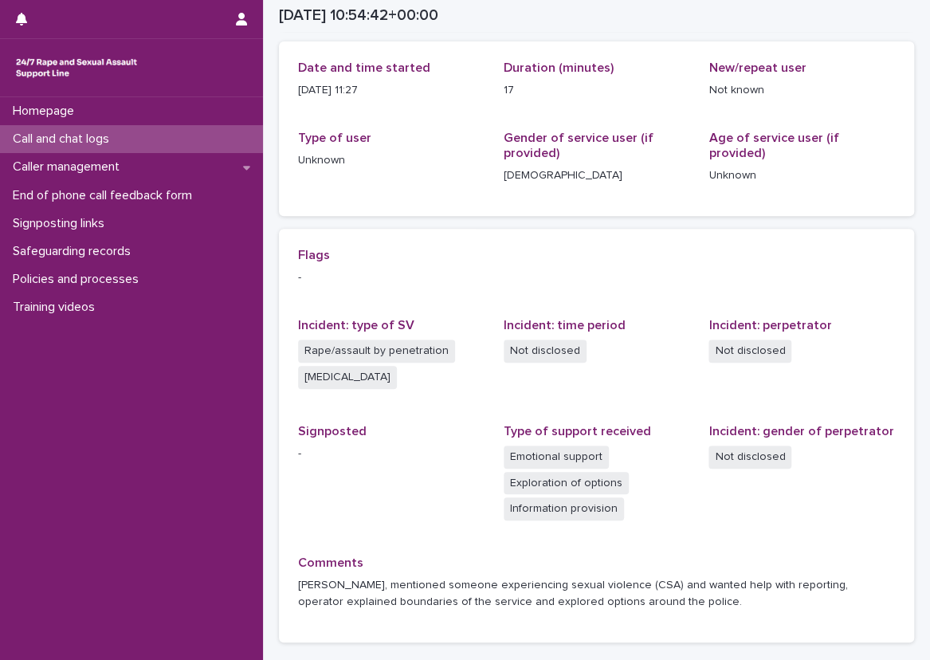
click at [266, 315] on div "Loading... Saving… Loading... Saving… [DATE] 10:54:42+00:00 [DATE] 11:54 Sorry,…" at bounding box center [596, 280] width 667 height 910
click at [158, 146] on div "Call and chat logs" at bounding box center [131, 139] width 263 height 28
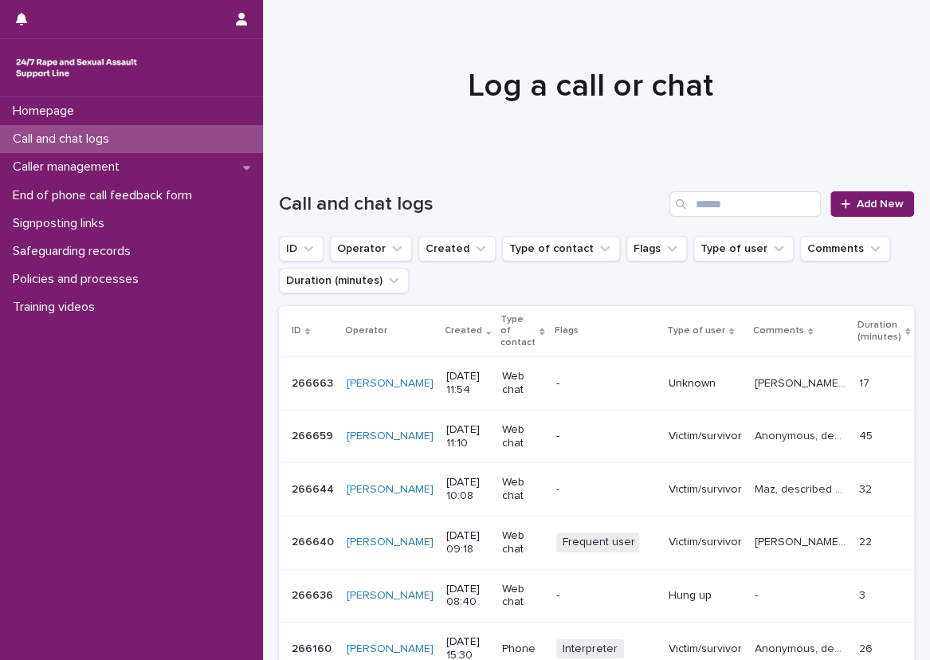
click at [293, 182] on div "Call and chat logs Add New" at bounding box center [596, 197] width 635 height 76
click at [163, 159] on div "Caller management" at bounding box center [131, 167] width 263 height 28
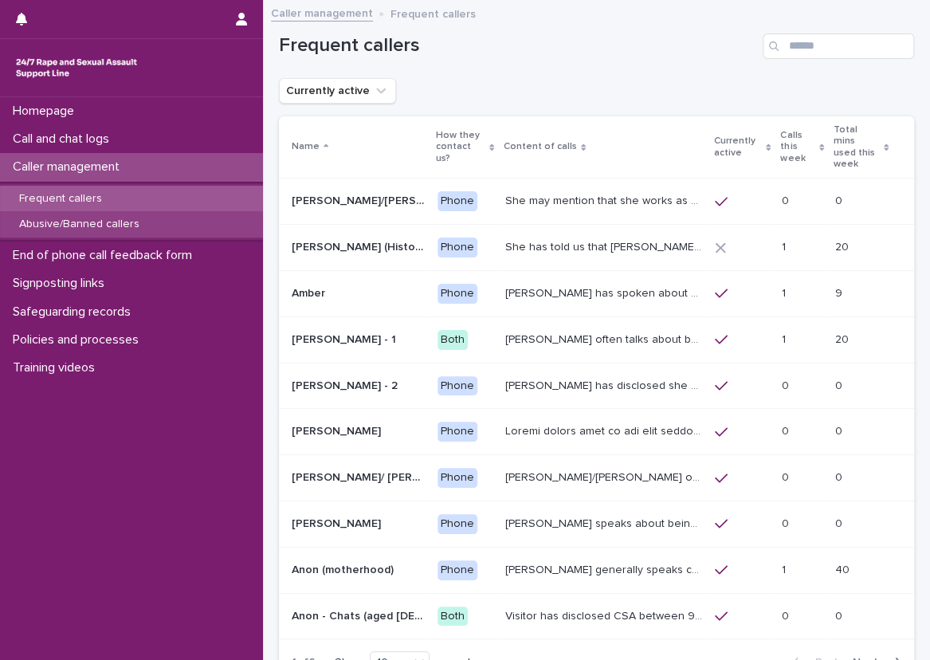
click at [162, 231] on div "Abusive/Banned callers" at bounding box center [131, 224] width 263 height 26
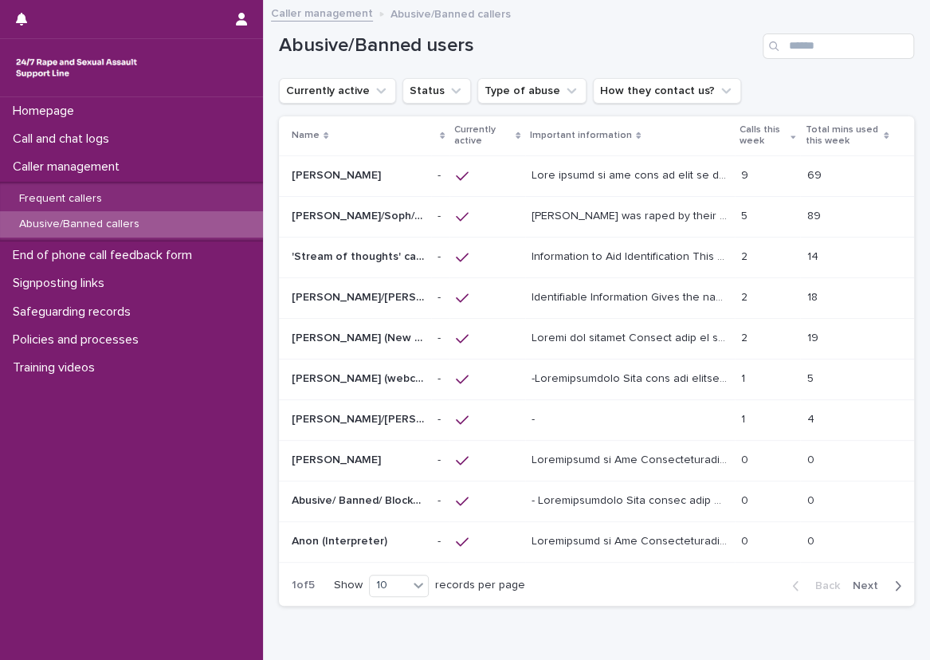
click at [611, 203] on div "[PERSON_NAME] was raped by their partner last year and they're currently facing…" at bounding box center [629, 216] width 196 height 26
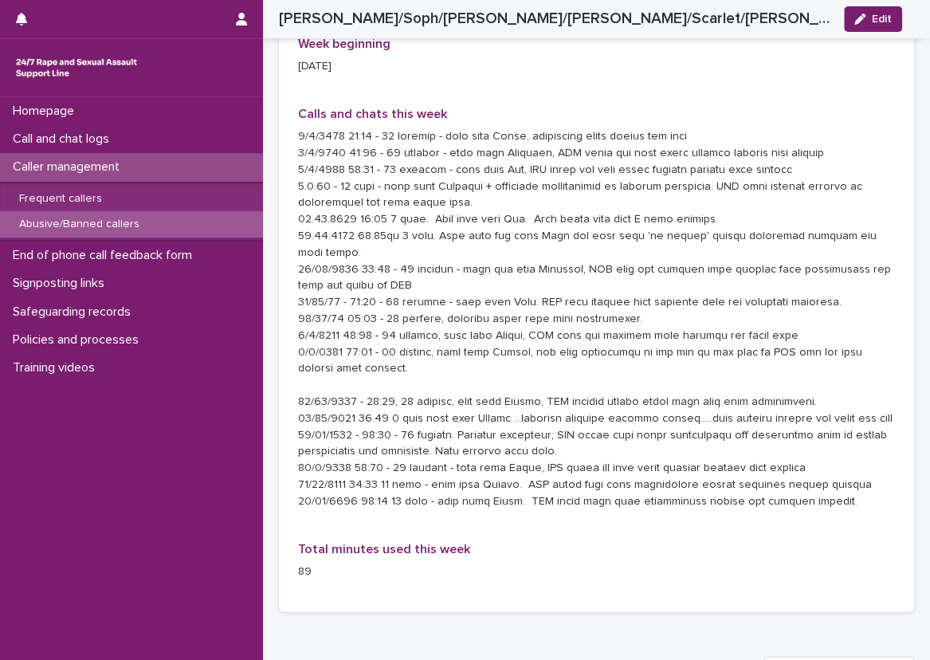
scroll to position [1593, 0]
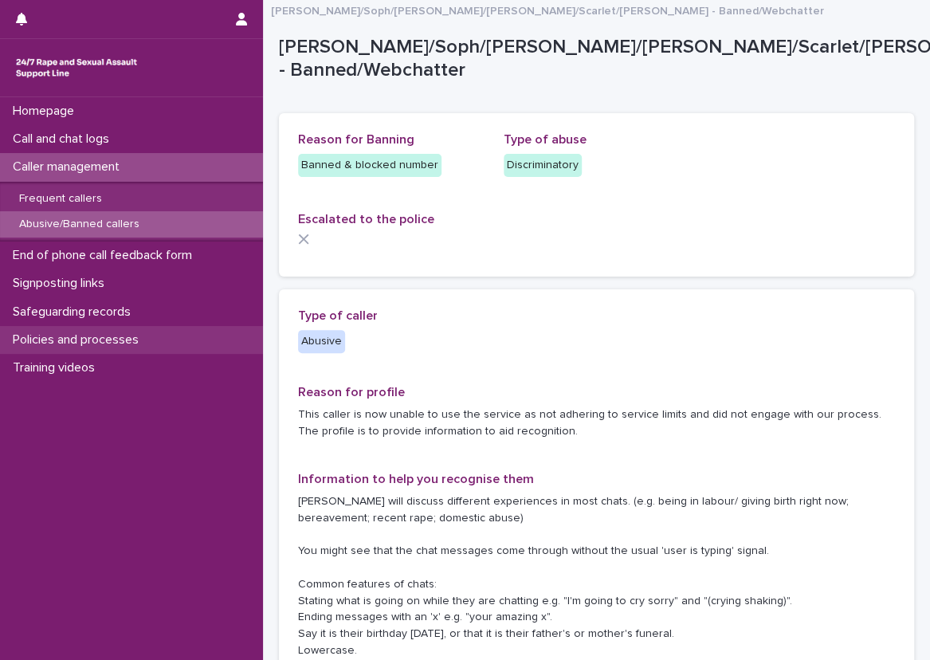
scroll to position [0, 0]
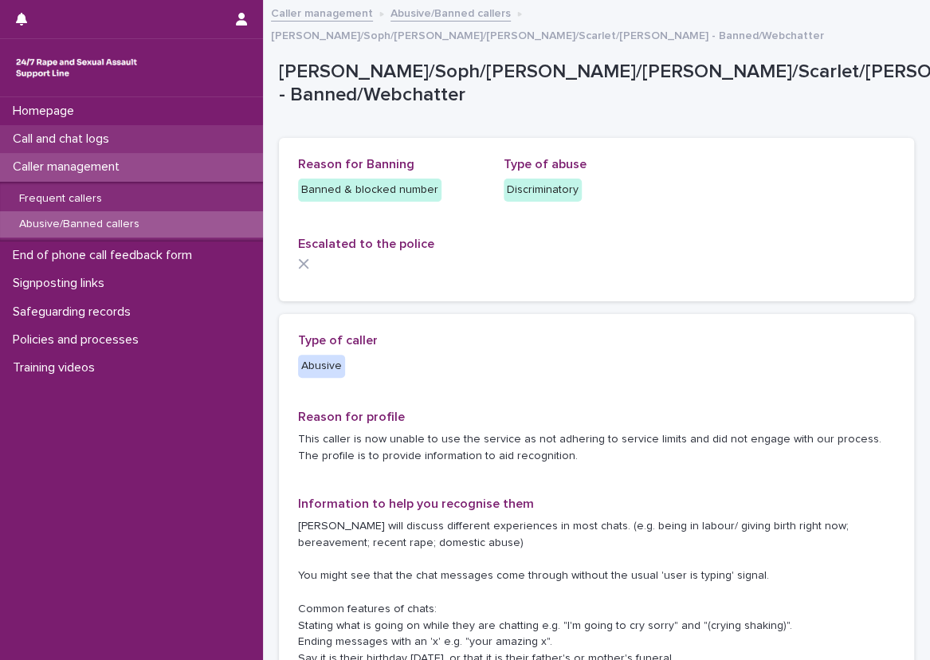
click at [202, 139] on div "Call and chat logs" at bounding box center [131, 139] width 263 height 28
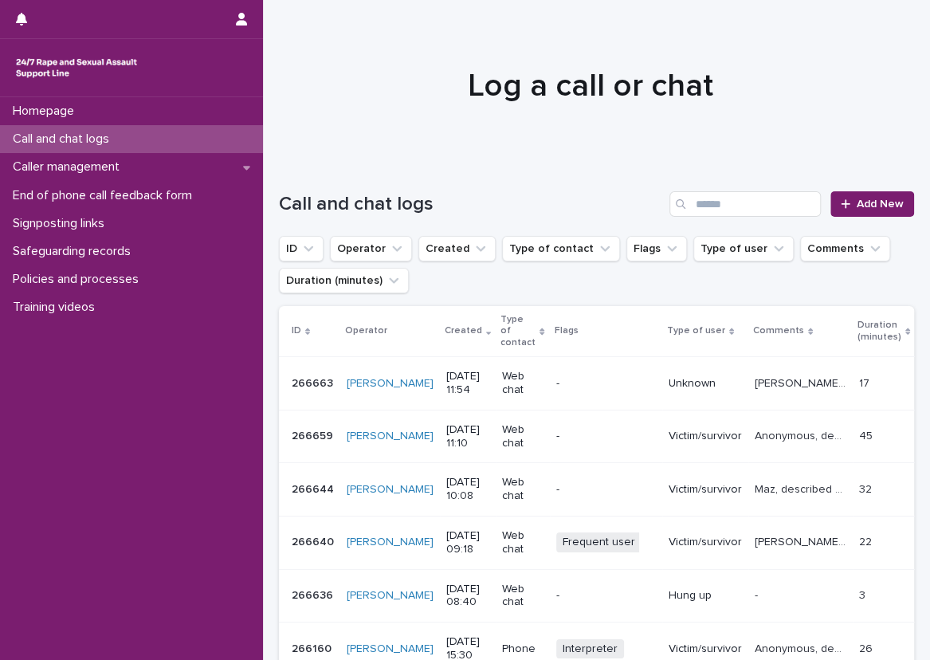
click at [292, 182] on div "Call and chat logs Add New" at bounding box center [596, 197] width 635 height 76
click at [233, 134] on div "Call and chat logs" at bounding box center [131, 139] width 263 height 28
click at [292, 182] on div "Call and chat logs Add New" at bounding box center [596, 197] width 635 height 76
click at [832, 193] on link "Add New" at bounding box center [872, 203] width 84 height 25
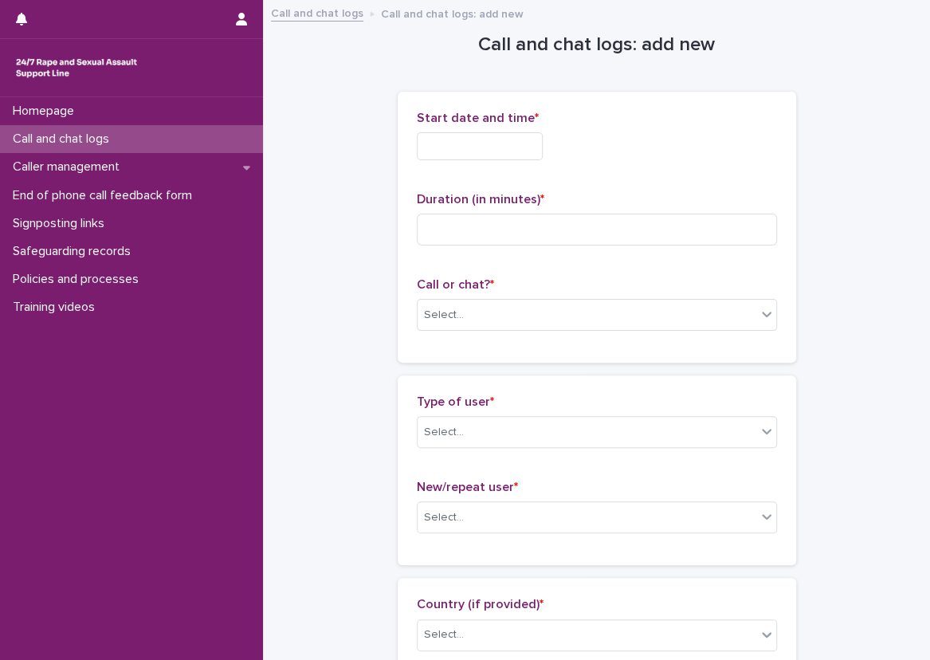
click at [488, 151] on input "text" at bounding box center [480, 146] width 126 height 28
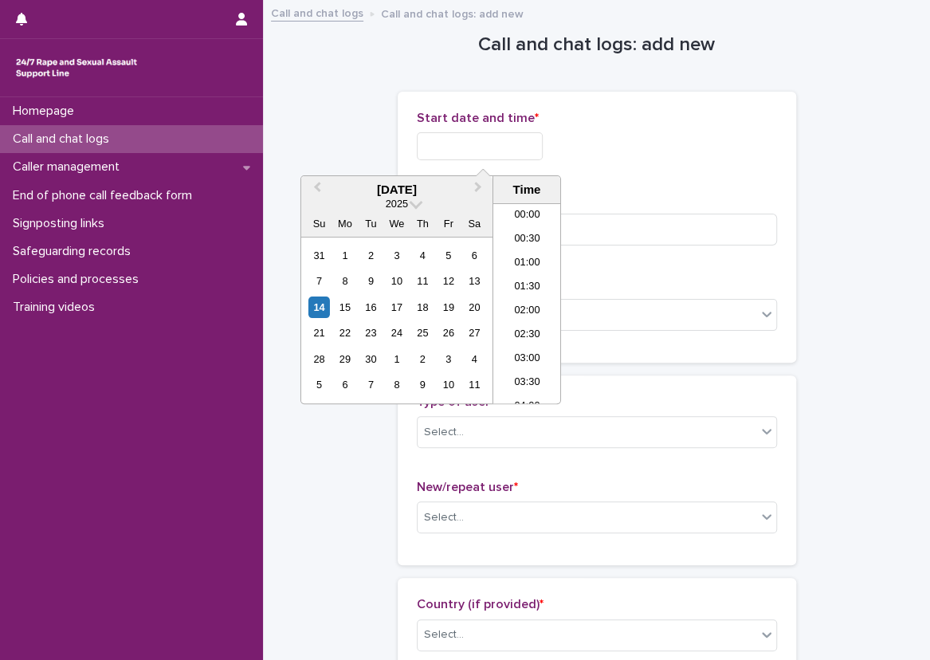
scroll to position [485, 0]
click at [532, 276] on li "11:30" at bounding box center [527, 280] width 68 height 24
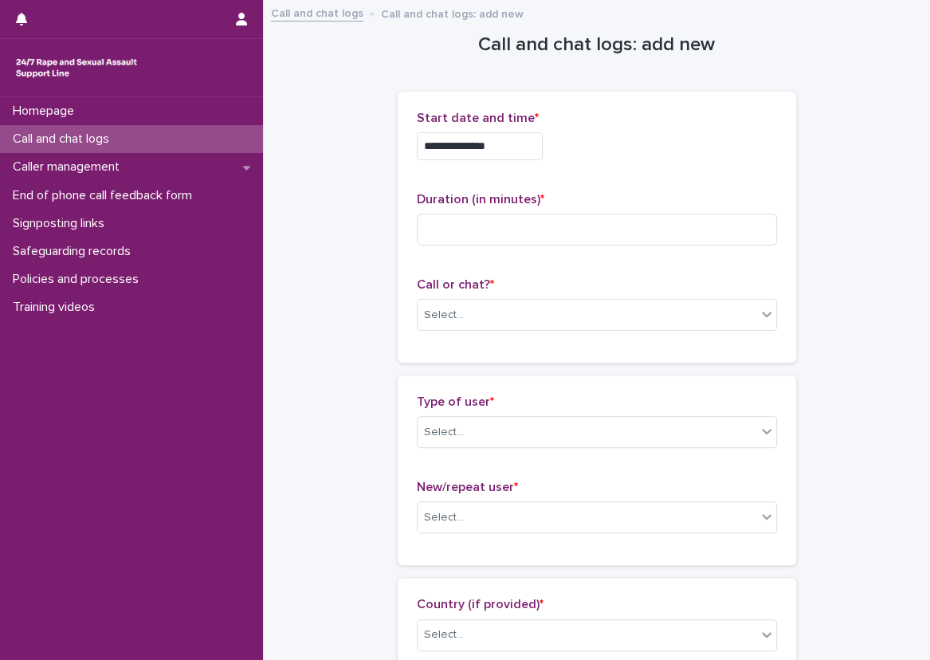
click at [543, 133] on input "**********" at bounding box center [480, 146] width 126 height 28
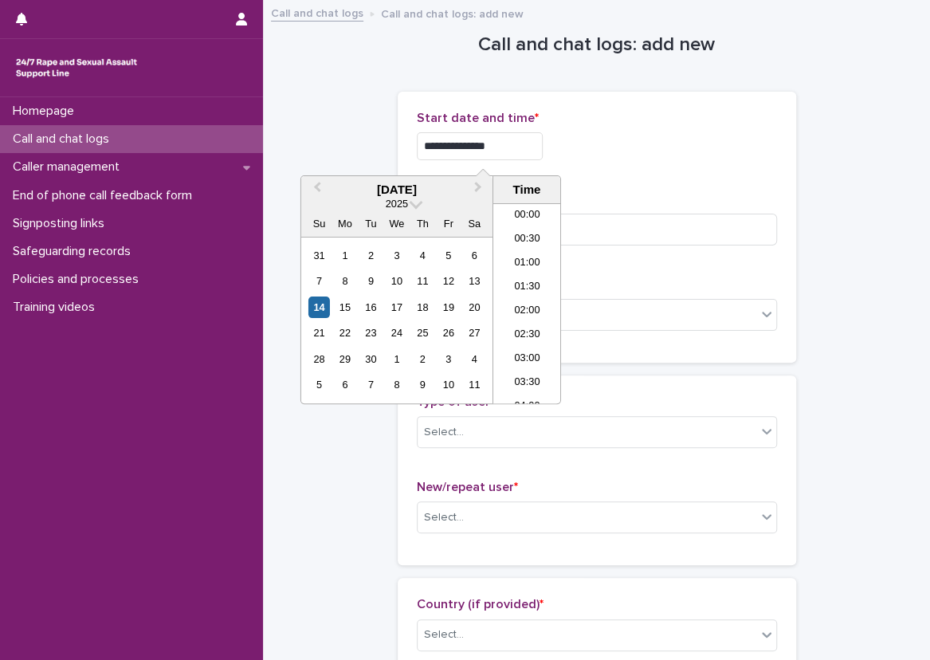
scroll to position [461, 0]
type input "**********"
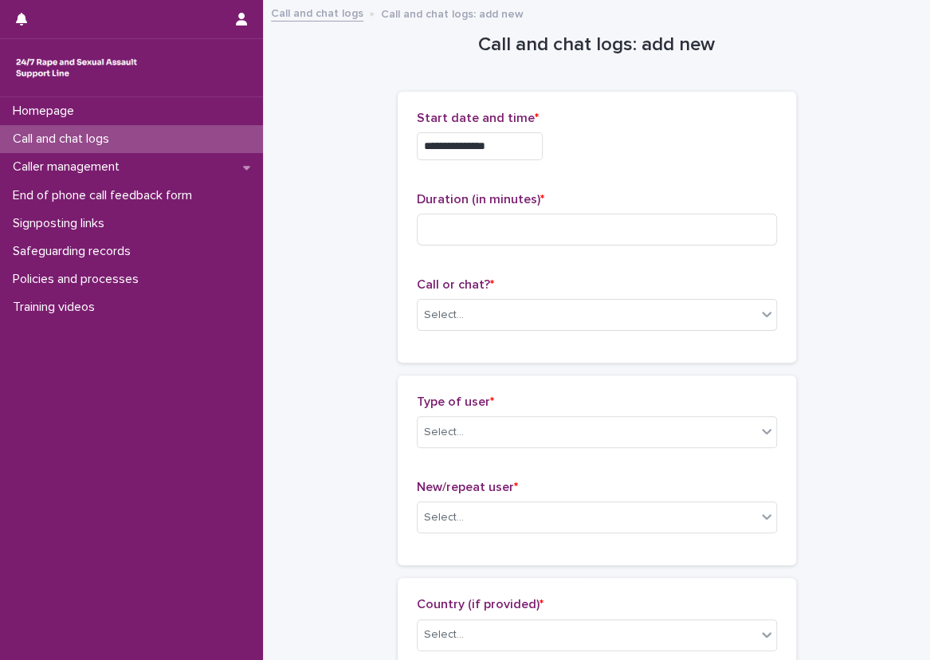
click at [639, 139] on div "**********" at bounding box center [597, 146] width 360 height 28
click at [488, 221] on input at bounding box center [597, 230] width 360 height 32
type input "*"
click at [441, 304] on div "Select..." at bounding box center [586, 315] width 339 height 26
click at [444, 370] on div "Web chat" at bounding box center [590, 373] width 359 height 28
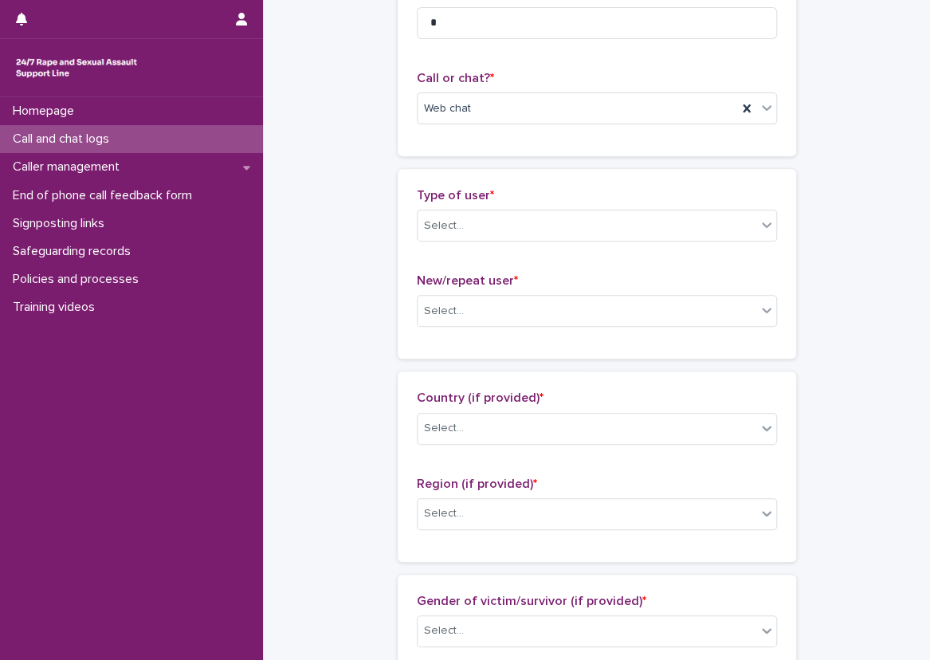
scroll to position [239, 0]
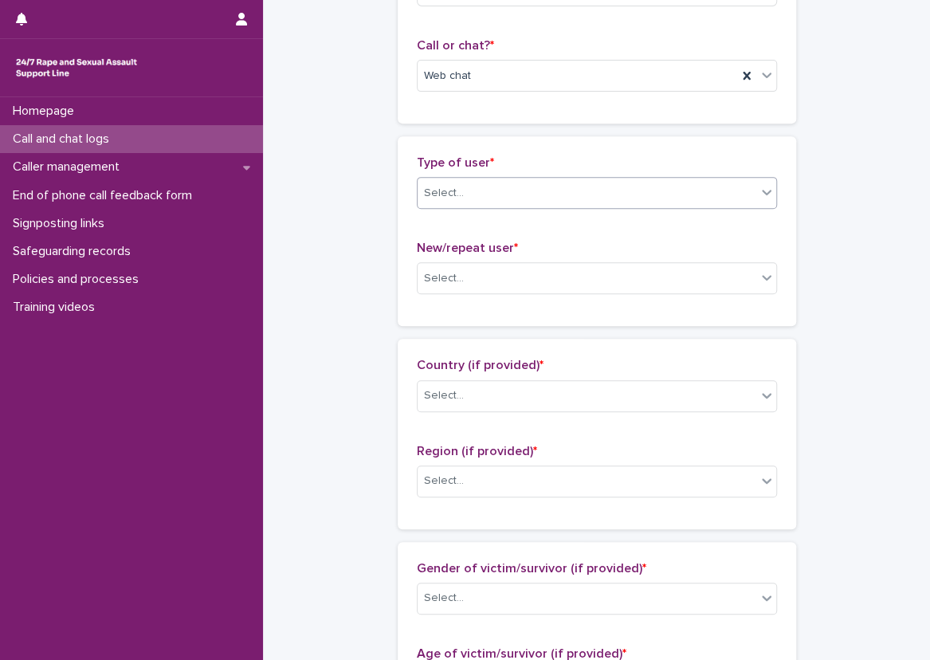
click at [529, 206] on div "Select..." at bounding box center [597, 193] width 360 height 32
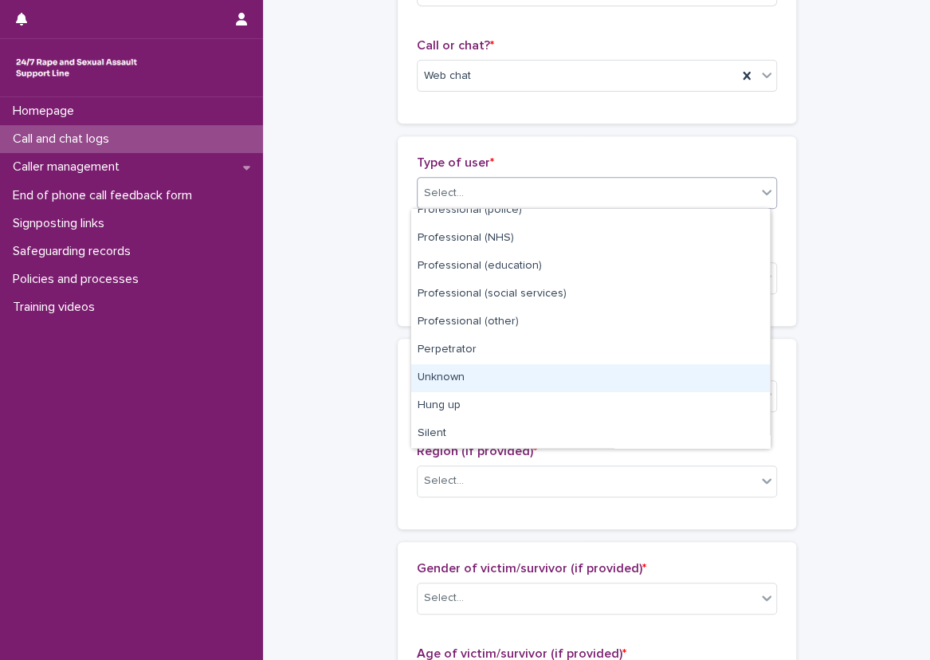
scroll to position [0, 0]
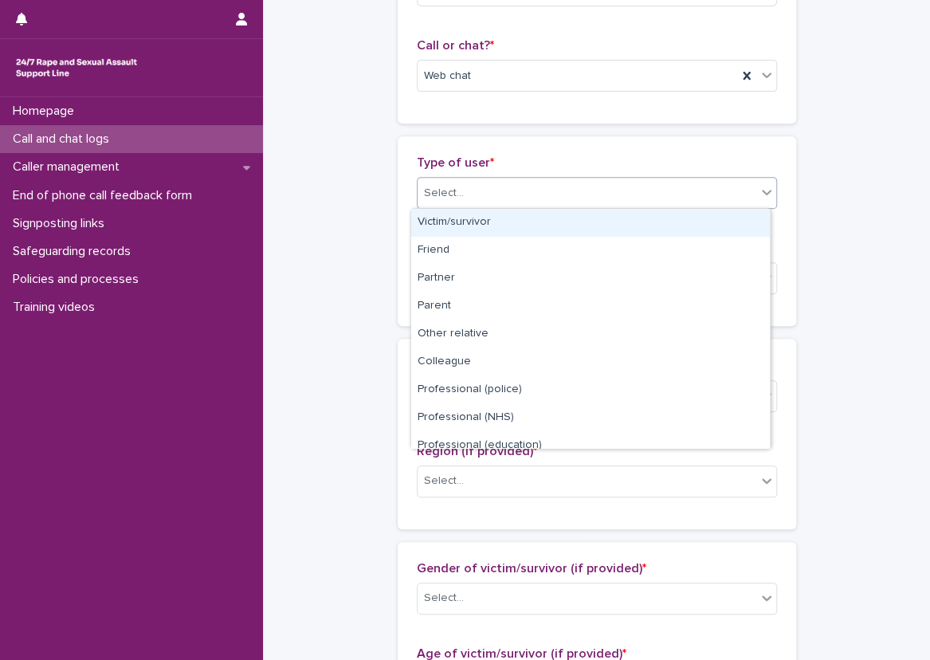
click at [574, 214] on div "Victim/survivor" at bounding box center [590, 223] width 359 height 28
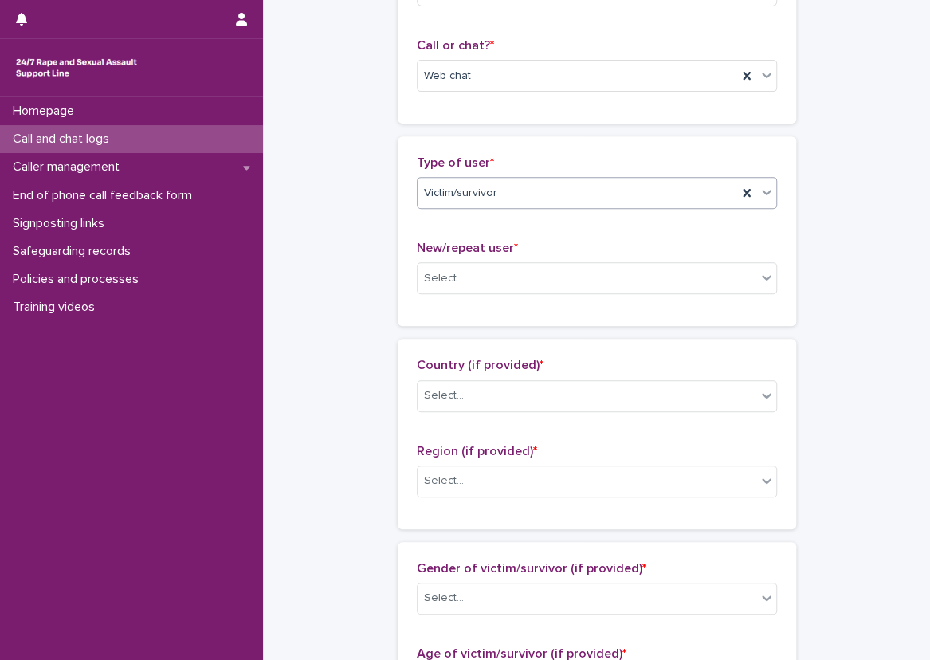
click at [531, 294] on div "New/repeat user * Select..." at bounding box center [597, 274] width 360 height 66
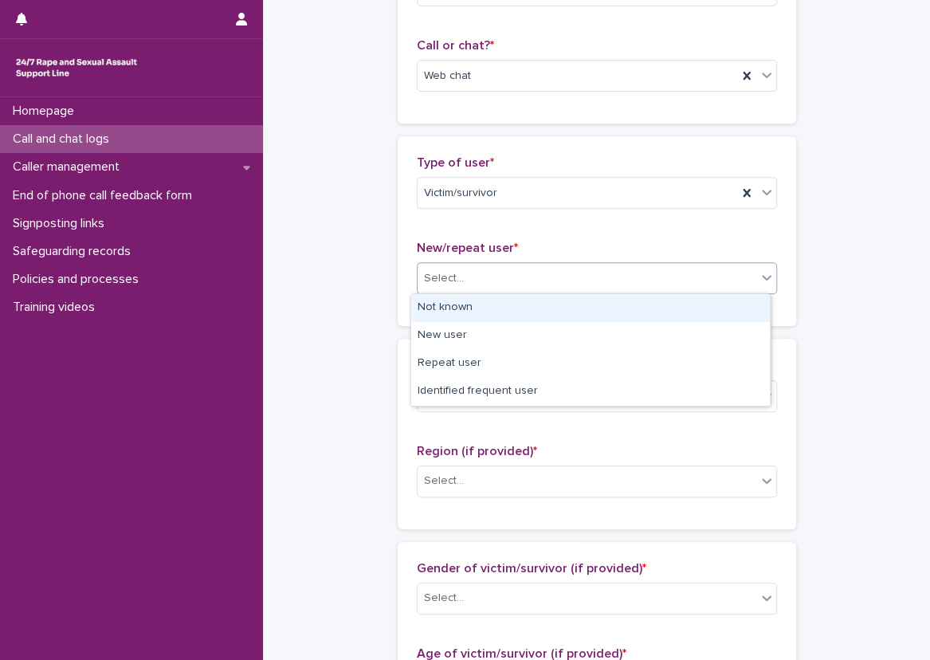
click at [520, 283] on div "Select..." at bounding box center [586, 278] width 339 height 26
click at [517, 309] on div "Not known" at bounding box center [590, 308] width 359 height 28
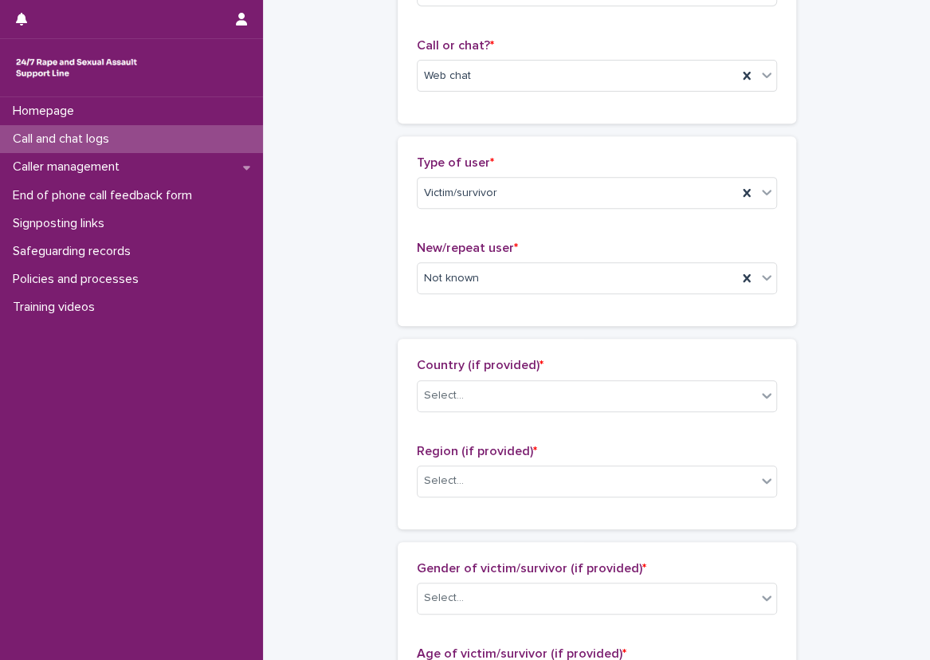
click at [476, 334] on div "Loading... Saving… Type of user * Victim/survivor New/repeat user * Not known" at bounding box center [597, 237] width 398 height 202
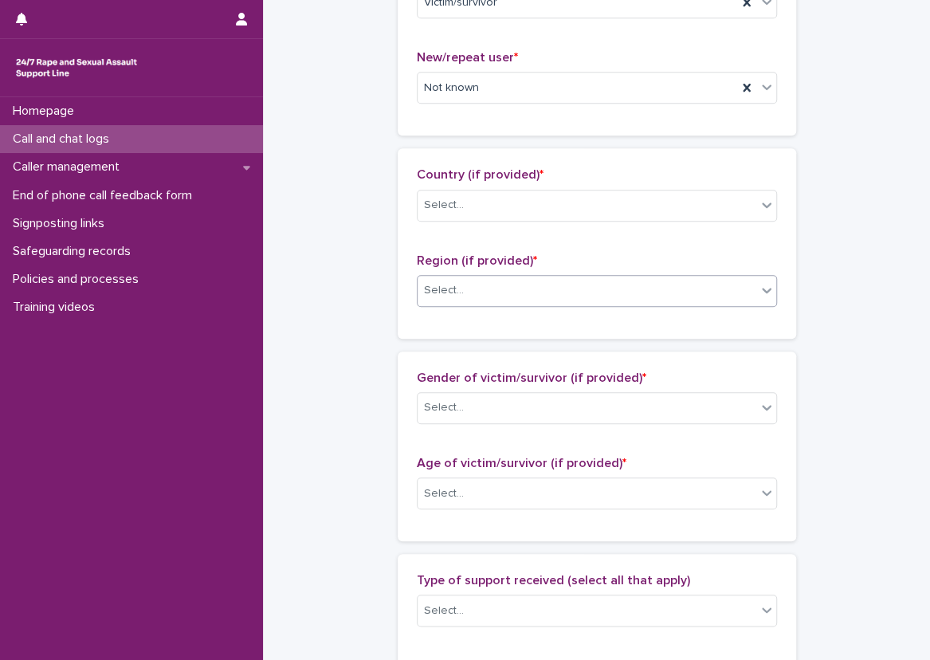
scroll to position [478, 0]
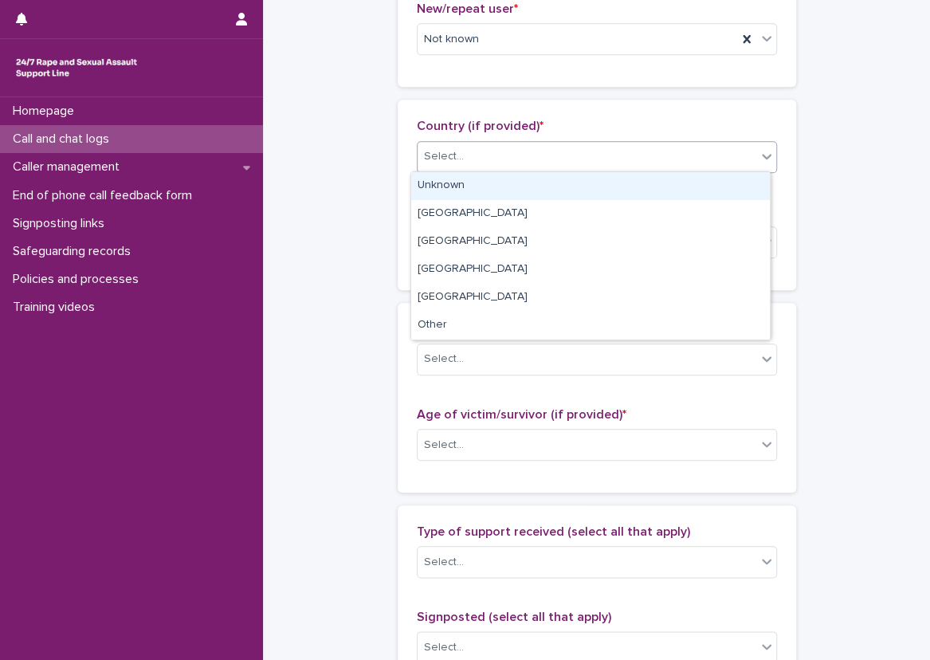
click at [518, 148] on div "Select..." at bounding box center [586, 156] width 339 height 26
click at [511, 194] on div "Unknown" at bounding box center [590, 186] width 359 height 28
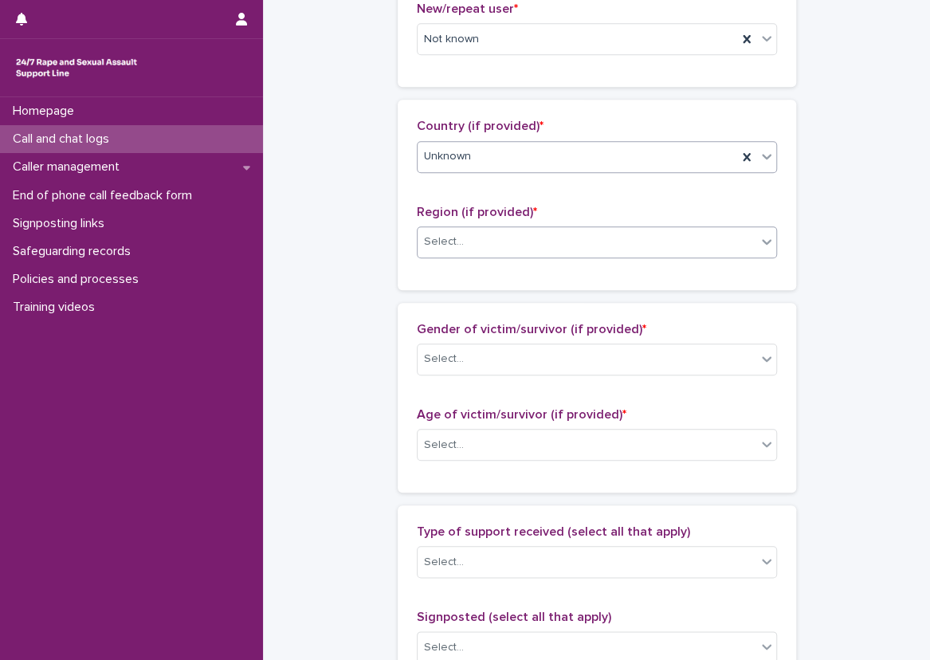
click at [509, 229] on div "Select..." at bounding box center [586, 242] width 339 height 26
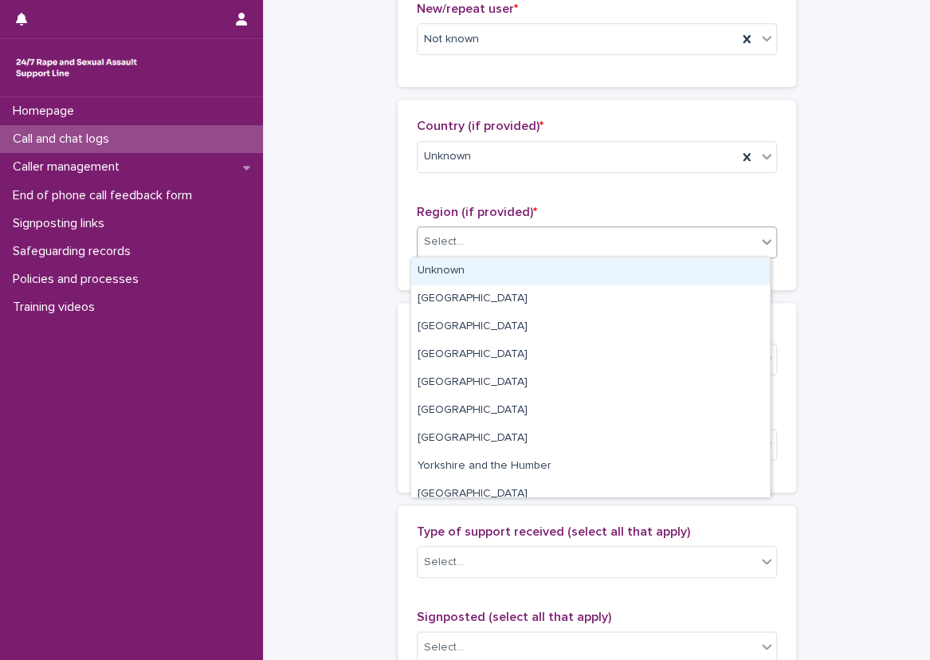
click at [481, 280] on div "Unknown" at bounding box center [590, 271] width 359 height 28
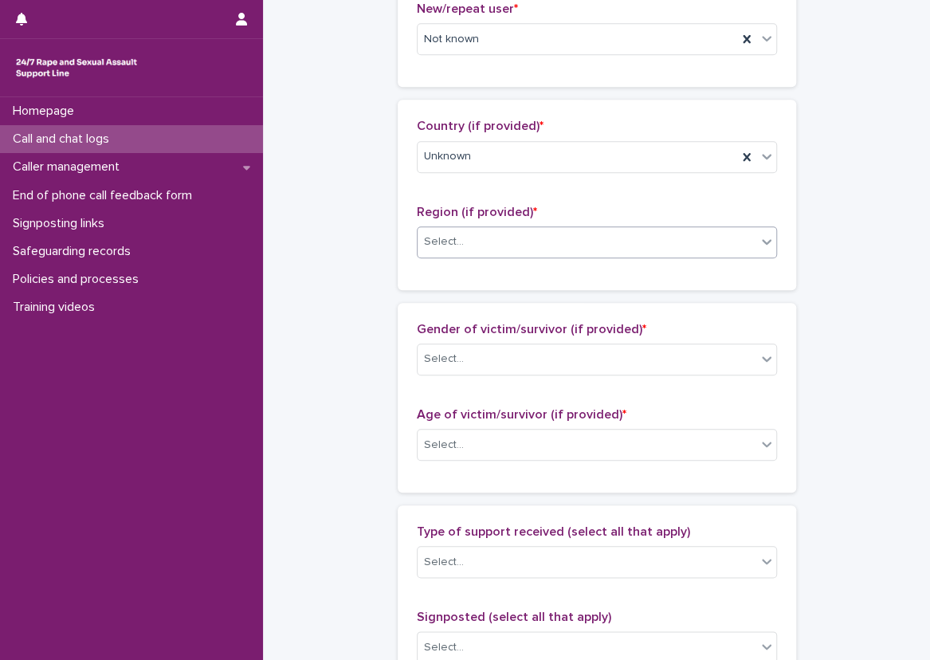
click at [378, 278] on div "**********" at bounding box center [596, 386] width 635 height 1725
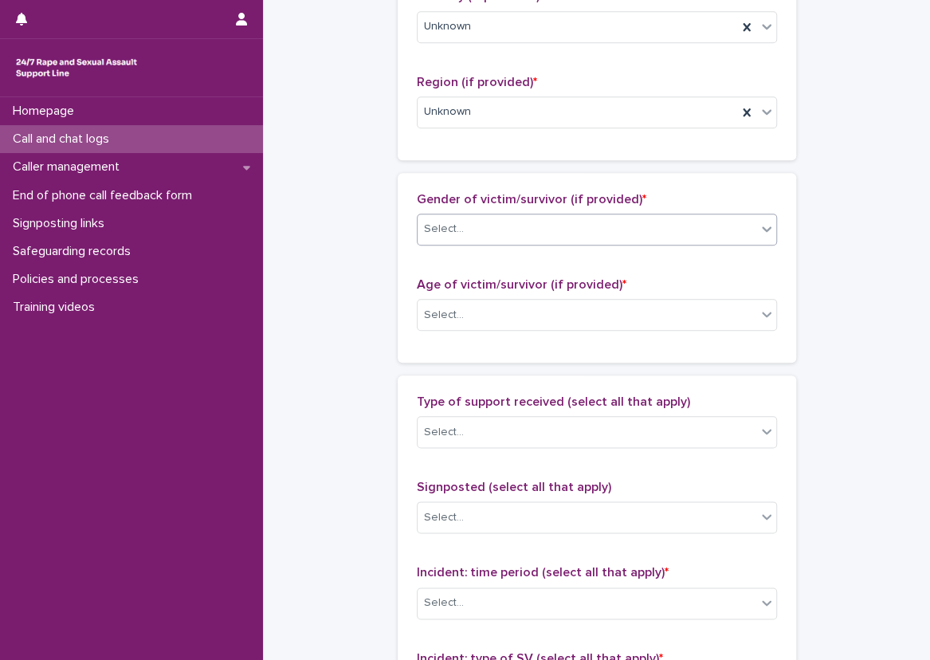
scroll to position [637, 0]
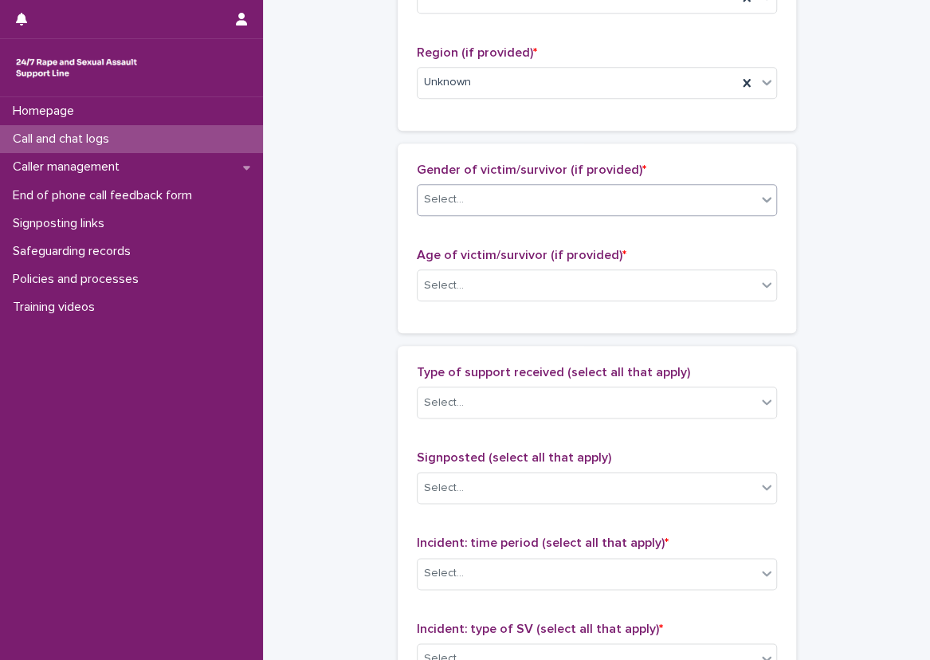
click at [446, 209] on div "Select..." at bounding box center [586, 199] width 339 height 26
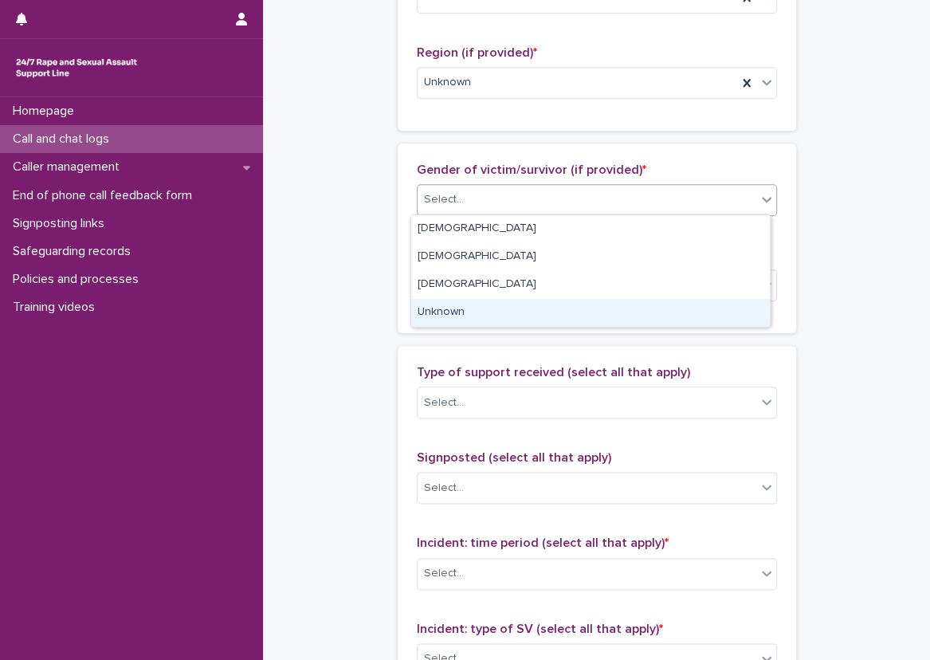
click at [441, 304] on div "Unknown" at bounding box center [590, 313] width 359 height 28
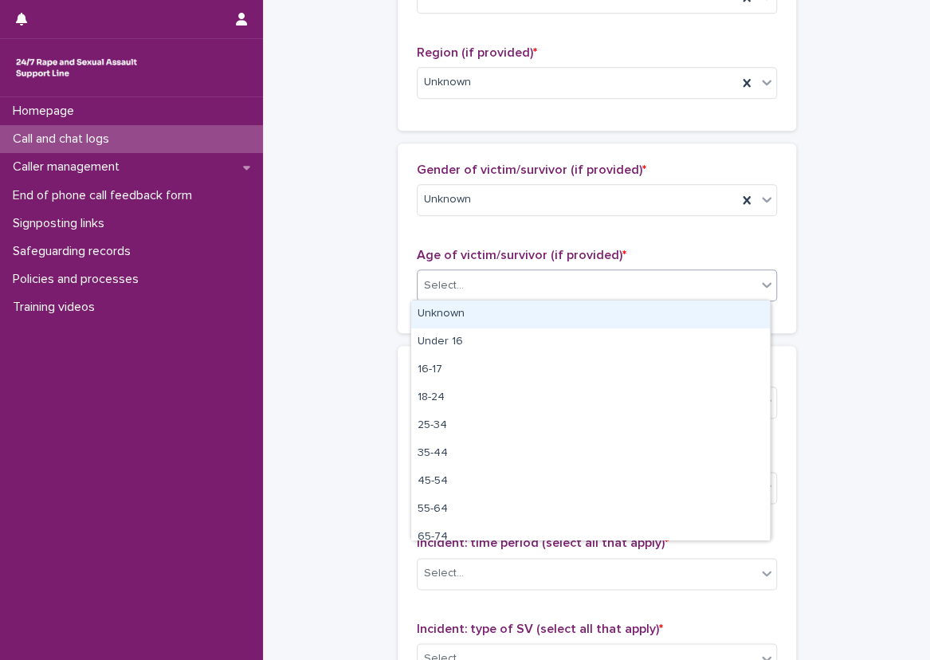
click at [453, 284] on div "Select..." at bounding box center [444, 285] width 40 height 17
click at [451, 305] on div "Unknown" at bounding box center [590, 314] width 359 height 28
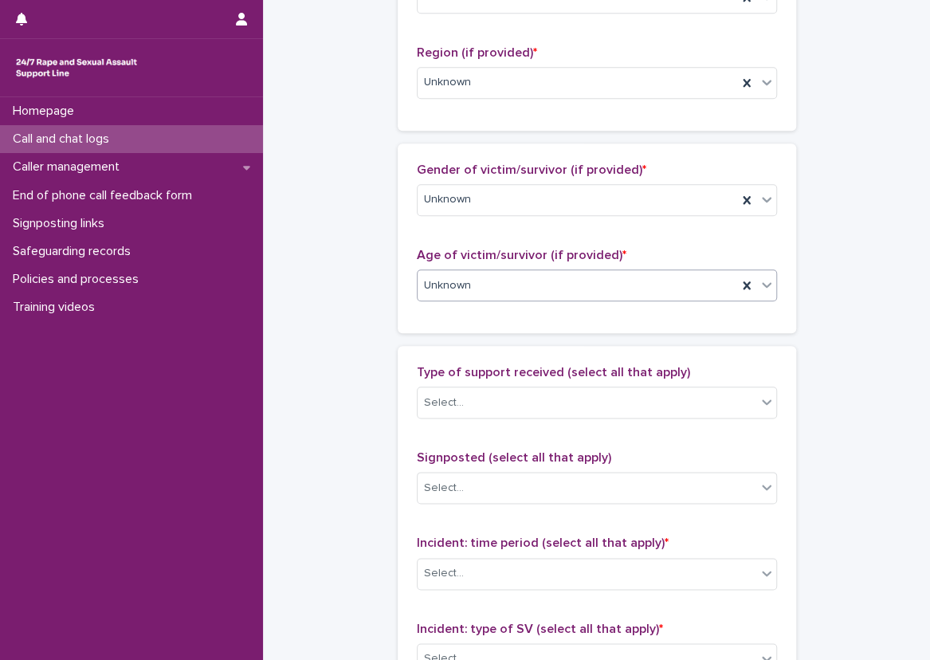
click at [373, 308] on div "**********" at bounding box center [596, 226] width 635 height 1725
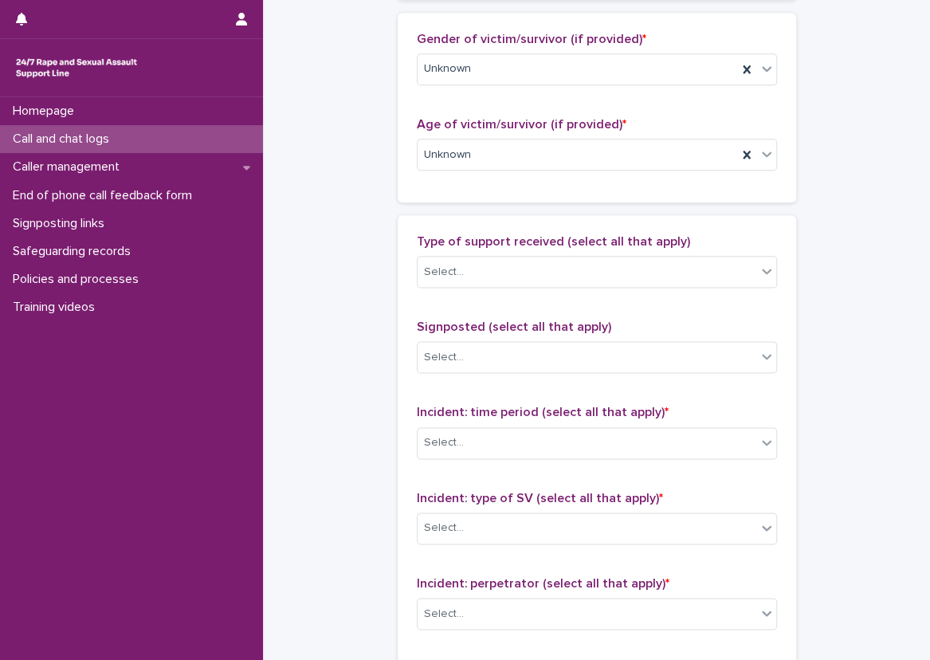
scroll to position [797, 0]
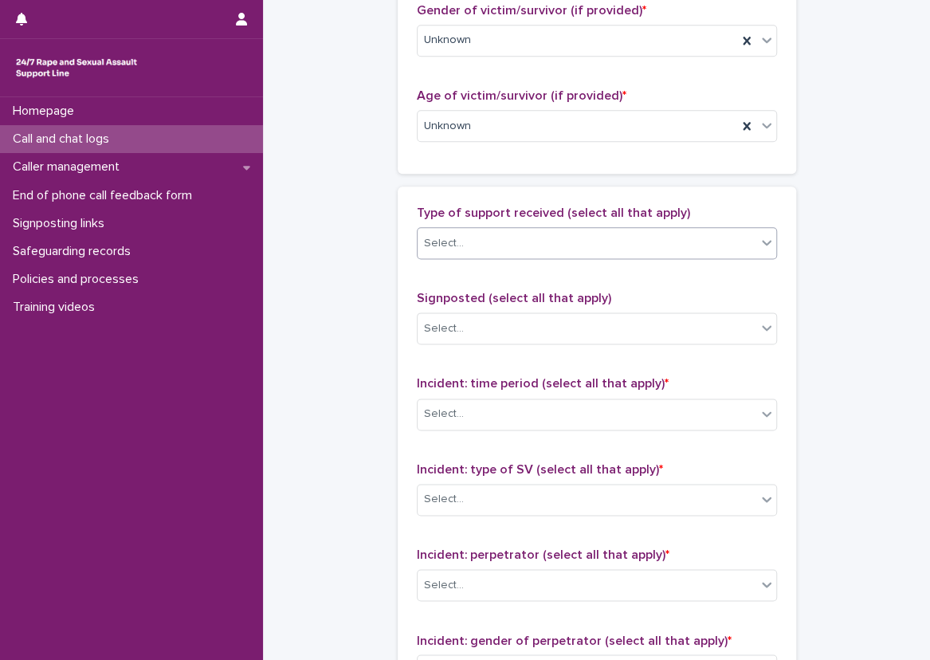
click at [480, 241] on div "Select..." at bounding box center [586, 243] width 339 height 26
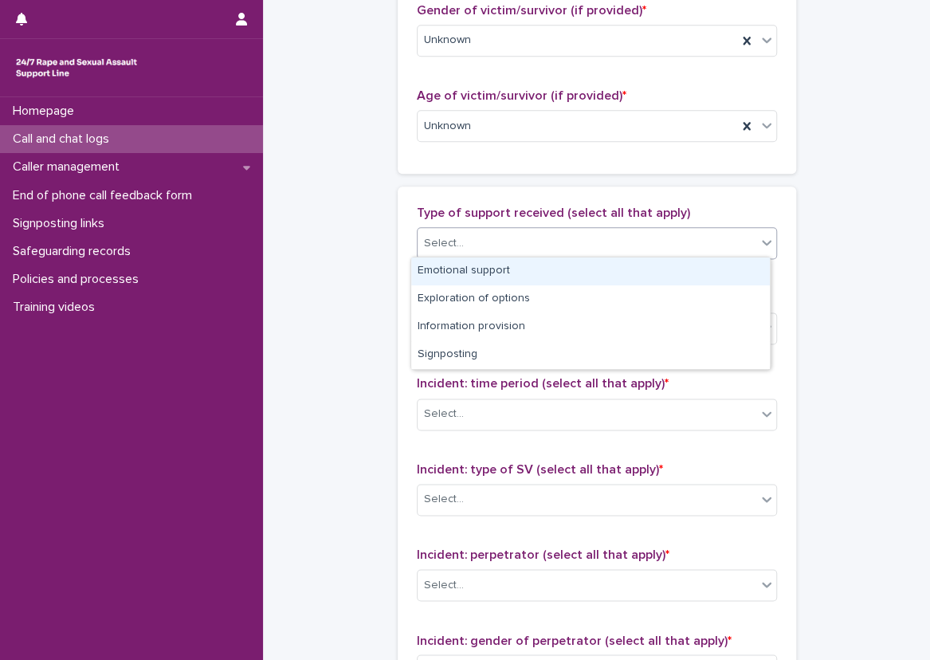
click at [485, 254] on div "Select..." at bounding box center [597, 243] width 360 height 32
click at [511, 246] on div "Select..." at bounding box center [586, 243] width 339 height 26
click at [516, 259] on div "Emotional support" at bounding box center [590, 271] width 359 height 28
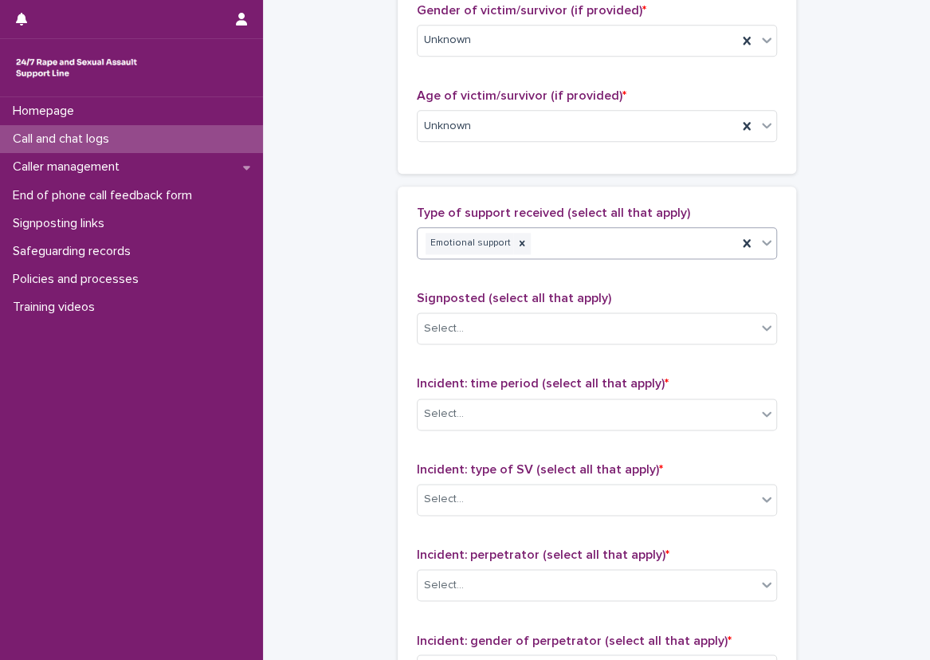
click at [818, 268] on div "**********" at bounding box center [596, 67] width 635 height 1725
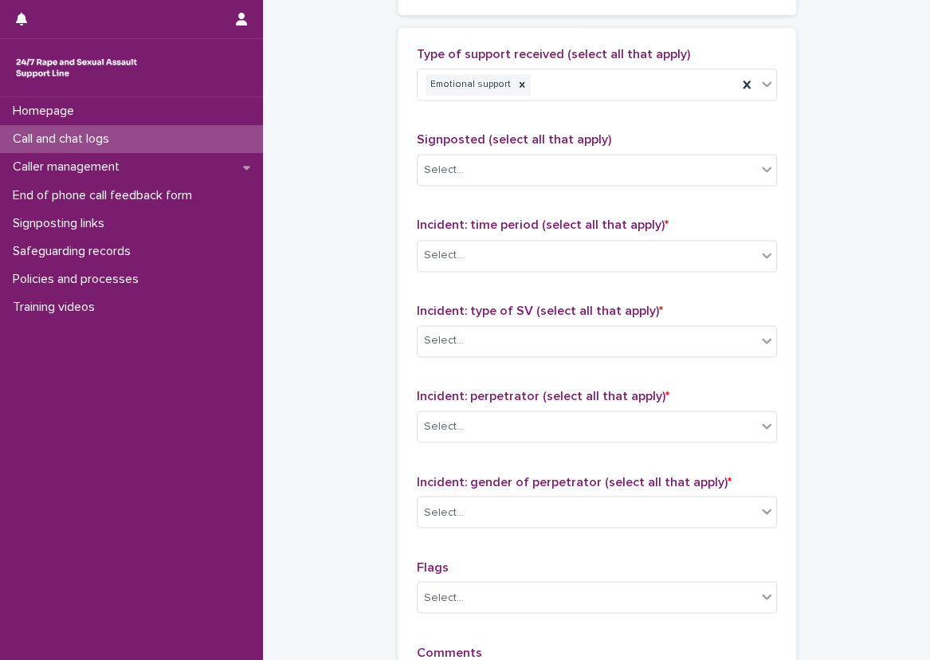
scroll to position [956, 0]
click at [602, 81] on div "Emotional support" at bounding box center [576, 84] width 319 height 28
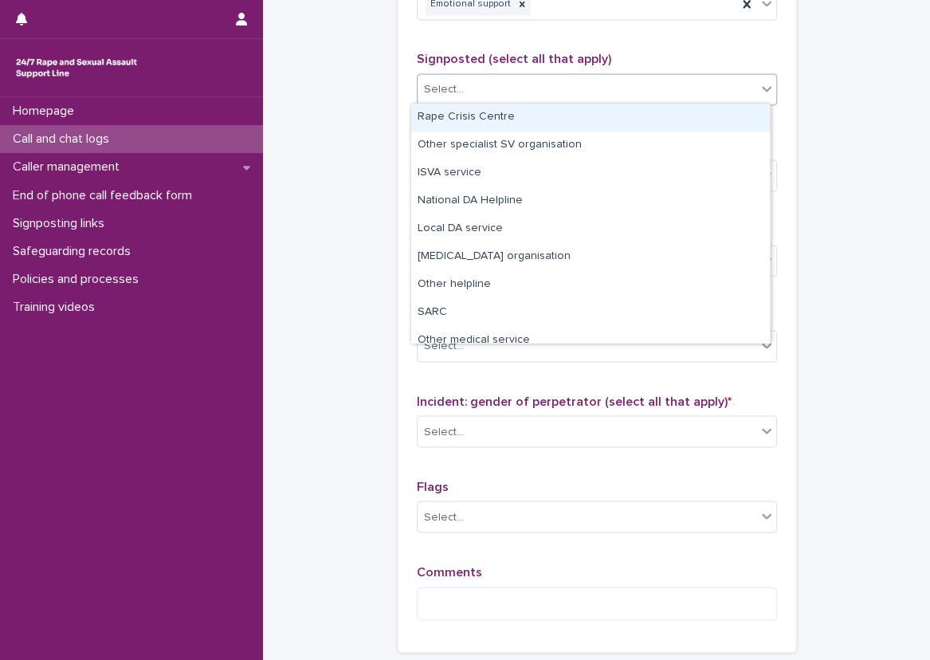
click at [563, 92] on div "Select..." at bounding box center [586, 89] width 339 height 26
click at [563, 47] on div "Type of support received (select all that apply) Emotional support Signposted (…" at bounding box center [597, 300] width 360 height 666
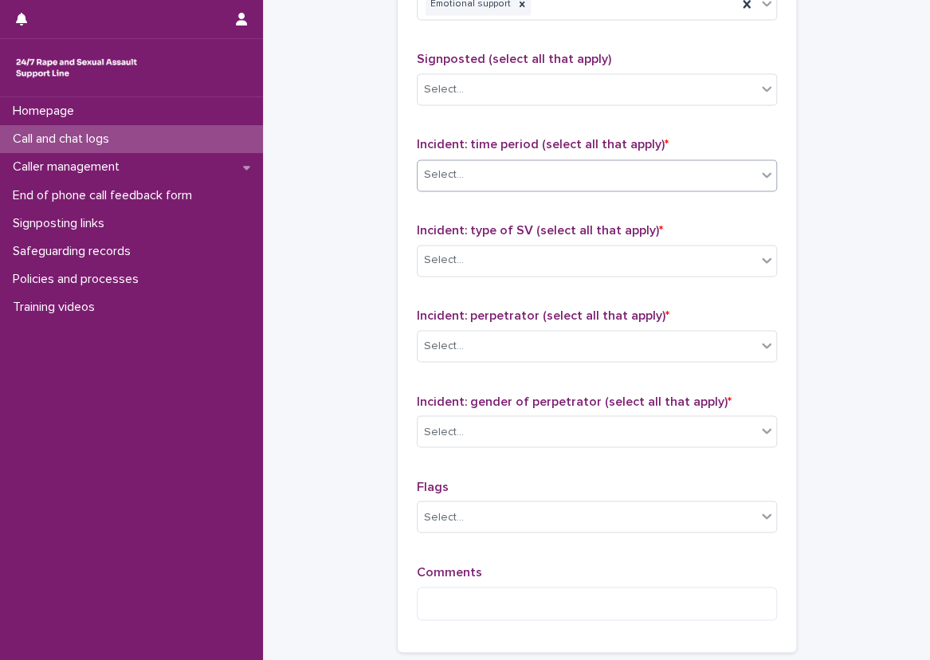
click at [499, 172] on div "Select..." at bounding box center [586, 175] width 339 height 26
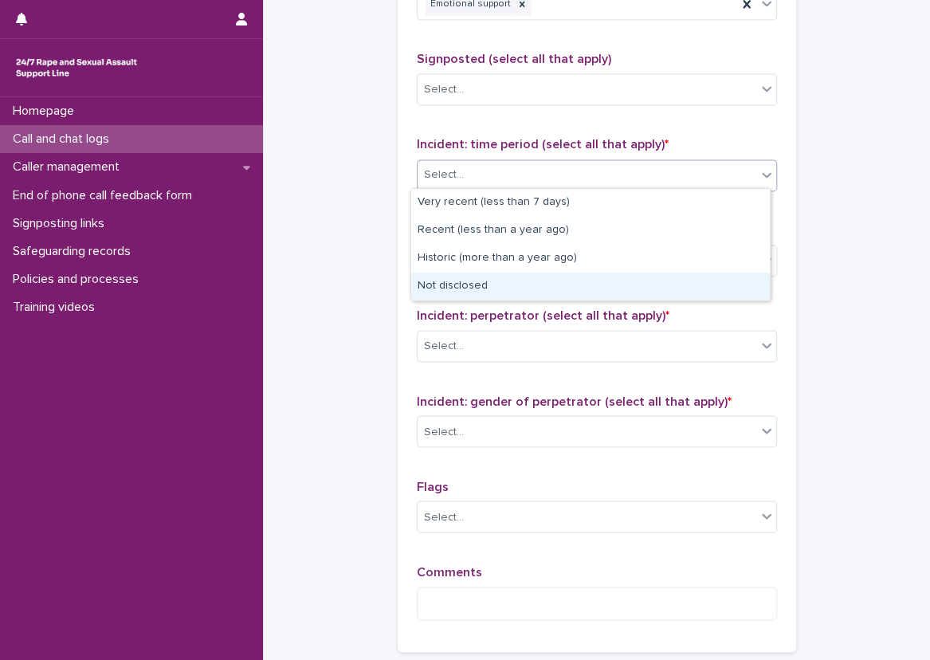
click at [449, 280] on div "Not disclosed" at bounding box center [590, 286] width 359 height 28
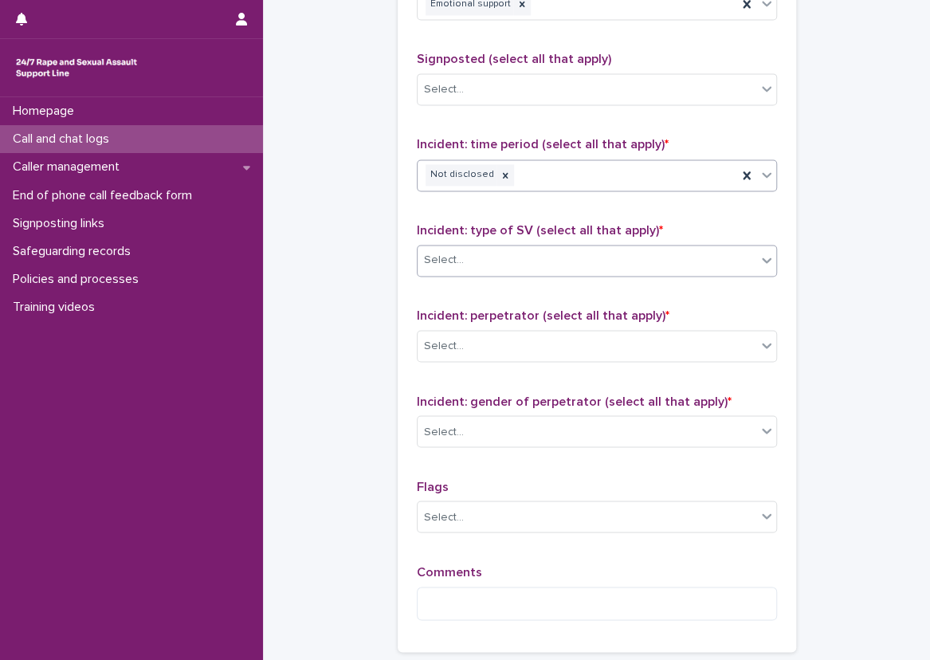
click at [461, 253] on div "Select..." at bounding box center [586, 260] width 339 height 26
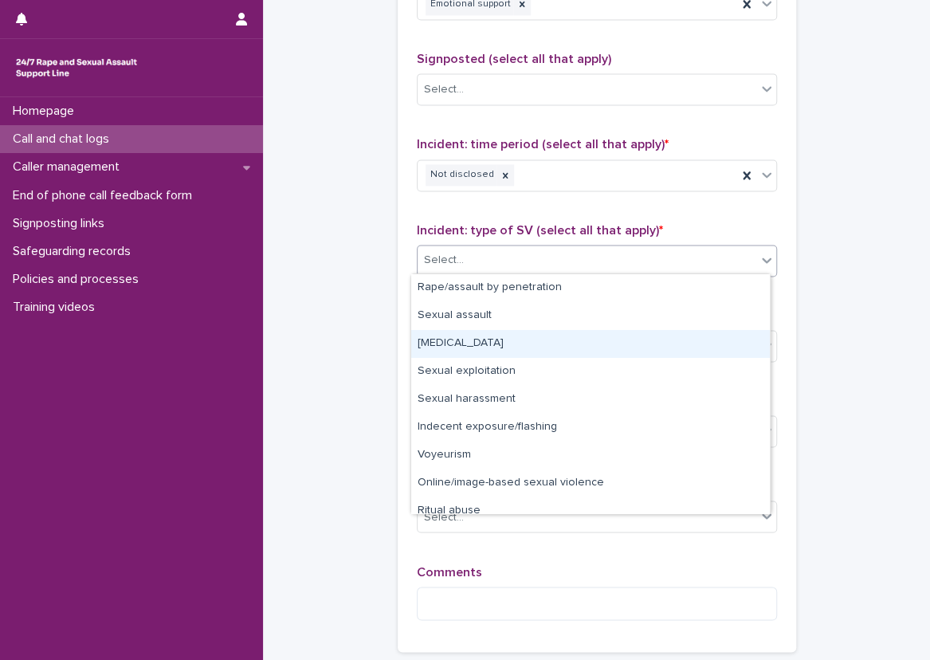
click at [472, 344] on div "[MEDICAL_DATA]" at bounding box center [590, 344] width 359 height 28
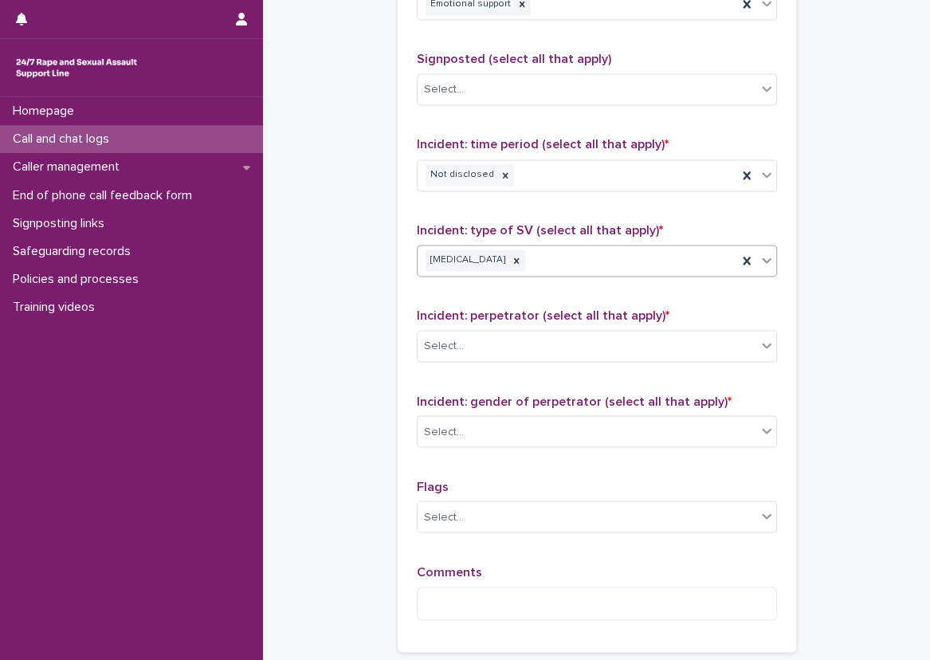
click at [594, 255] on div "[MEDICAL_DATA]" at bounding box center [576, 260] width 319 height 28
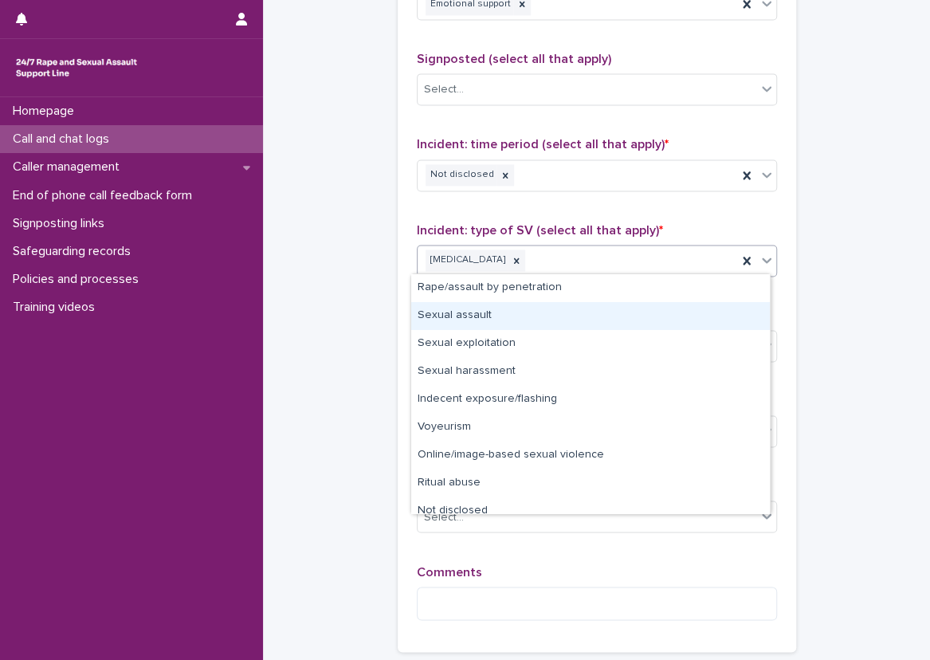
click at [568, 318] on div "Sexual assault" at bounding box center [590, 316] width 359 height 28
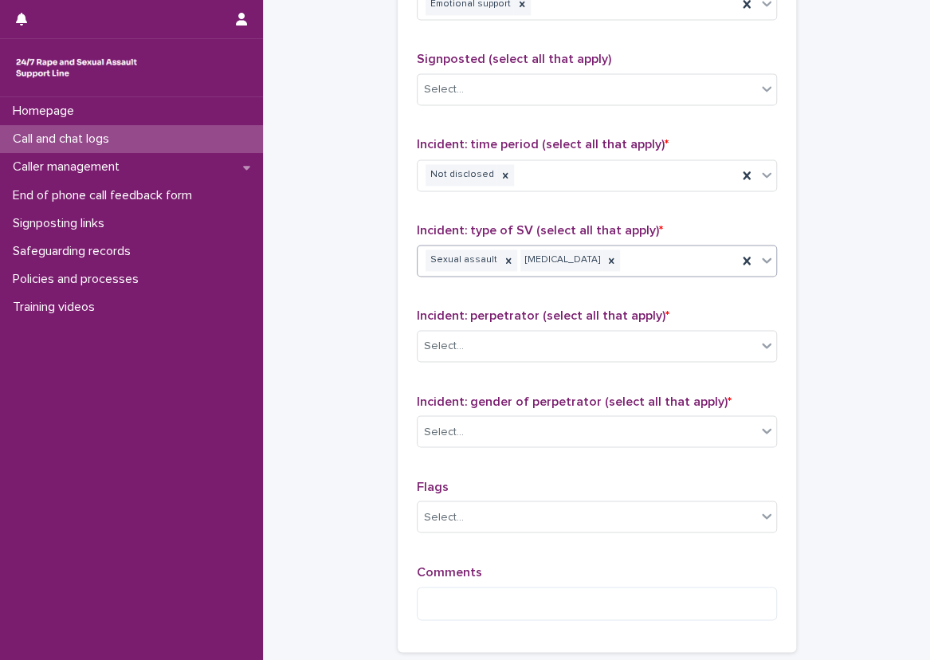
click at [398, 335] on div "Type of support received (select all that apply) Emotional support Signposted (…" at bounding box center [597, 299] width 398 height 704
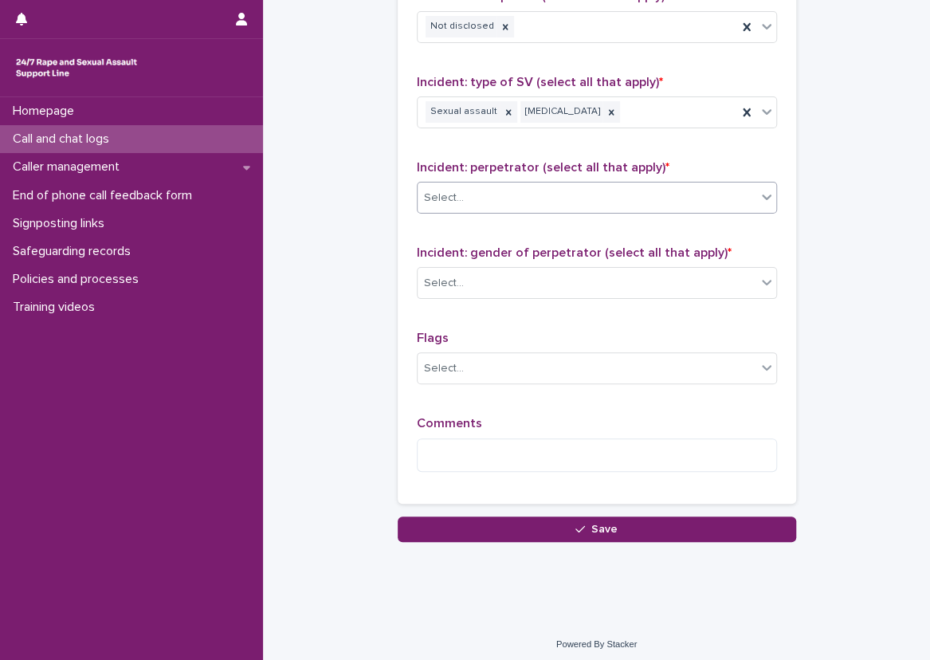
scroll to position [1187, 0]
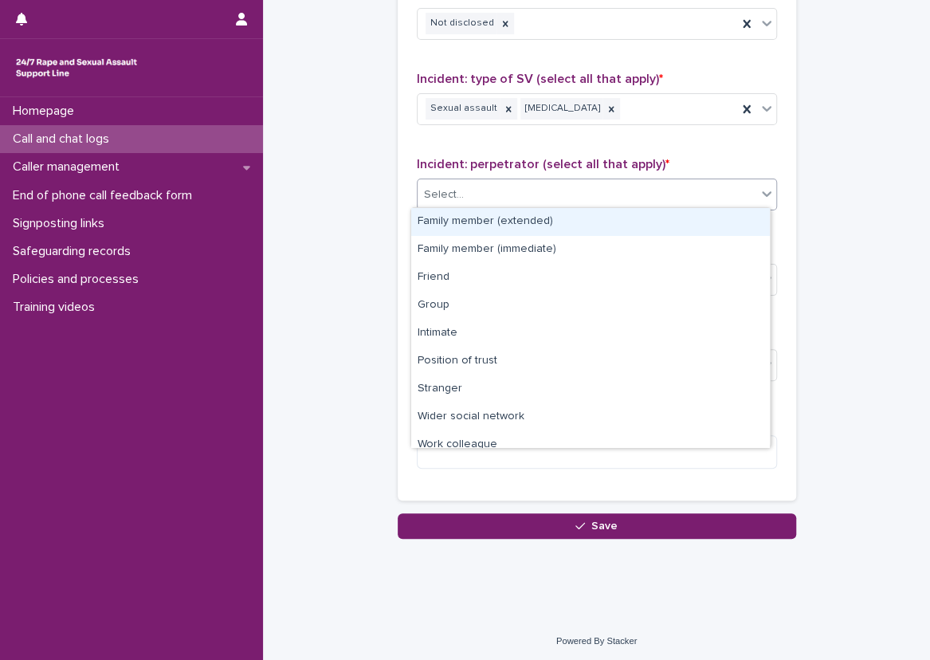
click at [562, 178] on div "Select..." at bounding box center [597, 194] width 360 height 32
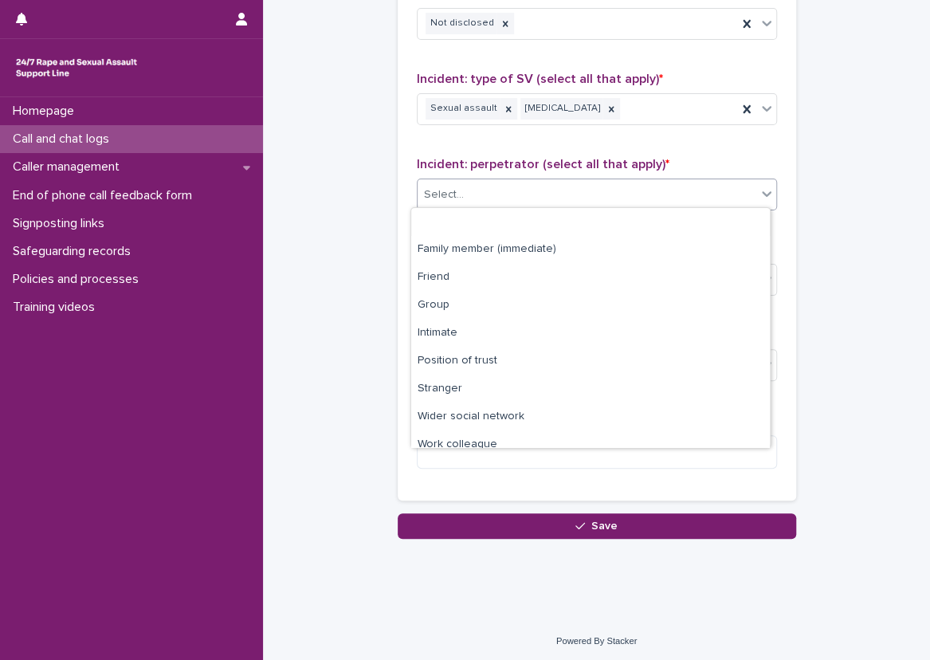
scroll to position [68, 0]
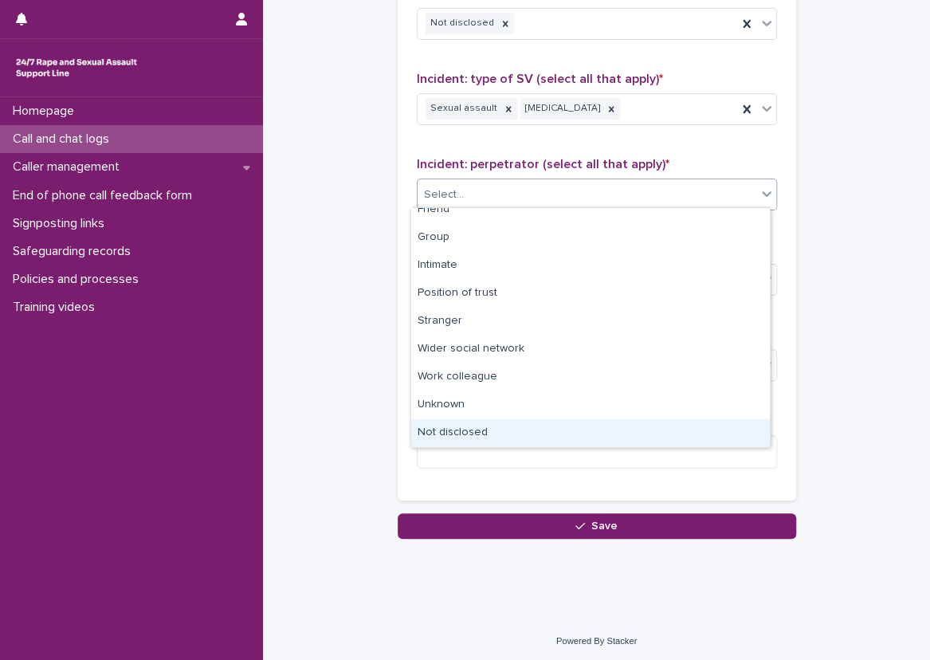
click at [464, 429] on div "Not disclosed" at bounding box center [590, 433] width 359 height 28
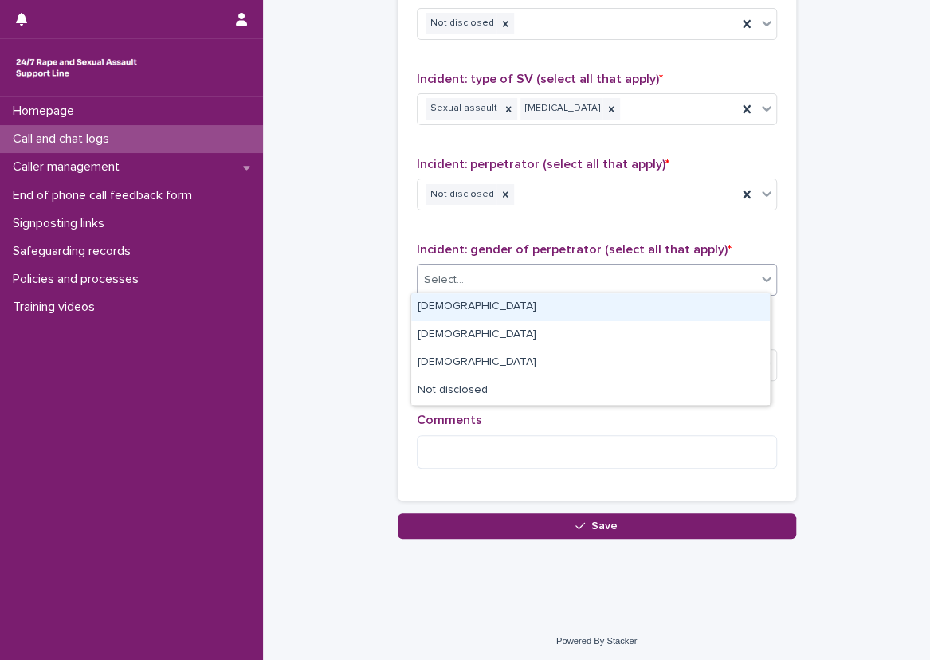
drag, startPoint x: 468, startPoint y: 276, endPoint x: 472, endPoint y: 310, distance: 33.7
click at [470, 276] on div "Select..." at bounding box center [586, 280] width 339 height 26
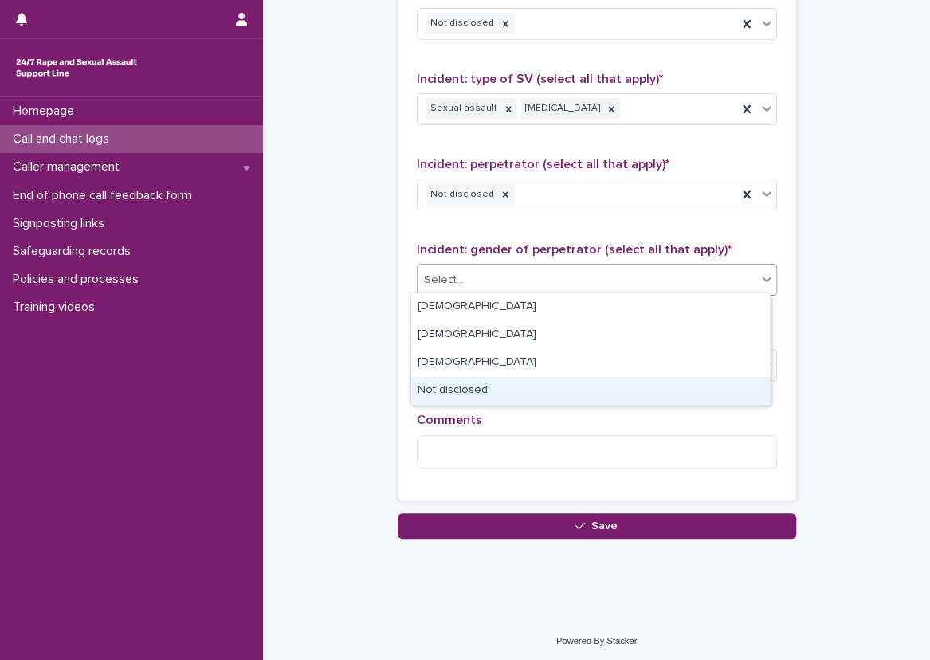
click at [469, 394] on div "Not disclosed" at bounding box center [590, 391] width 359 height 28
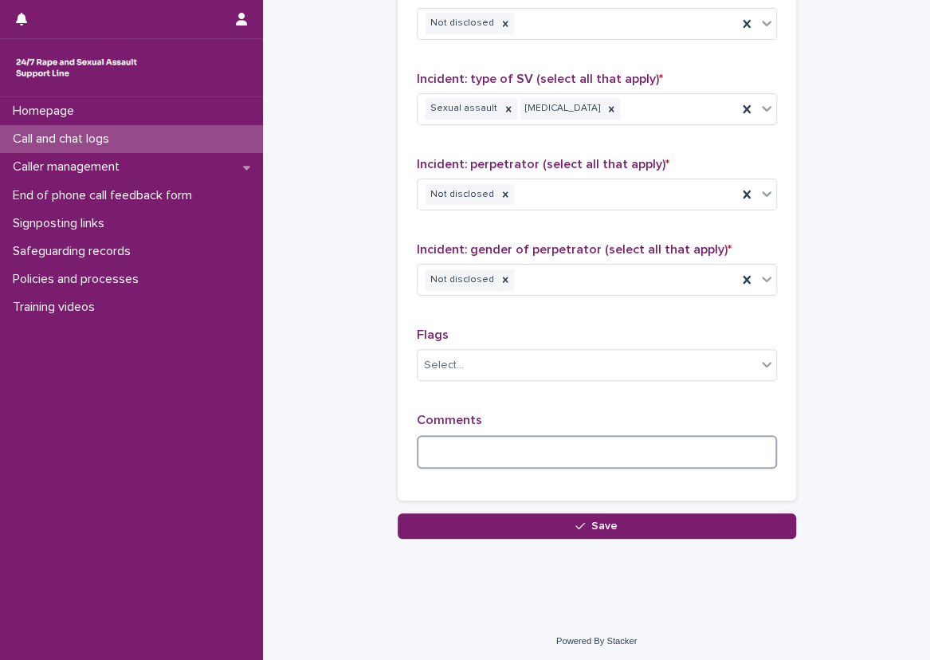
click at [480, 447] on textarea at bounding box center [597, 452] width 360 height 34
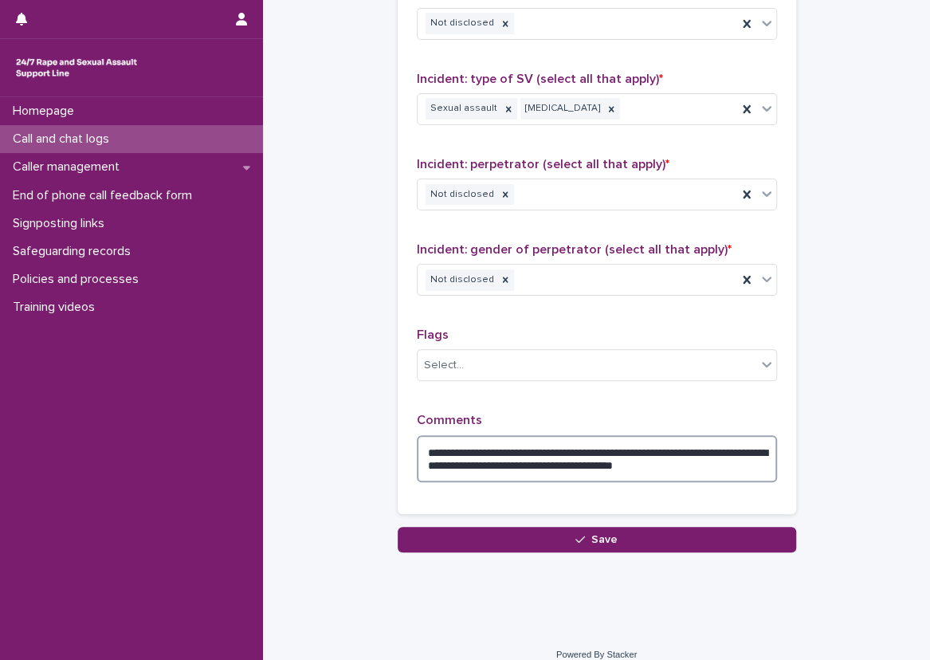
click at [467, 445] on textarea "**********" at bounding box center [597, 459] width 360 height 48
click at [470, 449] on textarea "**********" at bounding box center [597, 459] width 360 height 48
click at [514, 435] on textarea "**********" at bounding box center [597, 459] width 360 height 48
type textarea "**********"
click at [502, 413] on p "Comments" at bounding box center [597, 420] width 360 height 15
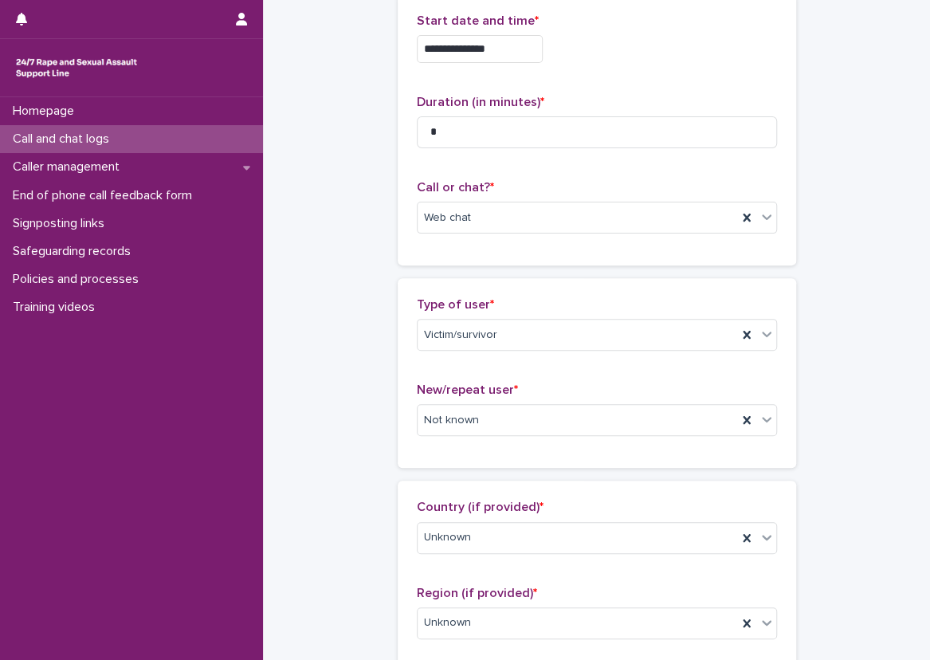
scroll to position [0, 0]
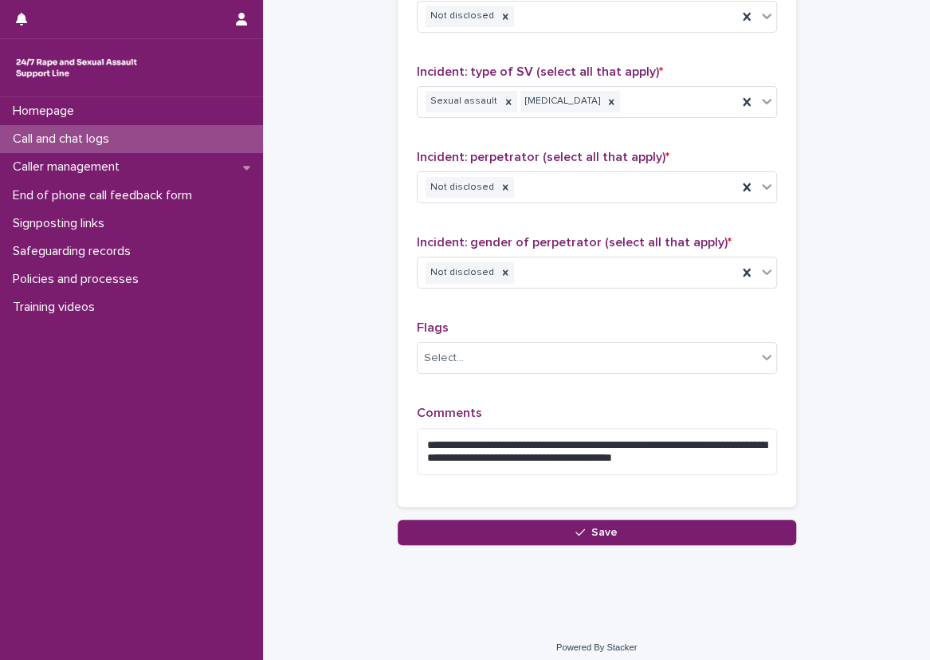
scroll to position [1195, 0]
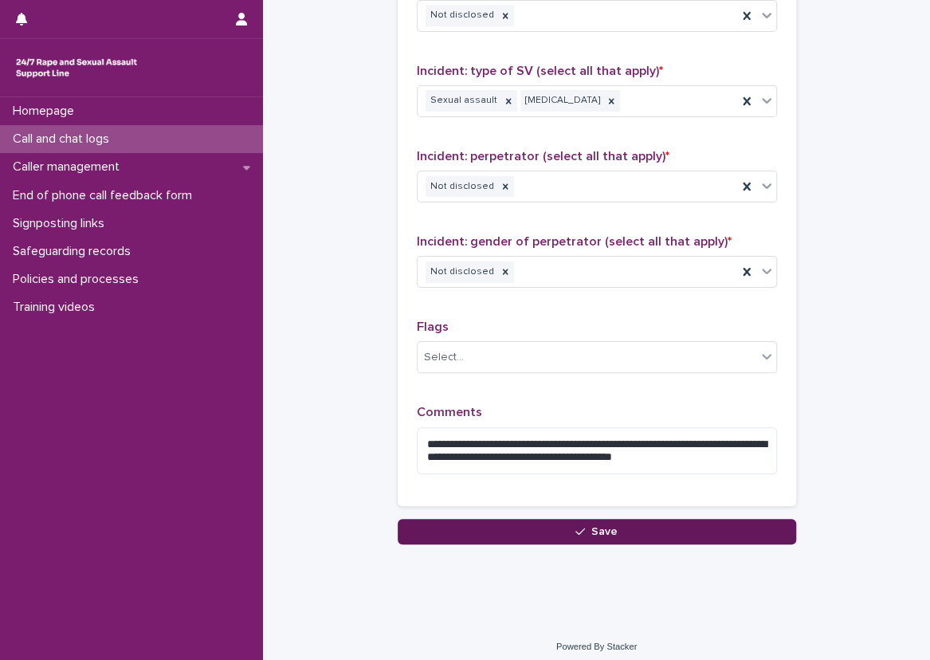
click at [486, 531] on button "Save" at bounding box center [597, 531] width 398 height 25
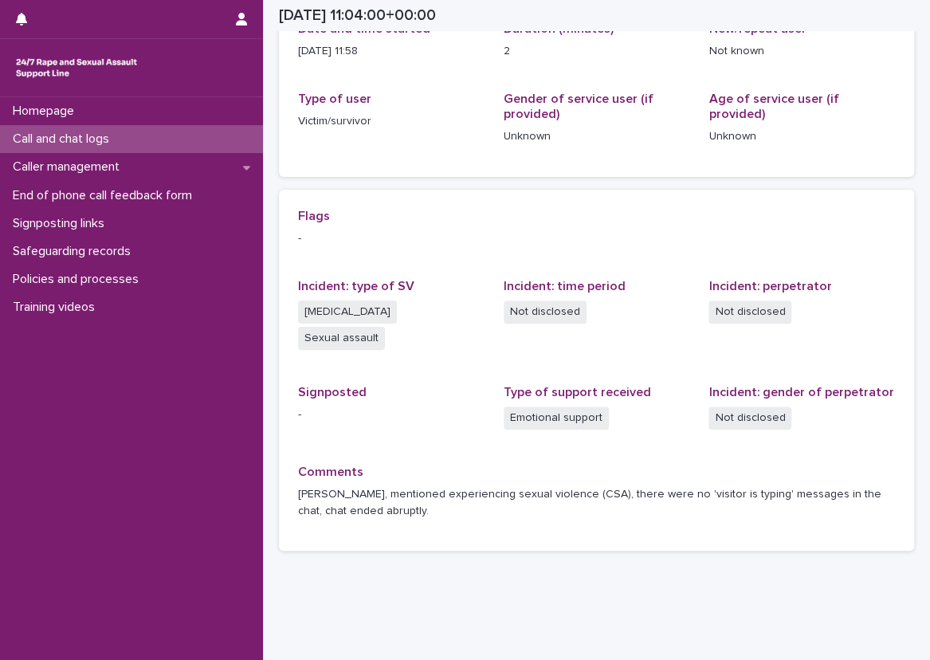
scroll to position [245, 0]
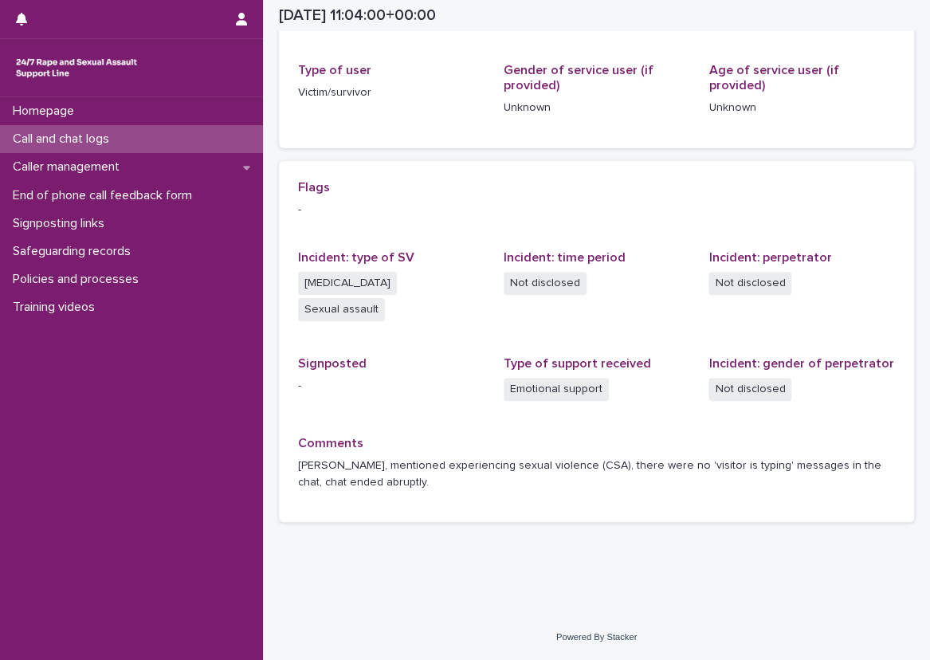
click at [380, 513] on div "Flags - Incident: type of SV [MEDICAL_DATA] Sexual assault Incident: time perio…" at bounding box center [596, 342] width 635 height 362
click at [101, 145] on p "Call and chat logs" at bounding box center [64, 138] width 116 height 15
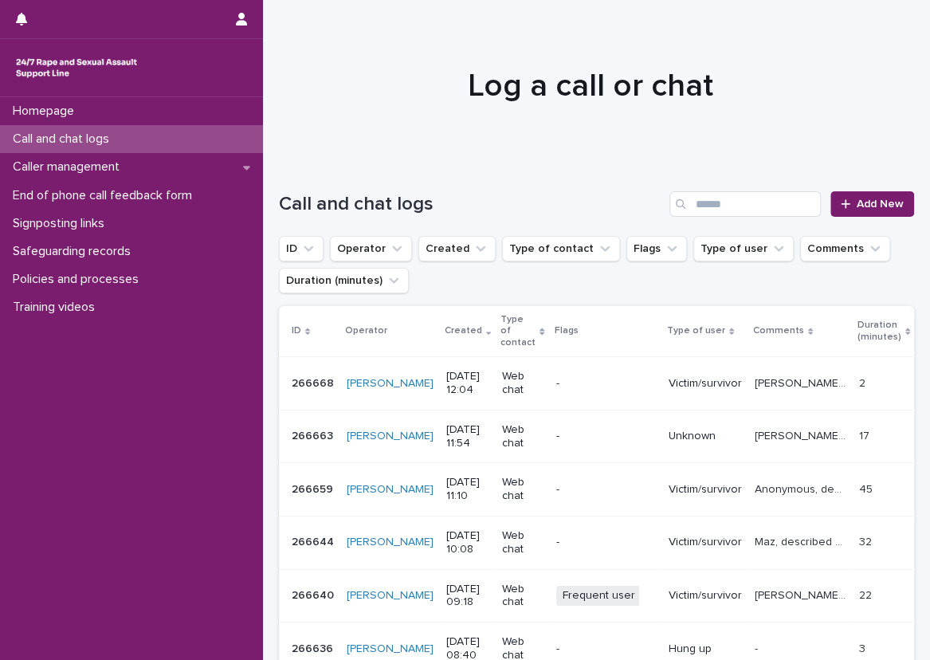
click at [283, 89] on h1 "Log a call or chat" at bounding box center [590, 86] width 623 height 38
click at [293, 182] on div "Call and chat logs Add New" at bounding box center [596, 197] width 635 height 76
click at [88, 174] on p "Caller management" at bounding box center [69, 166] width 126 height 15
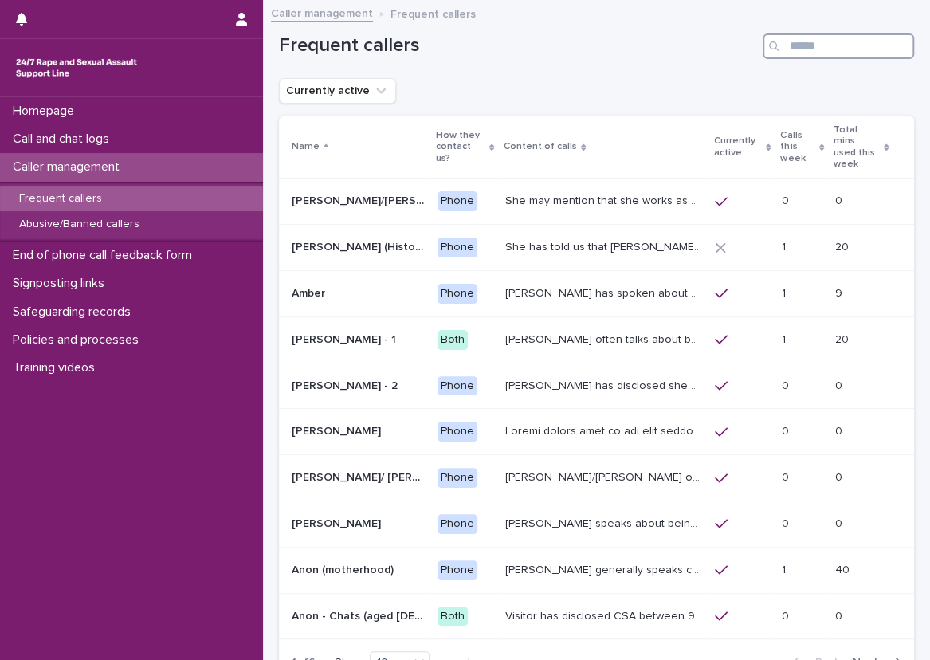
click at [803, 43] on input "Search" at bounding box center [837, 45] width 151 height 25
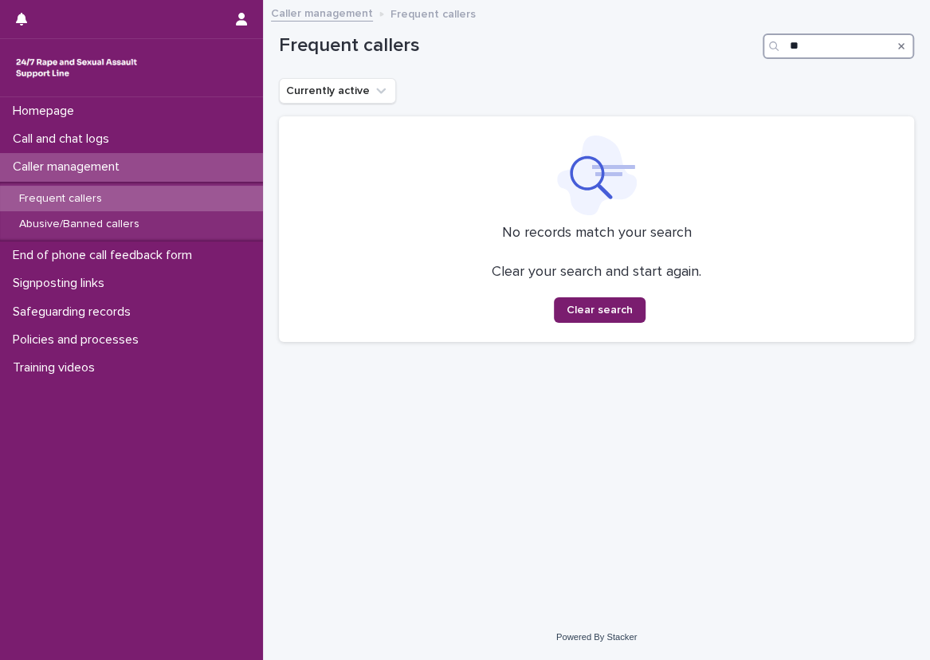
type input "*"
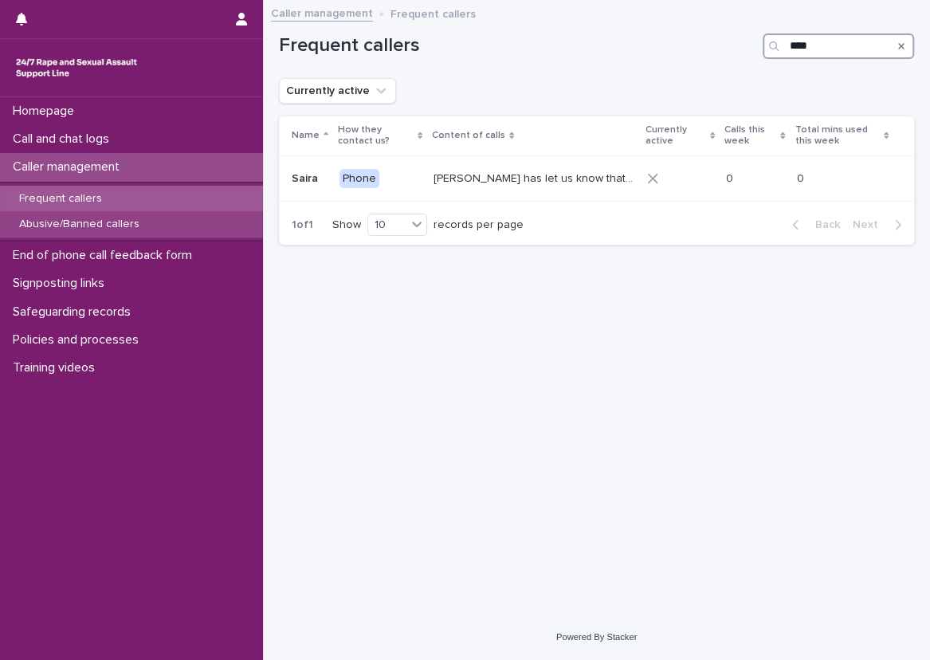
type input "****"
click at [128, 214] on div "Abusive/Banned callers" at bounding box center [131, 224] width 263 height 26
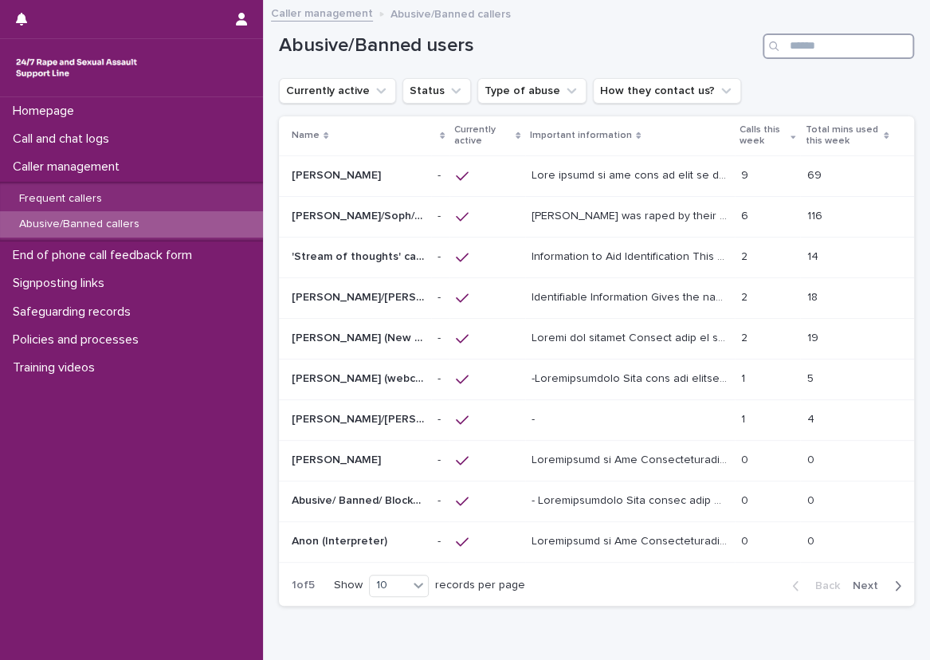
click at [829, 45] on input "Search" at bounding box center [837, 45] width 151 height 25
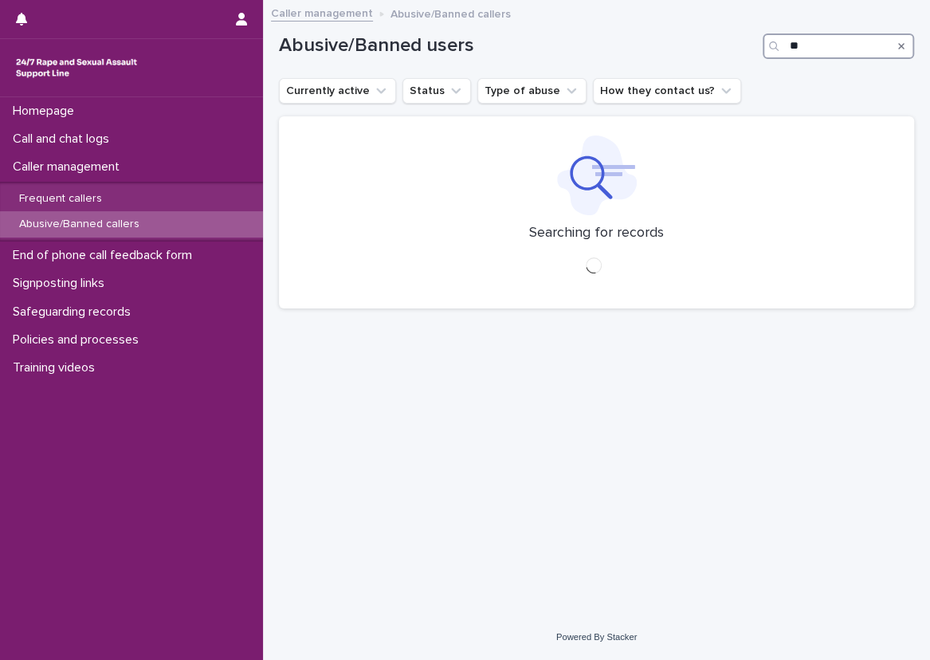
type input "*"
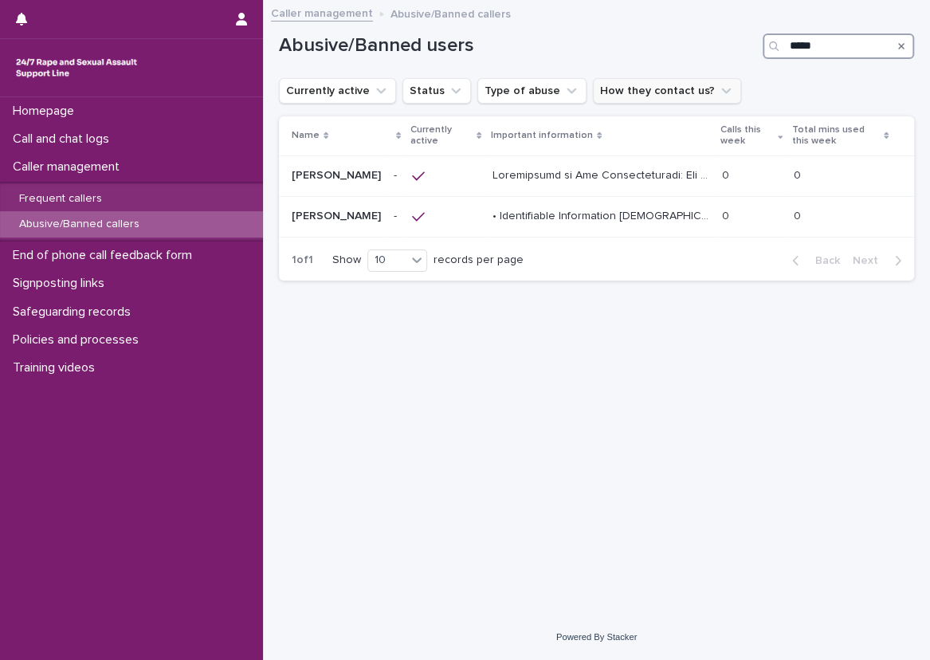
type input "*****"
click at [664, 85] on button "How they contact us?" at bounding box center [667, 90] width 148 height 25
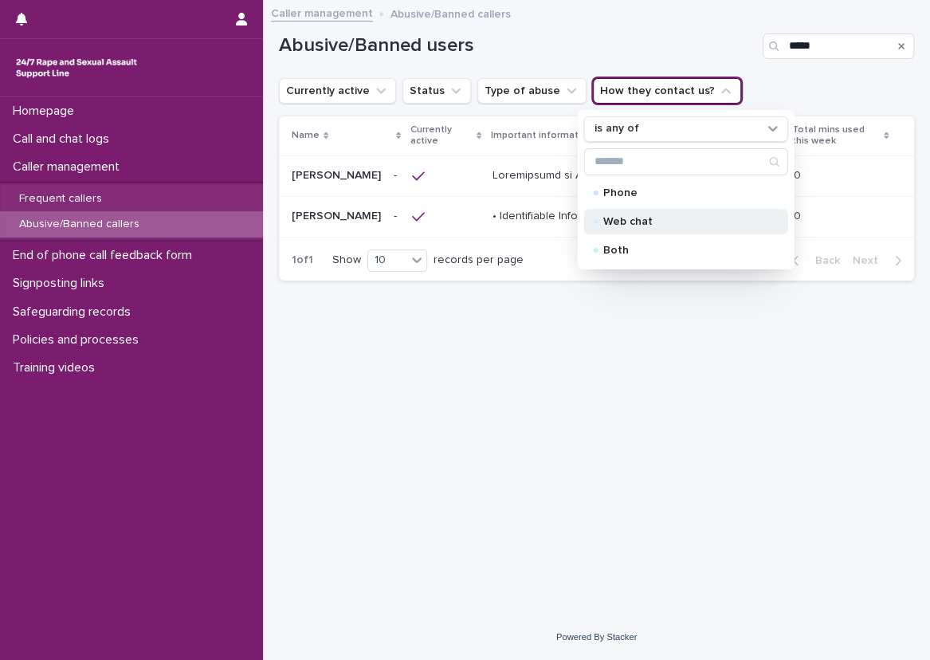
click at [652, 224] on p "Web chat" at bounding box center [682, 221] width 159 height 11
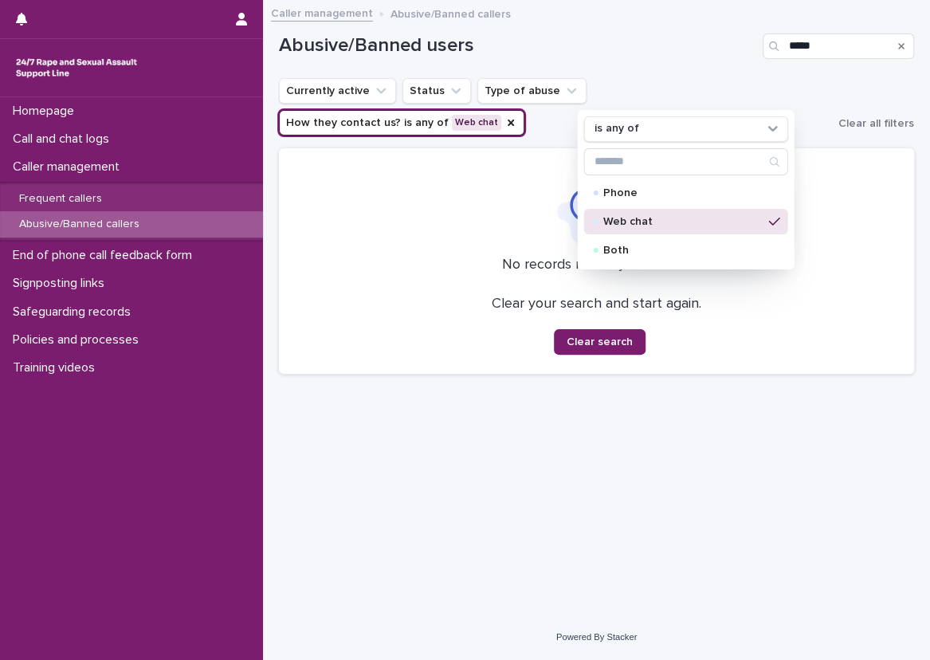
click at [675, 350] on div "Abusive/Banned users ***** Currently active Status Type of abuse How they conta…" at bounding box center [596, 194] width 635 height 385
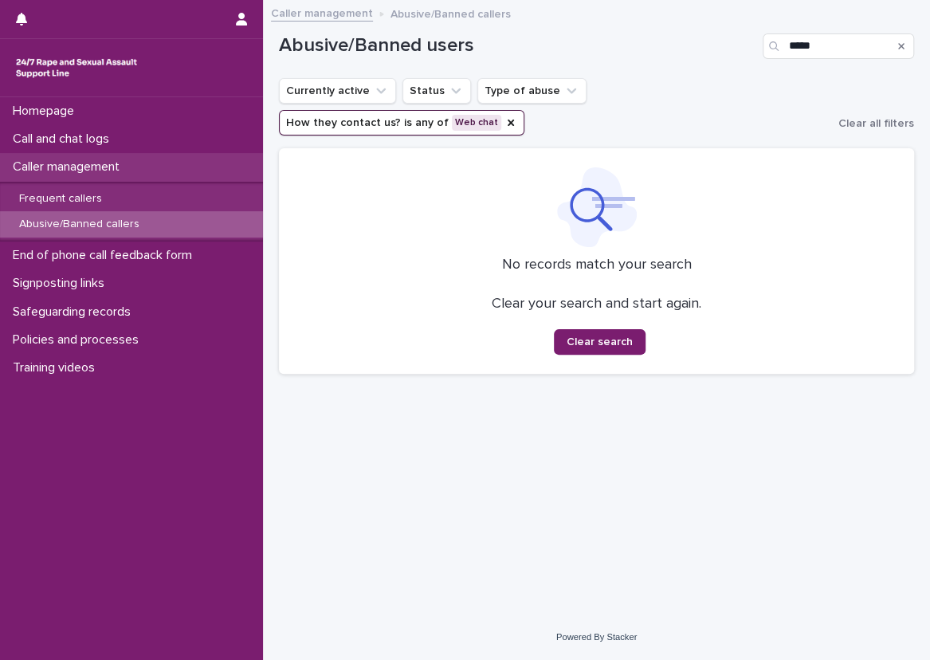
click at [211, 154] on div "Caller management" at bounding box center [131, 167] width 263 height 28
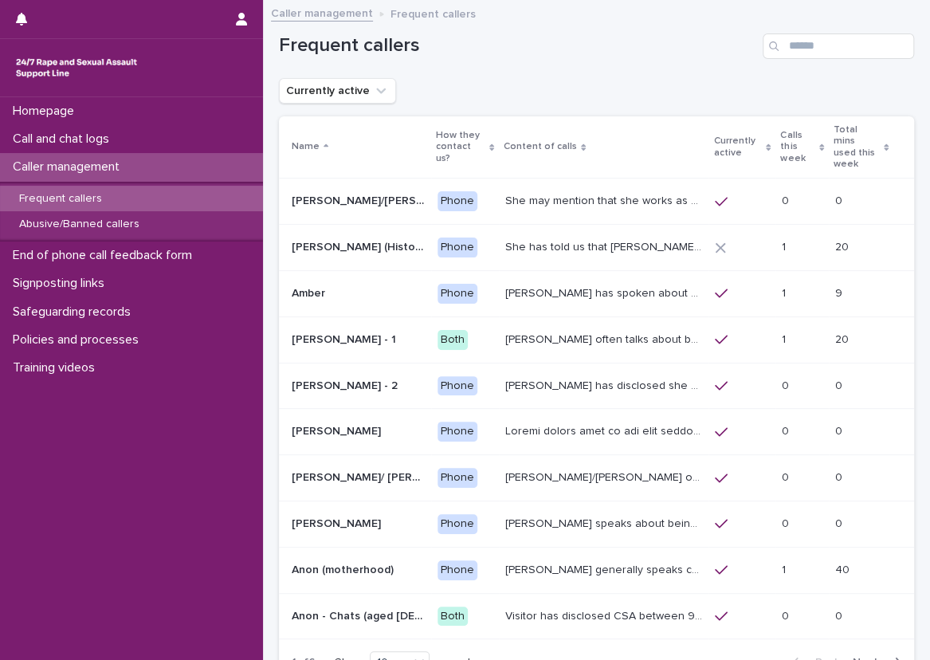
click at [207, 146] on div "Call and chat logs" at bounding box center [131, 139] width 263 height 28
